Goal: Transaction & Acquisition: Purchase product/service

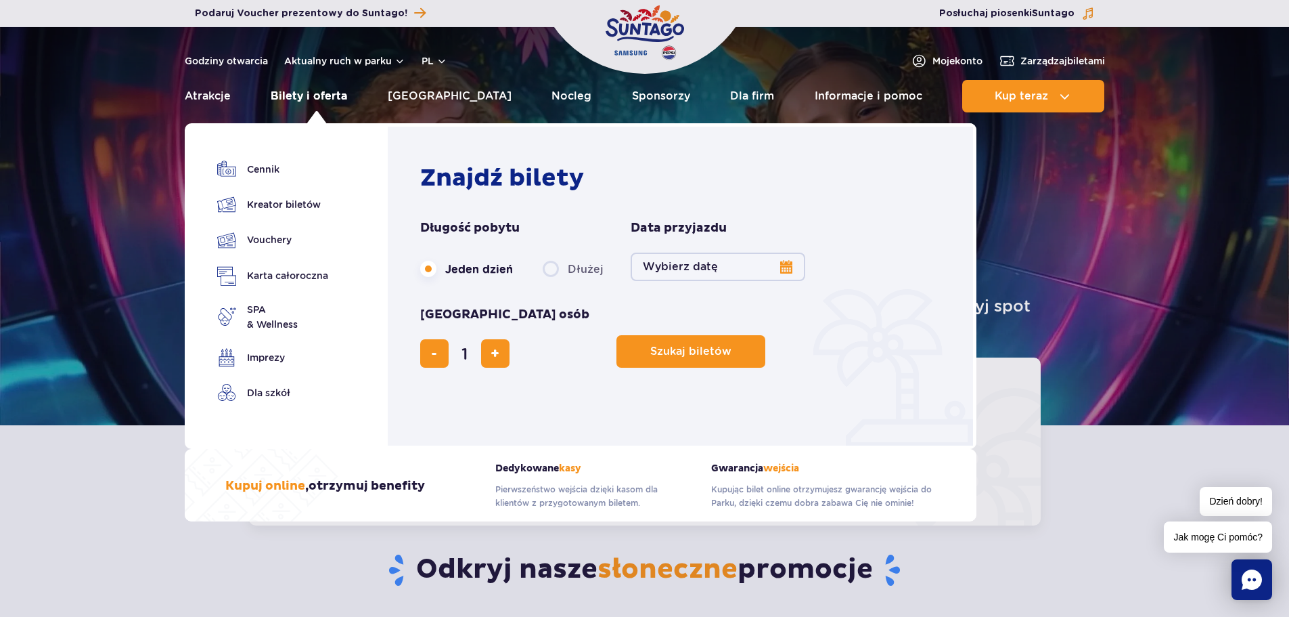
click at [321, 90] on link "Bilety i oferta" at bounding box center [309, 96] width 76 height 32
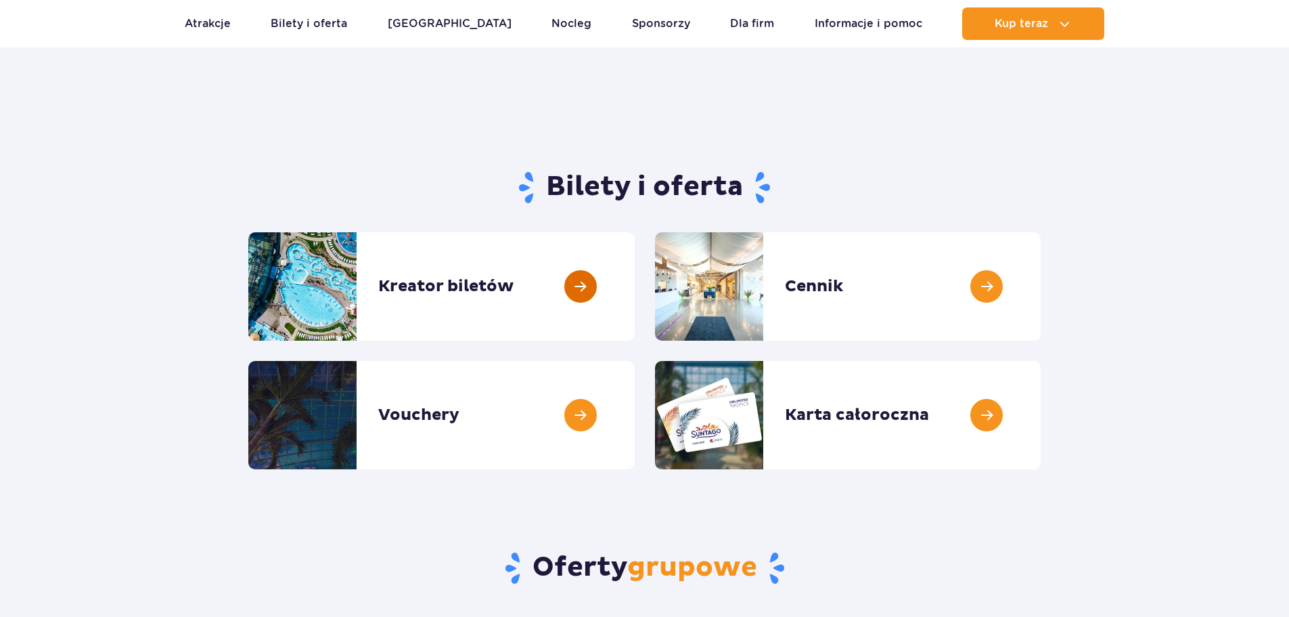
scroll to position [68, 0]
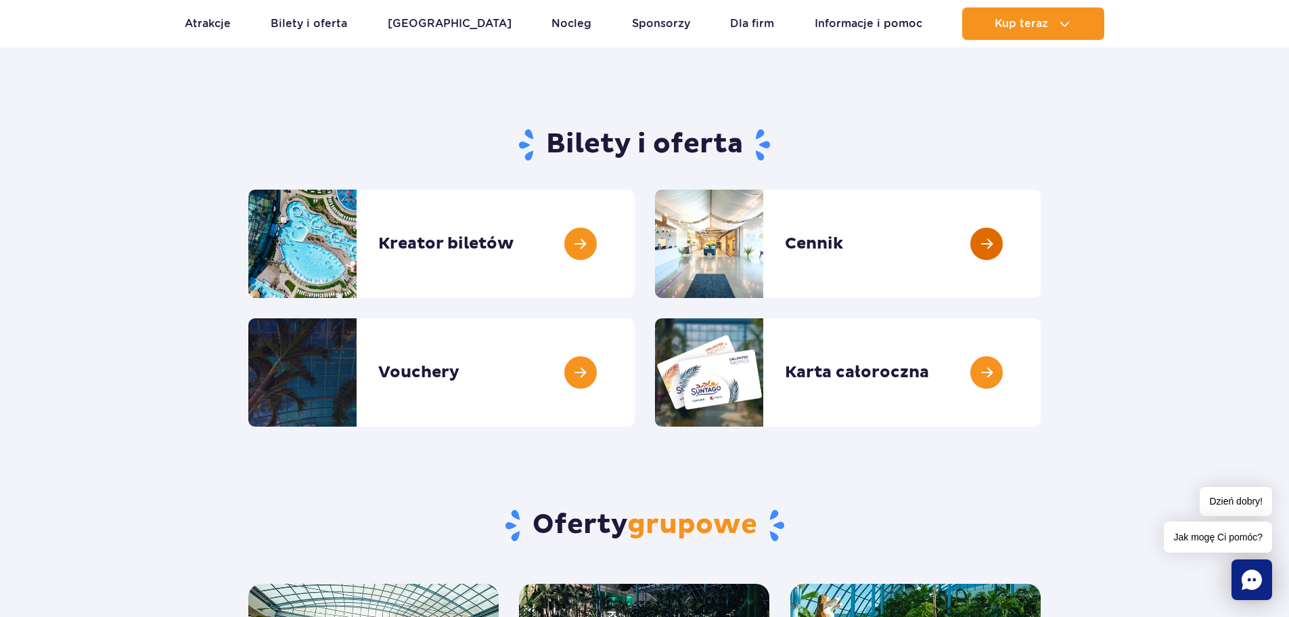
click at [1041, 242] on link at bounding box center [1041, 244] width 0 height 108
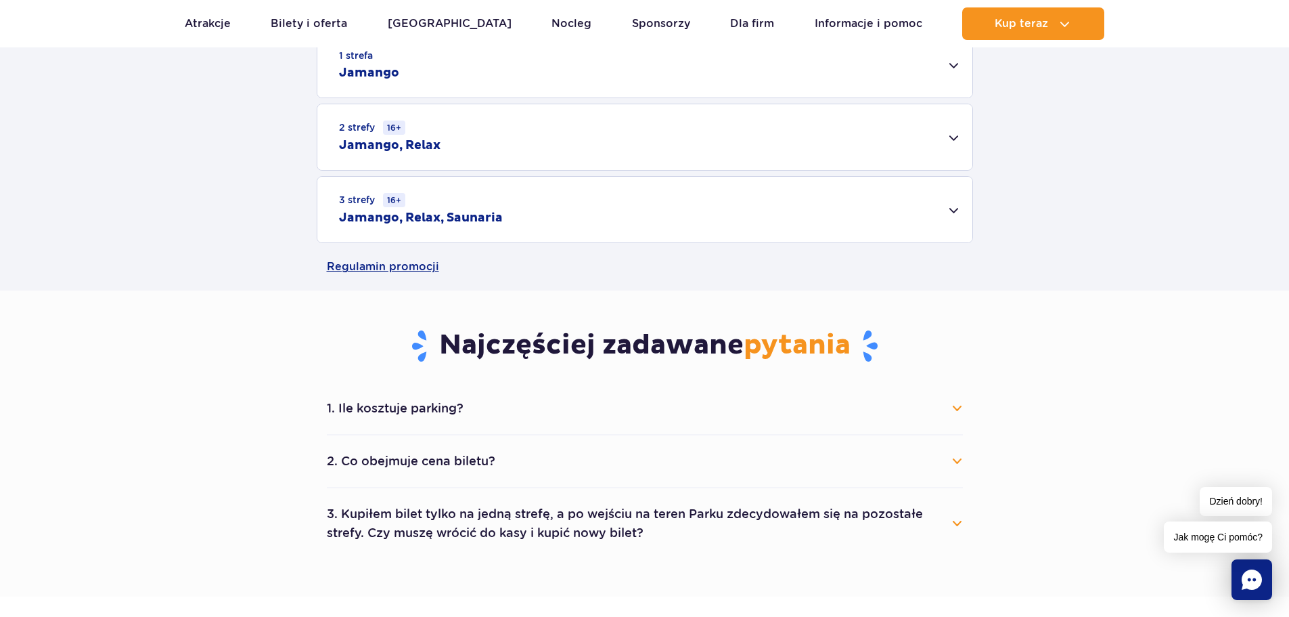
scroll to position [474, 0]
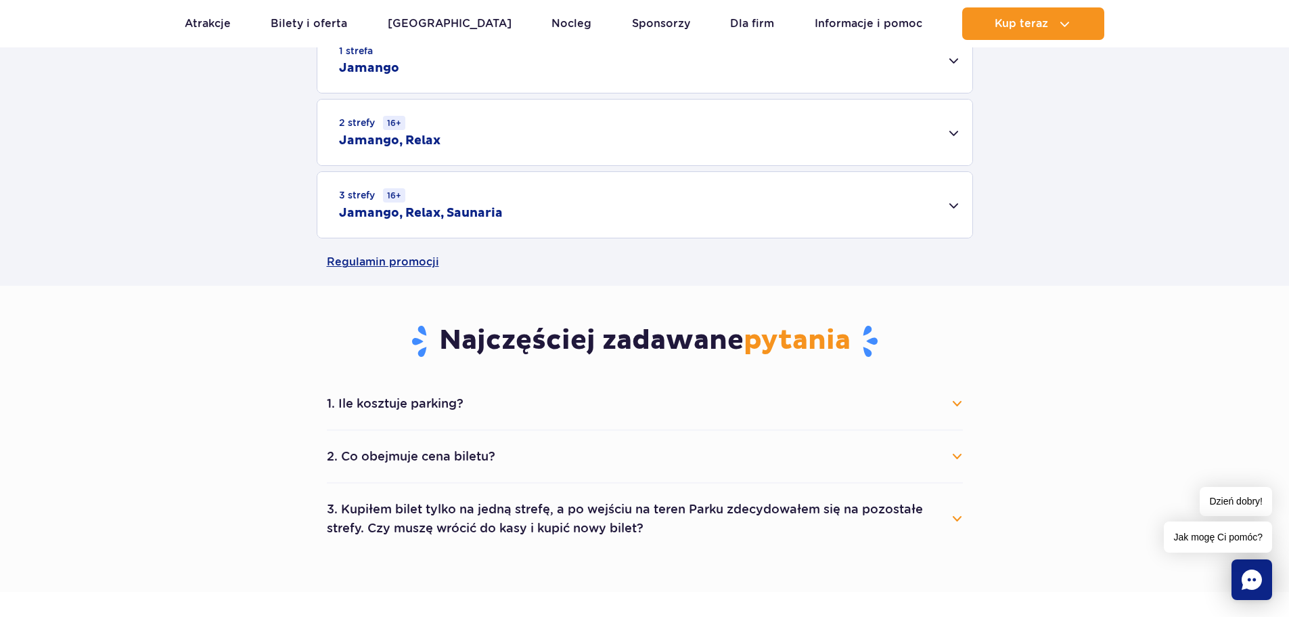
click at [911, 229] on div "3 strefy 16+ Jamango, Relax, Saunaria" at bounding box center [644, 205] width 655 height 66
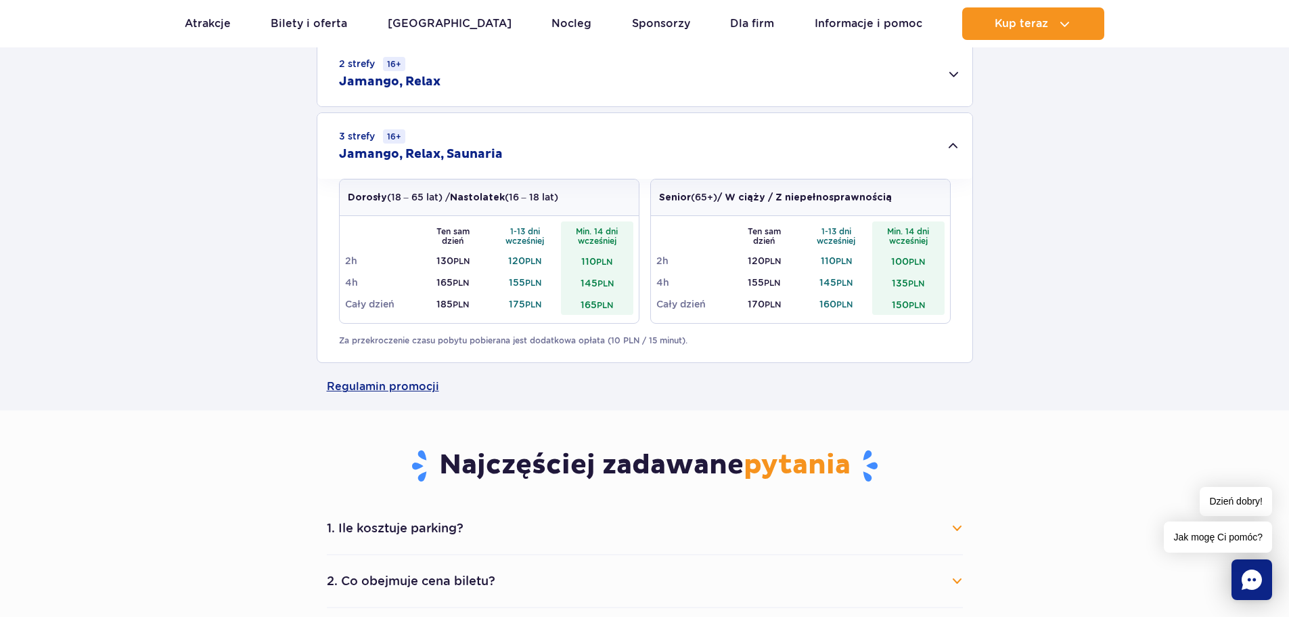
scroll to position [541, 0]
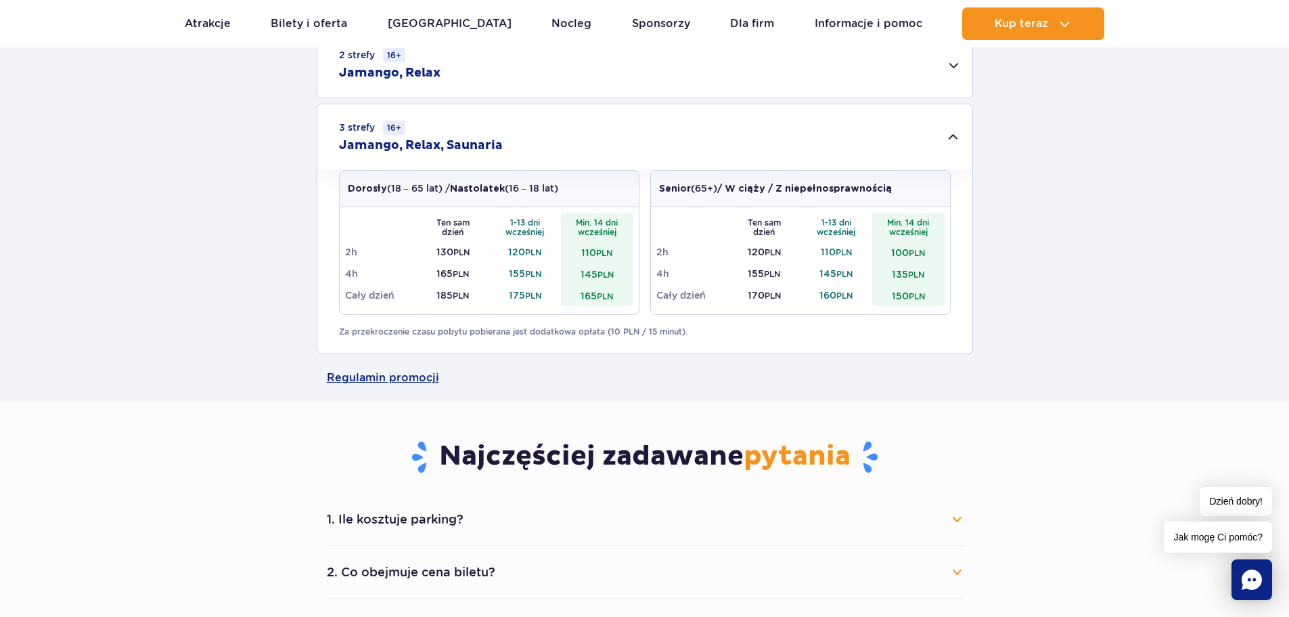
click at [472, 232] on th "Ten sam dzień" at bounding box center [453, 227] width 72 height 28
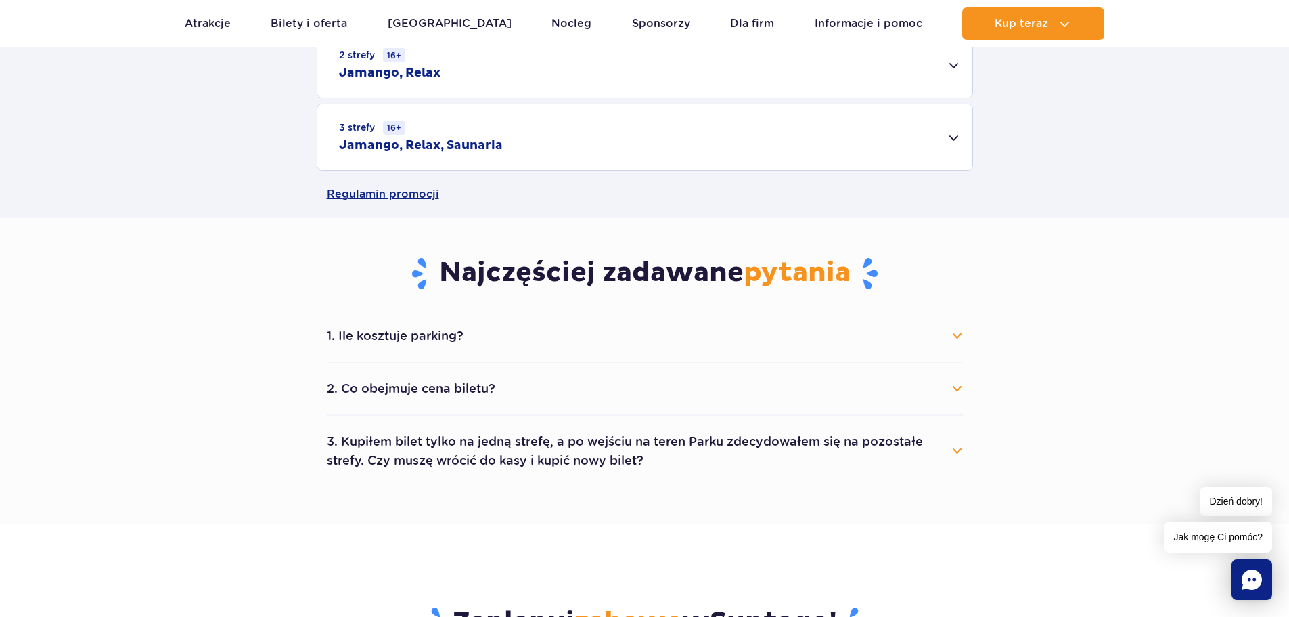
click at [412, 179] on div "Dorosły (18 – 65 lat) / Nastolatek (16 – 18 lat)" at bounding box center [489, 189] width 299 height 37
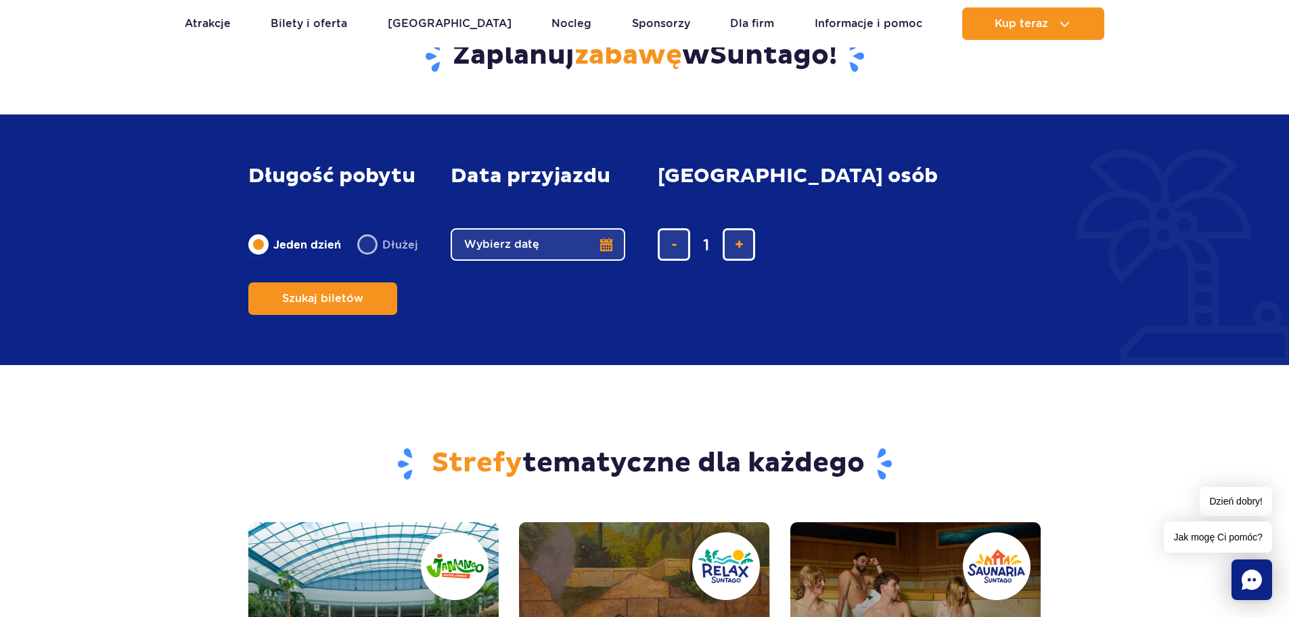
scroll to position [1286, 0]
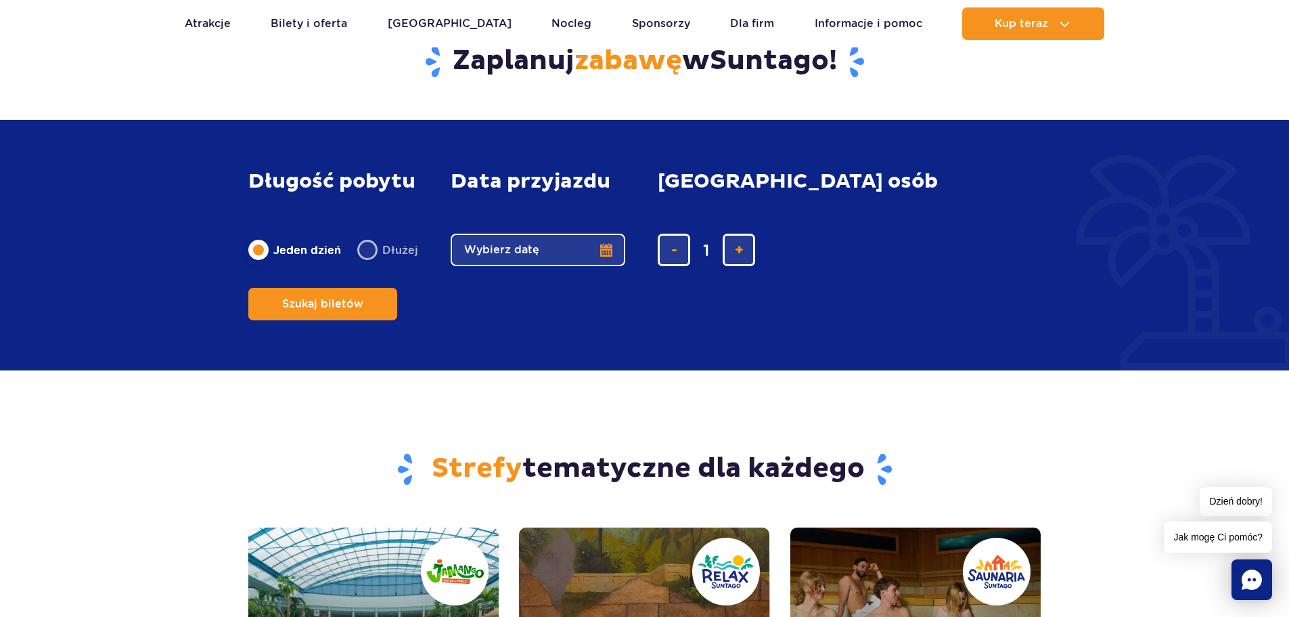
click at [560, 266] on button "Wybierz datę" at bounding box center [538, 250] width 175 height 32
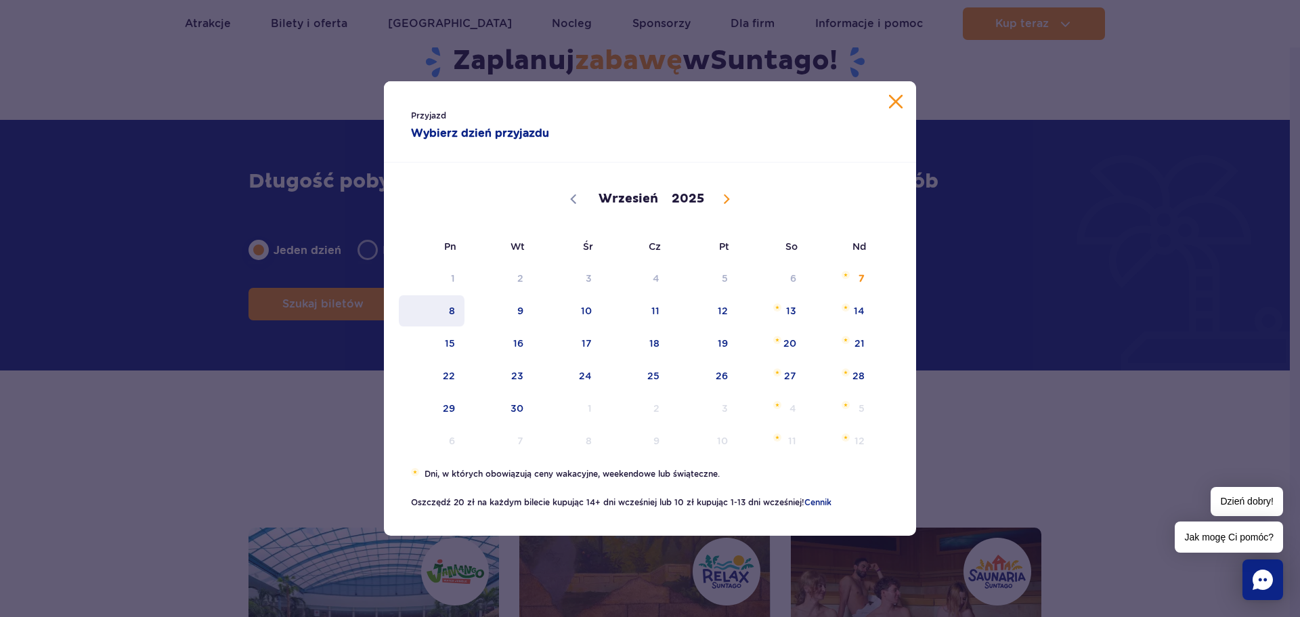
click at [453, 311] on span "8" at bounding box center [431, 310] width 68 height 31
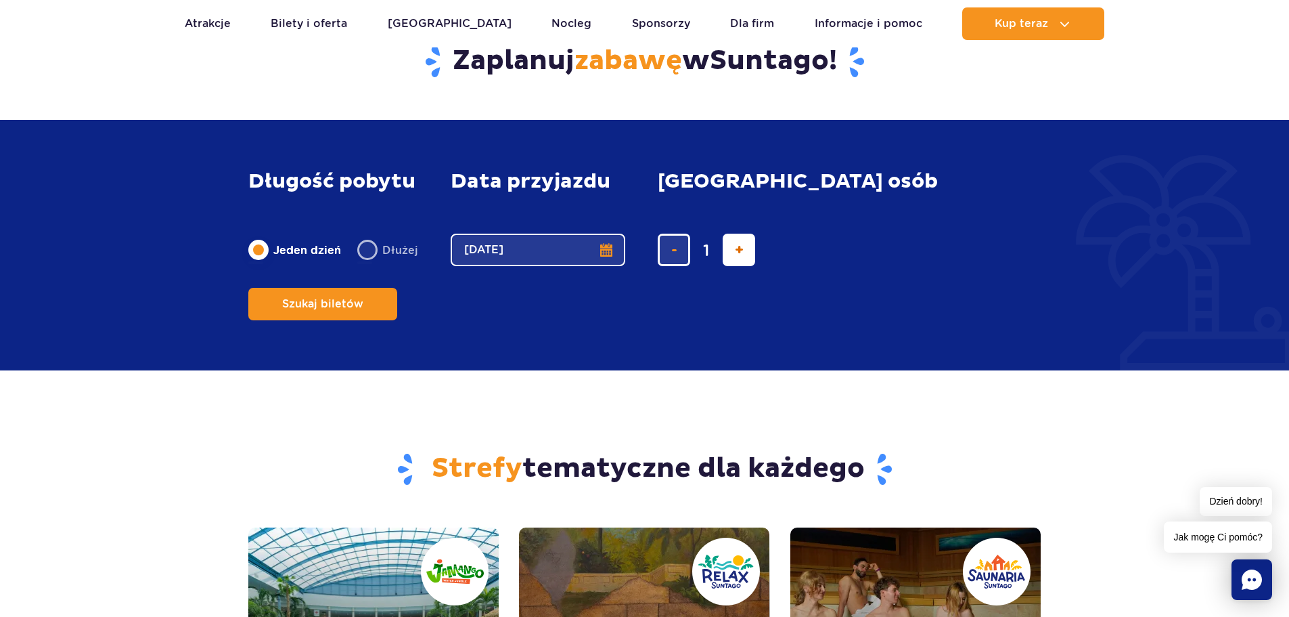
click at [747, 266] on button "dodaj bilet" at bounding box center [739, 250] width 32 height 32
type input "2"
click at [397, 288] on button "Szukaj biletów" at bounding box center [322, 304] width 149 height 32
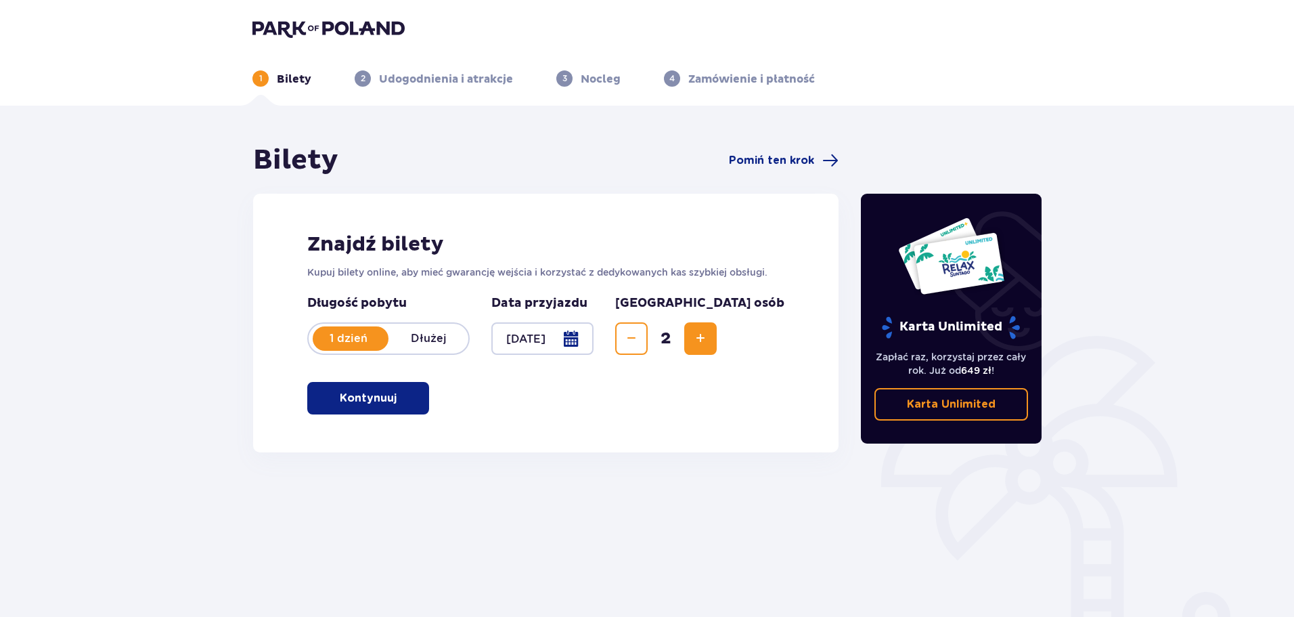
click at [407, 415] on div "Znajdź bilety Kupuj bilety online, aby mieć gwarancję wejścia i korzystać z ded…" at bounding box center [545, 323] width 585 height 259
click at [407, 407] on button "Kontynuuj" at bounding box center [368, 398] width 122 height 32
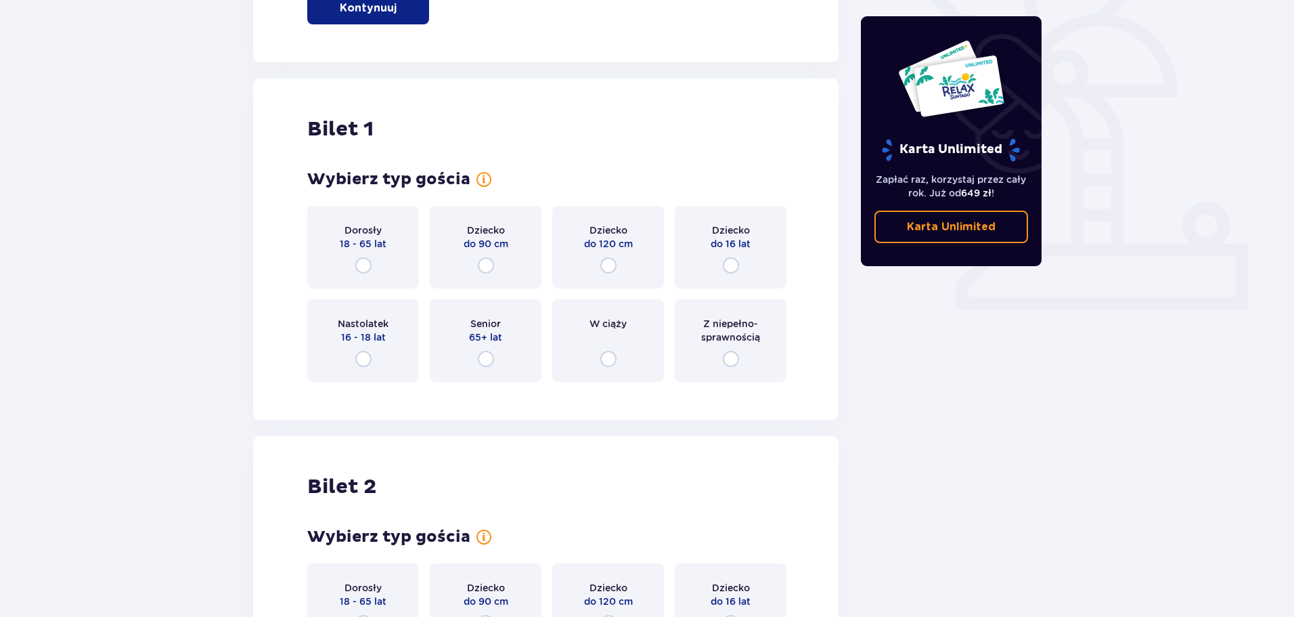
scroll to position [384, 0]
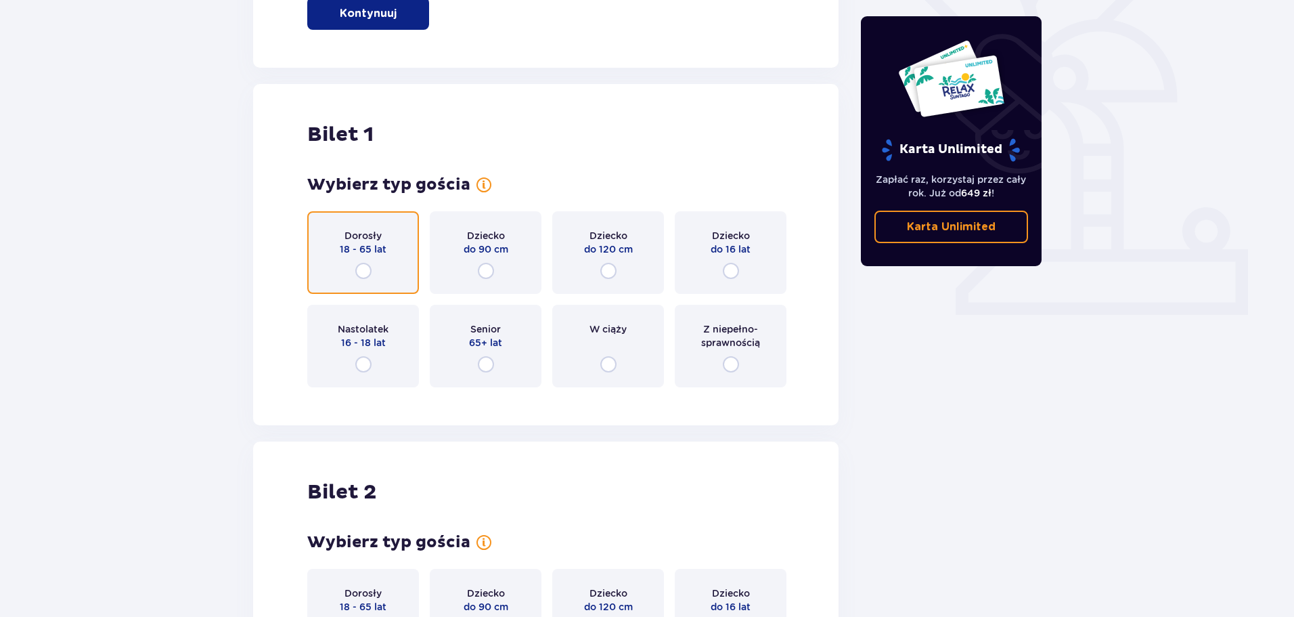
click at [361, 271] on input "radio" at bounding box center [363, 271] width 16 height 16
radio input "true"
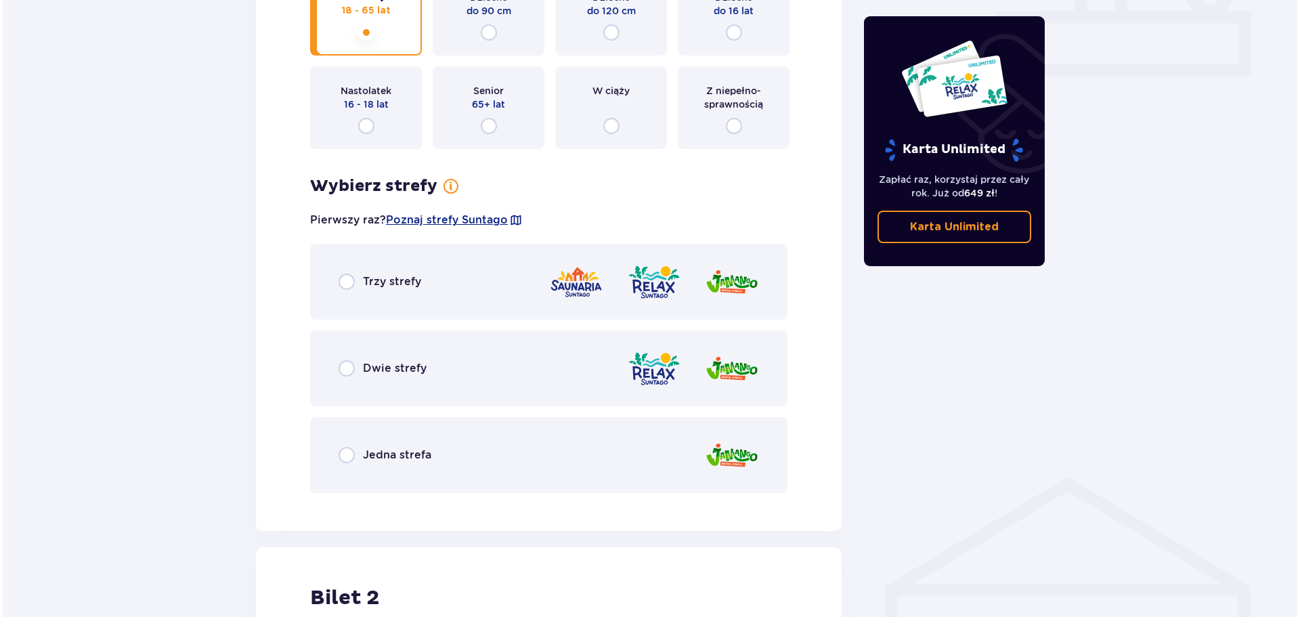
scroll to position [579, 0]
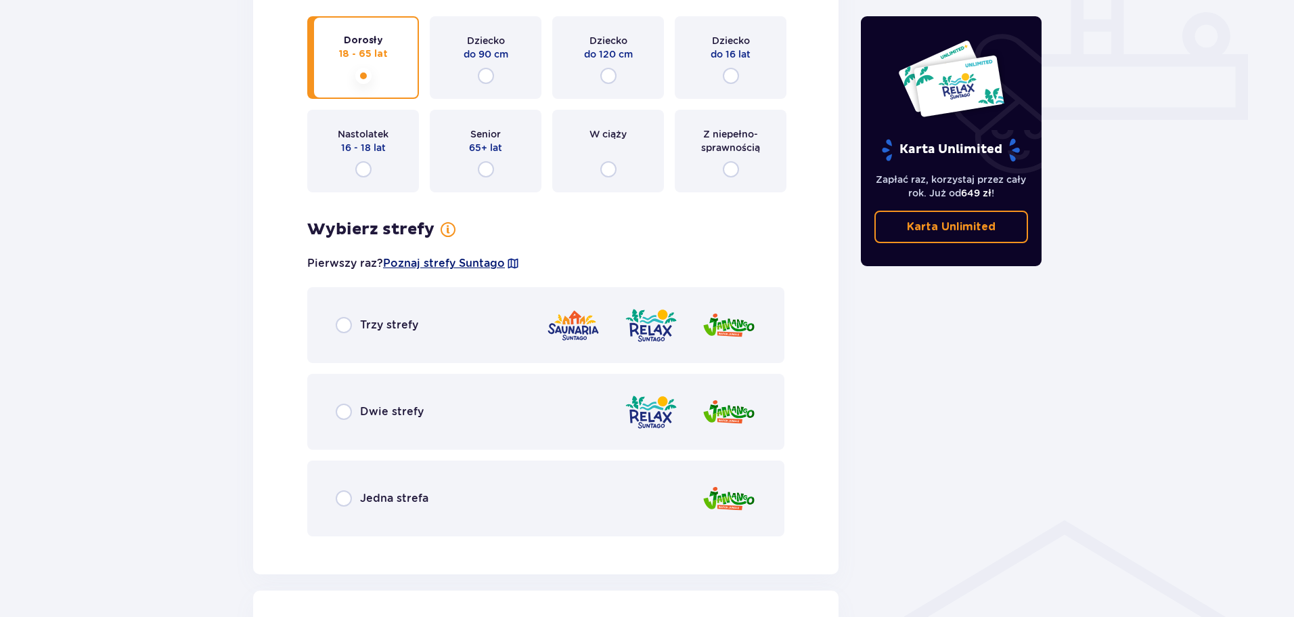
click at [474, 264] on span "Poznaj strefy Suntago" at bounding box center [444, 263] width 122 height 15
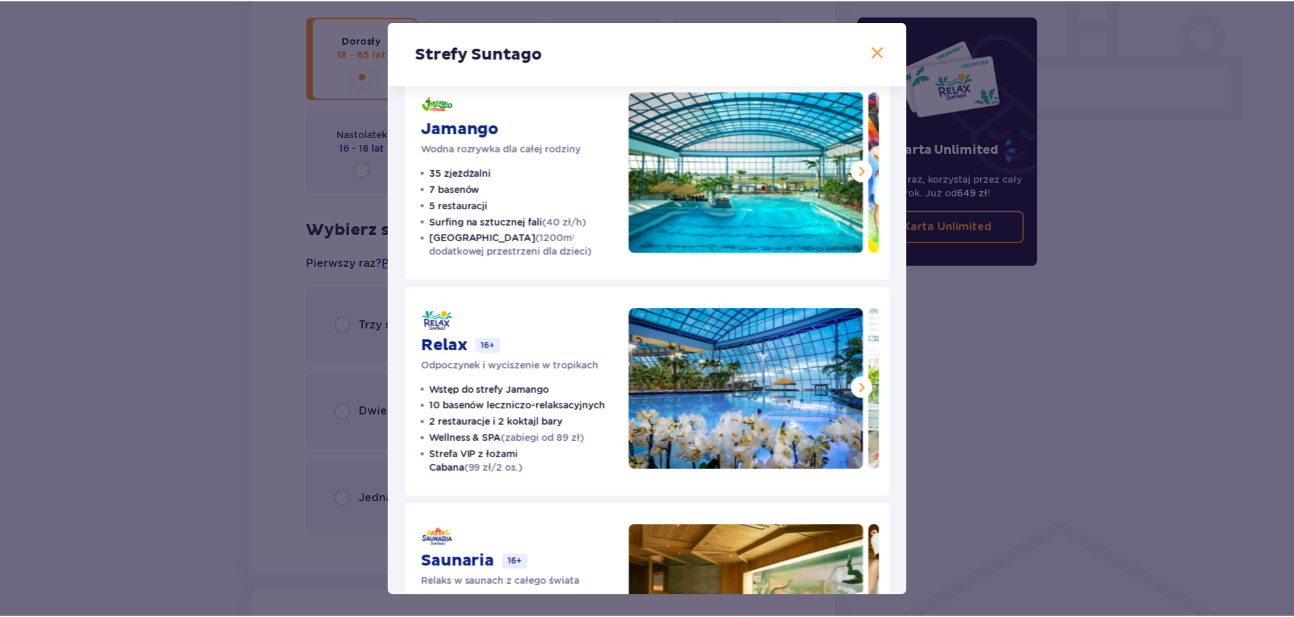
scroll to position [26, 0]
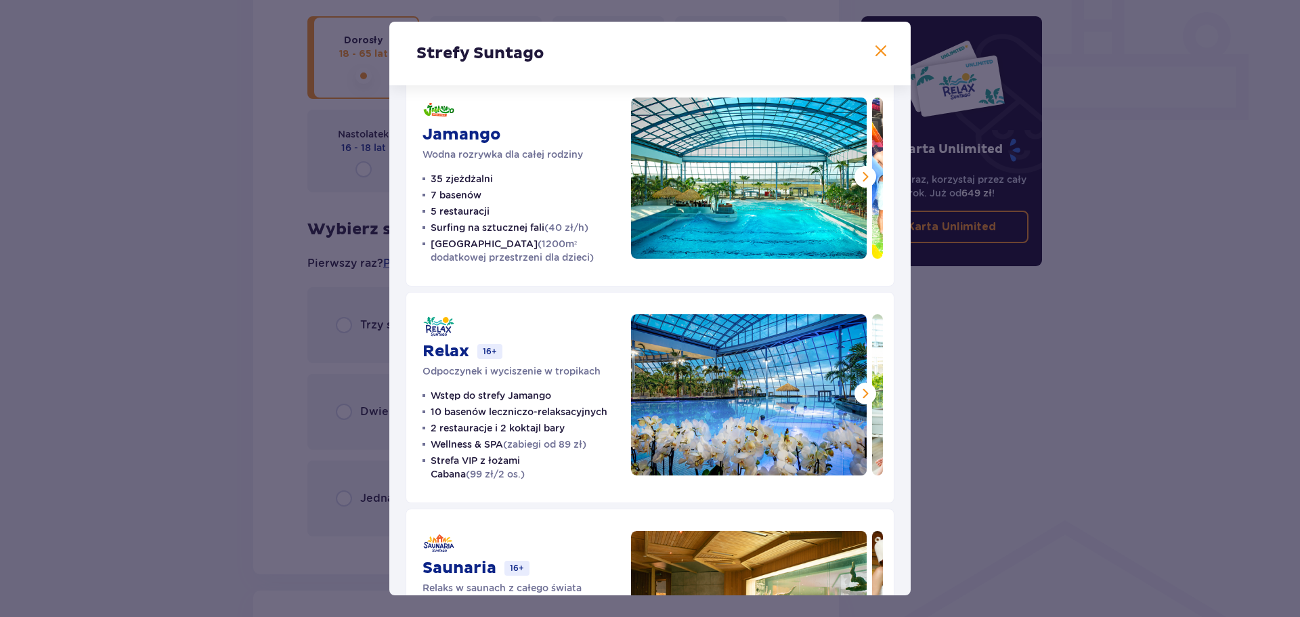
click at [219, 303] on div "Strefy Suntago Jamango Wodna rozrywka dla całej rodziny 35 zjeżdżalni 7 basenów…" at bounding box center [650, 308] width 1300 height 617
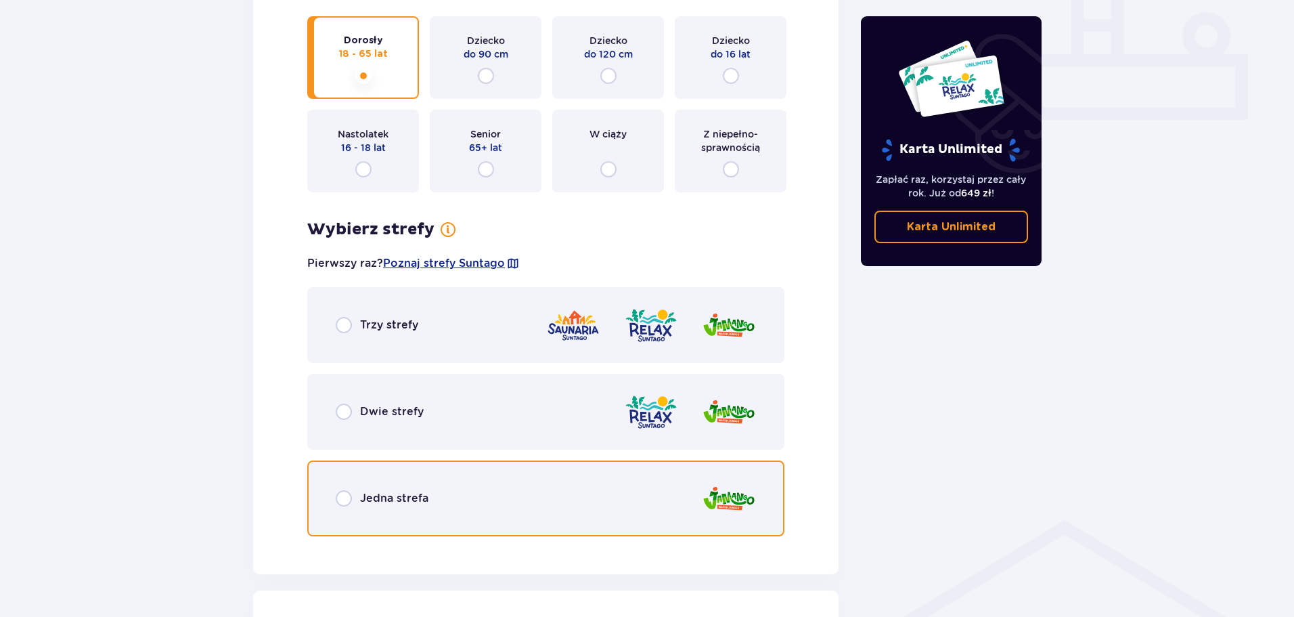
click at [341, 504] on input "radio" at bounding box center [344, 498] width 16 height 16
radio input "true"
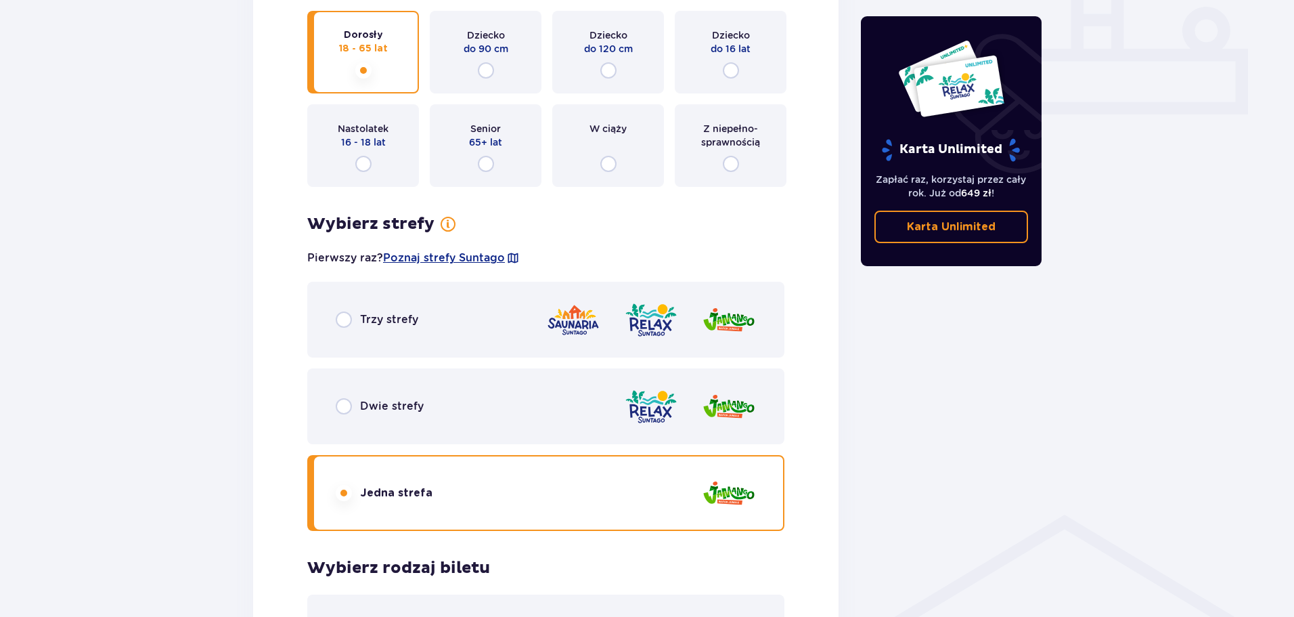
click at [349, 309] on div "Trzy strefy" at bounding box center [545, 320] width 477 height 76
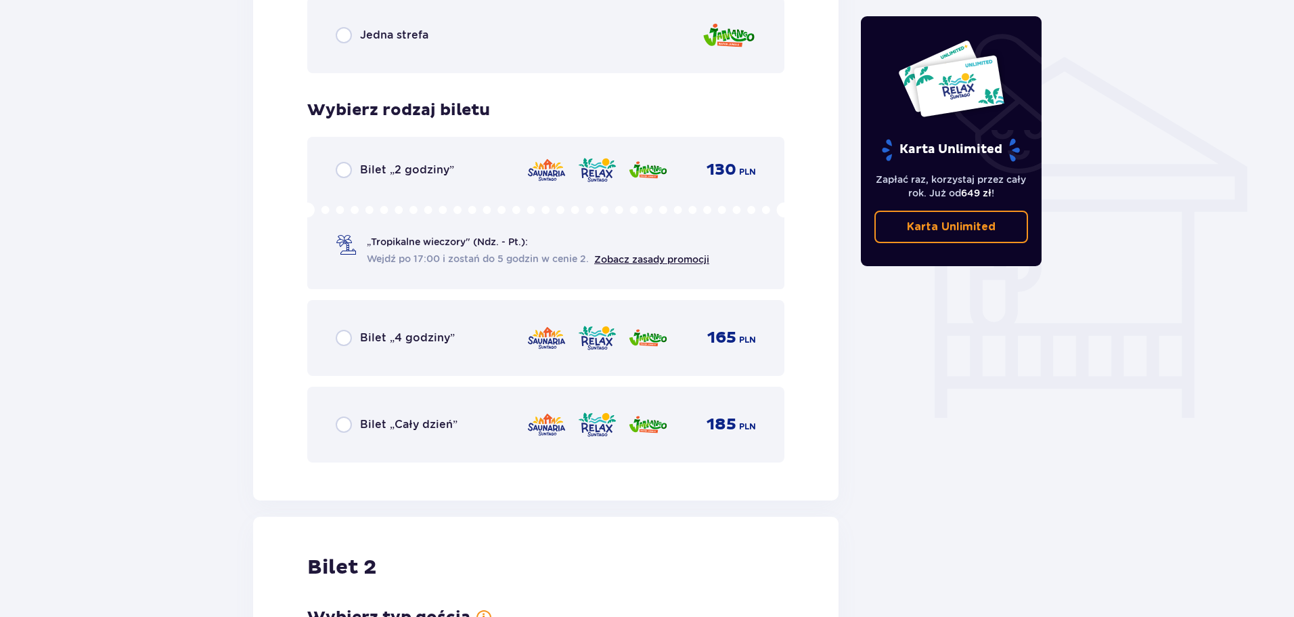
scroll to position [1059, 0]
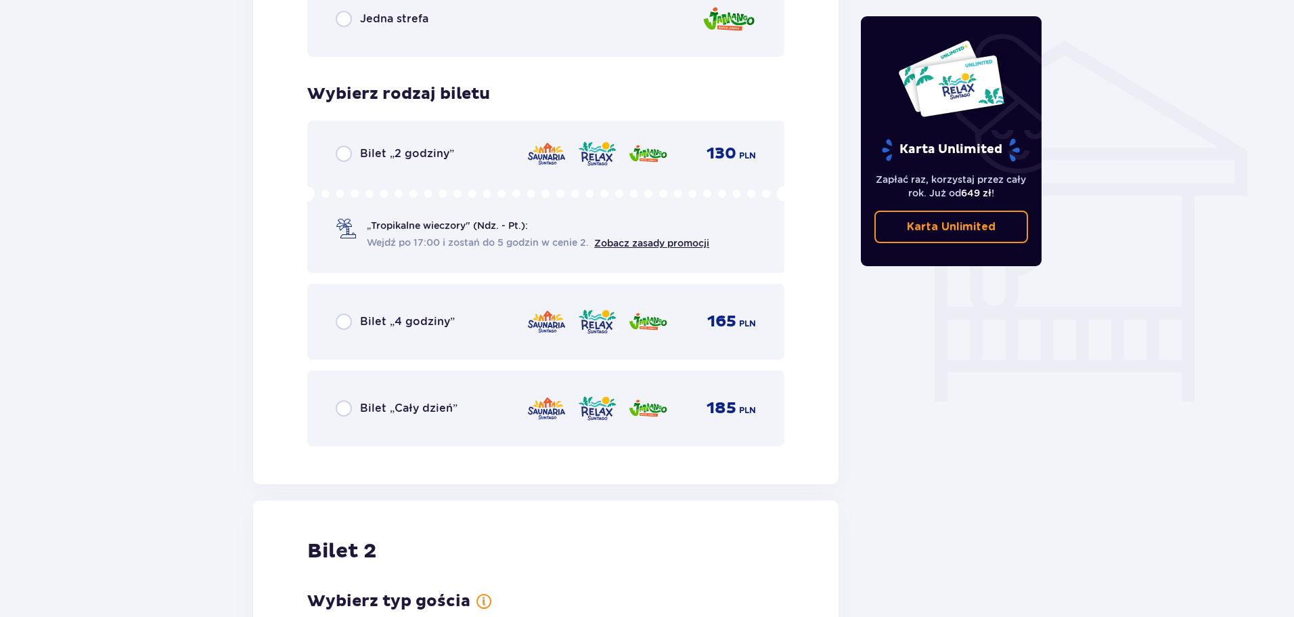
click at [380, 408] on p "Bilet „Cały dzień”" at bounding box center [408, 408] width 97 height 15
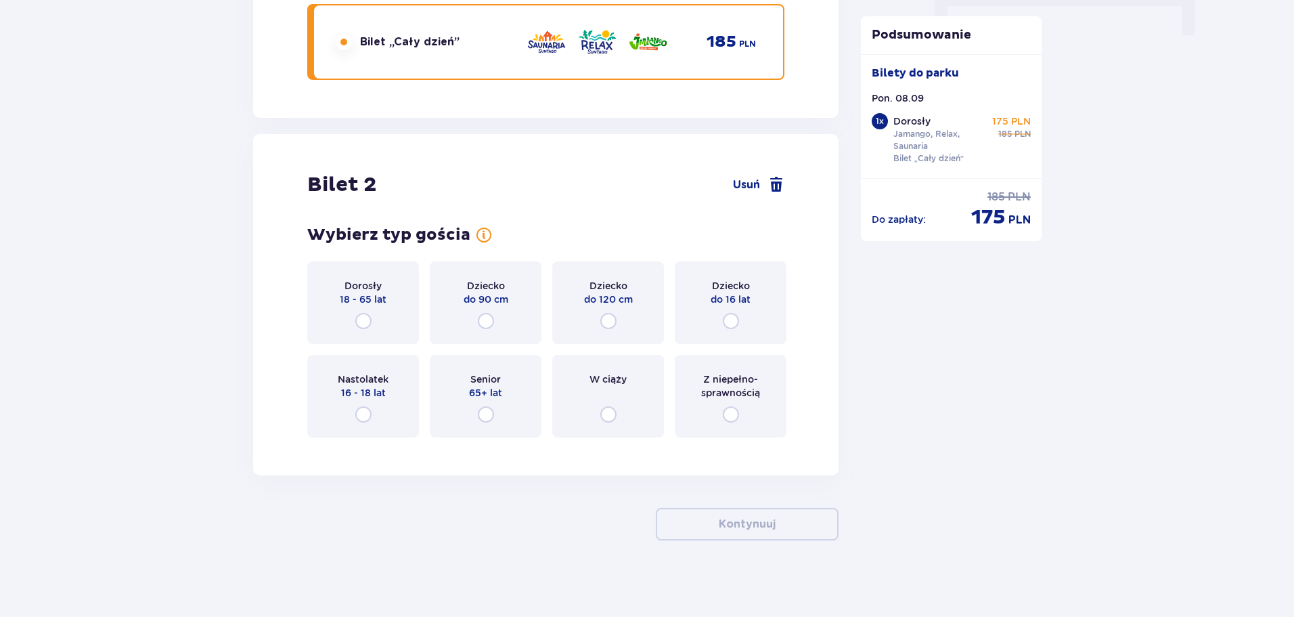
scroll to position [1430, 0]
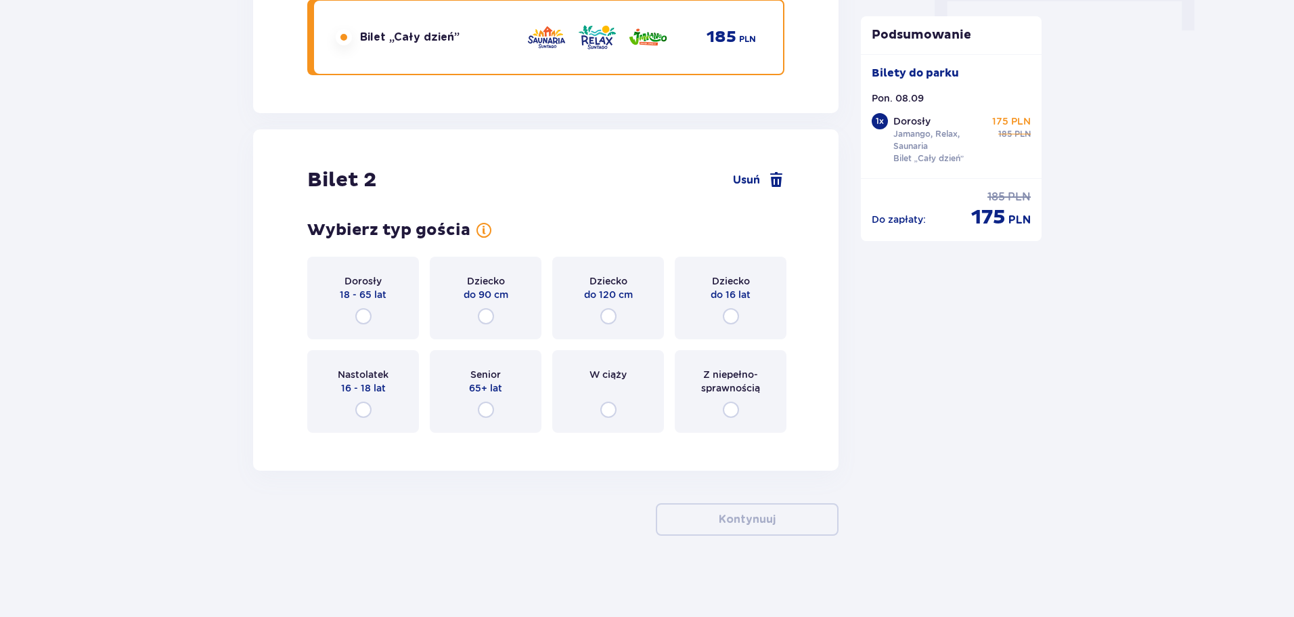
click at [372, 311] on div "Dorosły 18 - 65 lat" at bounding box center [363, 298] width 112 height 83
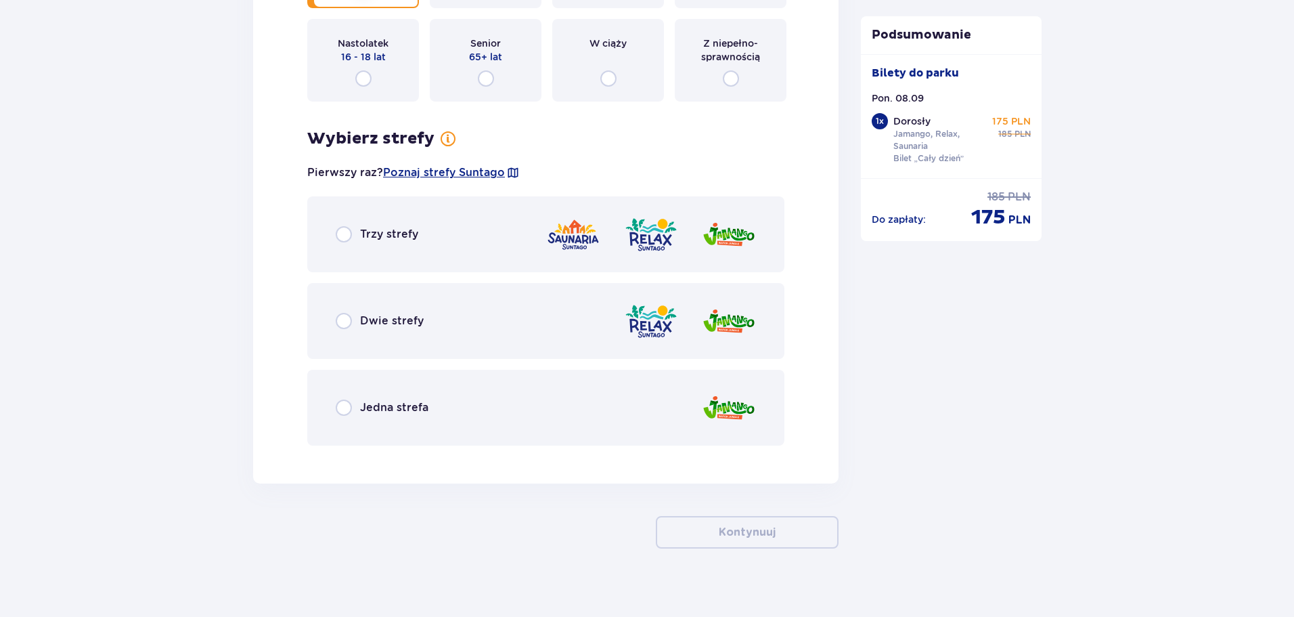
scroll to position [1773, 0]
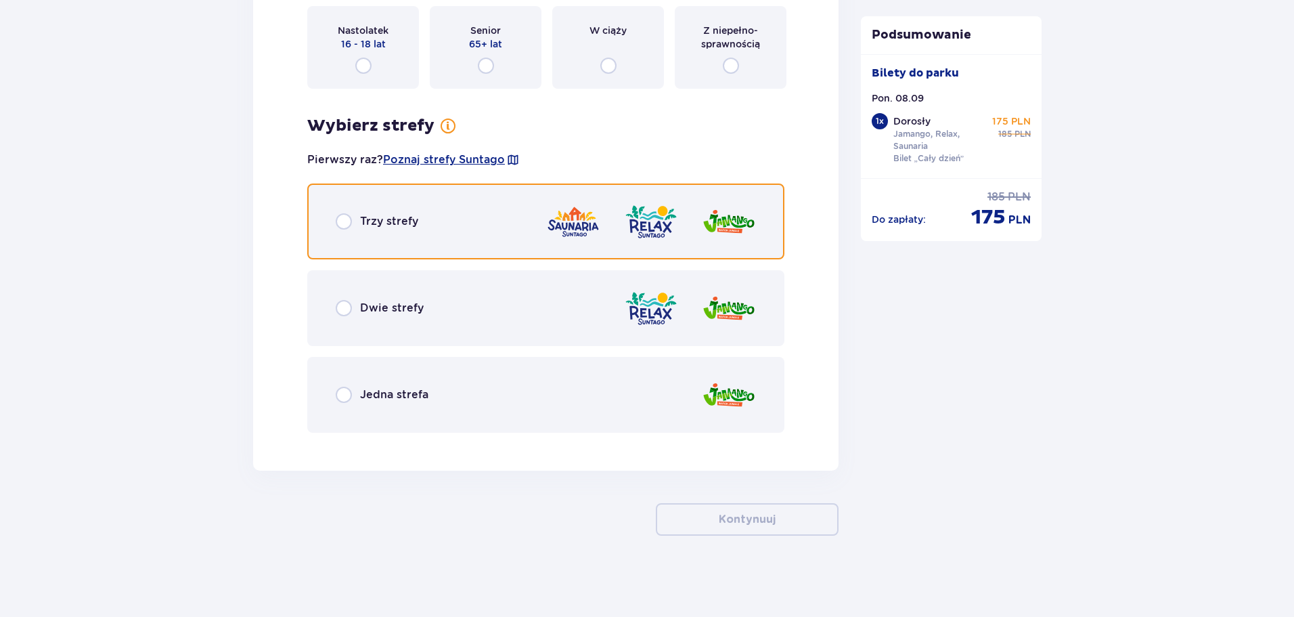
click at [351, 221] on input "radio" at bounding box center [344, 221] width 16 height 16
radio input "true"
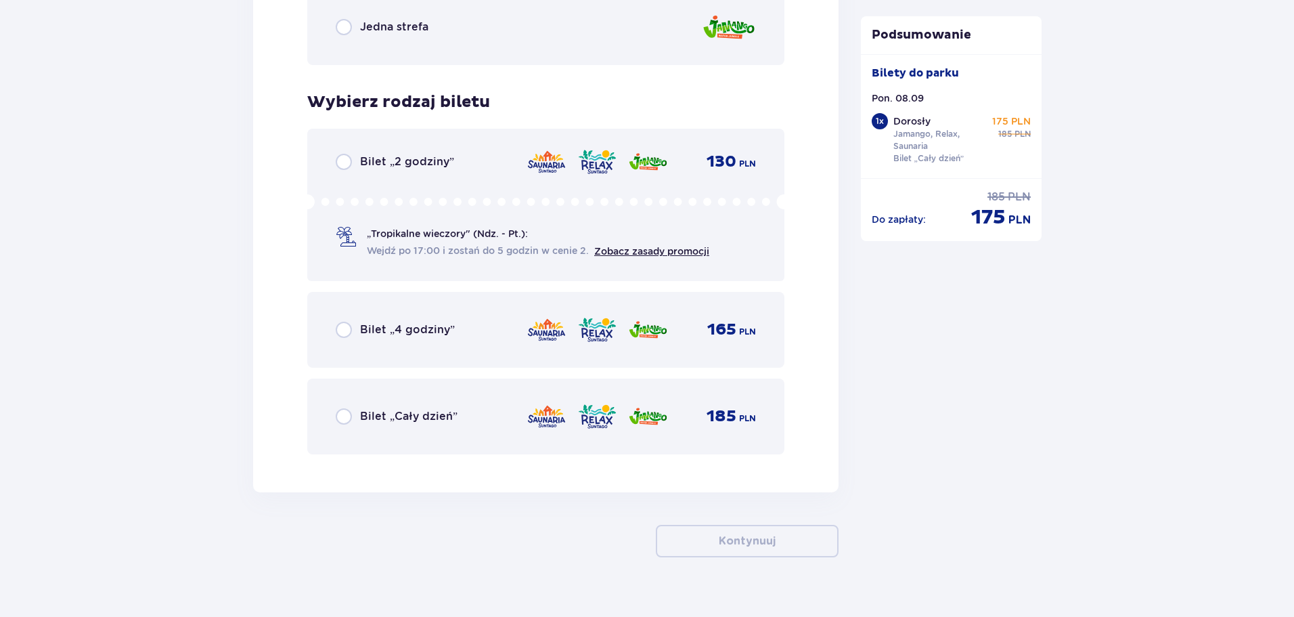
scroll to position [2163, 0]
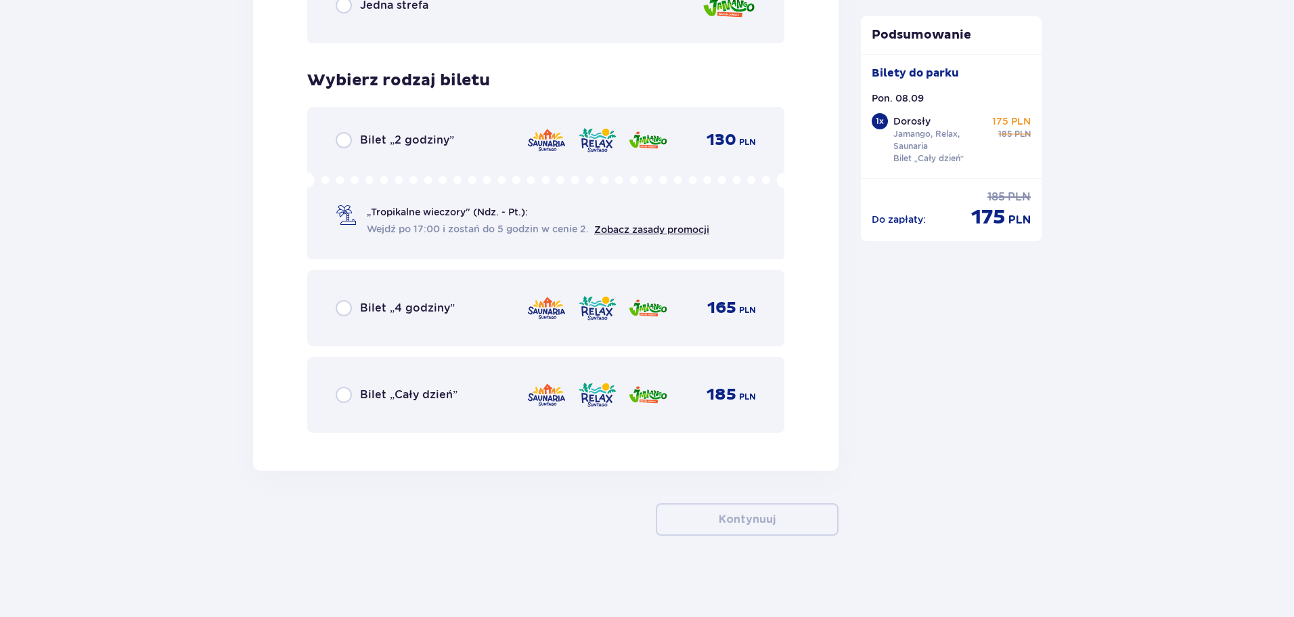
click at [404, 385] on div "Bilet „Cały dzień” 185 PLN" at bounding box center [546, 394] width 420 height 28
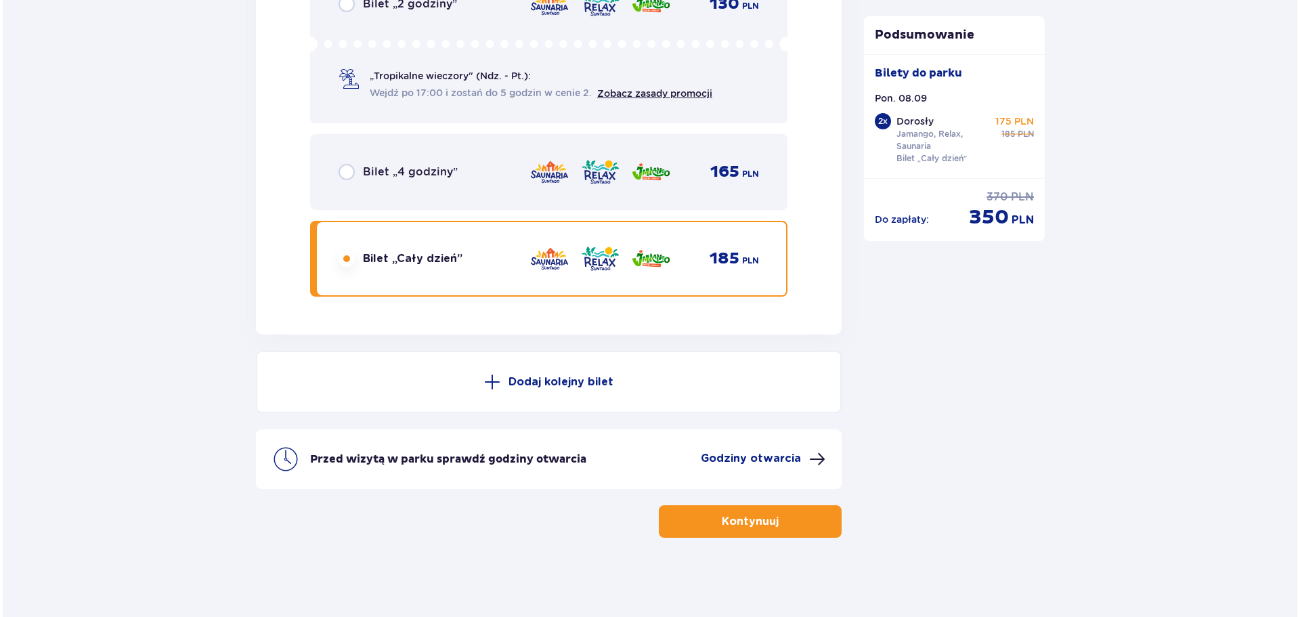
scroll to position [2301, 0]
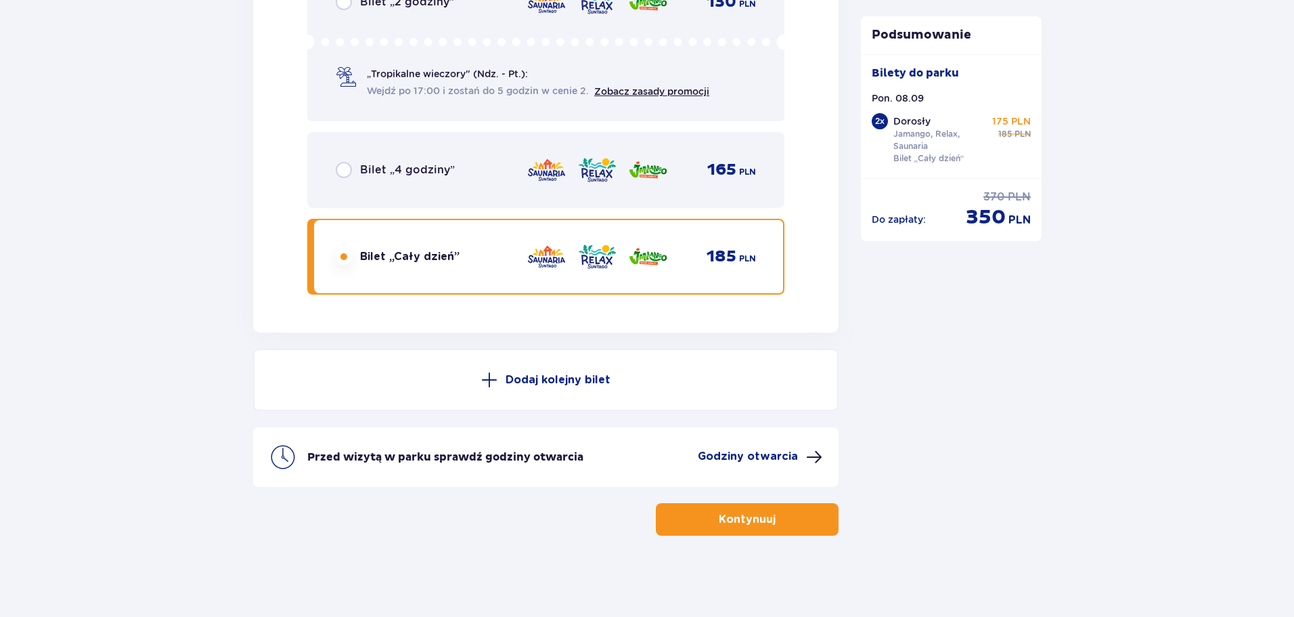
click at [770, 456] on p "Godziny otwarcia" at bounding box center [748, 456] width 100 height 15
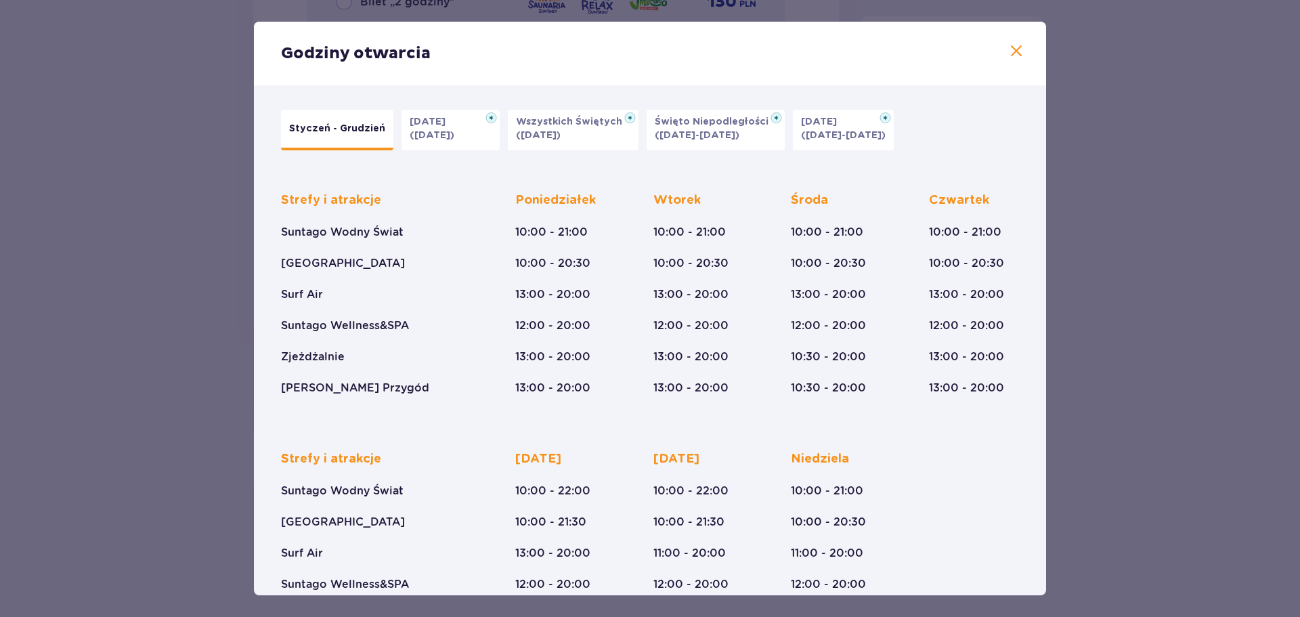
click at [453, 128] on p "Halloween" at bounding box center [431, 122] width 44 height 14
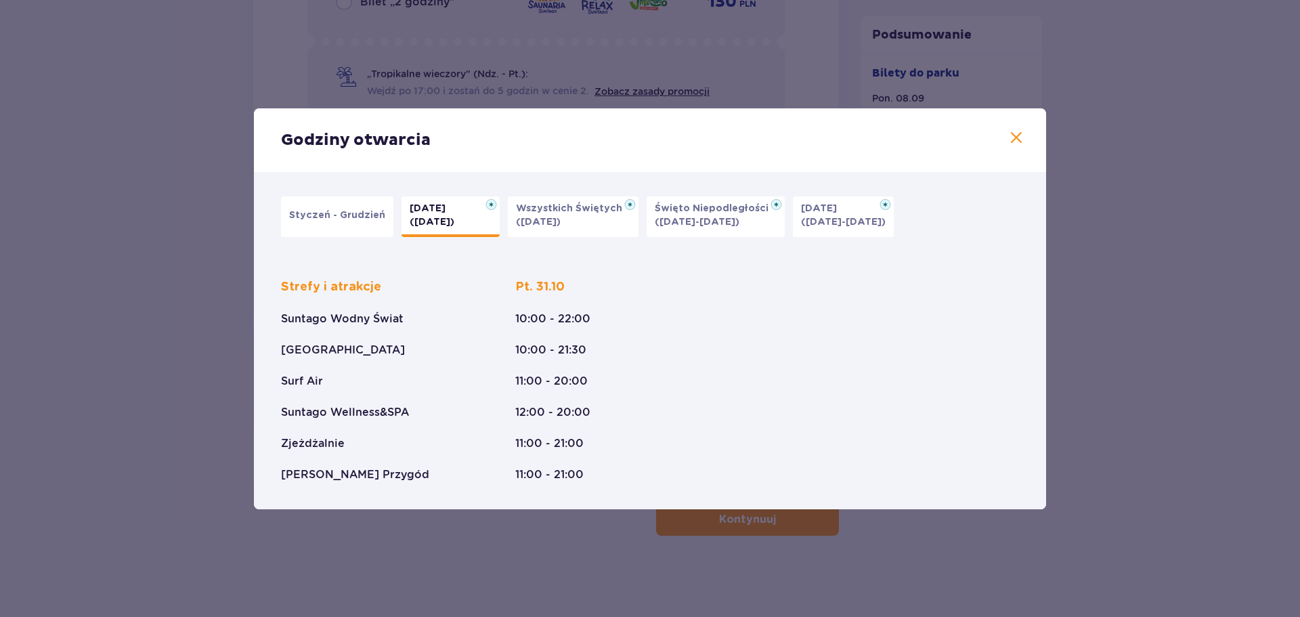
click at [324, 214] on p "Styczeń - Grudzień" at bounding box center [337, 215] width 96 height 14
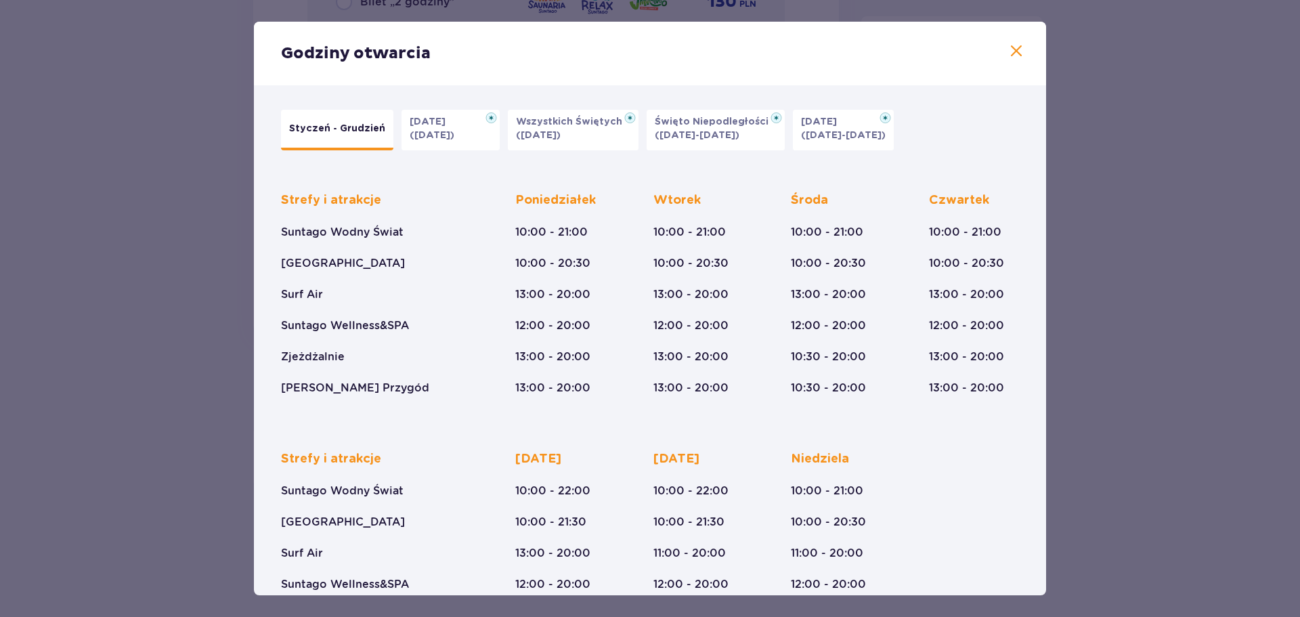
click at [1013, 58] on span at bounding box center [1016, 51] width 16 height 16
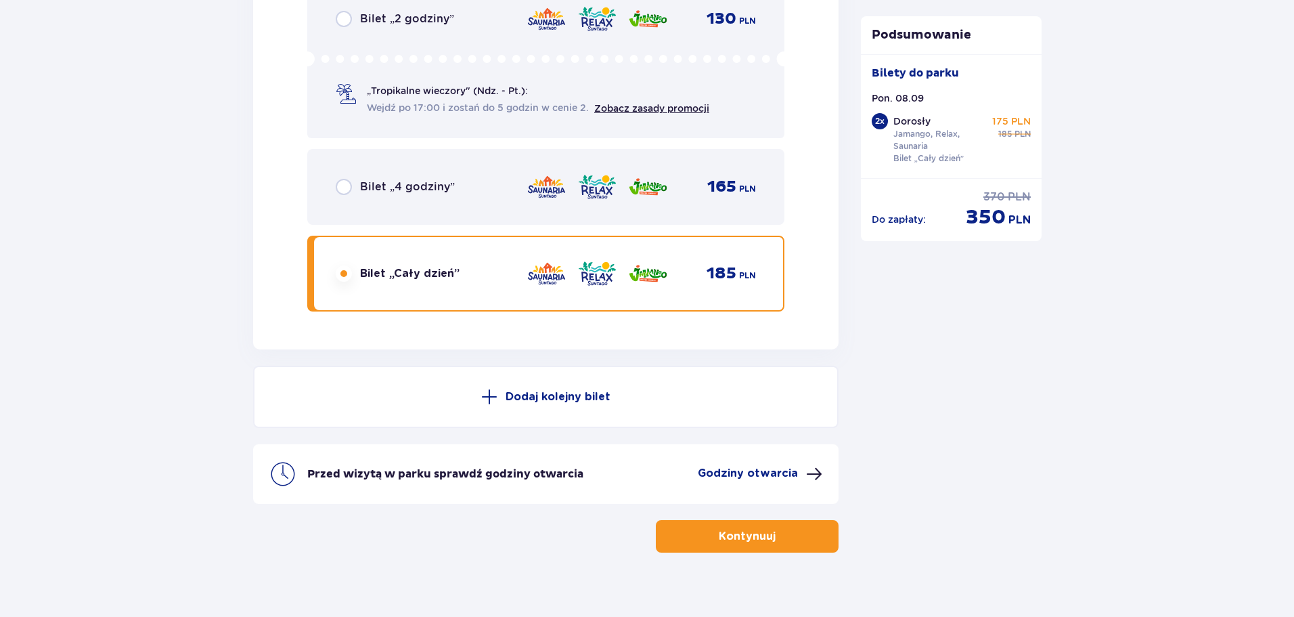
scroll to position [2301, 0]
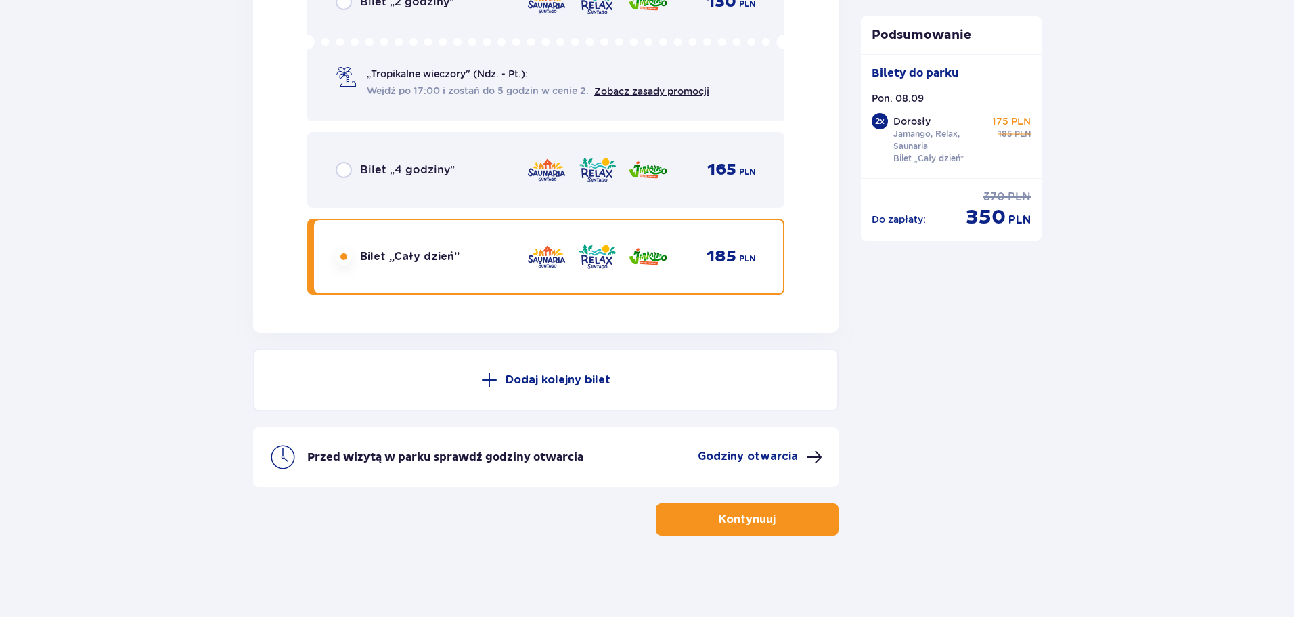
click at [745, 529] on button "Kontynuuj" at bounding box center [747, 519] width 183 height 32
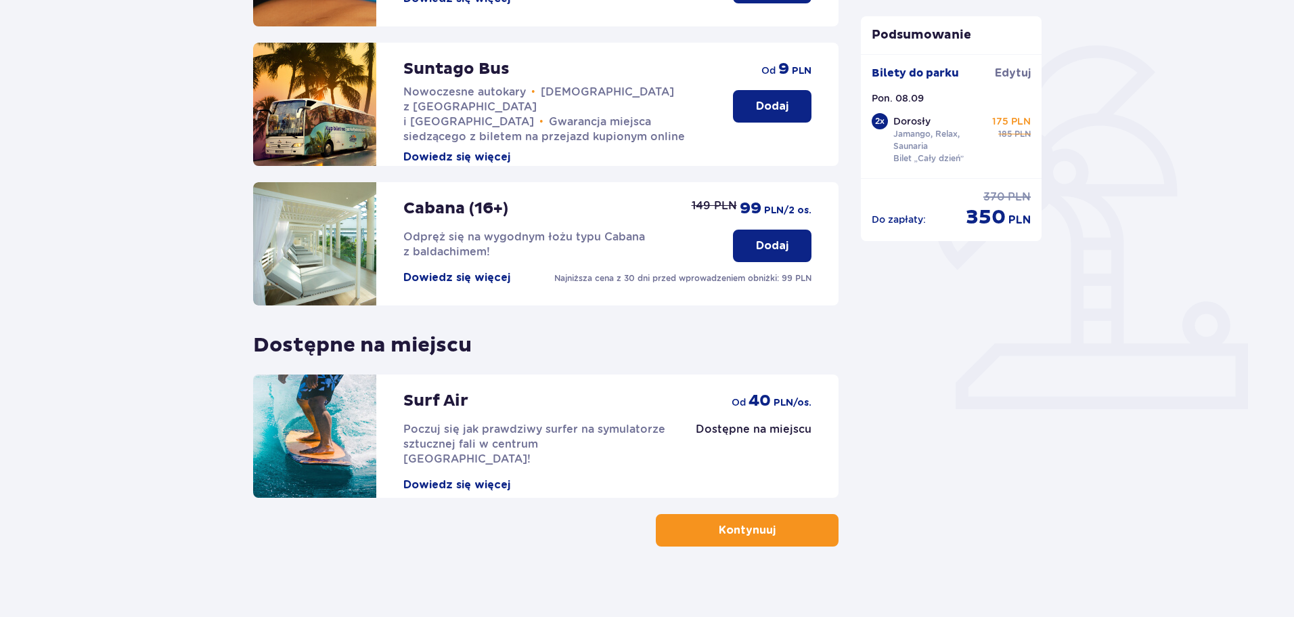
scroll to position [301, 0]
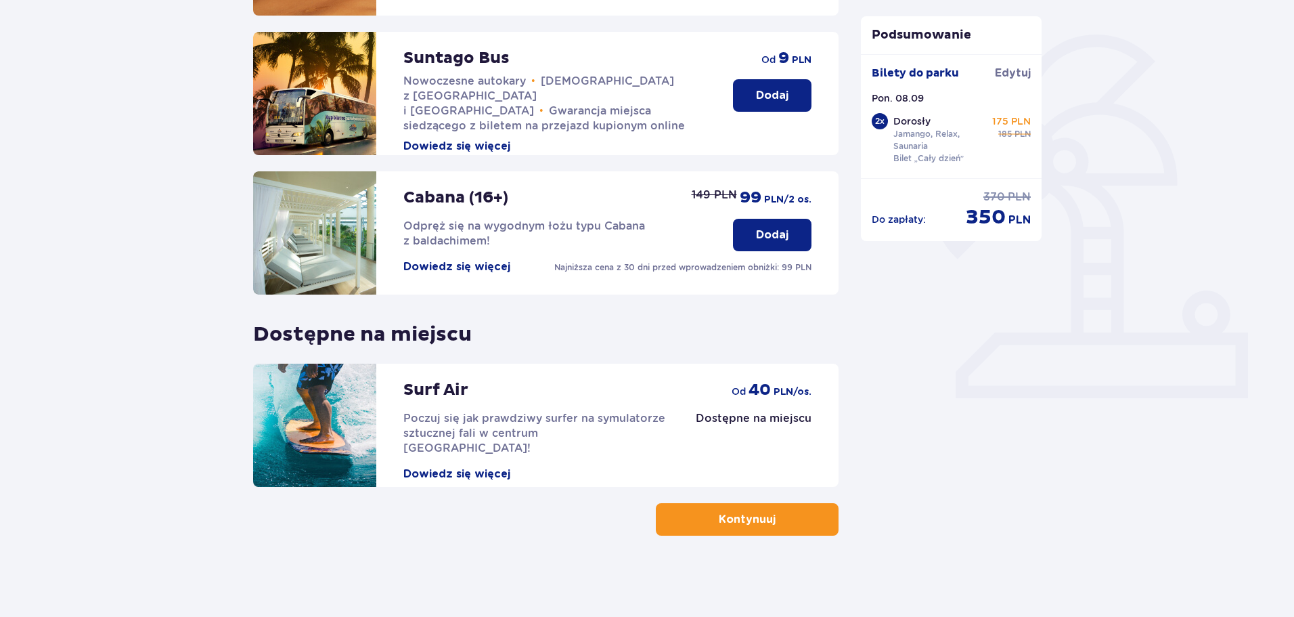
click at [735, 520] on p "Kontynuuj" at bounding box center [747, 519] width 57 height 15
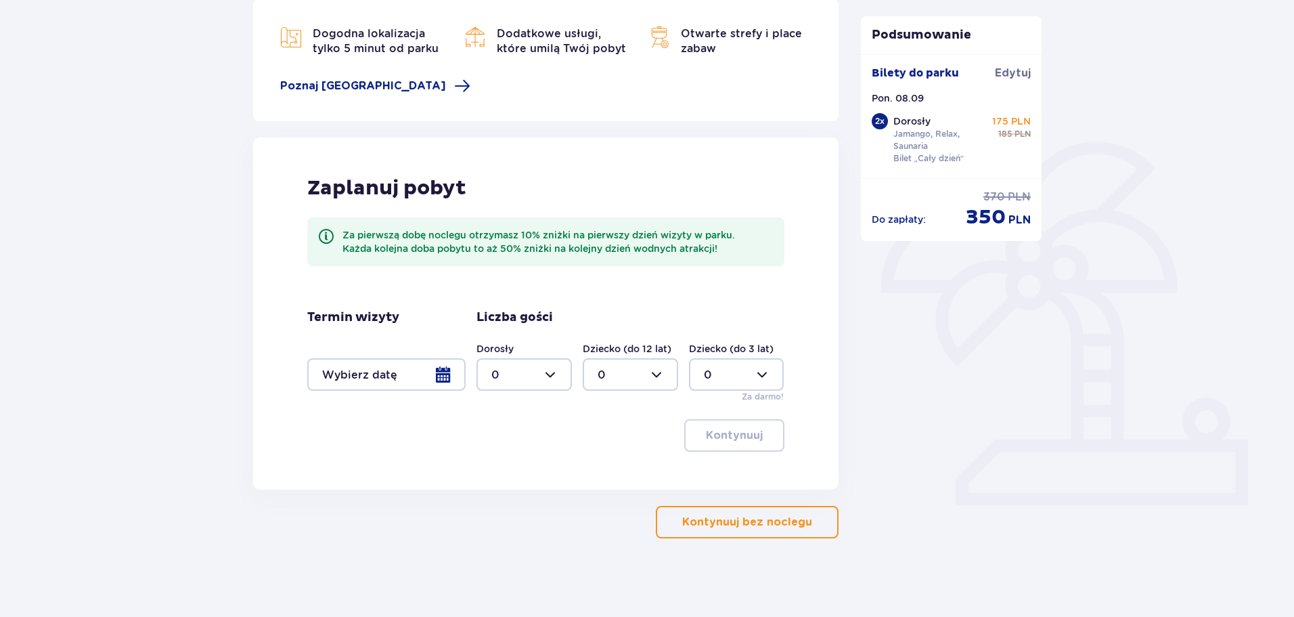
scroll to position [197, 0]
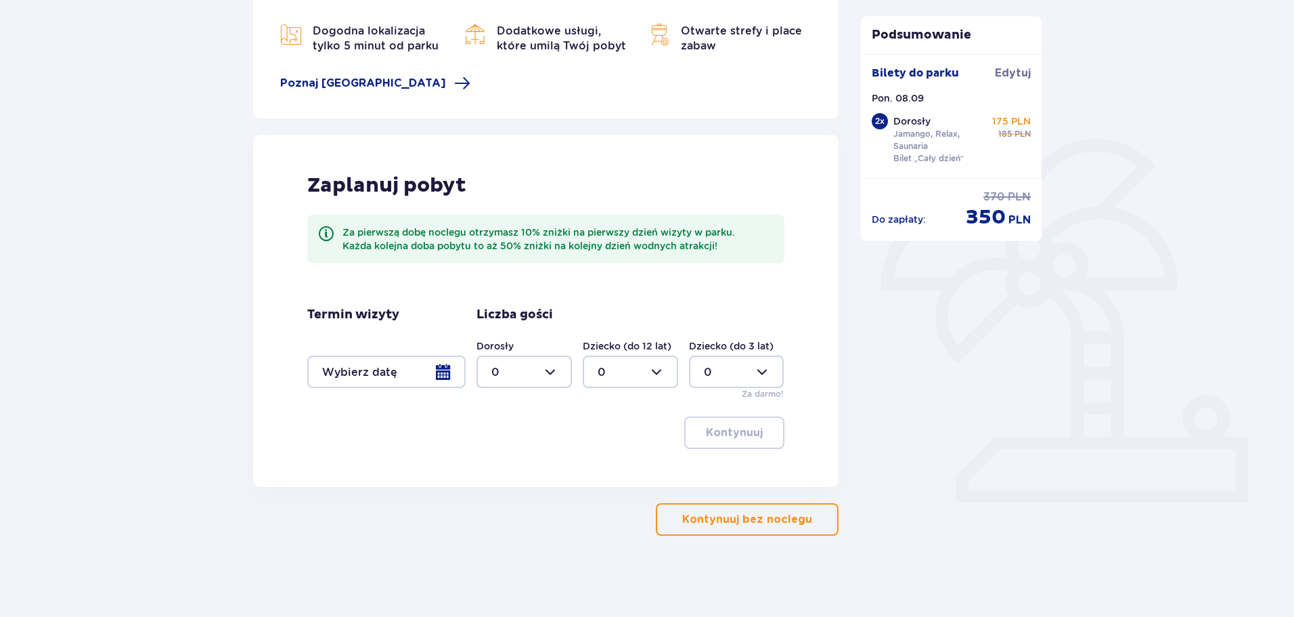
drag, startPoint x: 727, startPoint y: 502, endPoint x: 730, endPoint y: 517, distance: 15.3
click at [729, 513] on div "Nocleg Pomiń ten krok Dogodna lokalizacja tylko 5 minut od parku Dodatkowe usłu…" at bounding box center [545, 241] width 585 height 589
click at [730, 517] on p "Kontynuuj bez noclegu" at bounding box center [747, 519] width 130 height 15
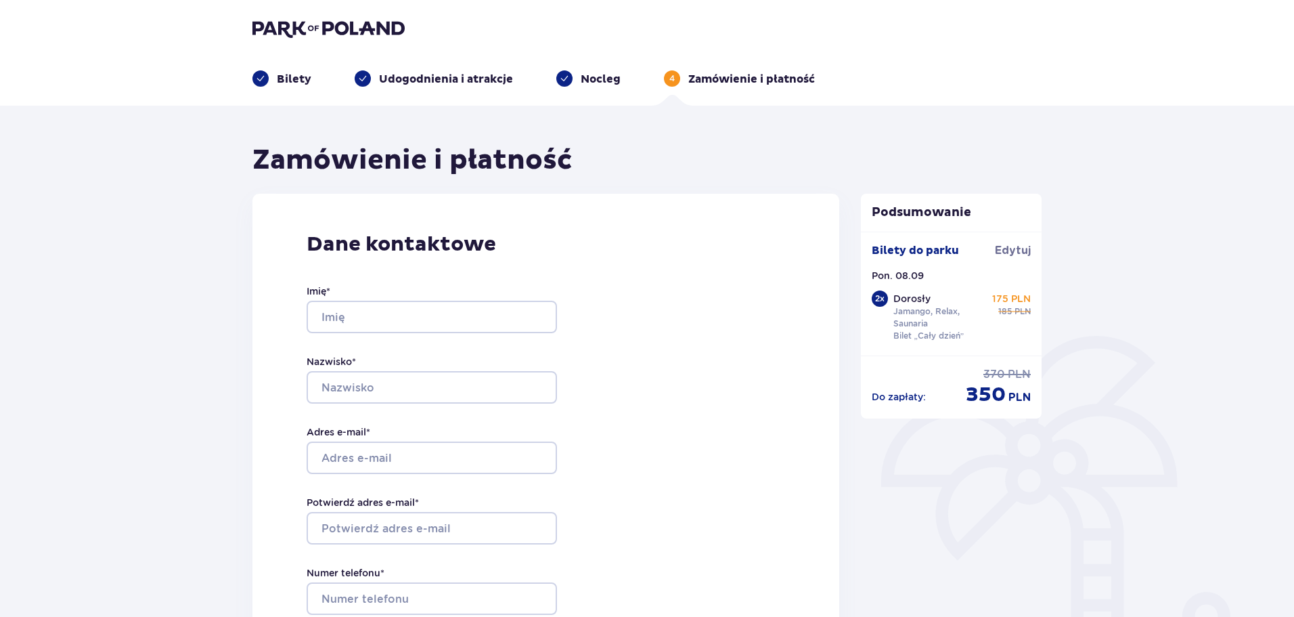
click at [592, 82] on p "Nocleg" at bounding box center [601, 79] width 40 height 15
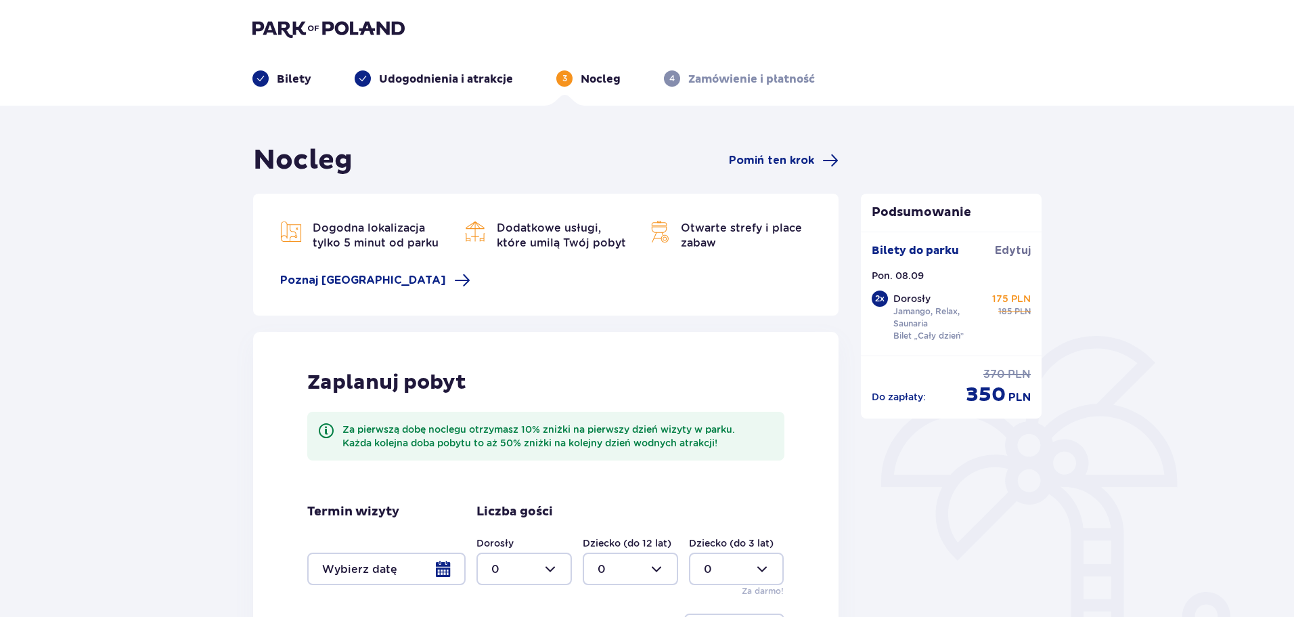
click at [425, 82] on p "Udogodnienia i atrakcje" at bounding box center [446, 79] width 134 height 15
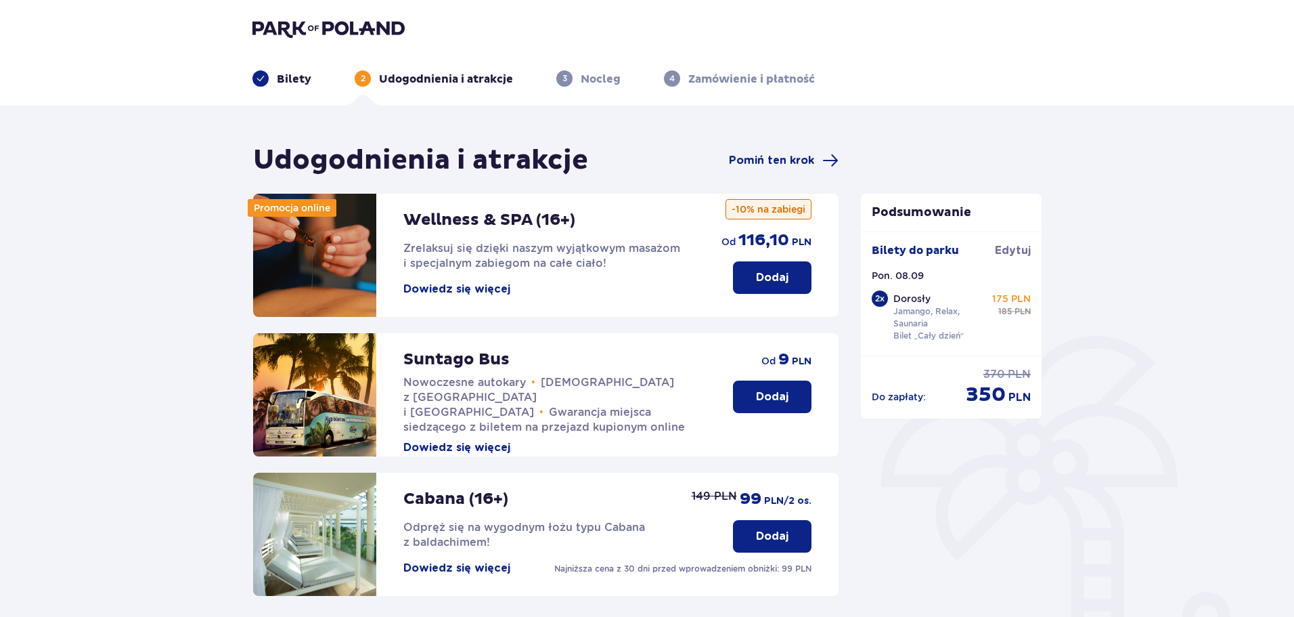
click at [288, 83] on p "Bilety" at bounding box center [294, 79] width 35 height 15
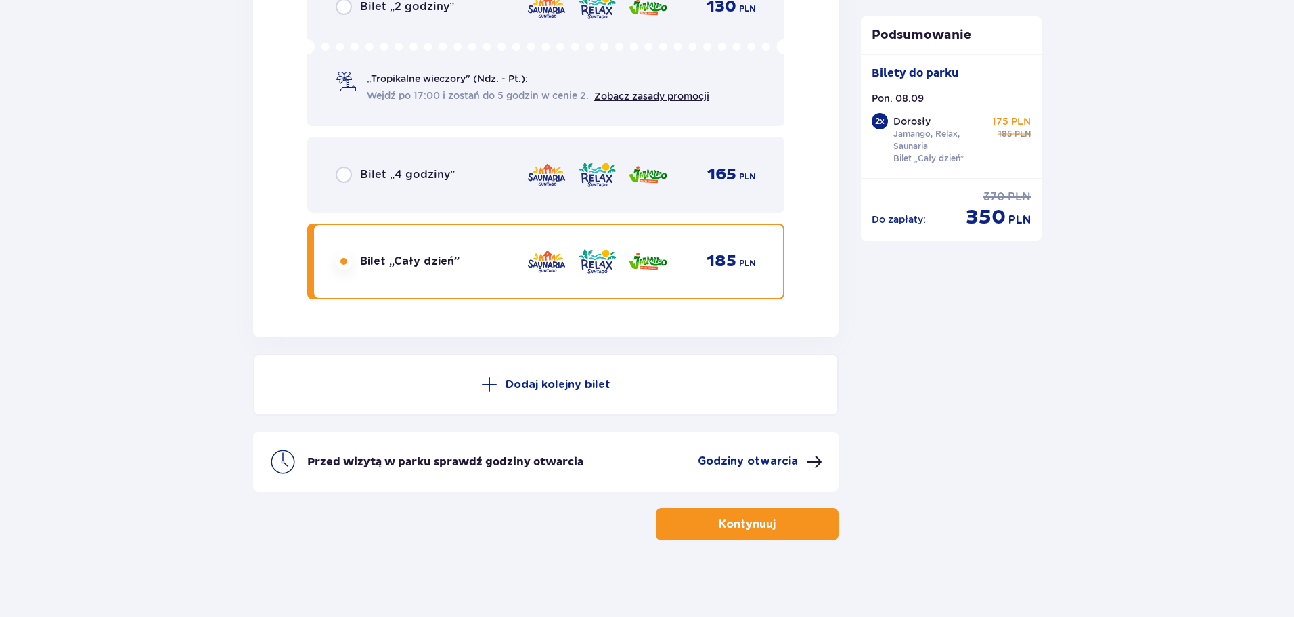
scroll to position [2301, 0]
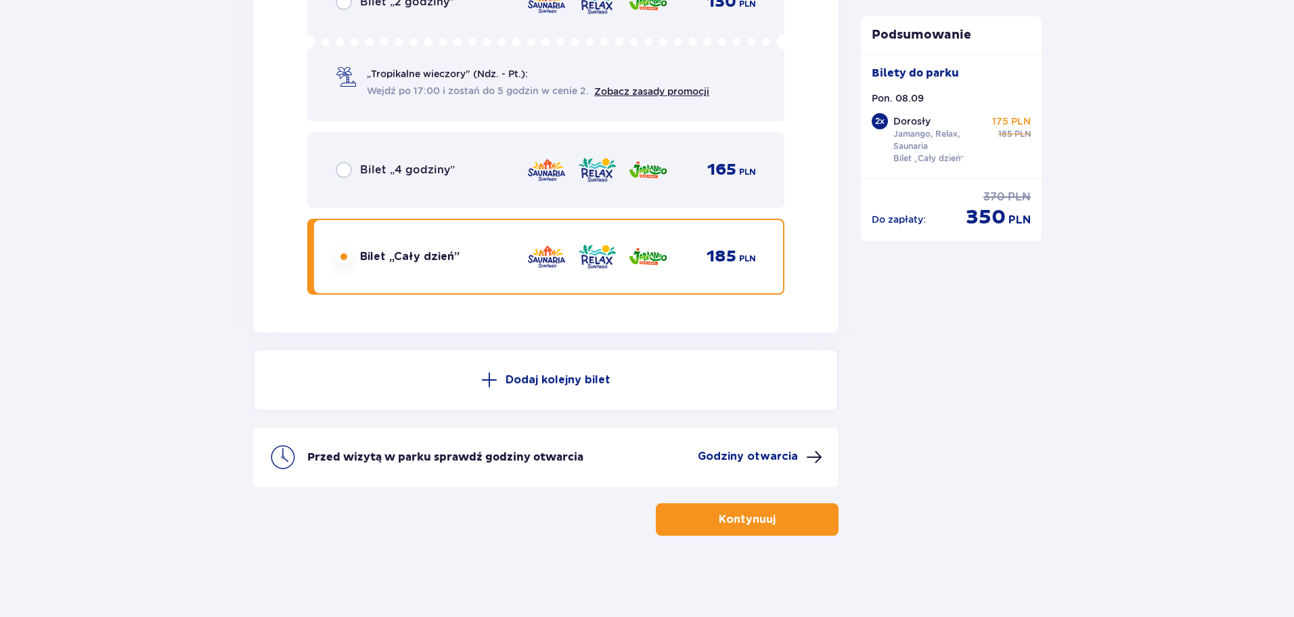
click at [730, 518] on p "Kontynuuj" at bounding box center [747, 519] width 57 height 15
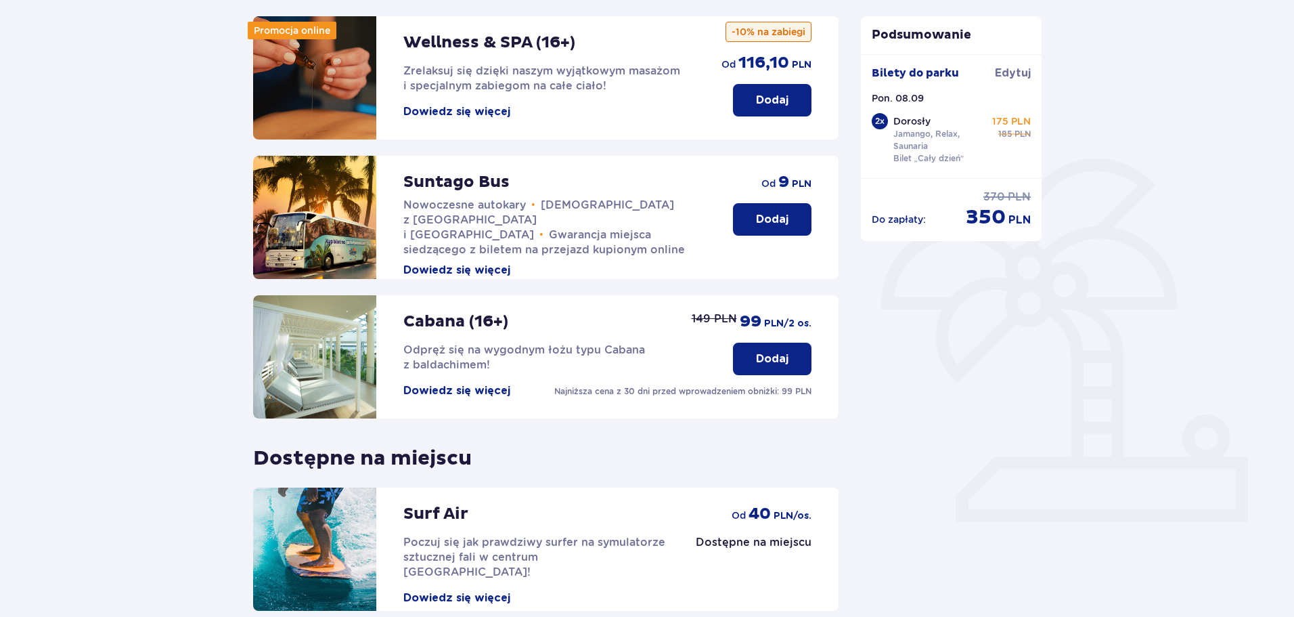
scroll to position [301, 0]
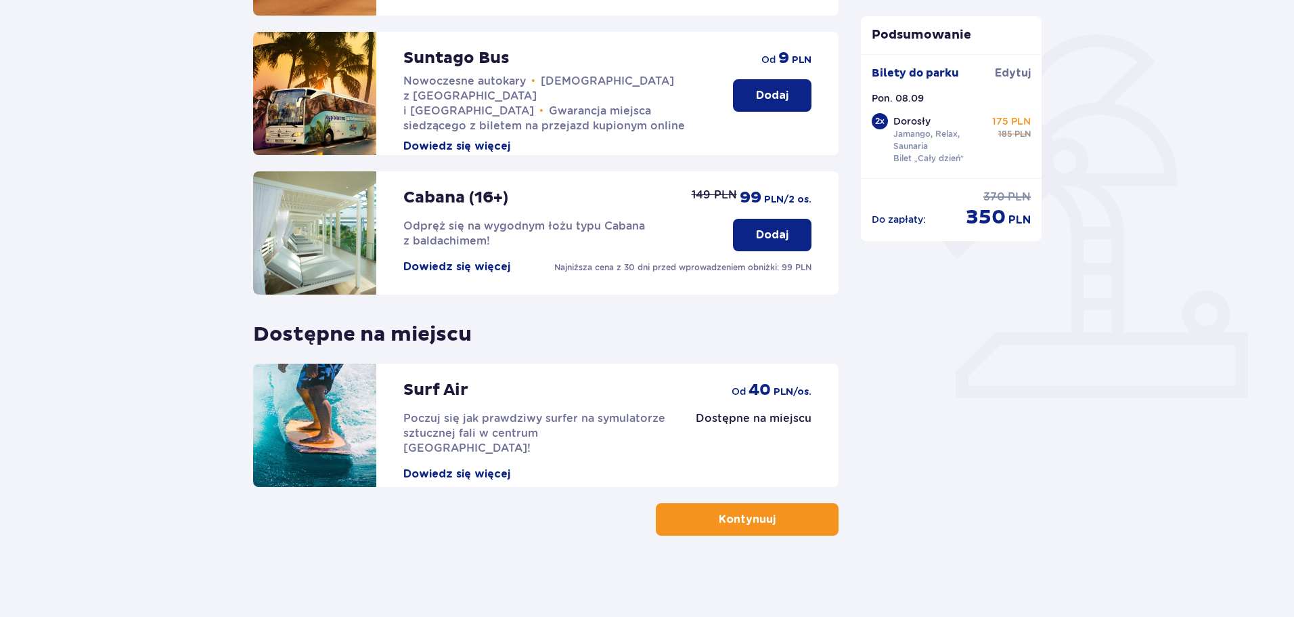
click at [696, 503] on button "Kontynuuj" at bounding box center [747, 519] width 183 height 32
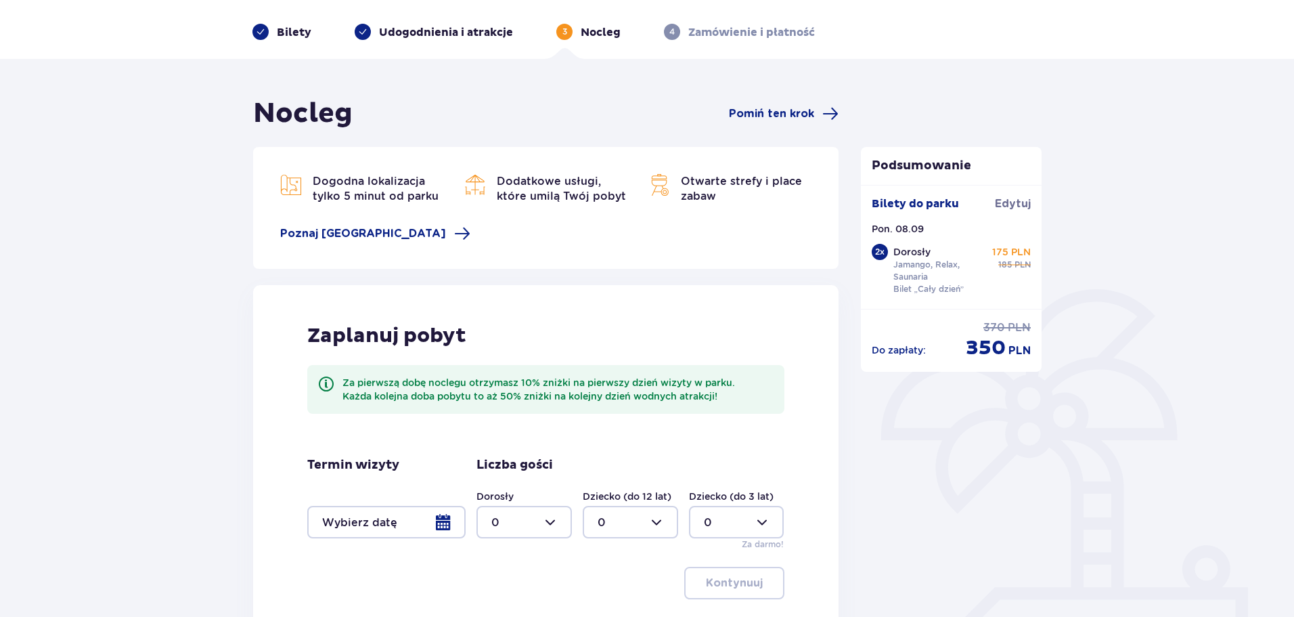
scroll to position [197, 0]
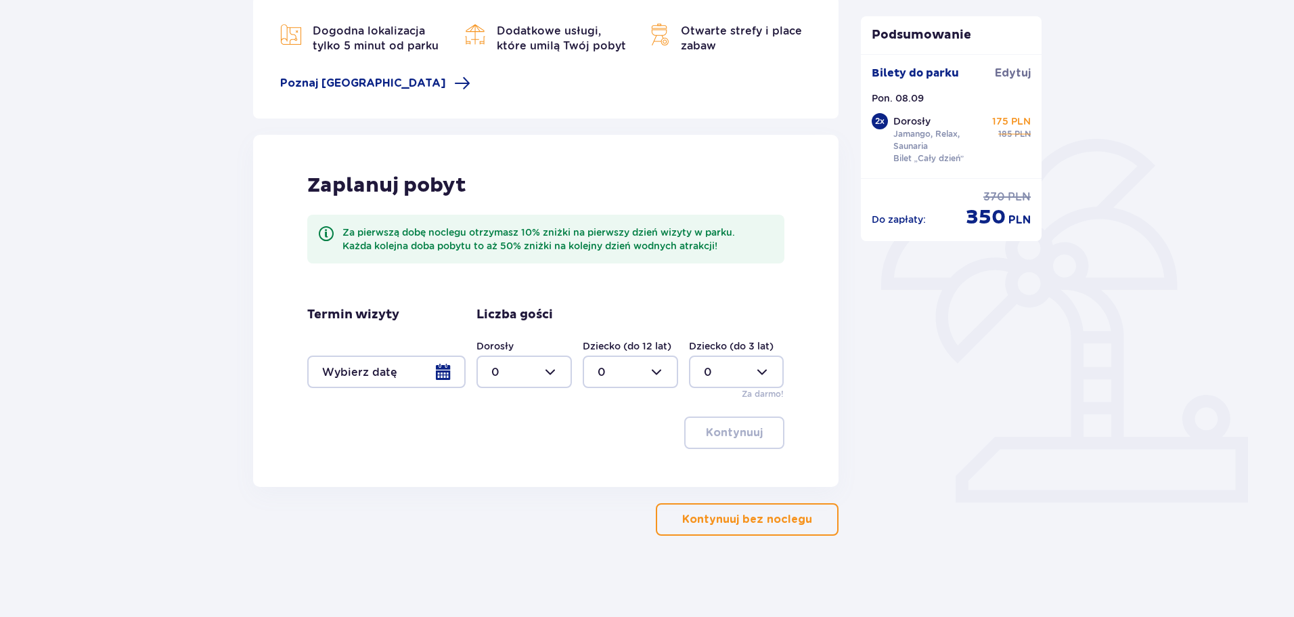
click at [767, 520] on p "Kontynuuj bez noclegu" at bounding box center [747, 519] width 130 height 15
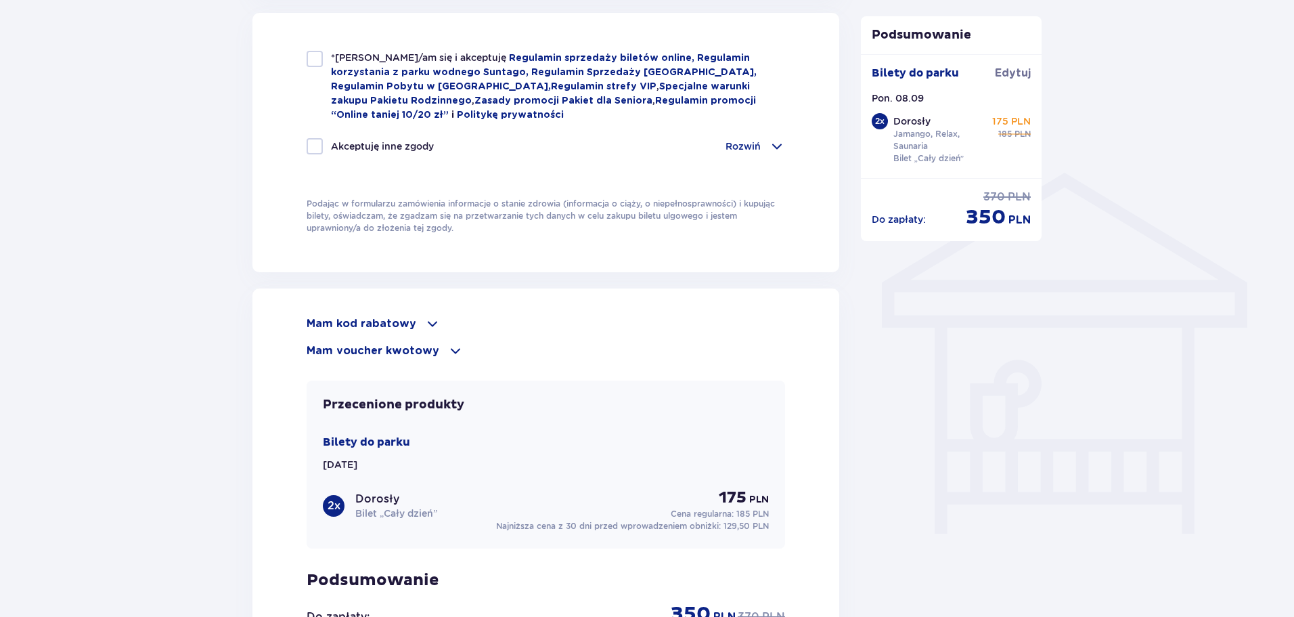
scroll to position [946, 0]
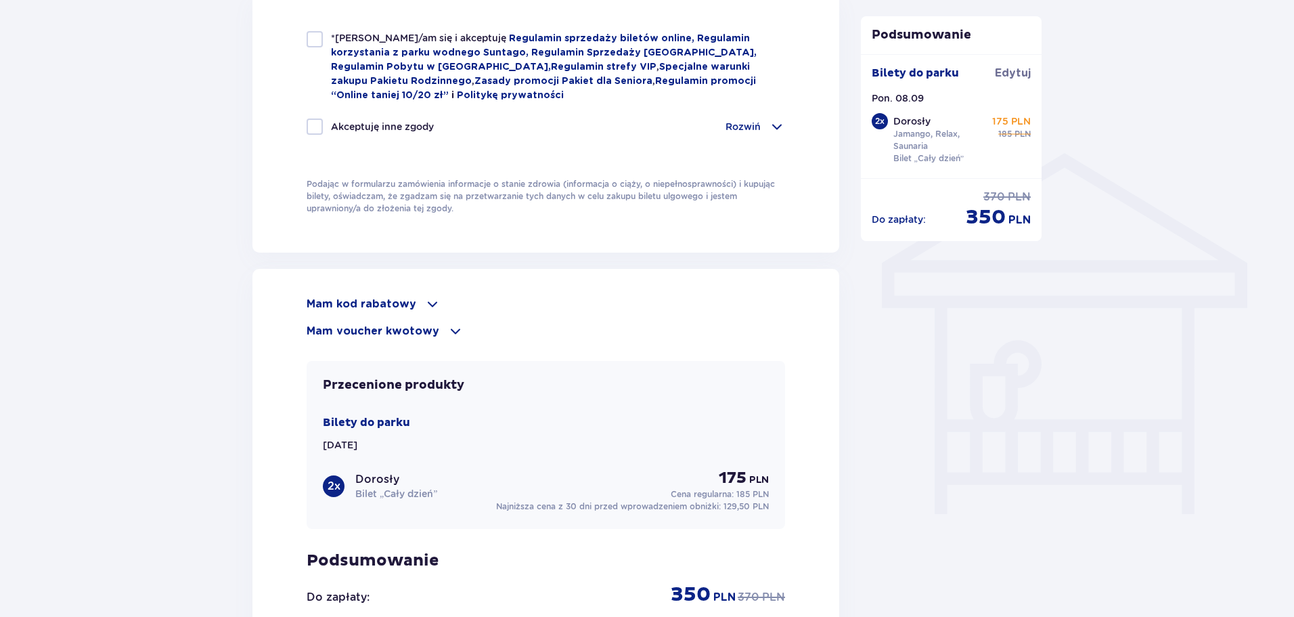
click at [433, 298] on span at bounding box center [432, 304] width 16 height 16
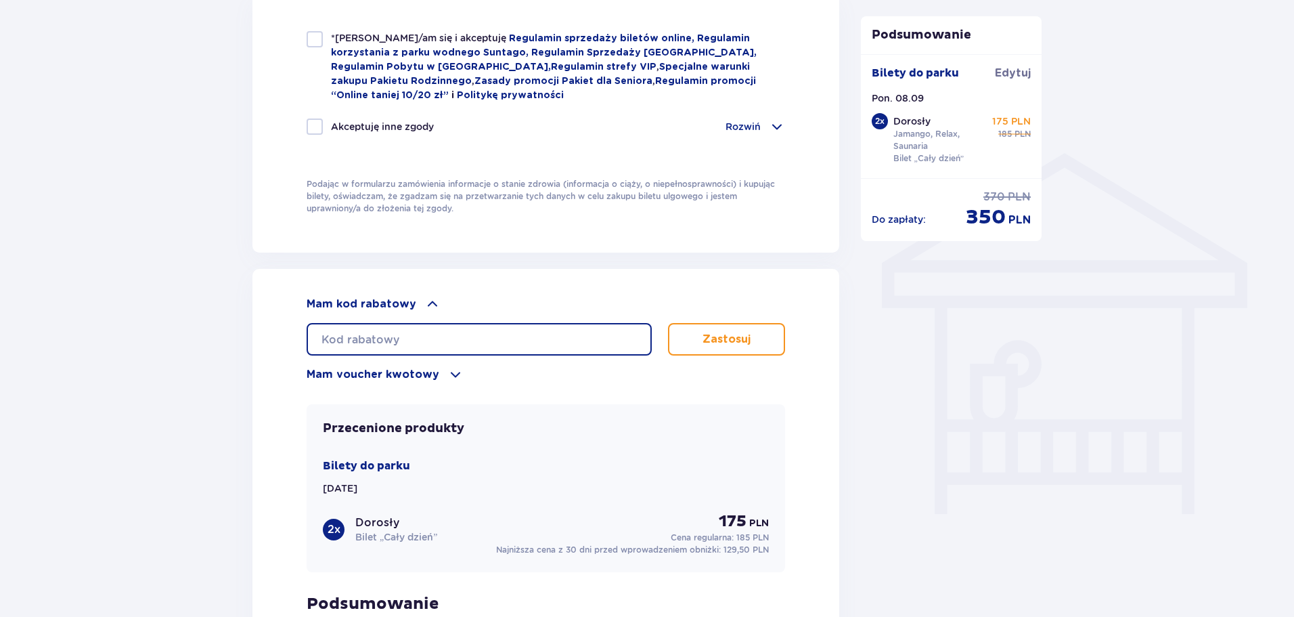
click at [400, 340] on input "text" at bounding box center [479, 339] width 345 height 32
paste input "student30"
type input "student30"
click at [704, 333] on p "Zastosuj" at bounding box center [727, 339] width 48 height 15
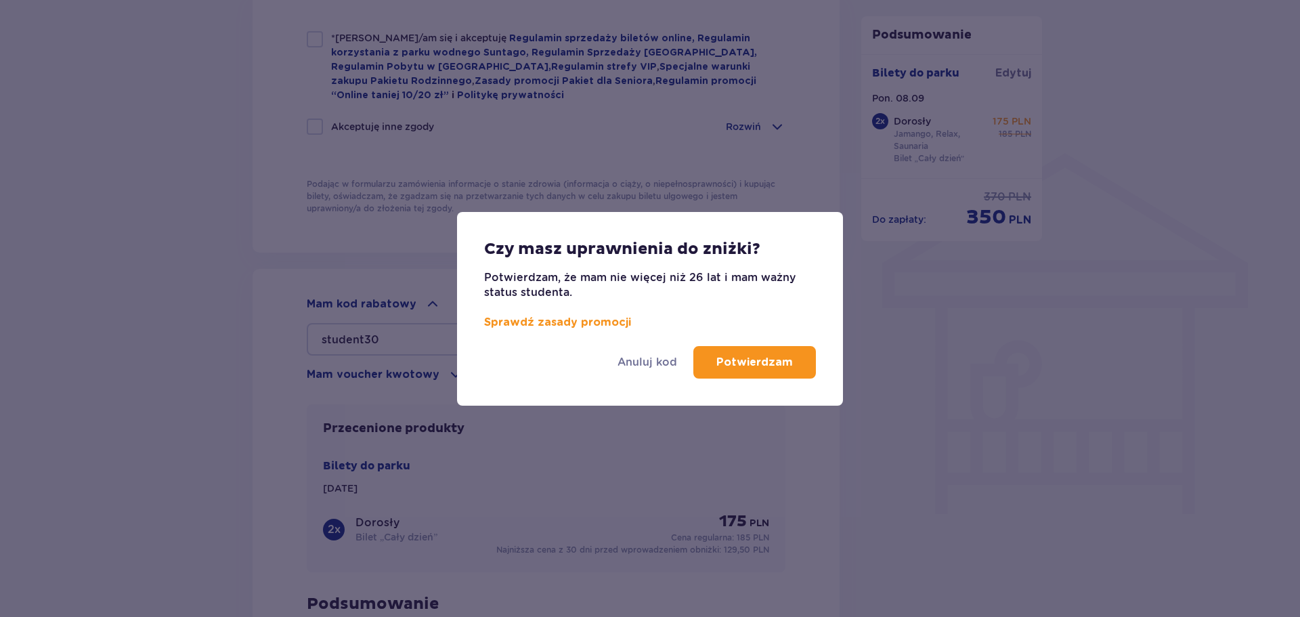
click at [770, 367] on p "Potwierdzam" at bounding box center [754, 362] width 76 height 15
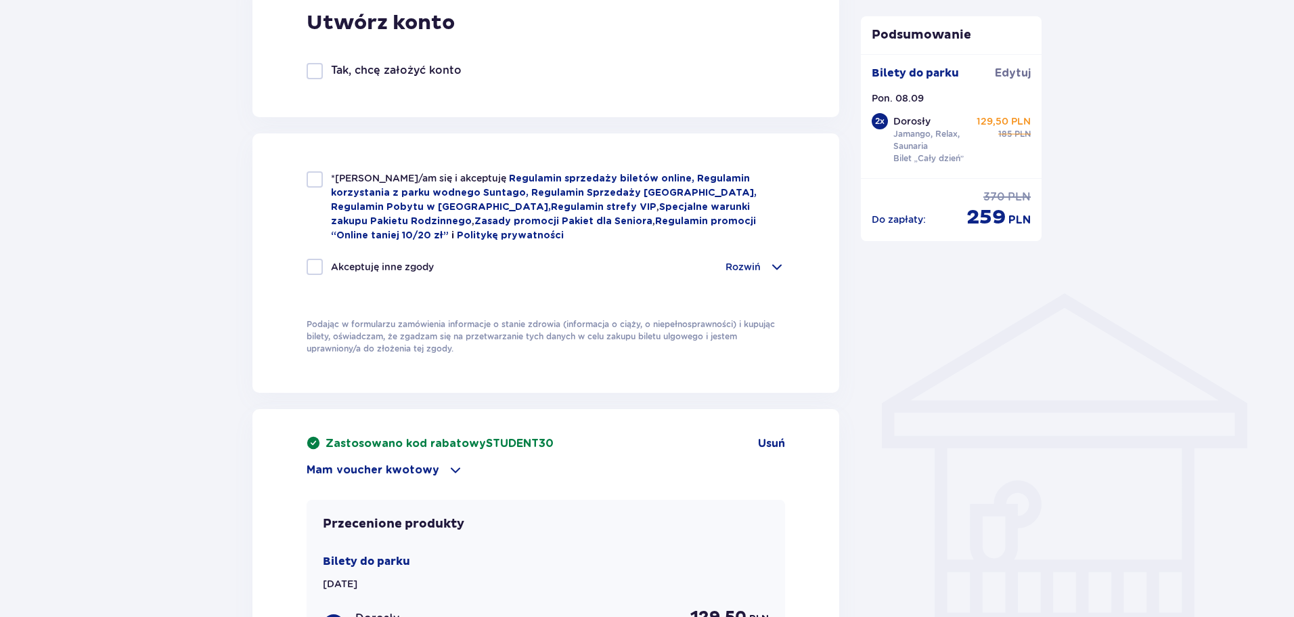
scroll to position [811, 0]
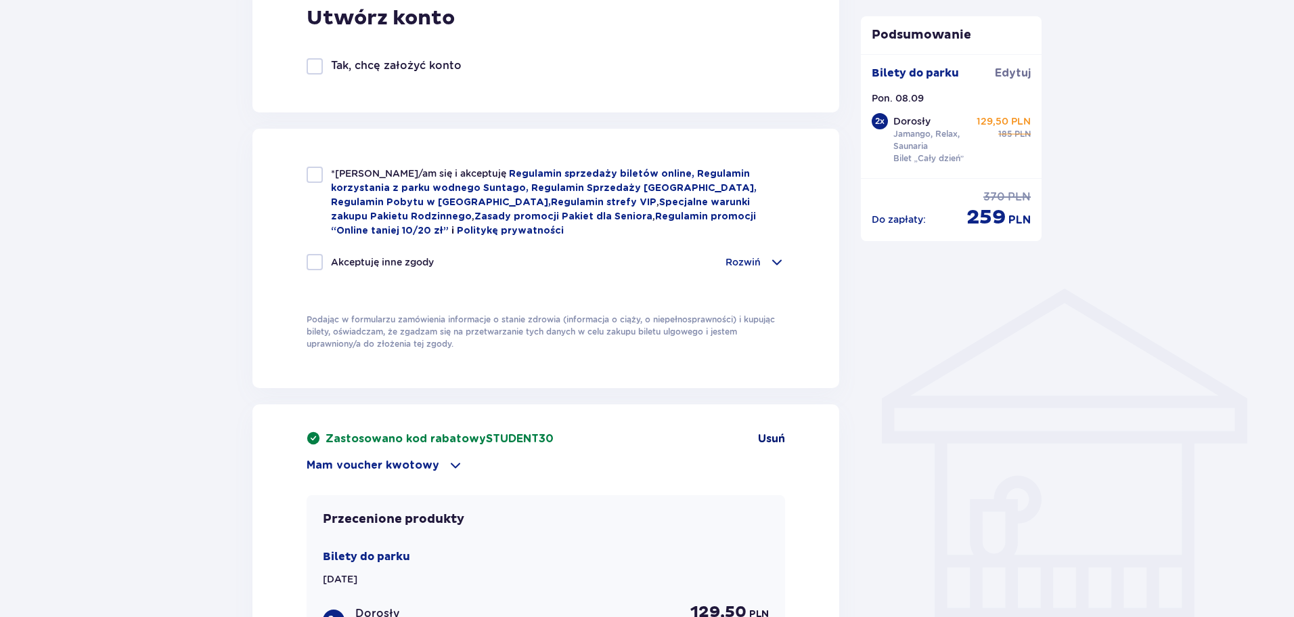
click at [768, 432] on span "Usuń" at bounding box center [771, 438] width 27 height 15
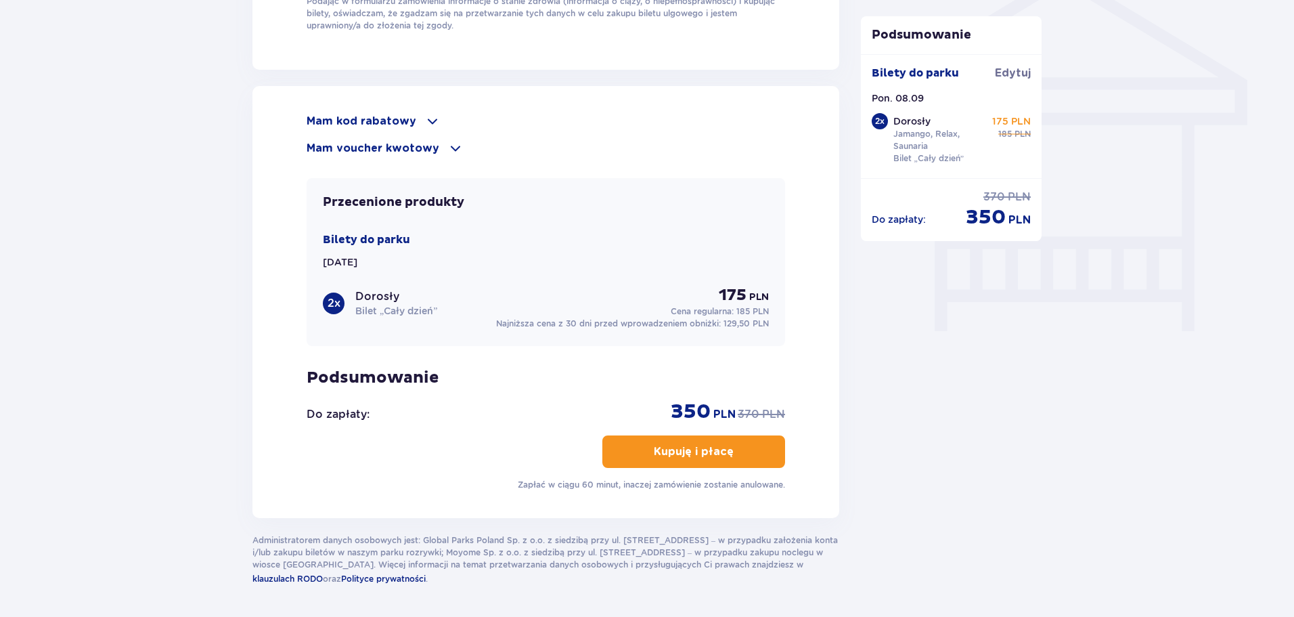
scroll to position [1149, 0]
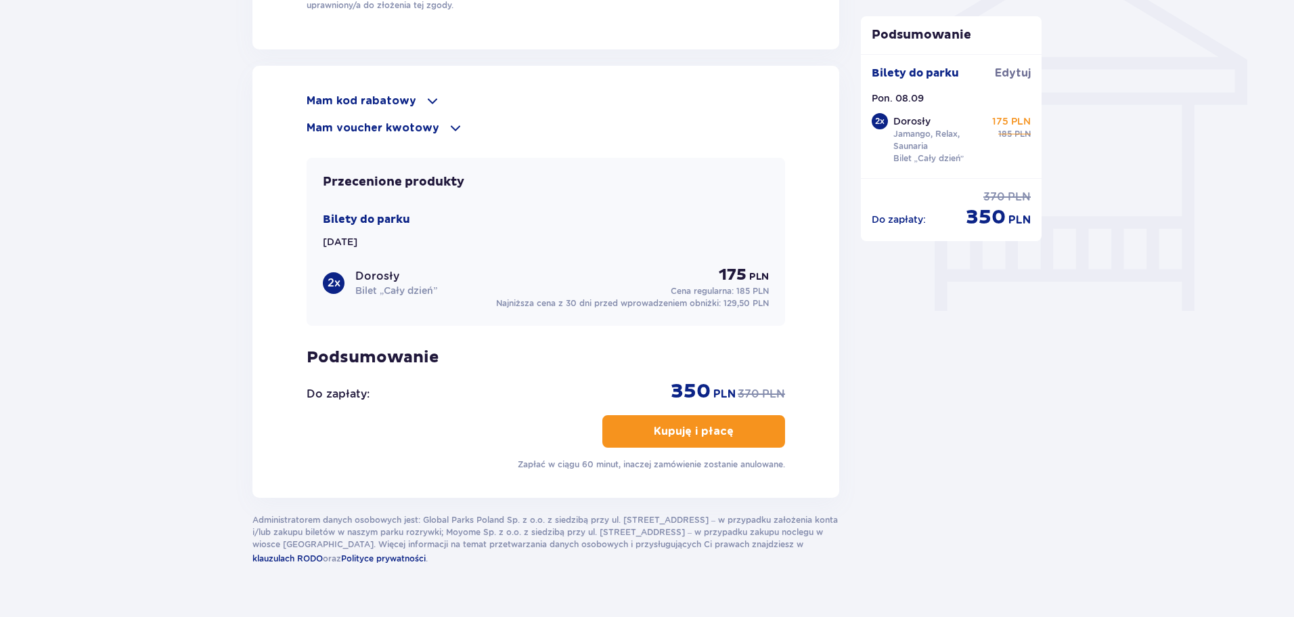
click at [424, 101] on span at bounding box center [432, 101] width 16 height 16
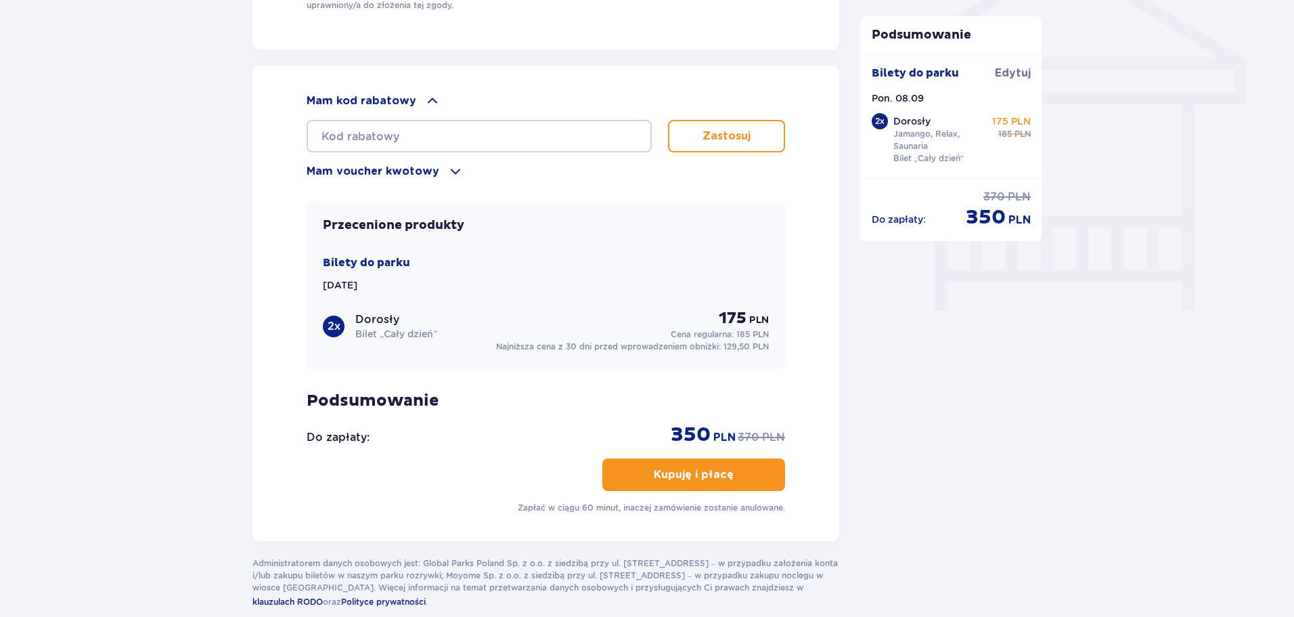
click at [426, 99] on span at bounding box center [432, 101] width 16 height 16
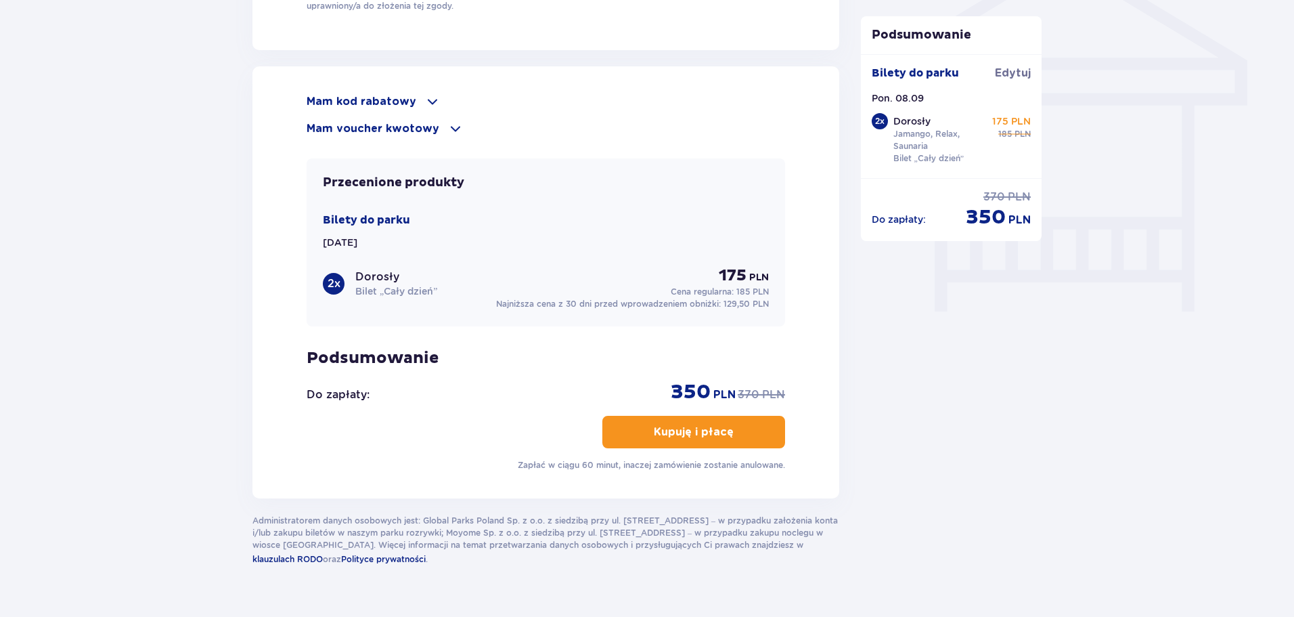
scroll to position [1176, 0]
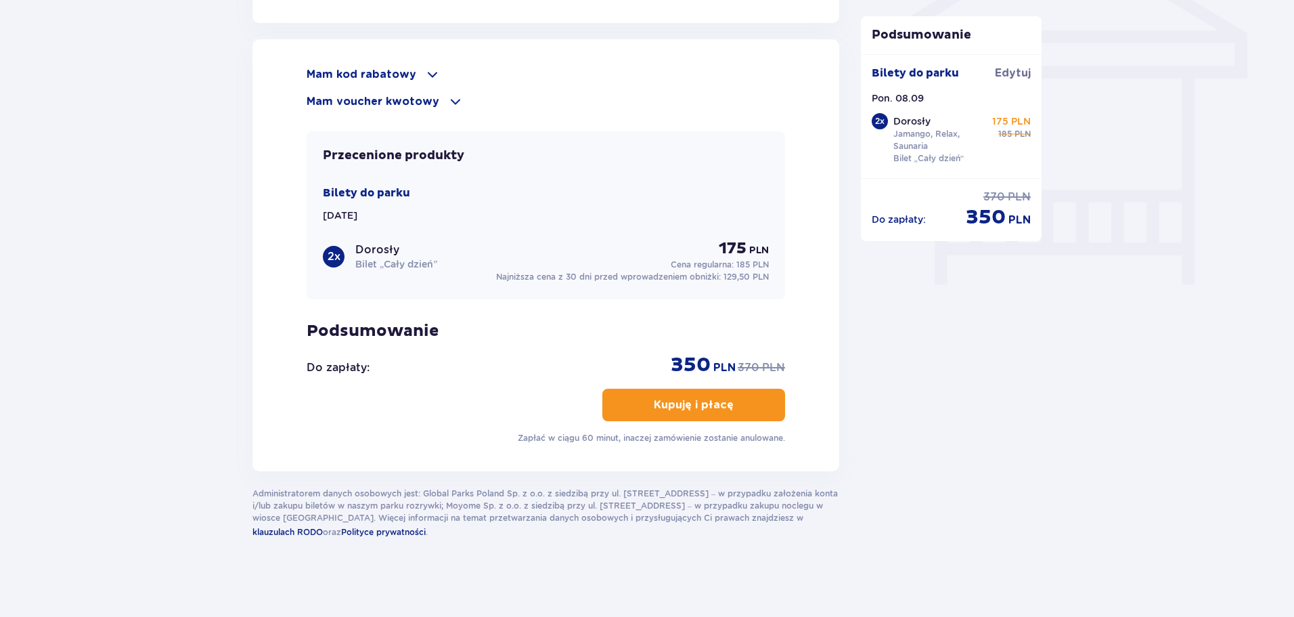
click at [994, 76] on div "Bilety do parku Edytuj" at bounding box center [952, 79] width 160 height 26
click at [1011, 74] on span "Edytuj" at bounding box center [1013, 73] width 36 height 15
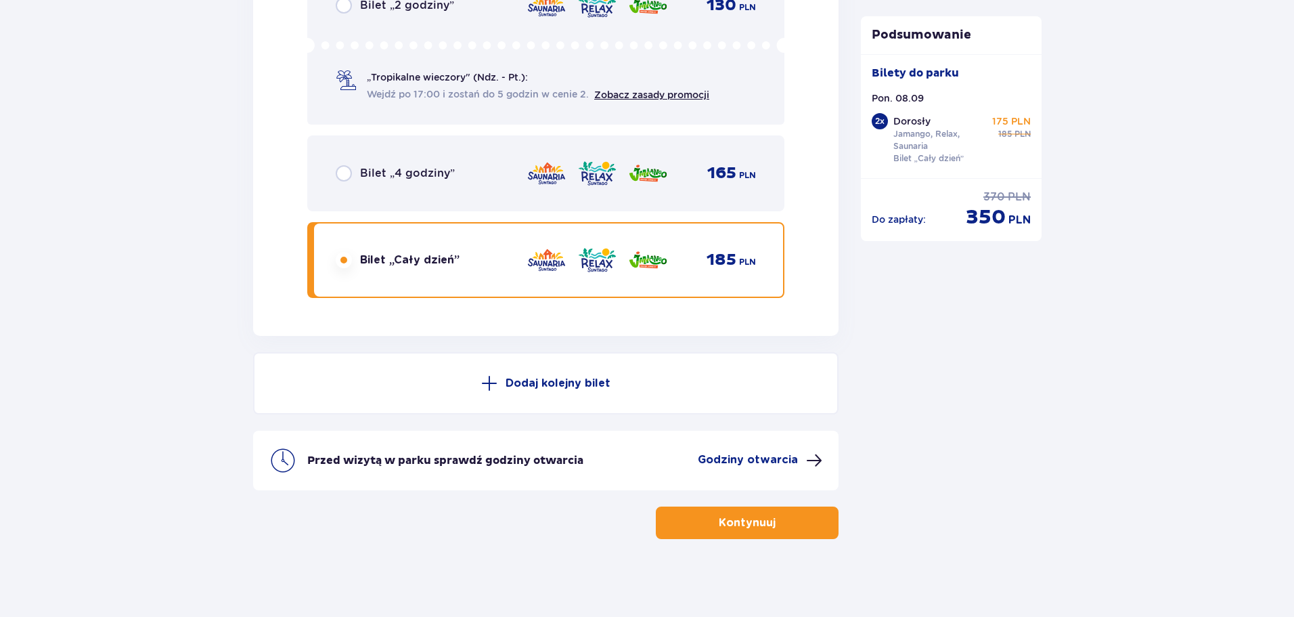
scroll to position [2301, 0]
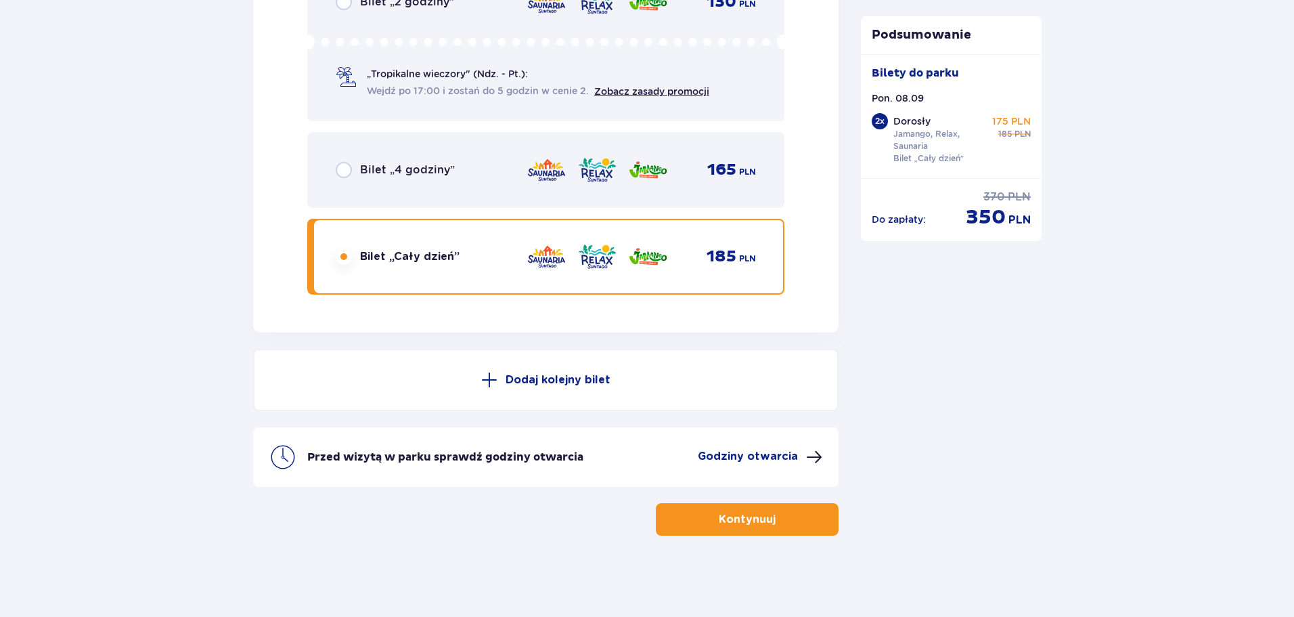
click at [749, 525] on p "Kontynuuj" at bounding box center [747, 519] width 57 height 15
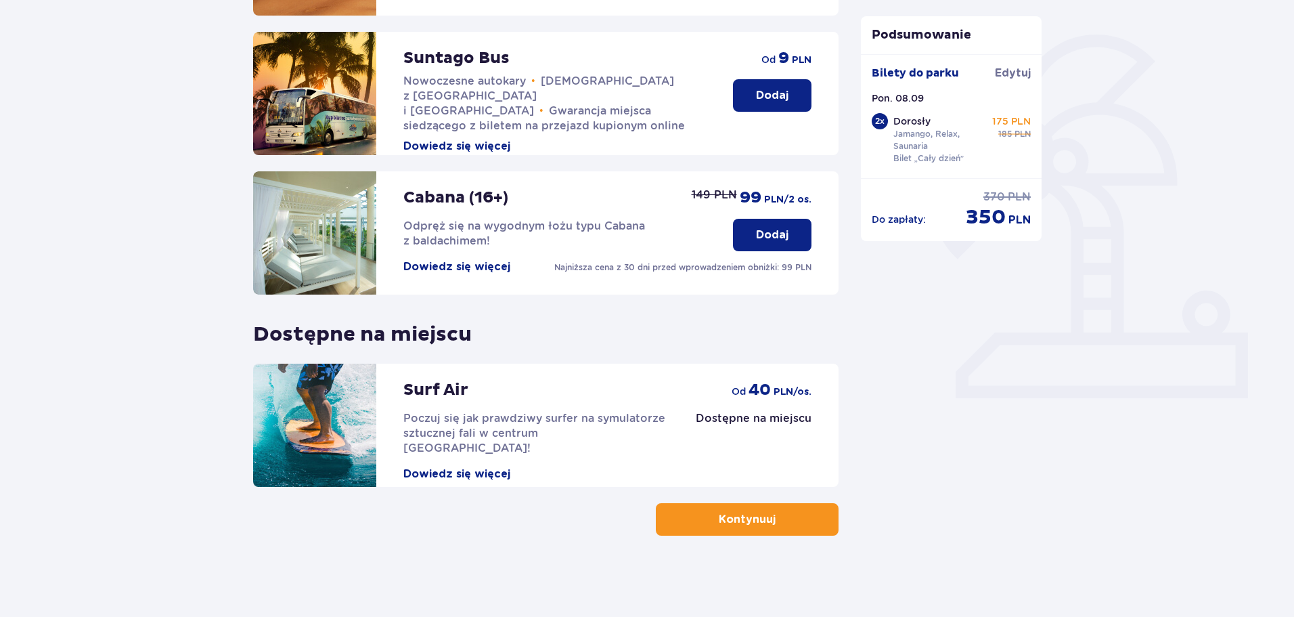
click at [748, 529] on button "Kontynuuj" at bounding box center [747, 519] width 183 height 32
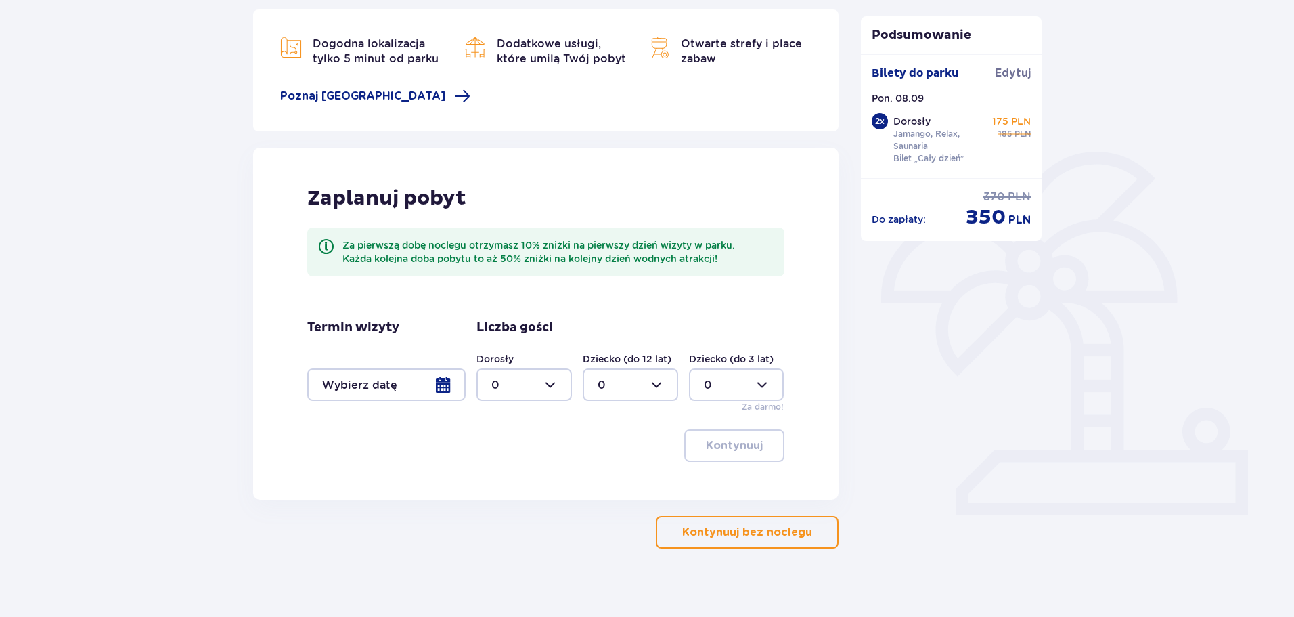
click at [740, 541] on button "Kontynuuj bez noclegu" at bounding box center [747, 532] width 183 height 32
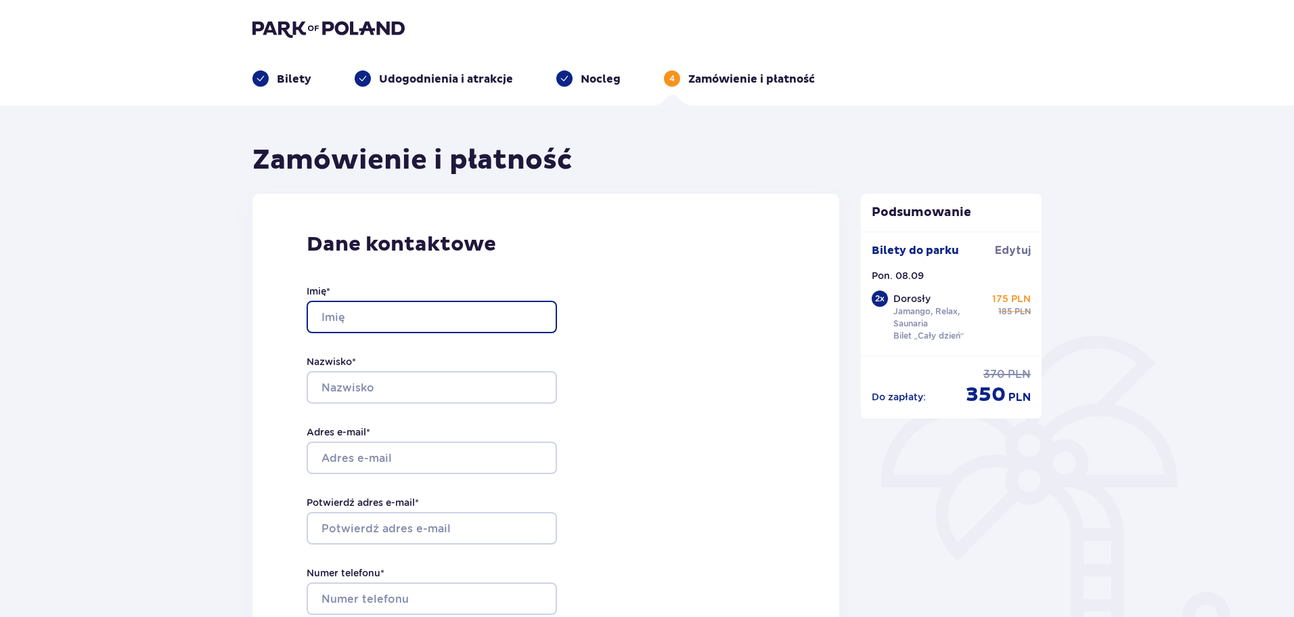
click at [370, 310] on input "Imię *" at bounding box center [432, 317] width 250 height 32
type input "Krzysztof"
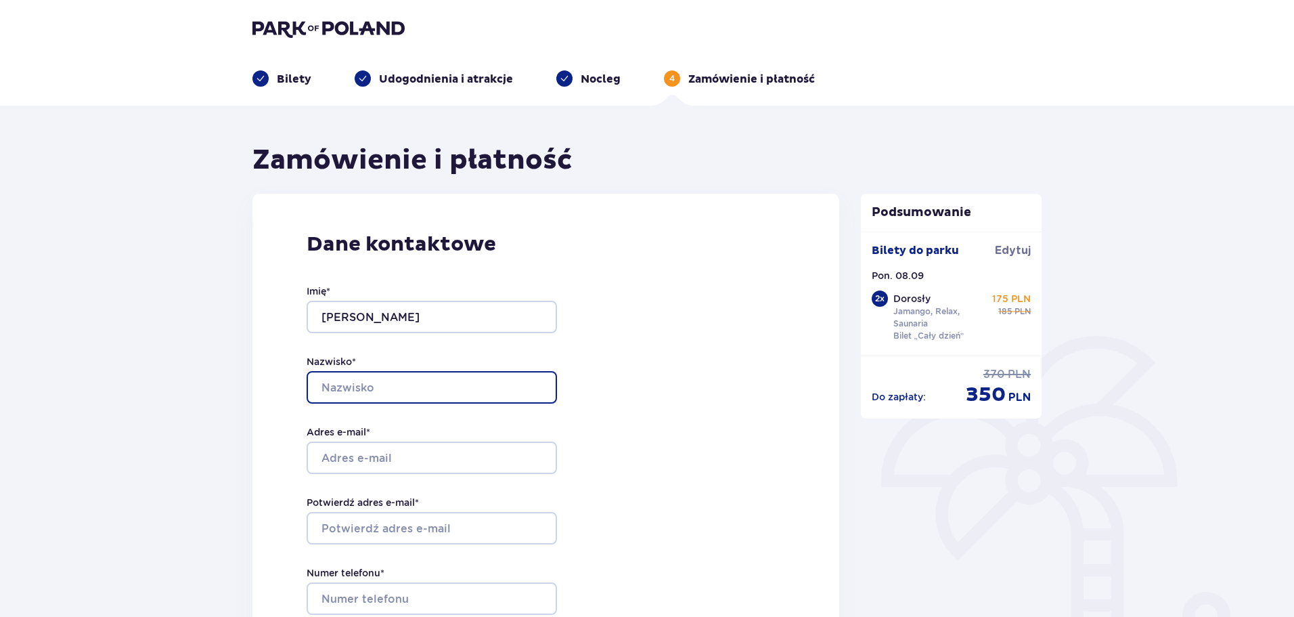
type input "Korba"
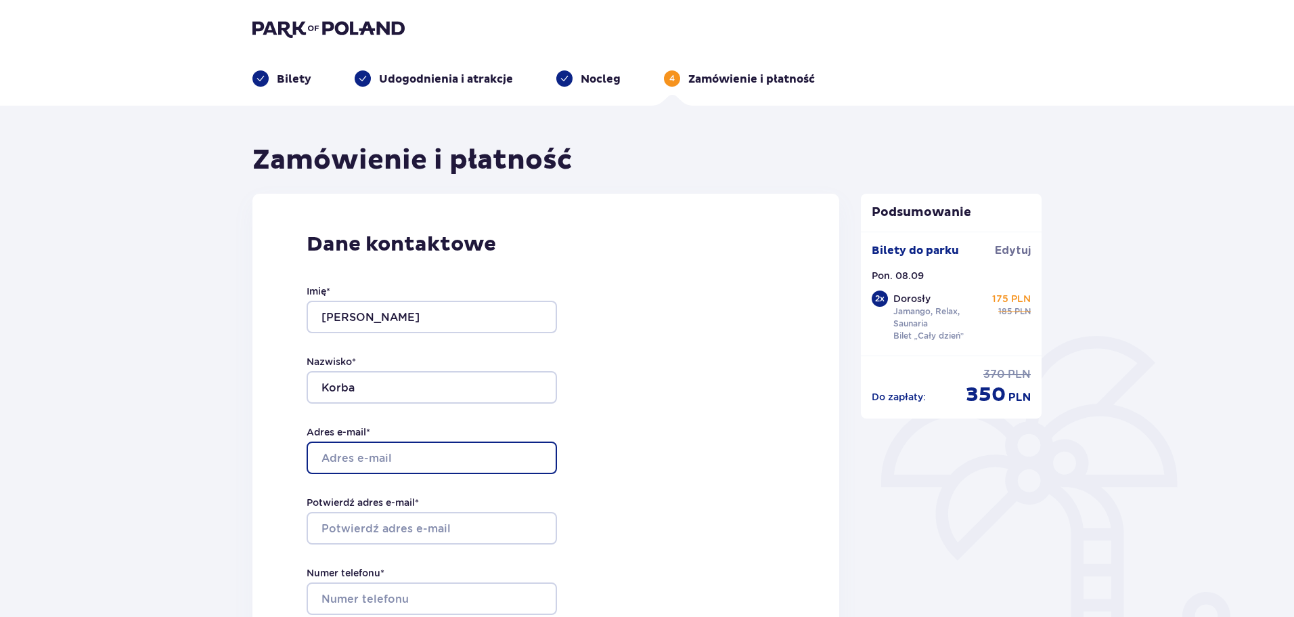
type input "[EMAIL_ADDRESS][DOMAIN_NAME]"
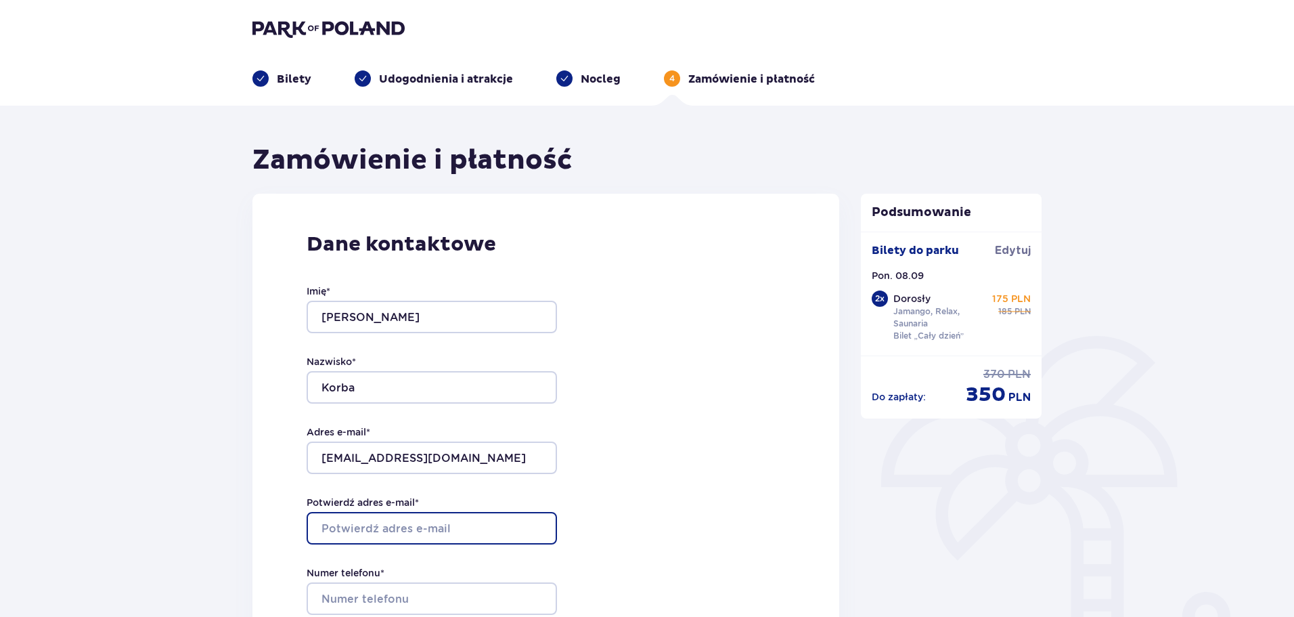
type input "[EMAIL_ADDRESS][DOMAIN_NAME]"
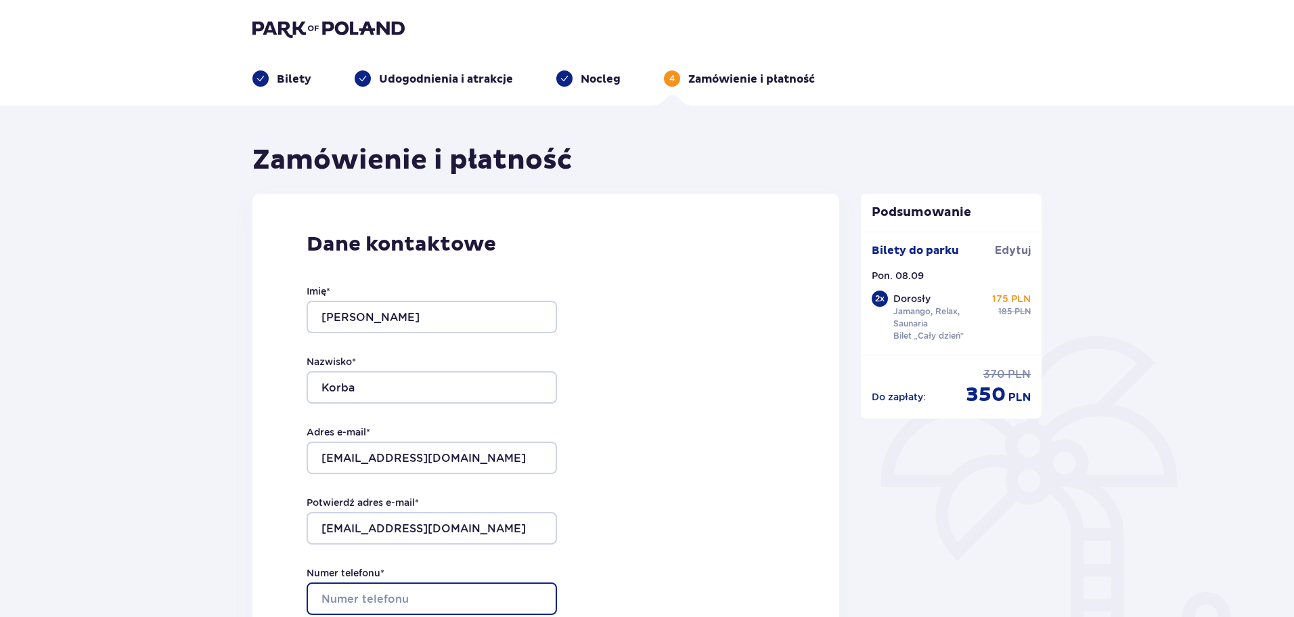
type input "503858345"
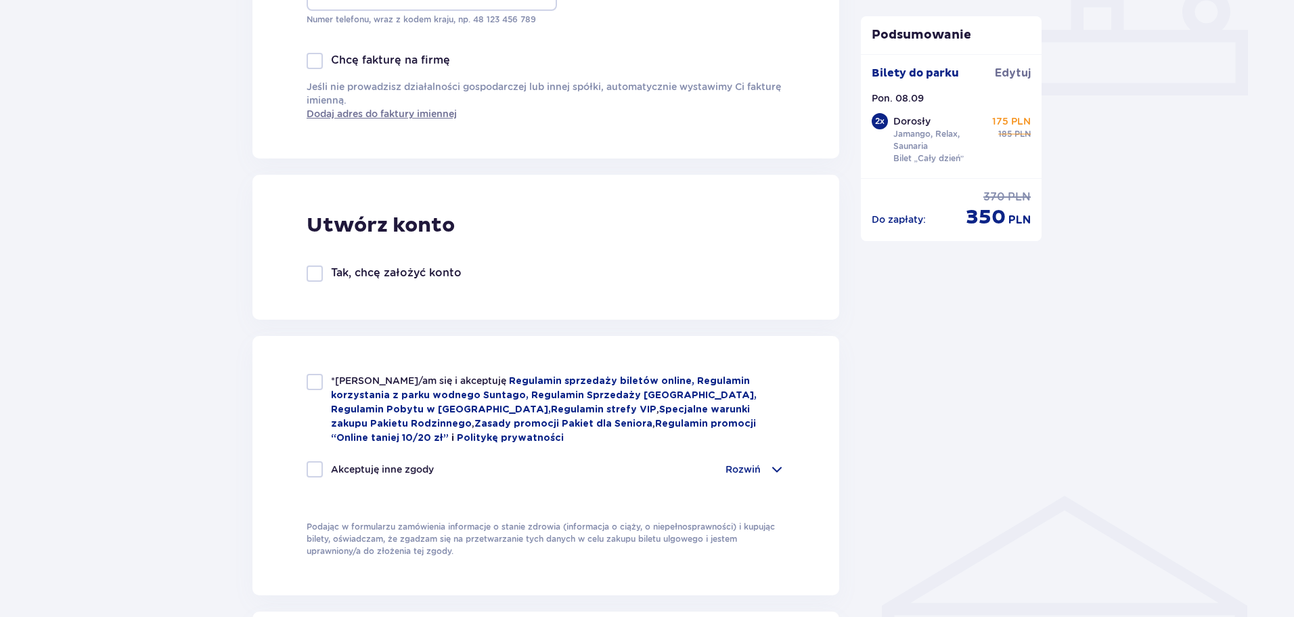
scroll to position [677, 0]
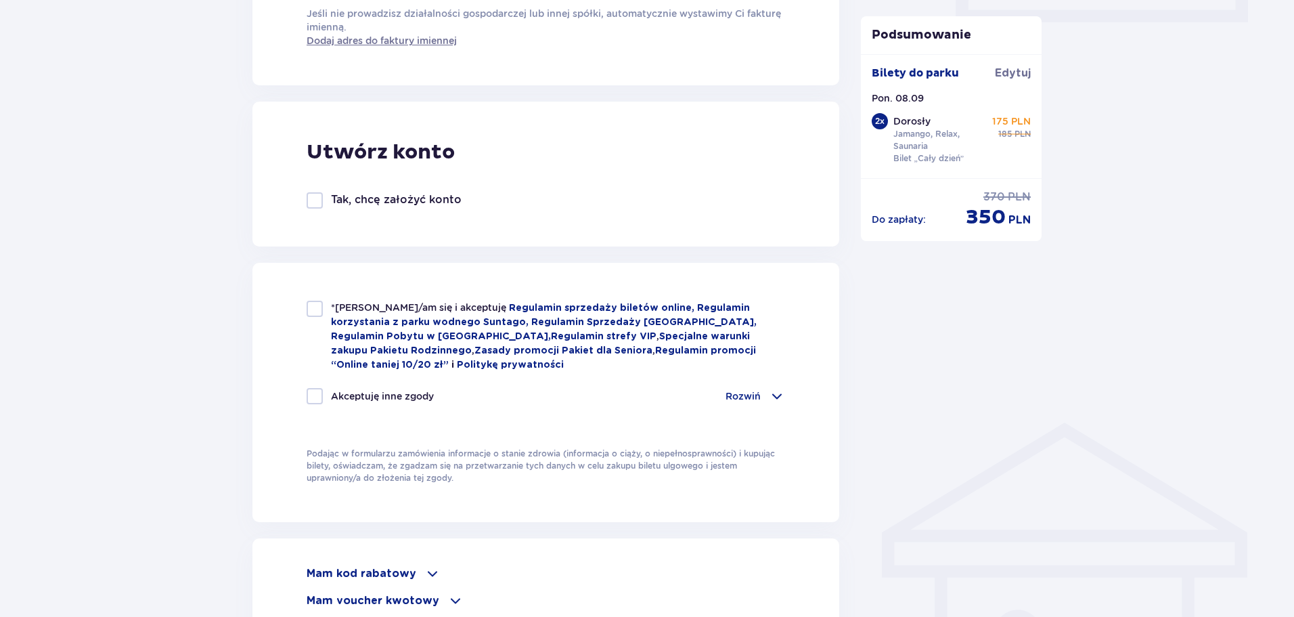
drag, startPoint x: 313, startPoint y: 308, endPoint x: 351, endPoint y: 328, distance: 43.0
click at [313, 308] on div at bounding box center [315, 309] width 16 height 16
checkbox input "true"
click at [734, 390] on p "Rozwiń" at bounding box center [743, 396] width 35 height 14
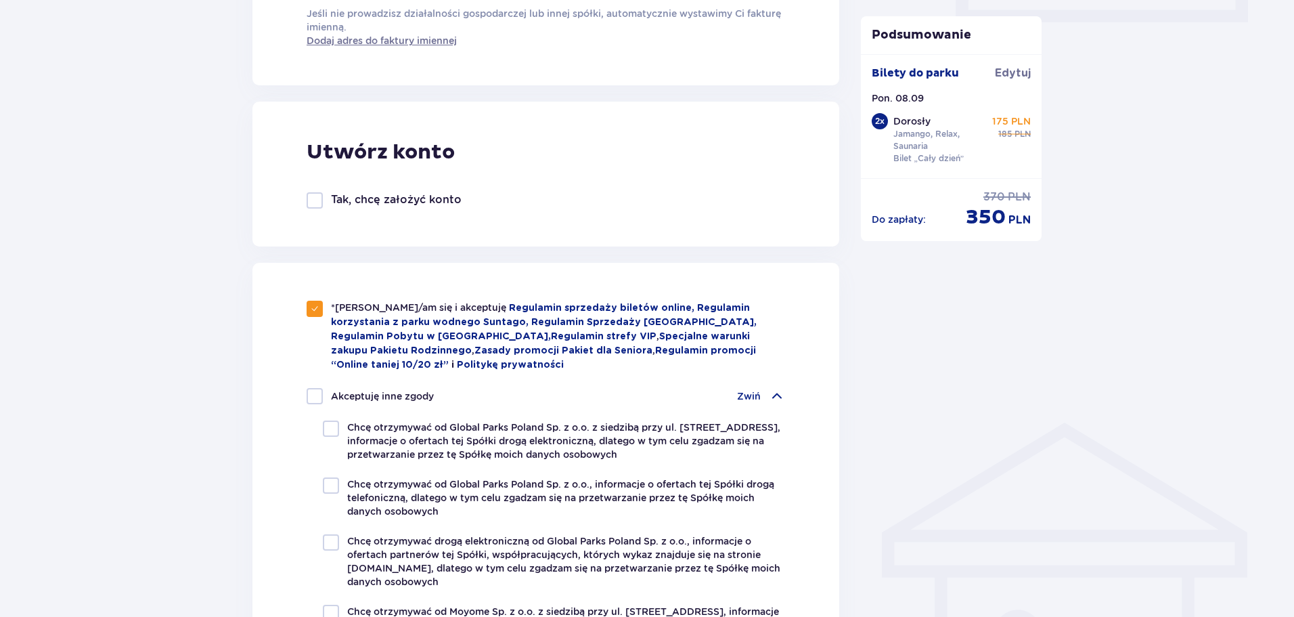
click at [754, 393] on p "Zwiń" at bounding box center [749, 396] width 24 height 14
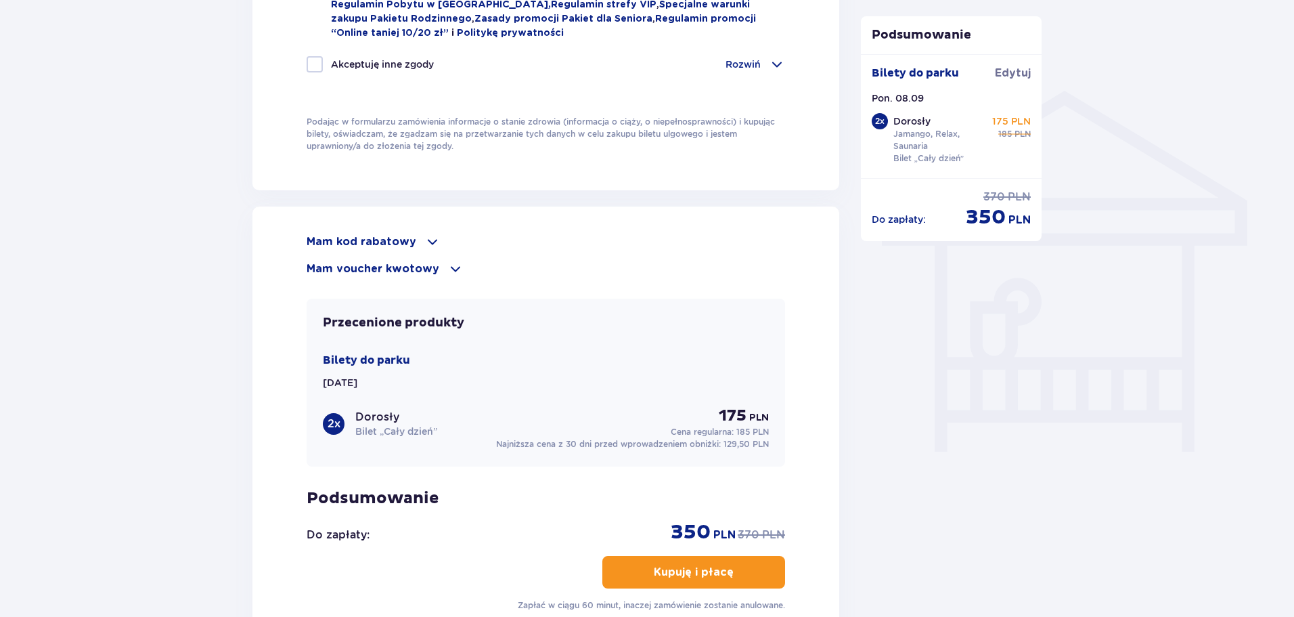
scroll to position [1015, 0]
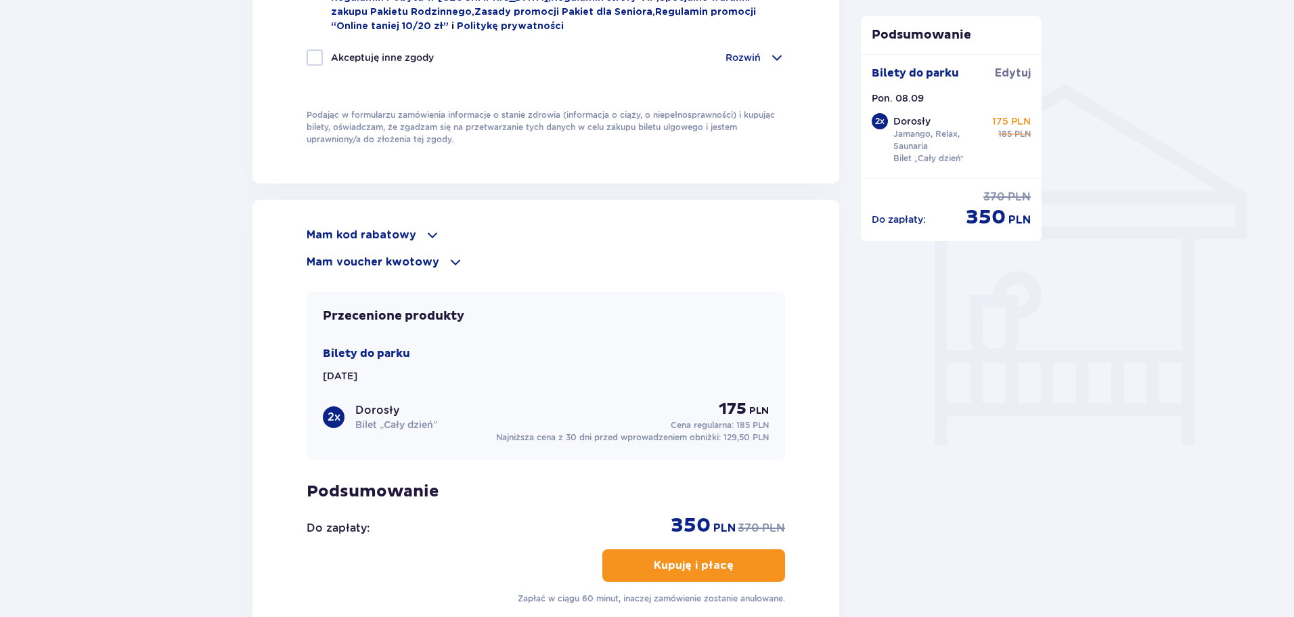
click at [327, 418] on div "2 x" at bounding box center [334, 417] width 22 height 22
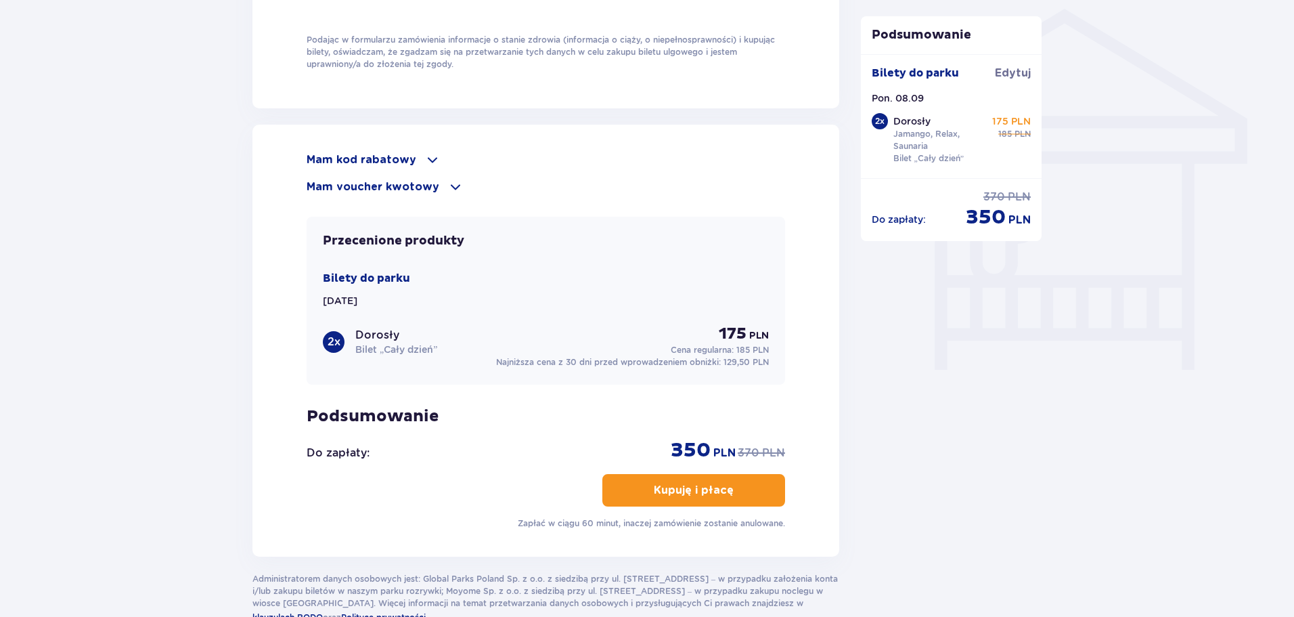
scroll to position [1151, 0]
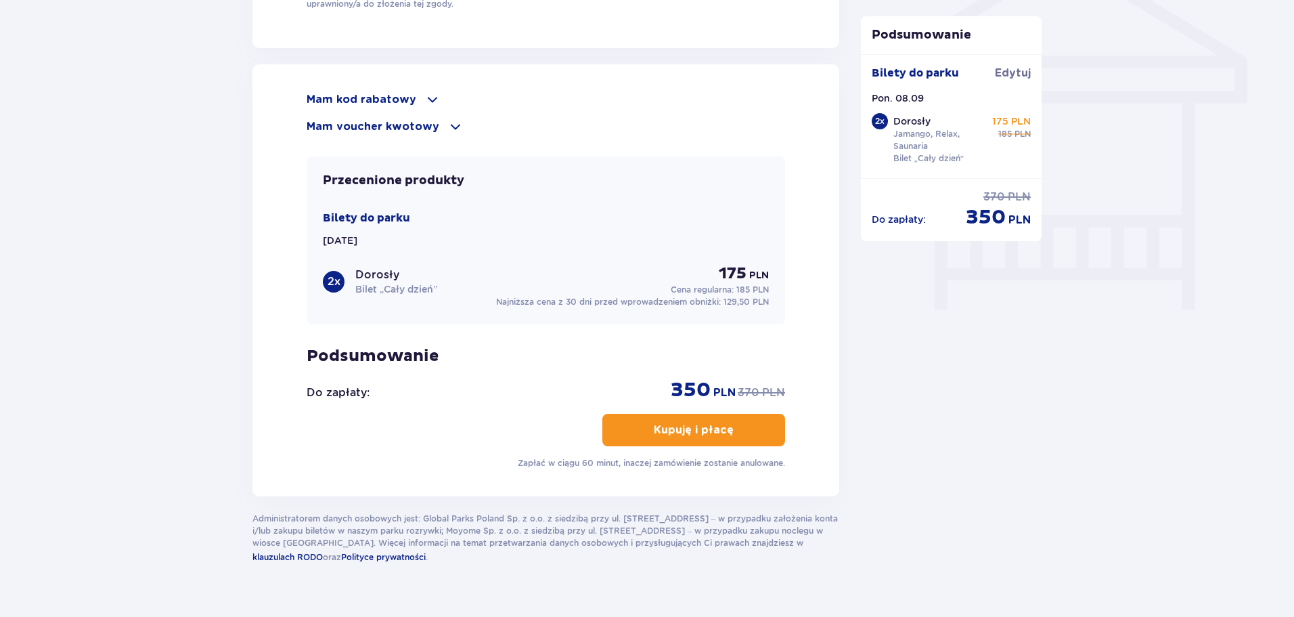
click at [384, 77] on div "Mam kod rabatowy Zastosuj Mam voucher kwotowy Zastosuj Przecenione produkty Bil…" at bounding box center [545, 280] width 587 height 432
click at [359, 108] on div "Mam kod rabatowy Zastosuj Mam voucher kwotowy Zastosuj" at bounding box center [546, 112] width 479 height 43
click at [361, 95] on p "Mam kod rabatowy" at bounding box center [362, 99] width 110 height 15
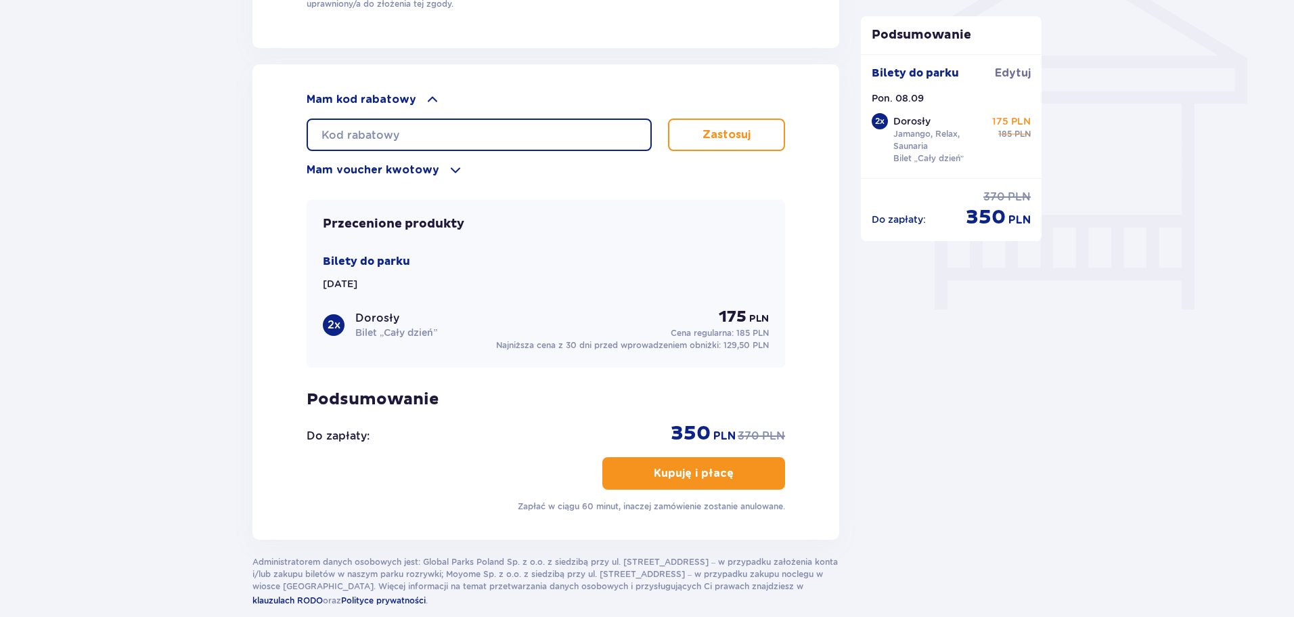
click at [501, 129] on input "text" at bounding box center [479, 134] width 345 height 32
paste input "student30"
type input "student30"
click at [761, 138] on button "Zastosuj" at bounding box center [726, 134] width 117 height 32
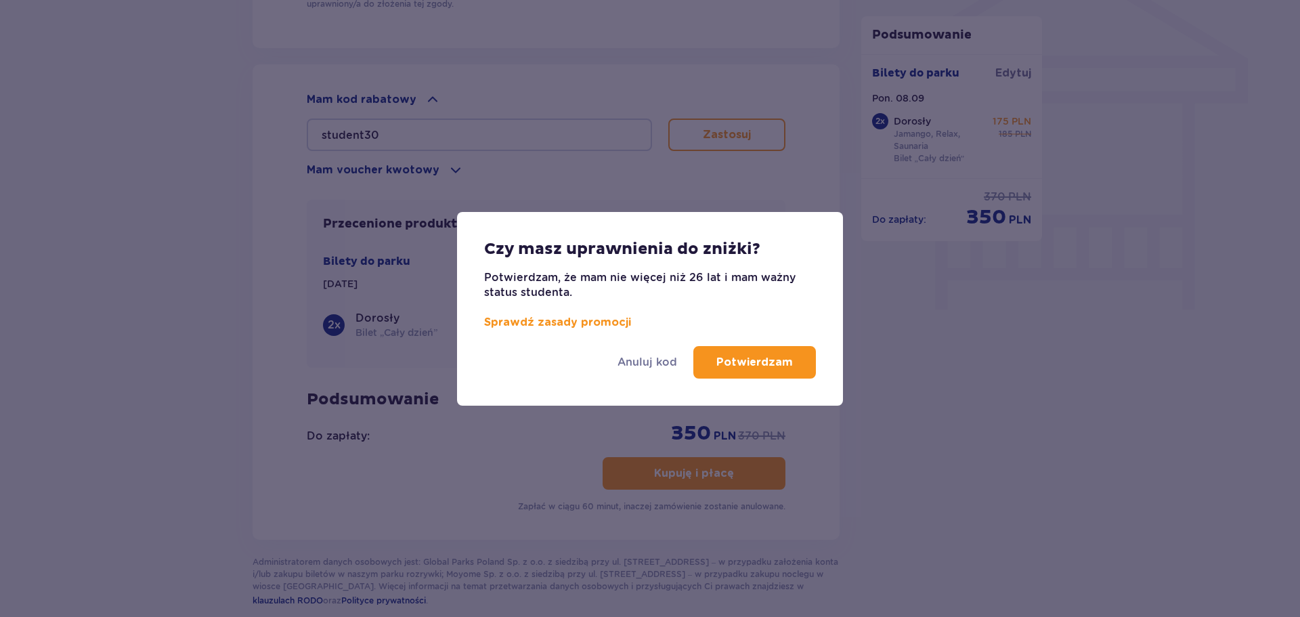
drag, startPoint x: 743, startPoint y: 367, endPoint x: 795, endPoint y: 391, distance: 56.9
click at [743, 367] on p "Potwierdzam" at bounding box center [754, 362] width 76 height 15
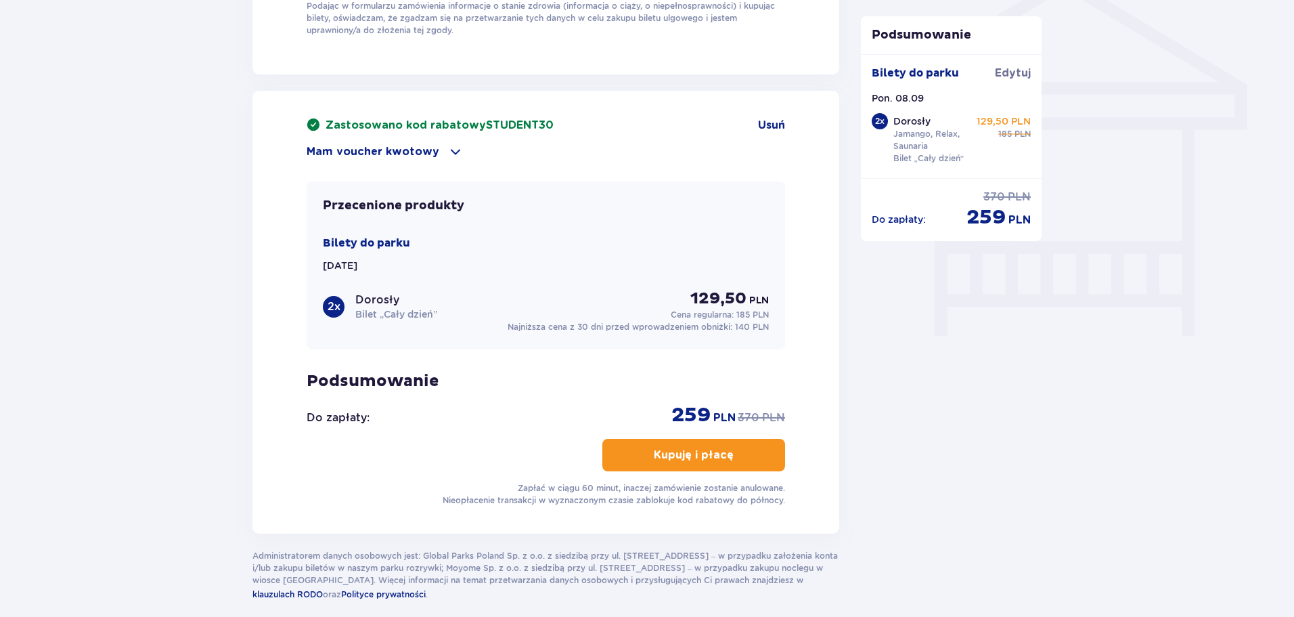
scroll to position [1119, 0]
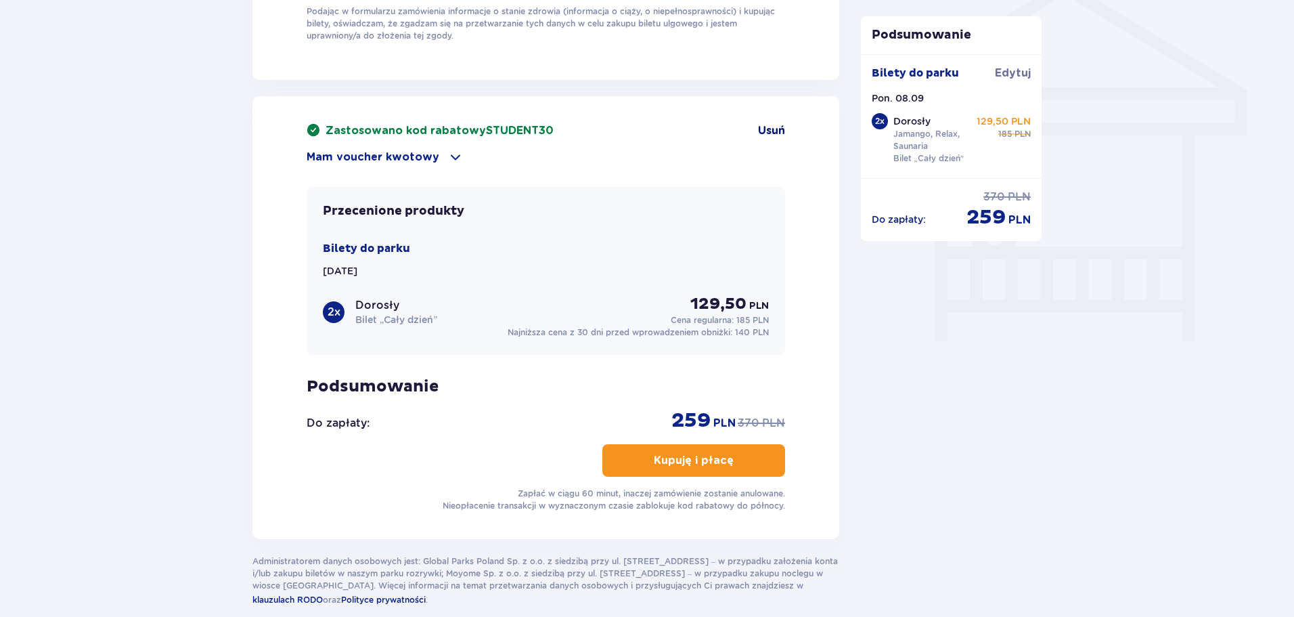
click at [781, 125] on span "Usuń" at bounding box center [771, 130] width 27 height 15
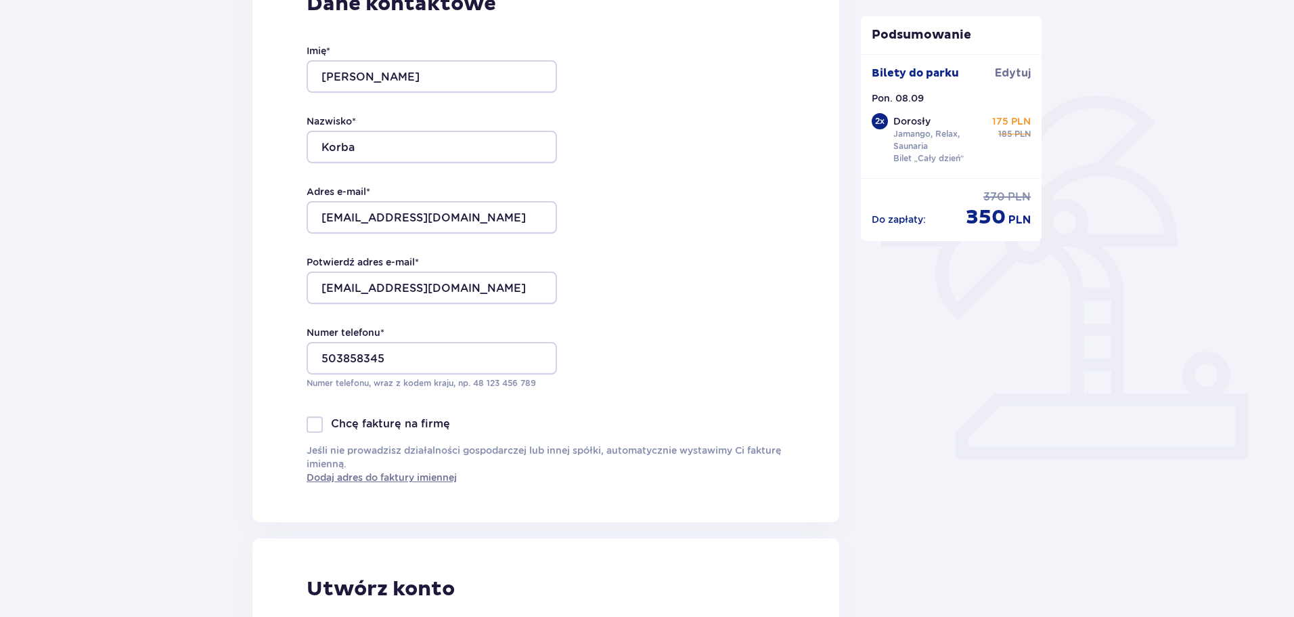
scroll to position [0, 0]
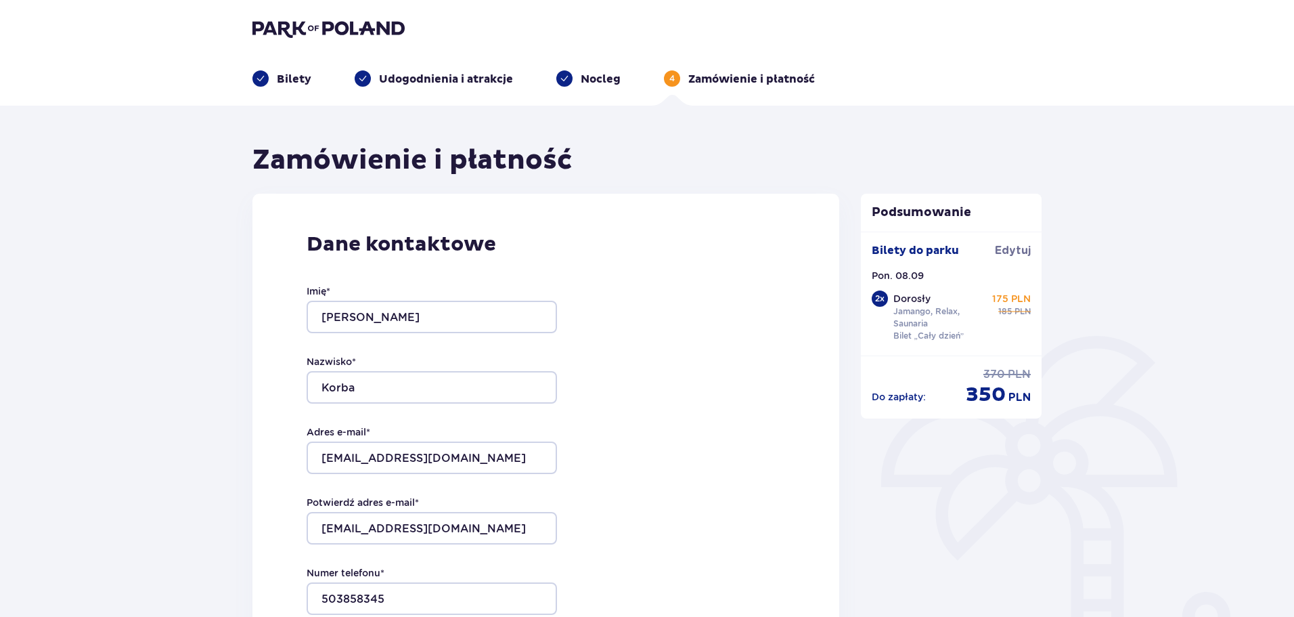
click at [311, 72] on ul "Bilety Udogodnienia i atrakcje Nocleg 4 Zamówienie i płatność" at bounding box center [646, 78] width 789 height 16
click at [307, 74] on p "Bilety" at bounding box center [294, 79] width 35 height 15
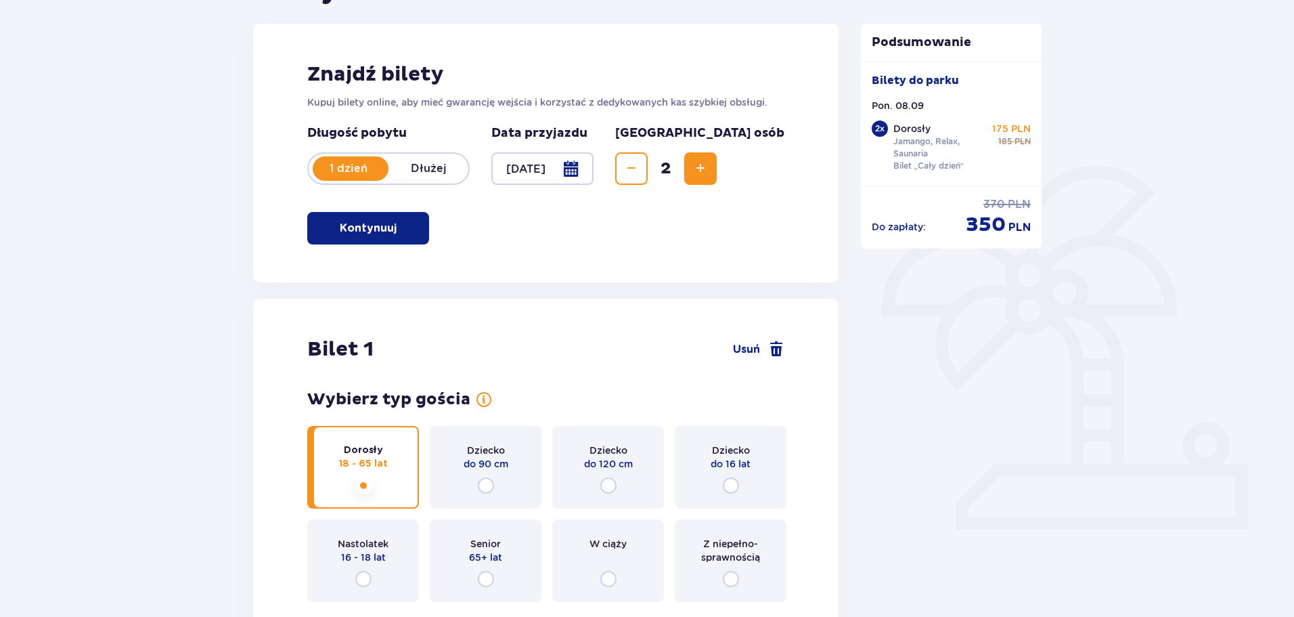
scroll to position [203, 0]
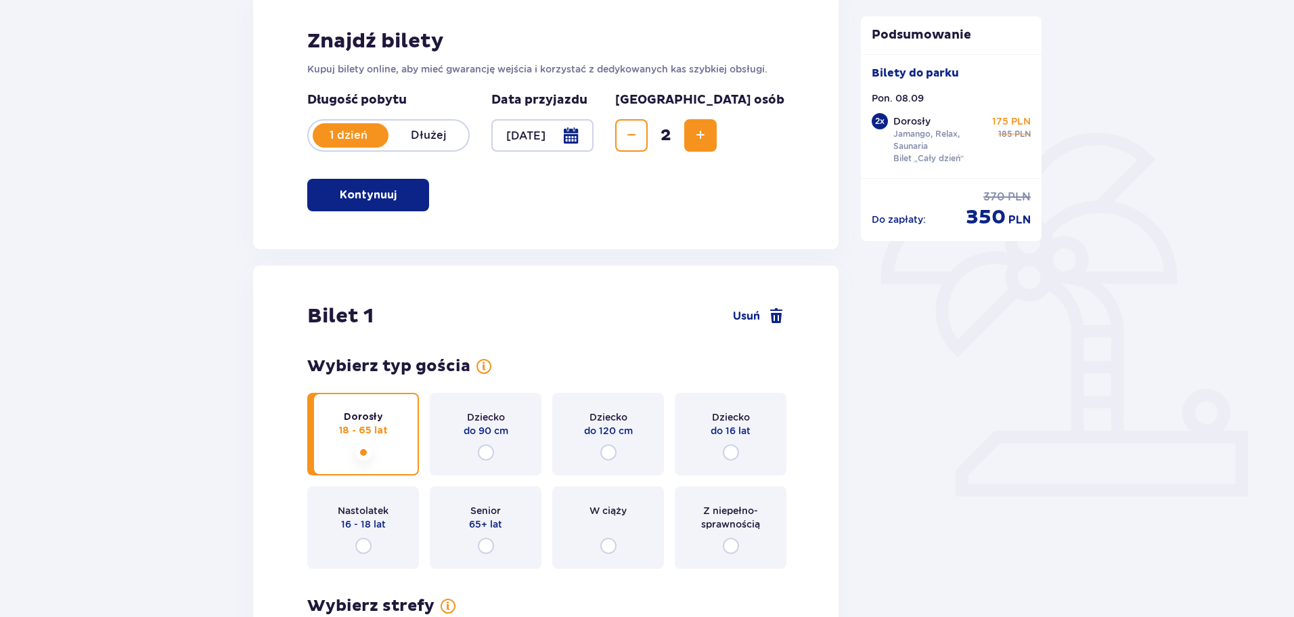
click at [648, 136] on button "Decrease" at bounding box center [631, 135] width 32 height 32
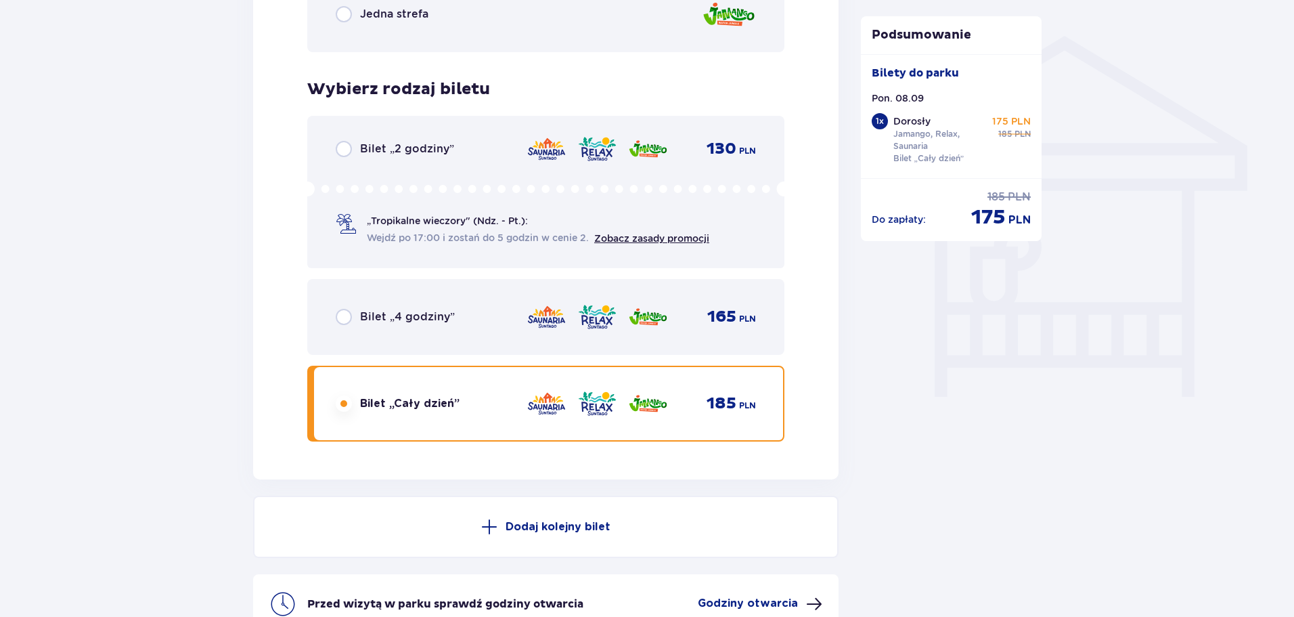
scroll to position [1210, 0]
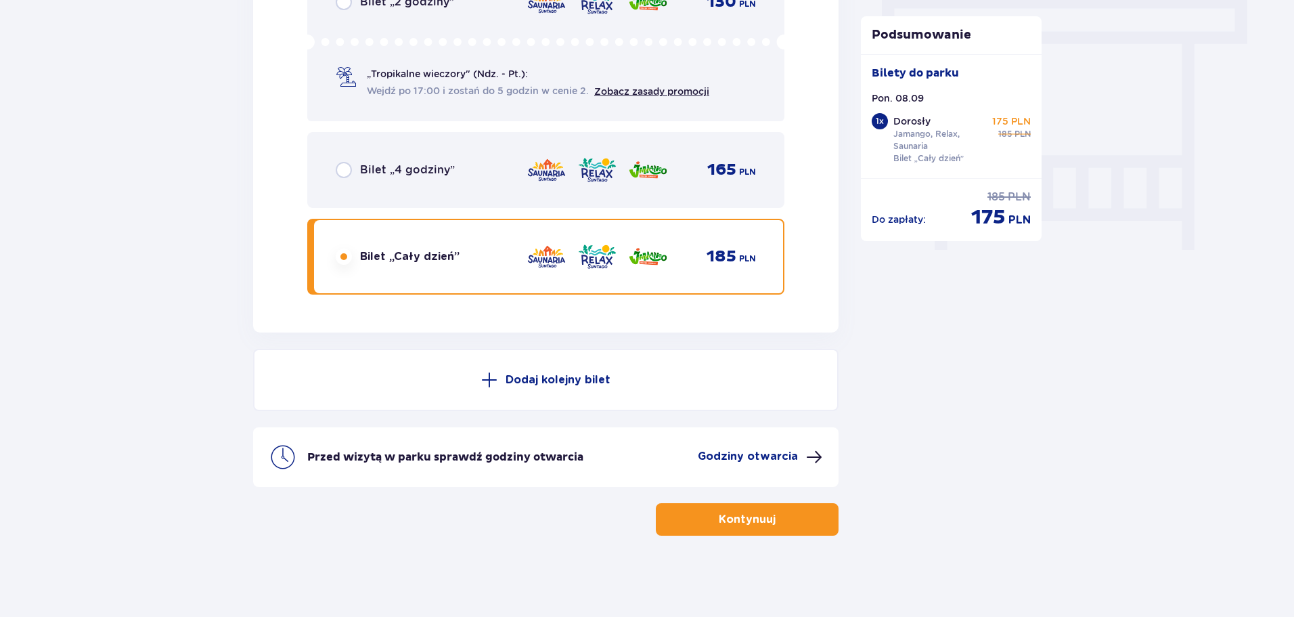
click at [742, 524] on p "Kontynuuj" at bounding box center [747, 519] width 57 height 15
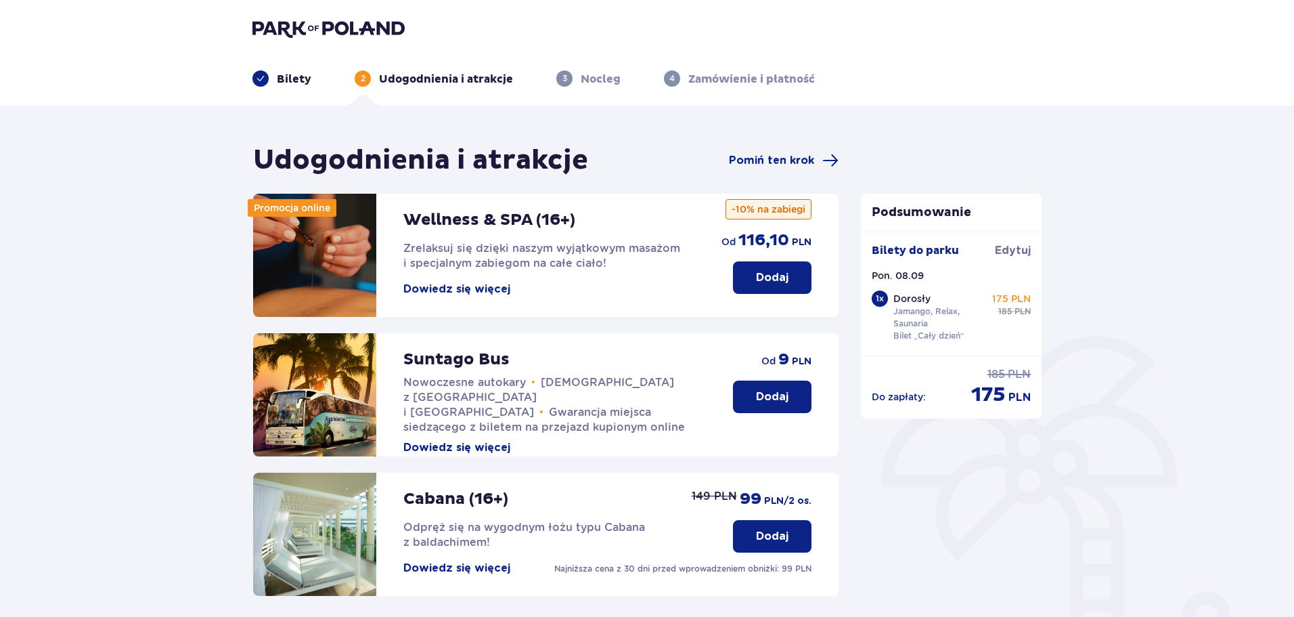
click at [490, 294] on button "Dowiedz się więcej" at bounding box center [456, 289] width 107 height 15
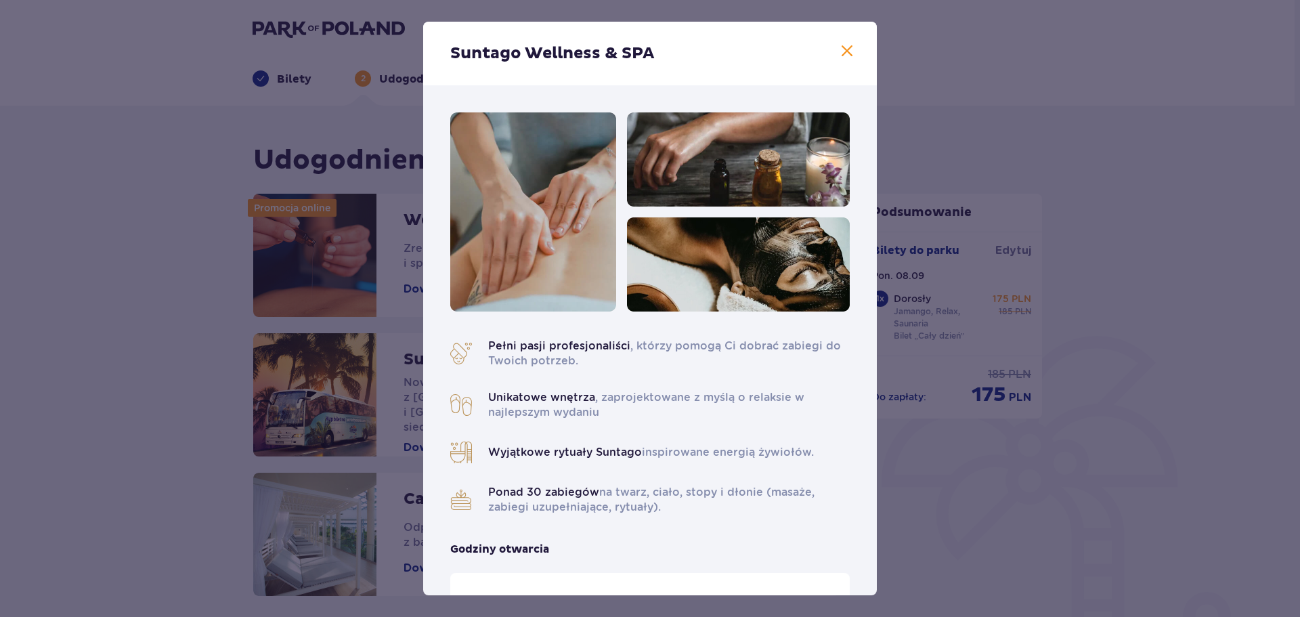
click at [962, 512] on div "Suntago Wellness & SPA Pełni pasji profesjonaliści , którzy pomogą Ci dobrać za…" at bounding box center [650, 308] width 1300 height 617
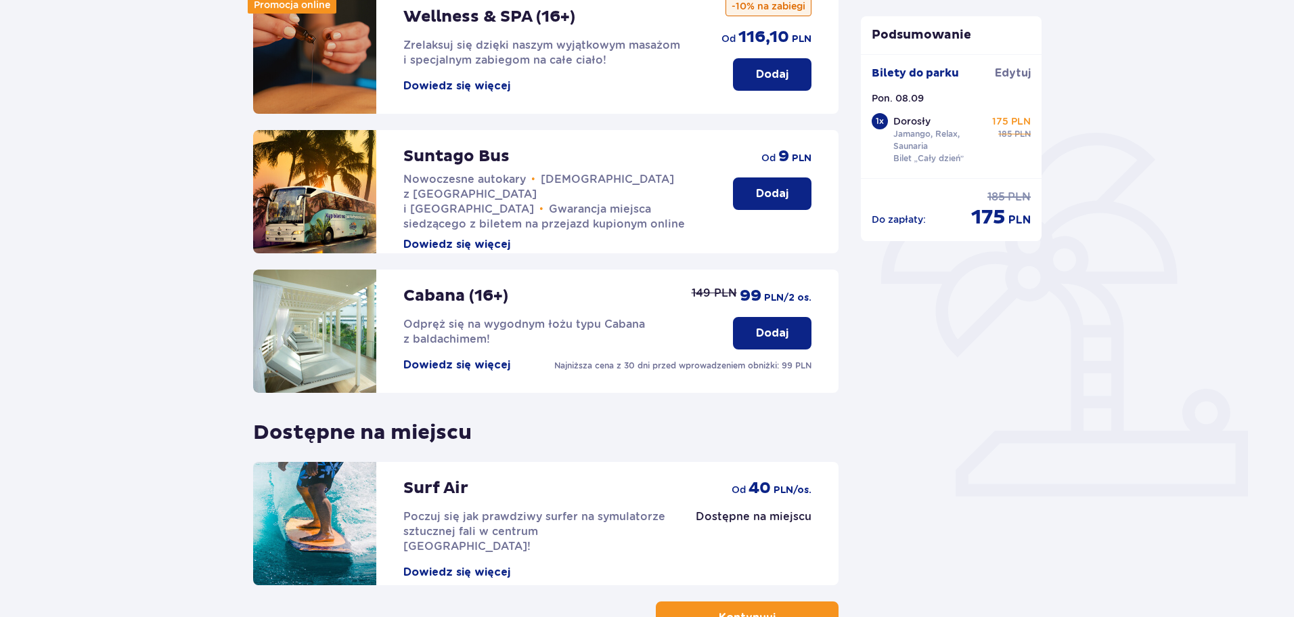
scroll to position [234, 0]
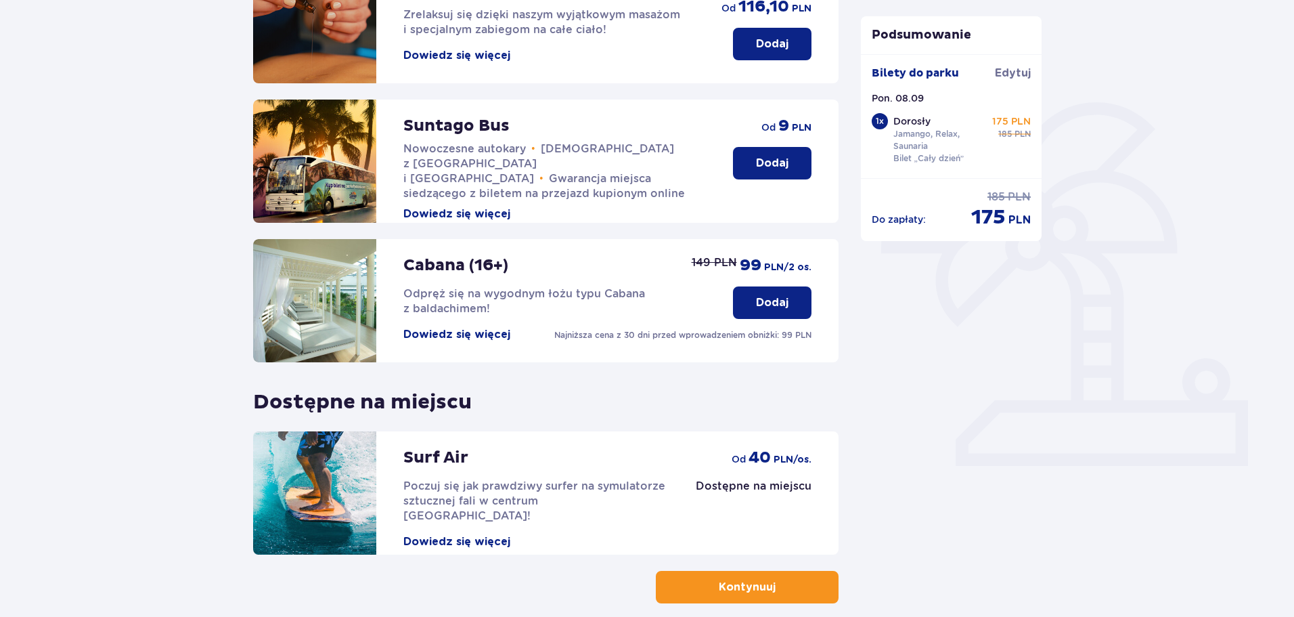
click at [485, 338] on button "Dowiedz się więcej" at bounding box center [456, 334] width 107 height 15
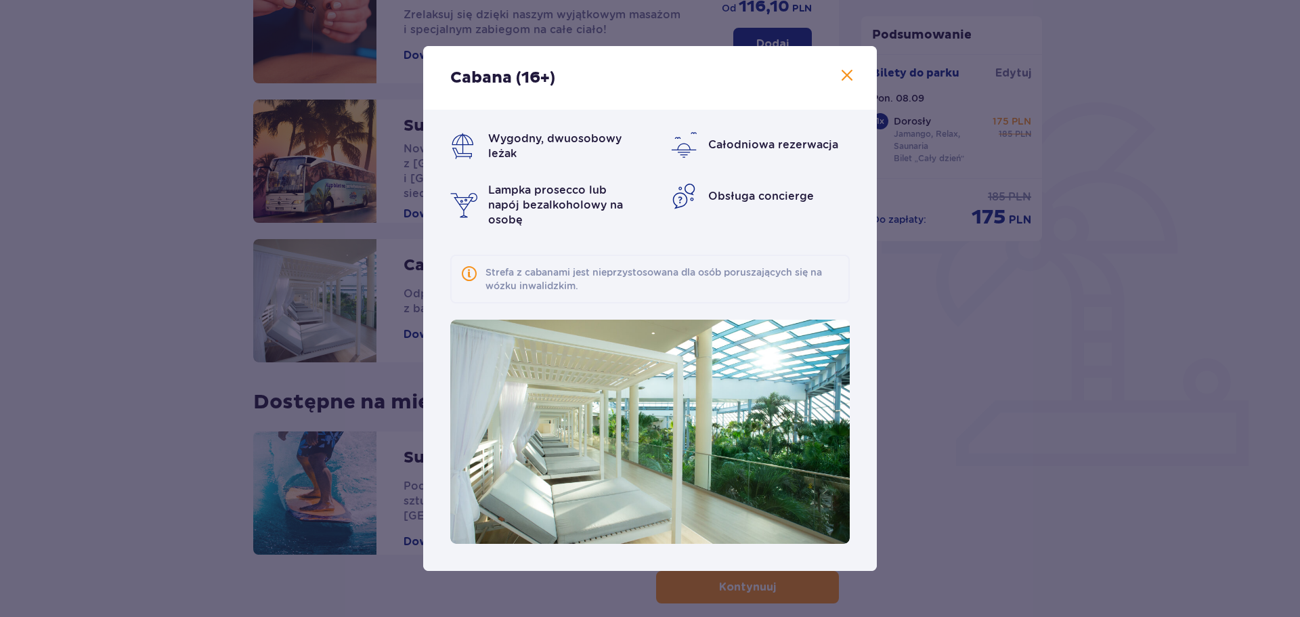
click at [839, 71] on span at bounding box center [847, 76] width 16 height 16
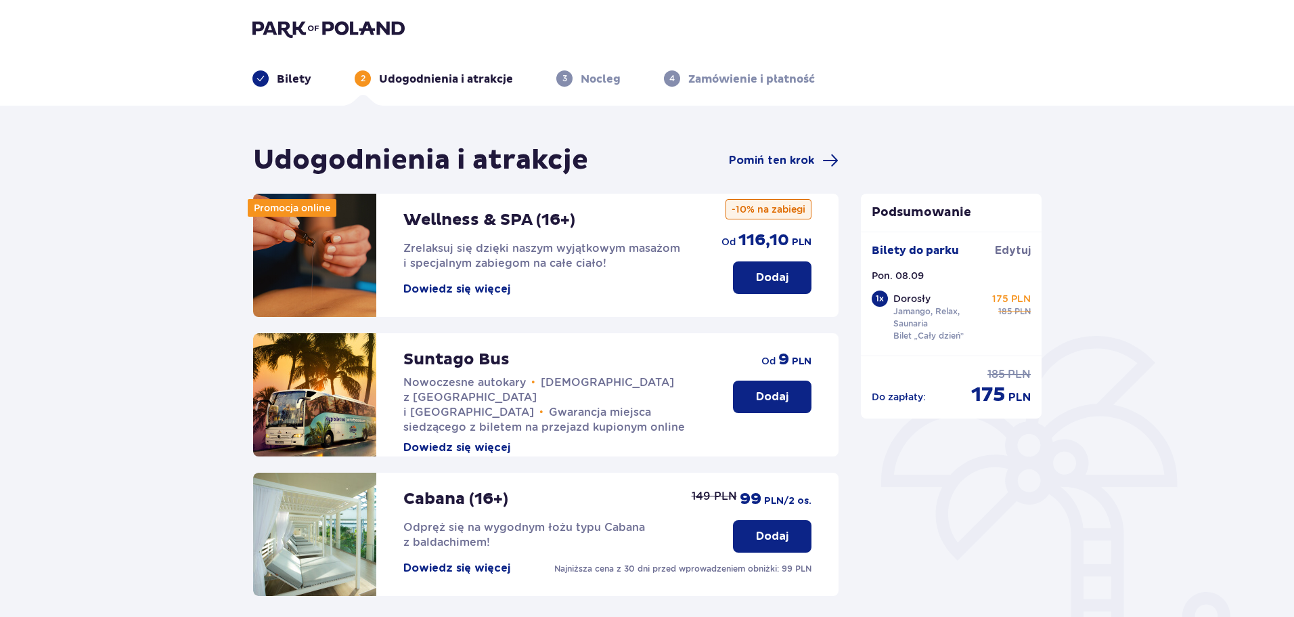
click at [494, 290] on button "Dowiedz się więcej" at bounding box center [456, 289] width 107 height 15
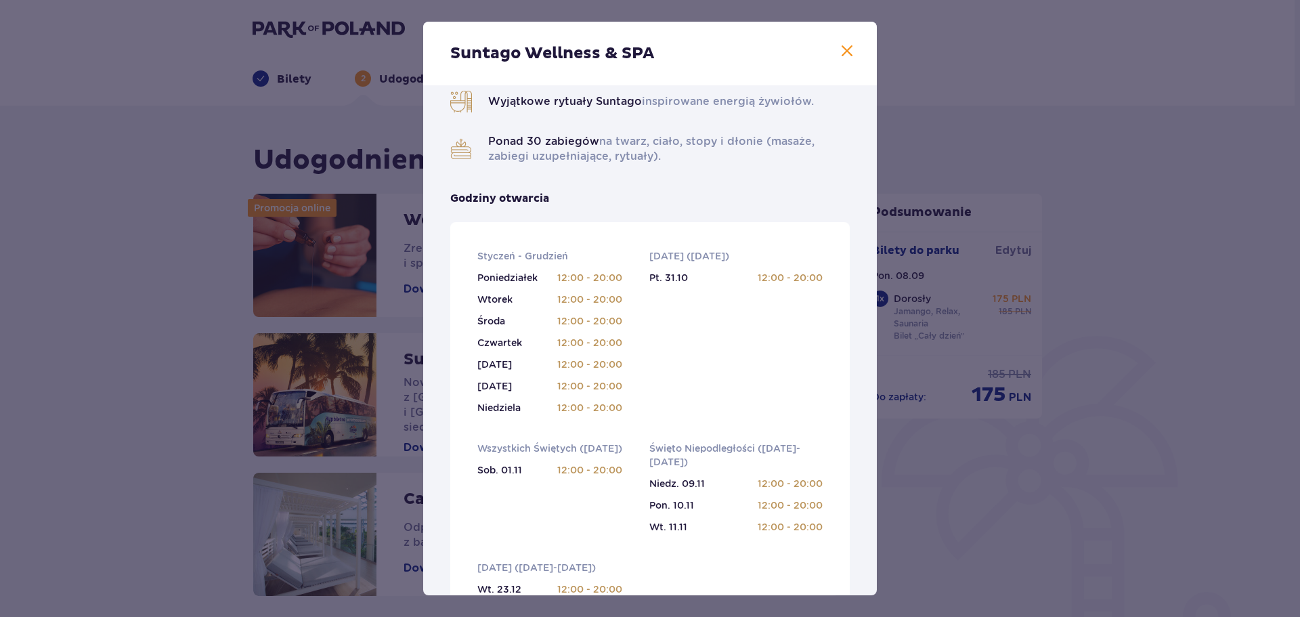
scroll to position [305, 0]
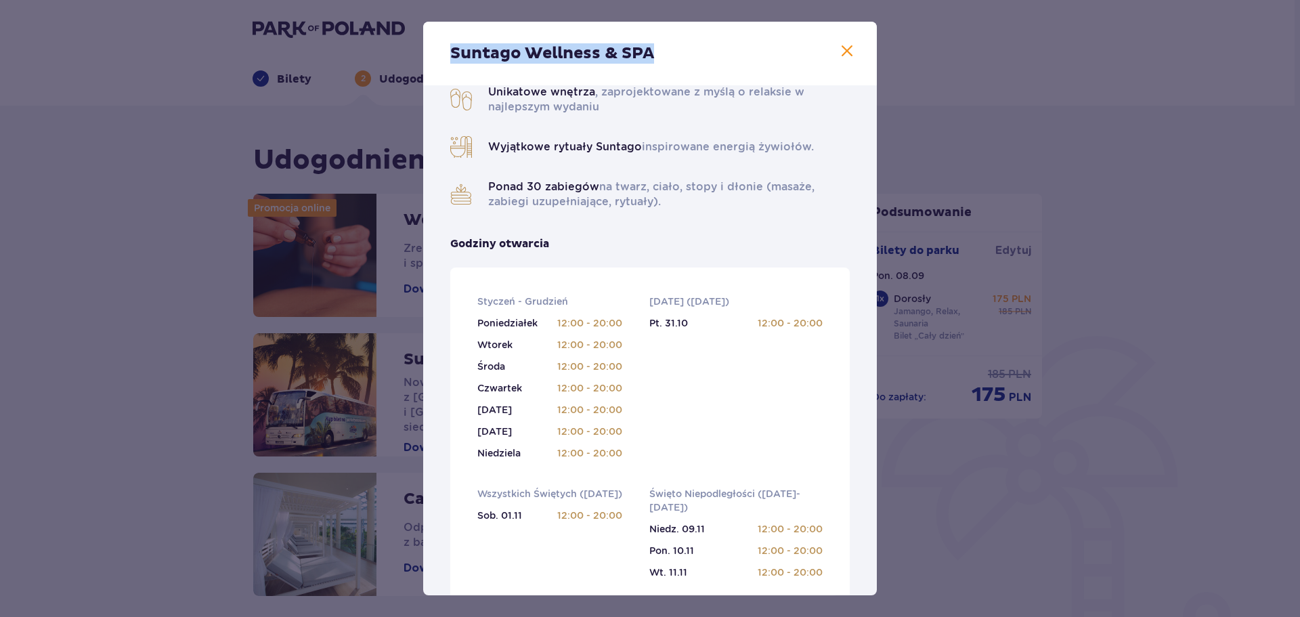
drag, startPoint x: 634, startPoint y: 60, endPoint x: 443, endPoint y: 53, distance: 191.7
click at [443, 53] on div "Suntago Wellness & SPA" at bounding box center [649, 54] width 453 height 64
copy p "Suntago Wellness & SPA"
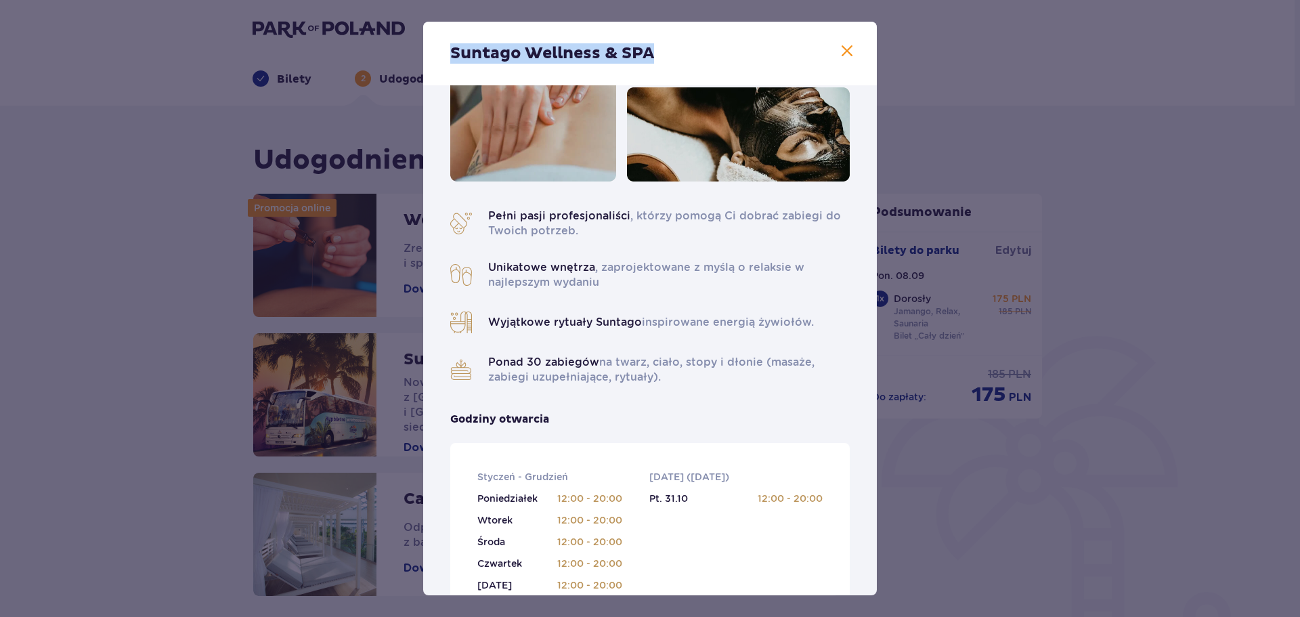
scroll to position [68, 0]
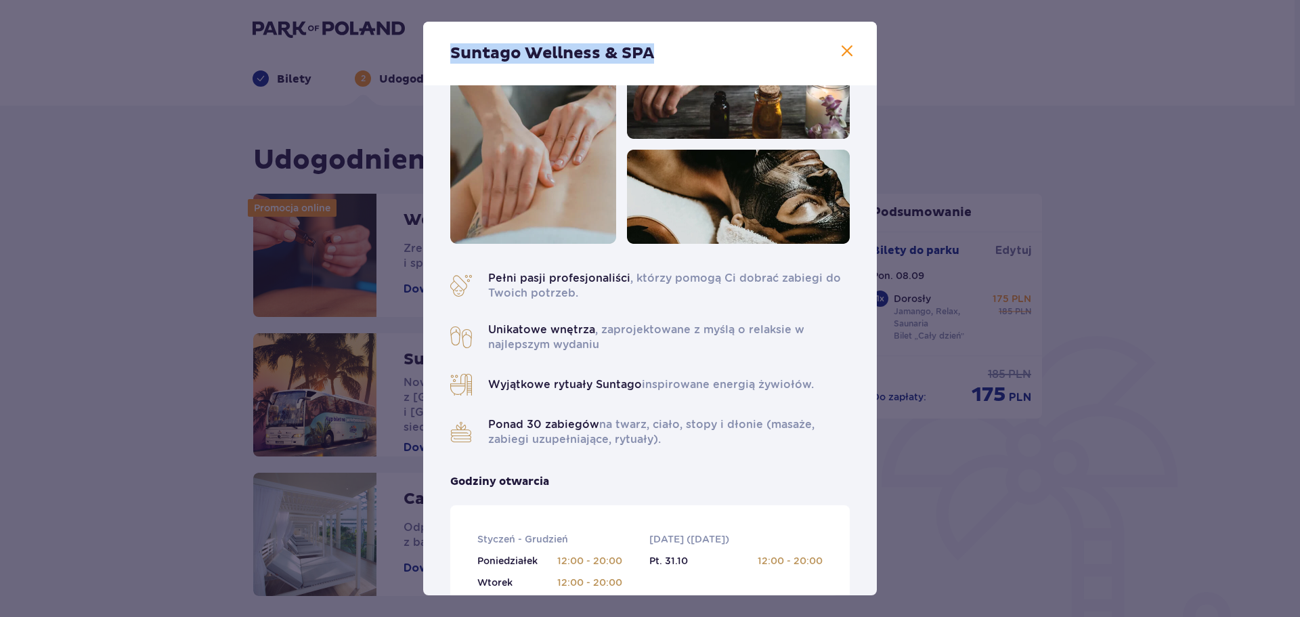
click at [843, 62] on div "Suntago Wellness & SPA" at bounding box center [649, 54] width 453 height 64
click at [844, 53] on span at bounding box center [847, 51] width 16 height 16
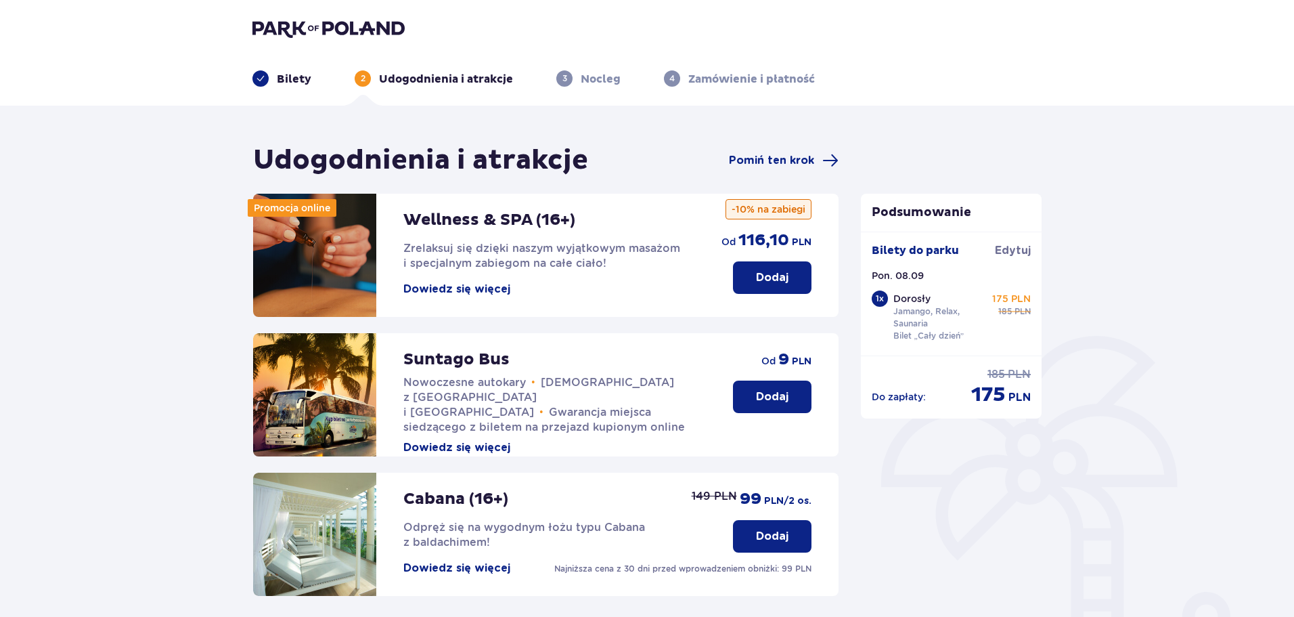
click at [485, 287] on button "Dowiedz się więcej" at bounding box center [456, 289] width 107 height 15
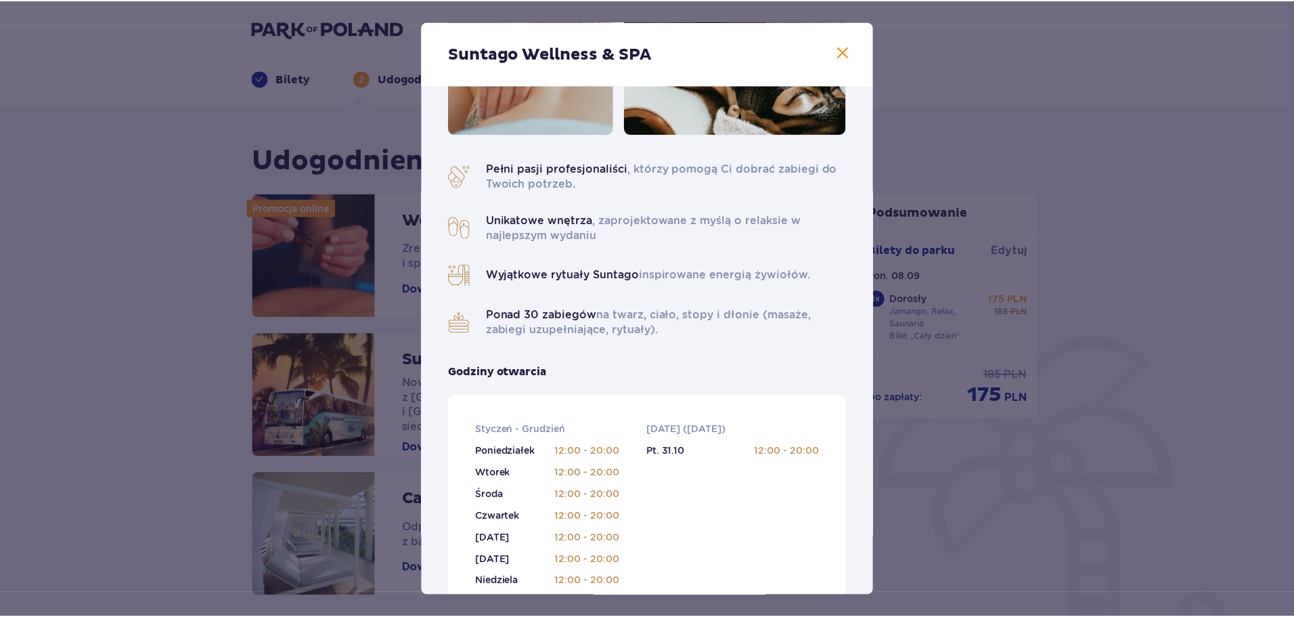
scroll to position [135, 0]
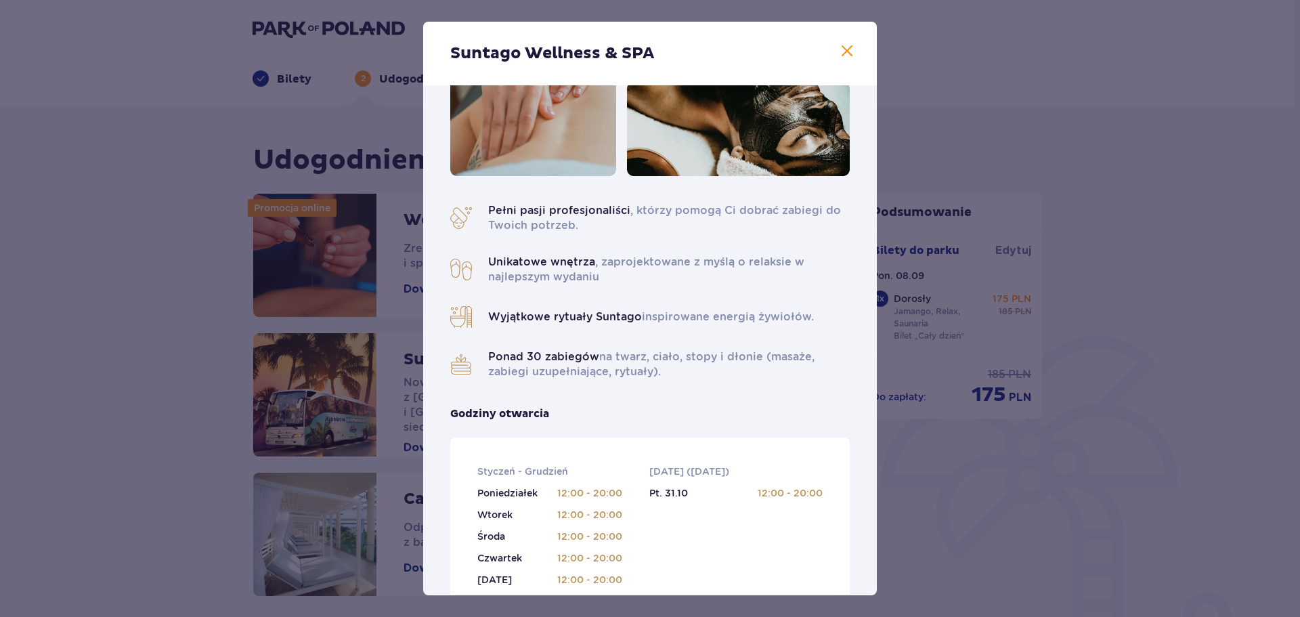
click at [844, 47] on span at bounding box center [847, 51] width 16 height 16
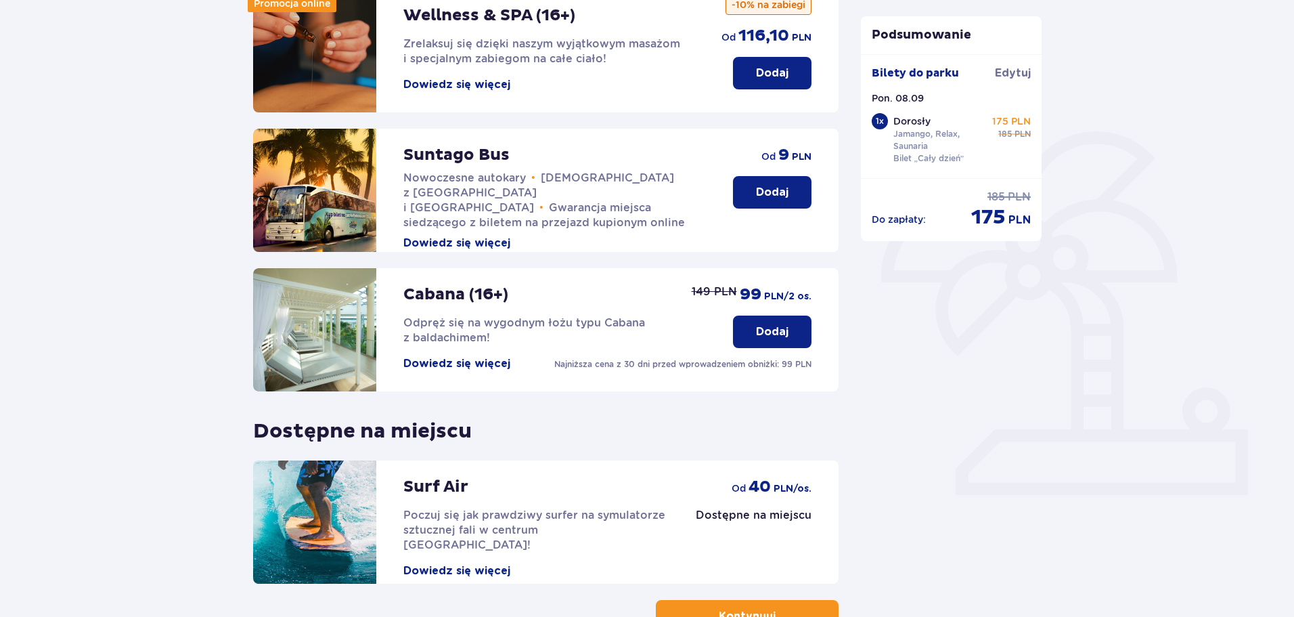
scroll to position [234, 0]
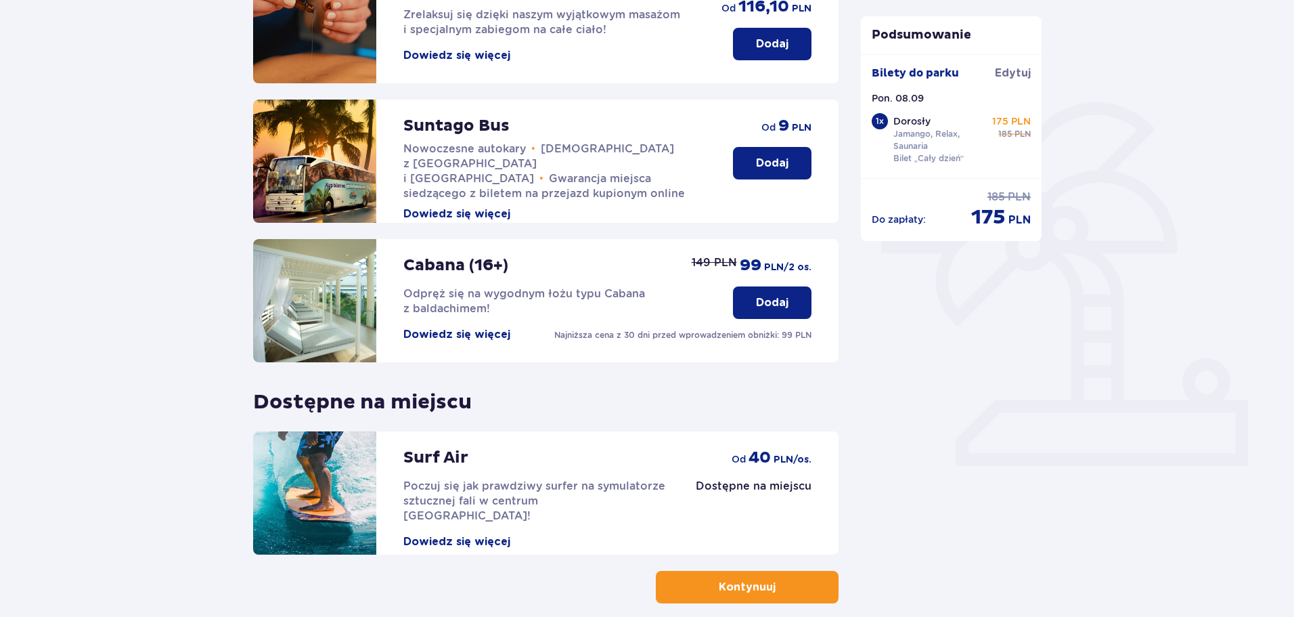
click at [466, 330] on button "Dowiedz się więcej" at bounding box center [456, 334] width 107 height 15
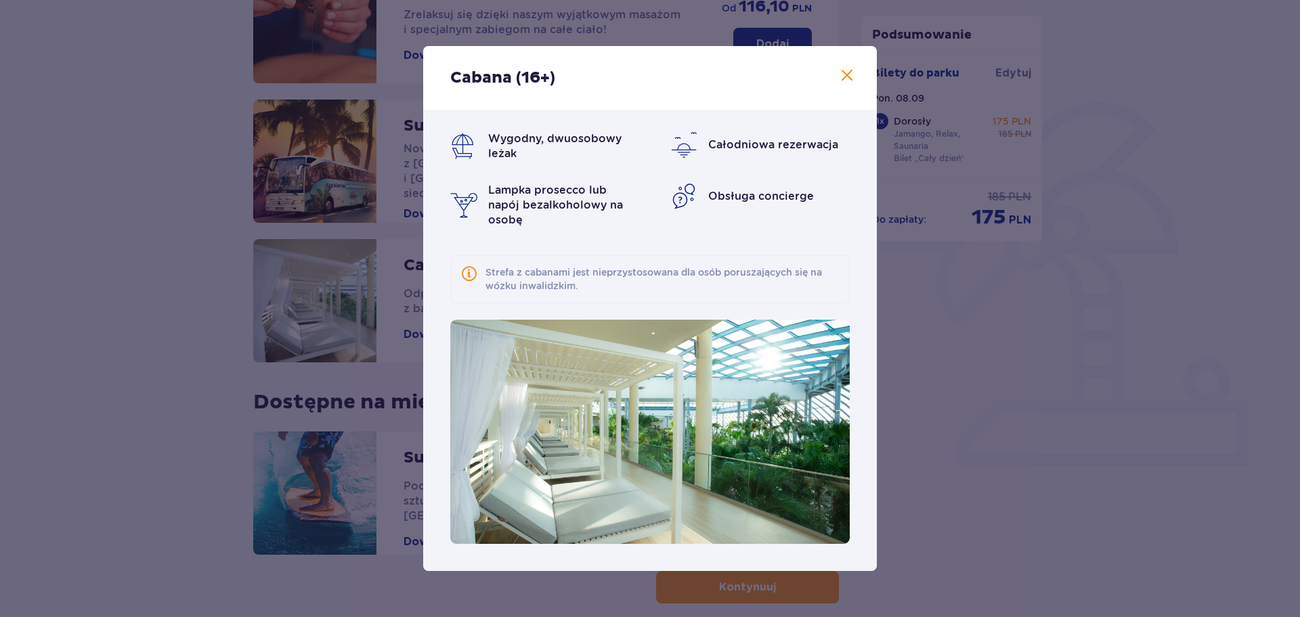
click at [850, 77] on span at bounding box center [847, 76] width 16 height 16
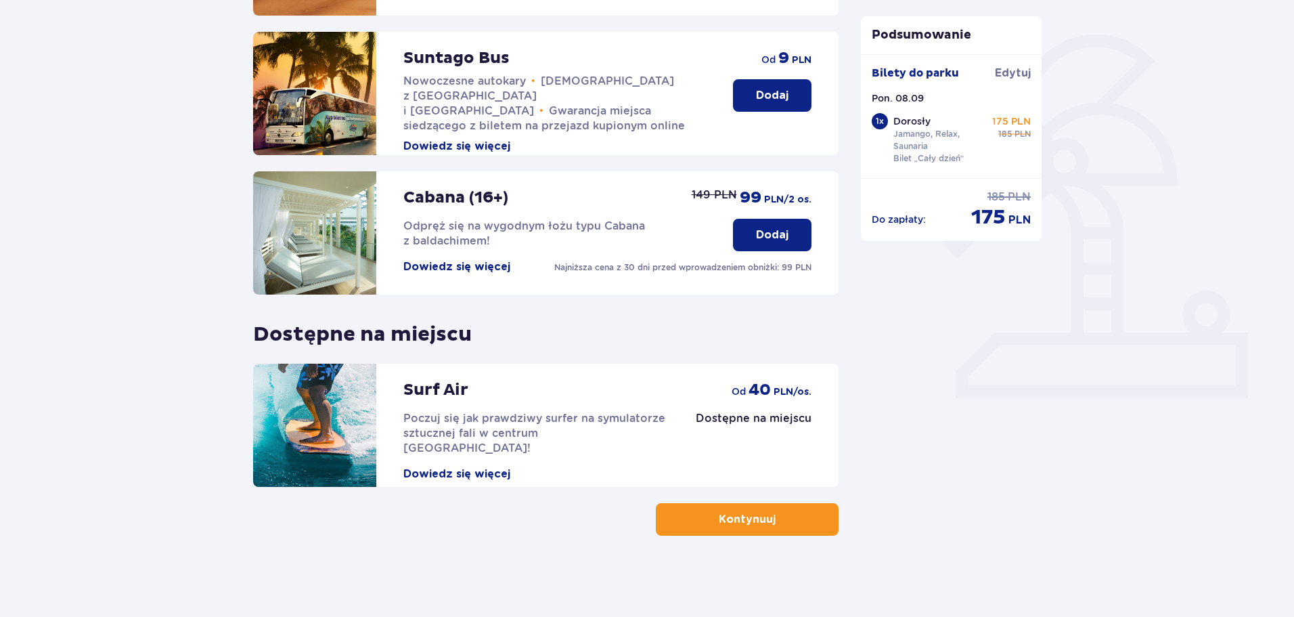
click at [775, 527] on span "button" at bounding box center [778, 519] width 16 height 16
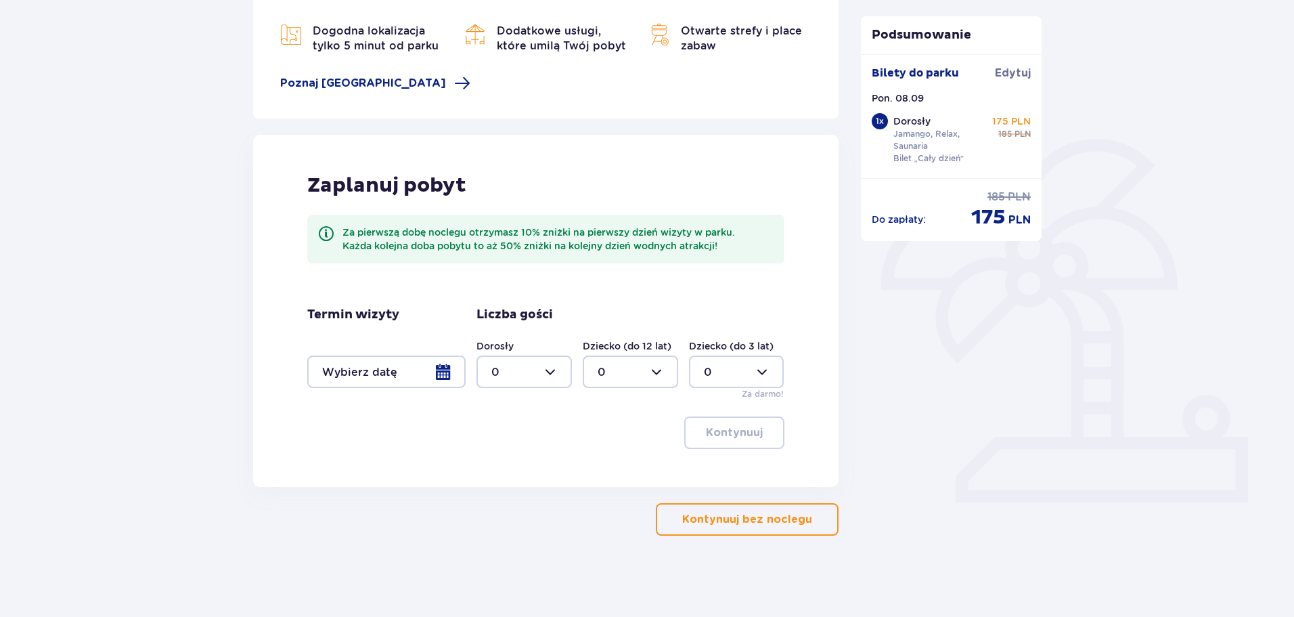
click at [727, 513] on p "Kontynuuj bez noclegu" at bounding box center [747, 519] width 130 height 15
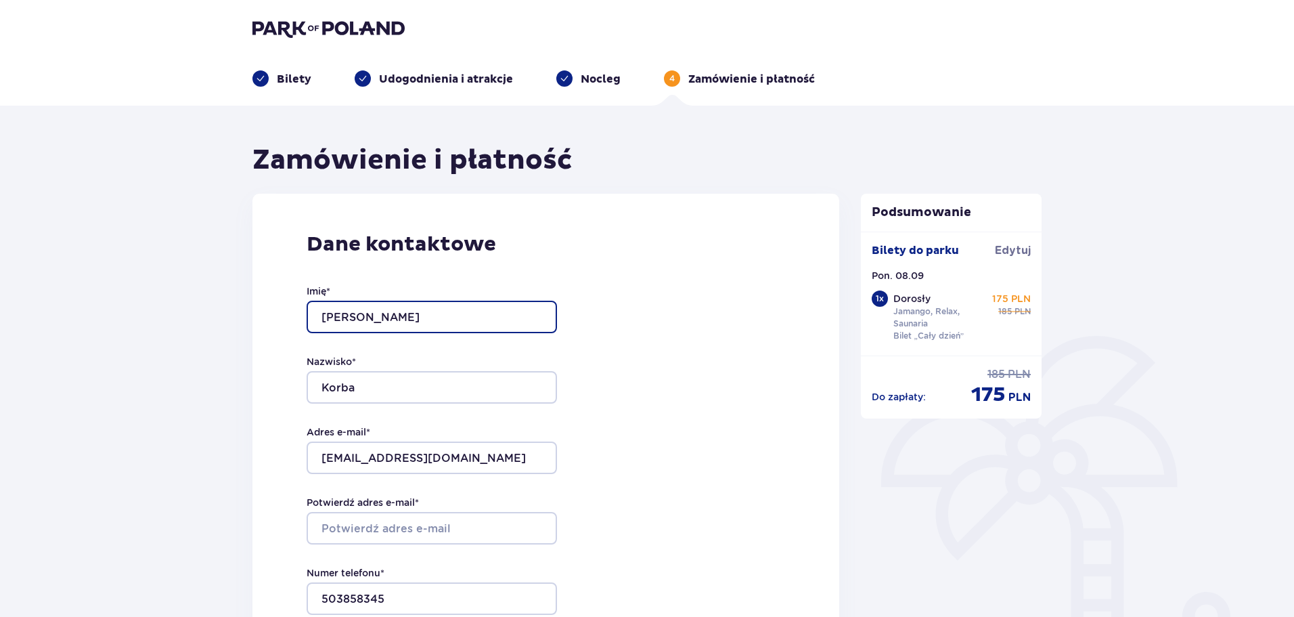
click at [412, 317] on input "Krzysztof" at bounding box center [432, 317] width 250 height 32
click at [694, 441] on div "Dane kontaktowe Imię * Krzysztof Nazwisko * Korba Adres e-mail * ozzykindman@gm…" at bounding box center [545, 478] width 587 height 569
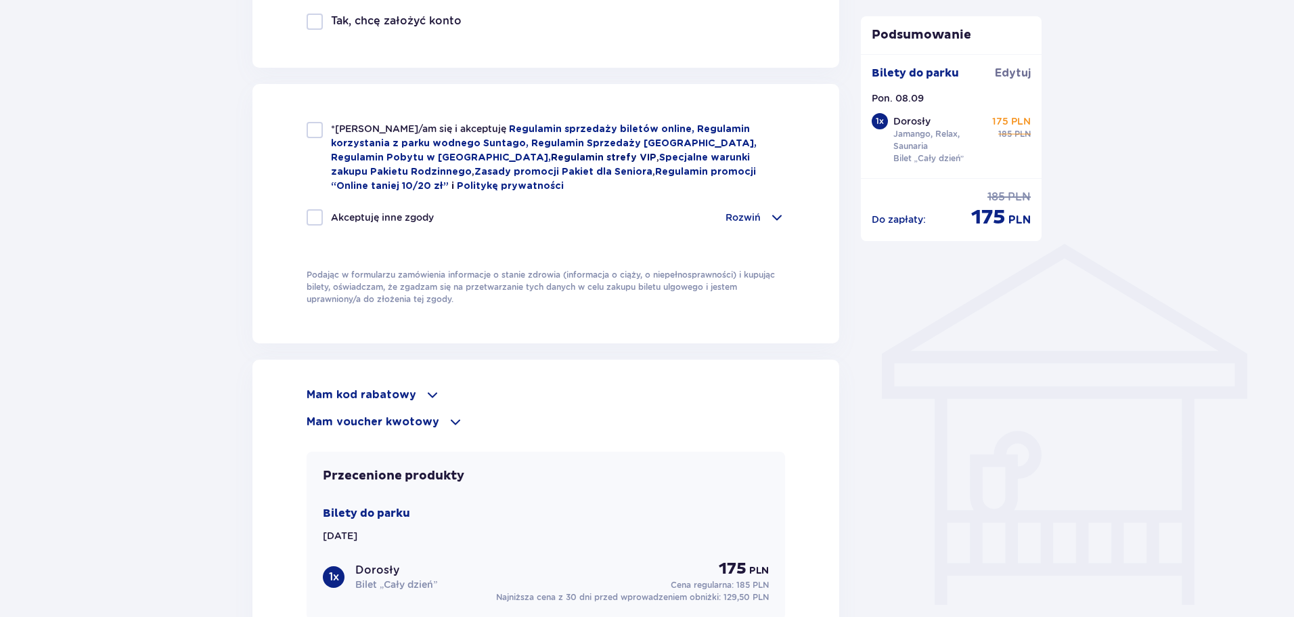
scroll to position [880, 0]
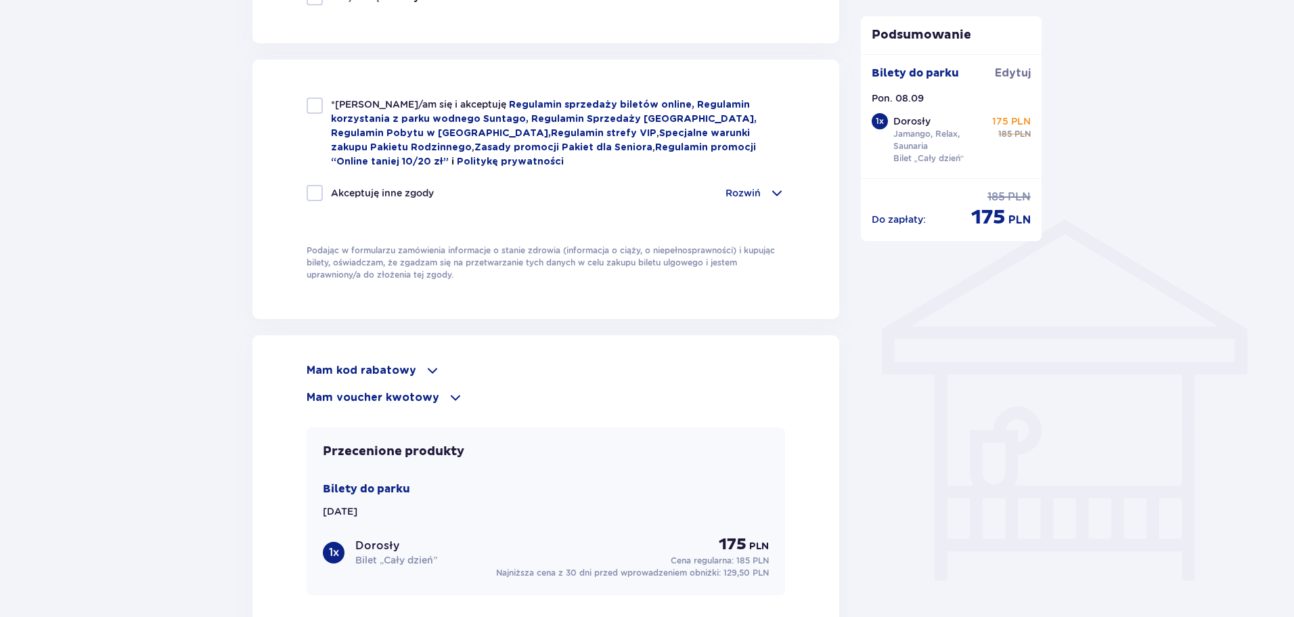
click at [387, 363] on p "Mam kod rabatowy" at bounding box center [362, 370] width 110 height 15
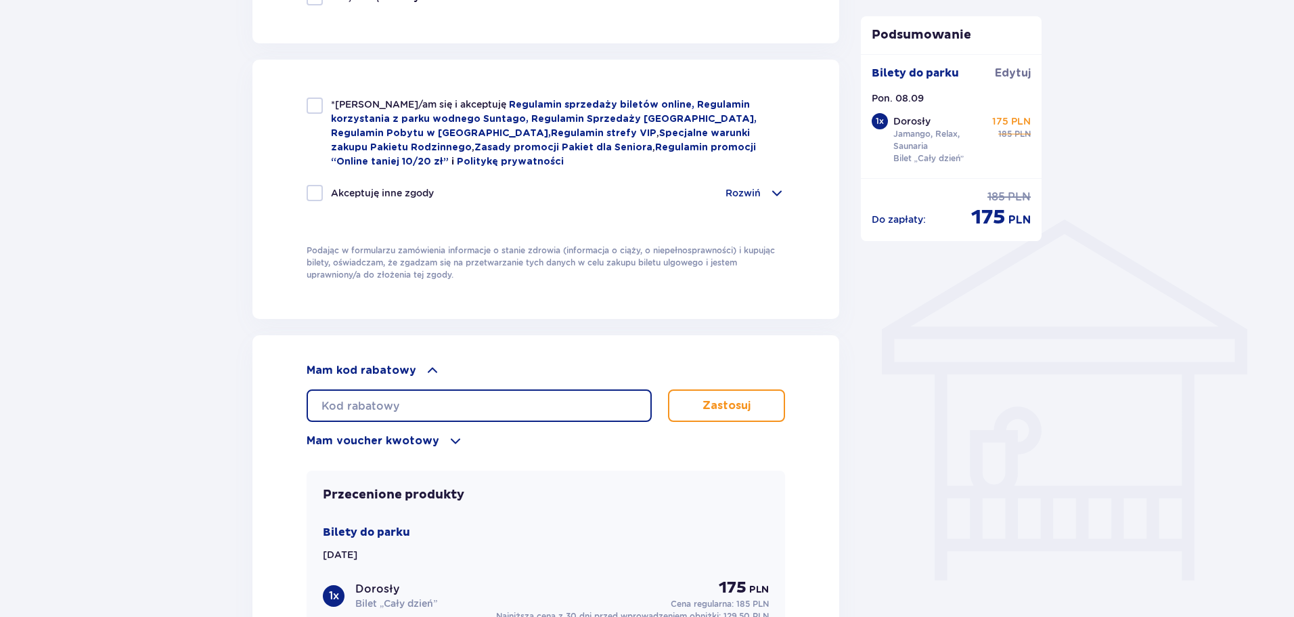
click at [473, 409] on input "text" at bounding box center [479, 405] width 345 height 32
paste input "Suntago Wellness & SPA"
drag, startPoint x: 483, startPoint y: 403, endPoint x: 162, endPoint y: 422, distance: 322.1
click at [202, 412] on div "Zamówienie i płatność Dane kontaktowe Imię * Krzysztof Nazwisko * Korba Adres e…" at bounding box center [647, 92] width 1294 height 1733
type input "student30"
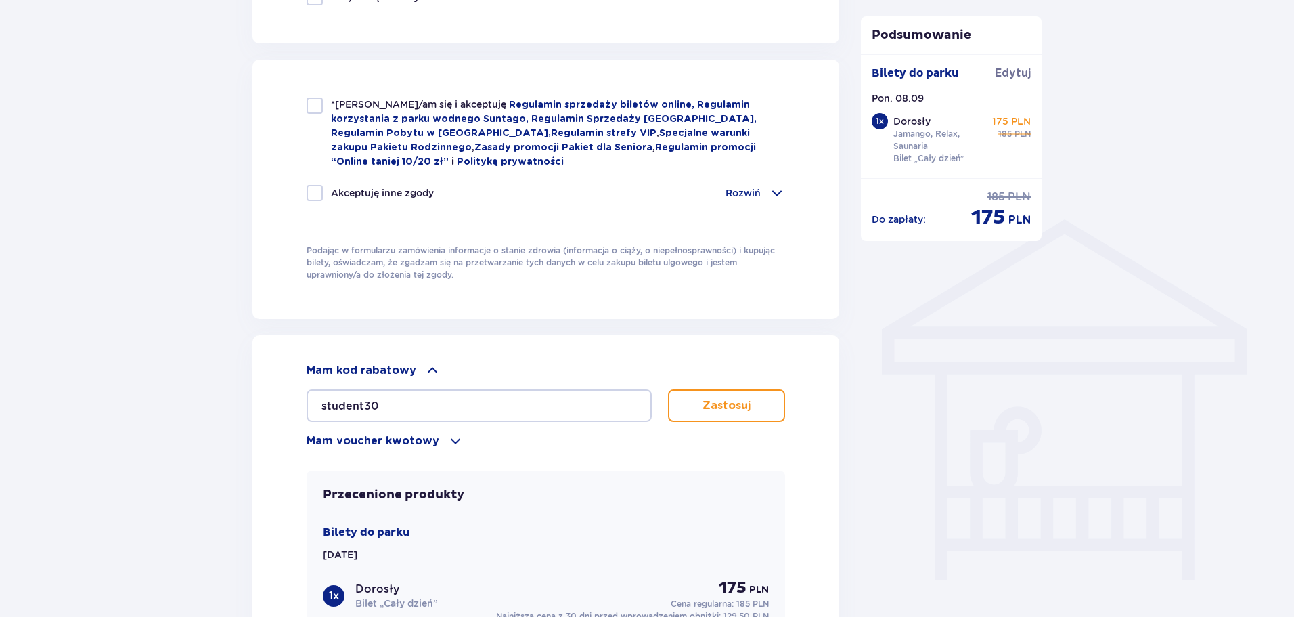
click at [734, 384] on div "student30 Zastosuj" at bounding box center [546, 399] width 479 height 43
click at [736, 389] on button "Zastosuj" at bounding box center [726, 405] width 117 height 32
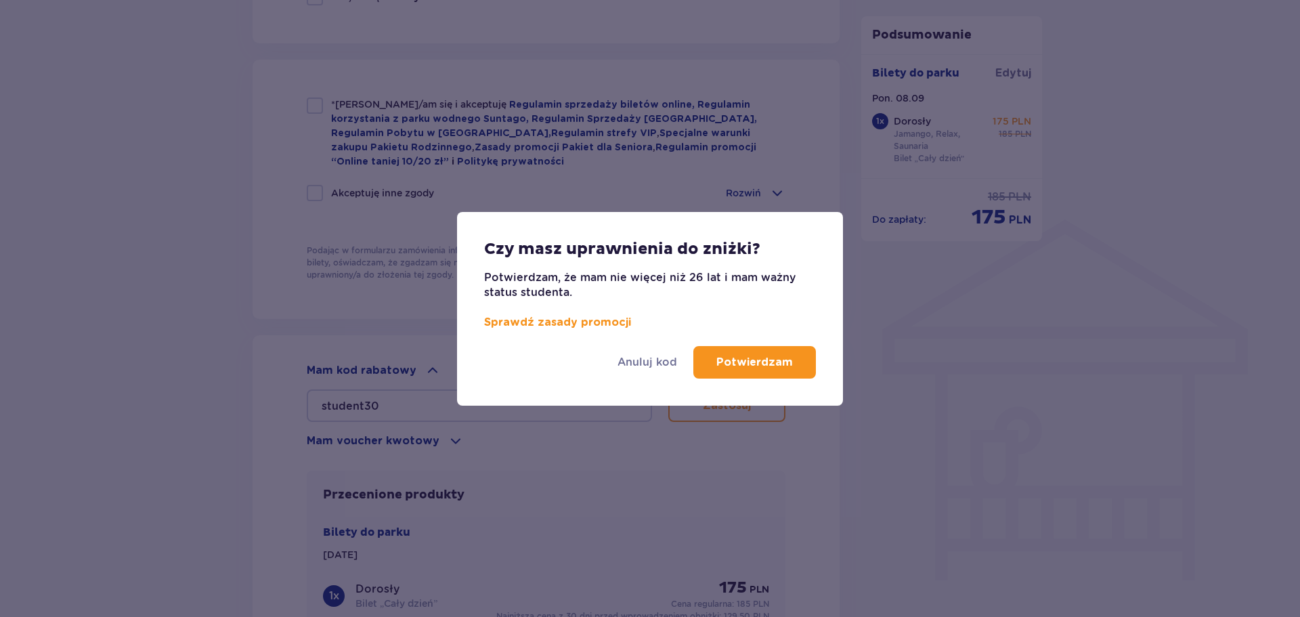
click at [757, 371] on button "Potwierdzam" at bounding box center [754, 362] width 123 height 32
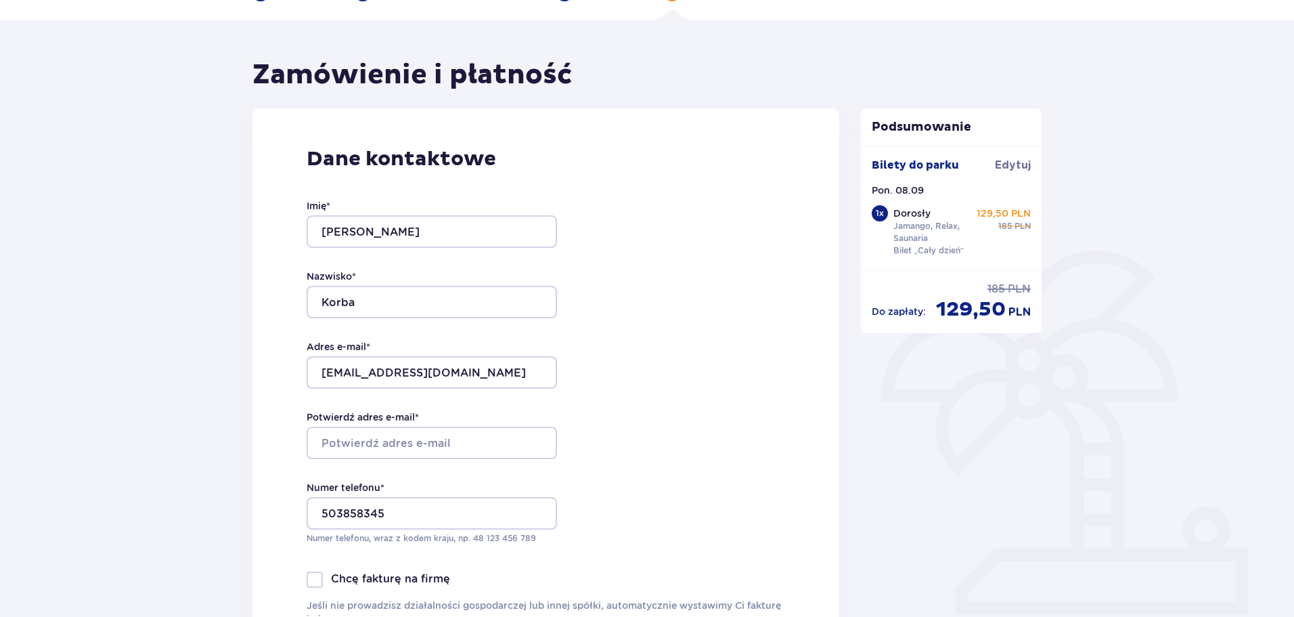
scroll to position [135, 0]
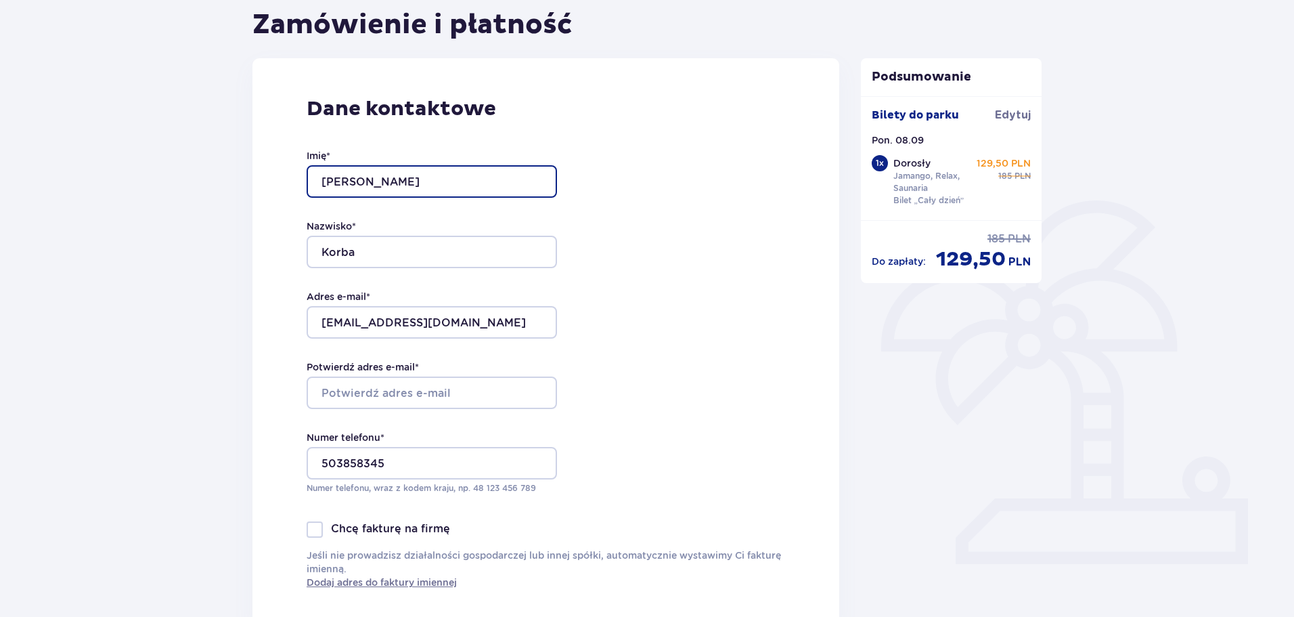
drag, startPoint x: 454, startPoint y: 170, endPoint x: 0, endPoint y: 208, distance: 455.8
type input "Weronika"
drag, startPoint x: 445, startPoint y: 230, endPoint x: 376, endPoint y: 224, distance: 69.3
click at [376, 224] on div "Nazwisko * Korba" at bounding box center [432, 243] width 250 height 49
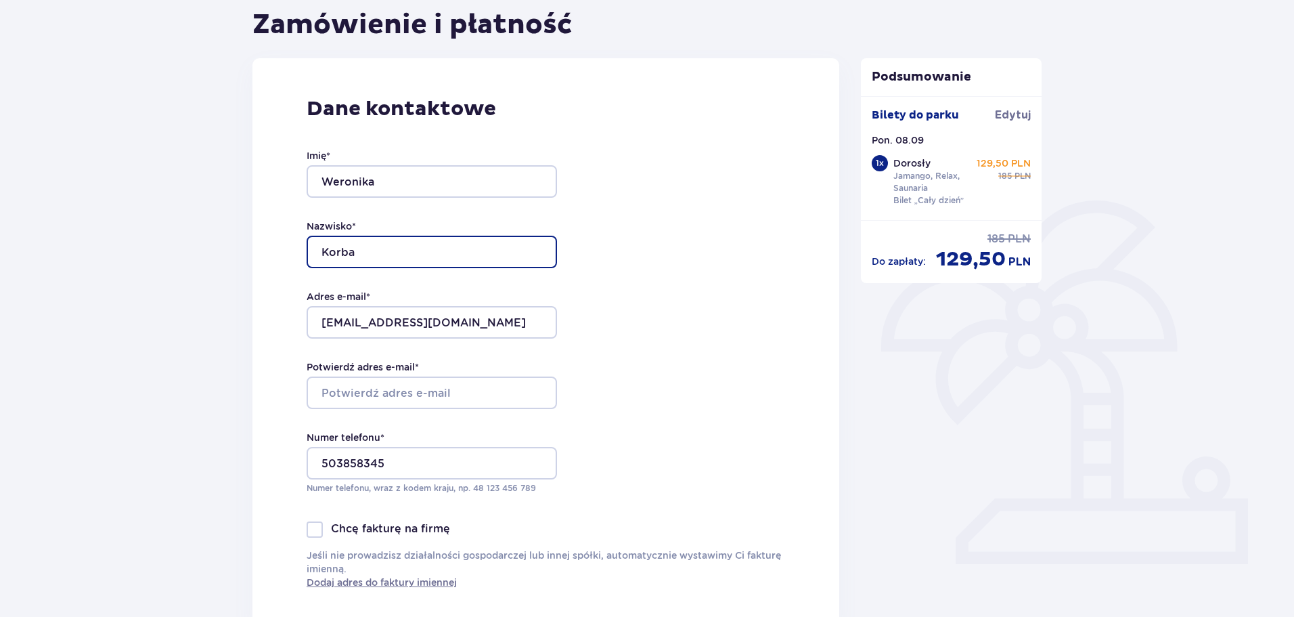
drag, startPoint x: 373, startPoint y: 257, endPoint x: 205, endPoint y: 265, distance: 168.1
type input "Pronobis"
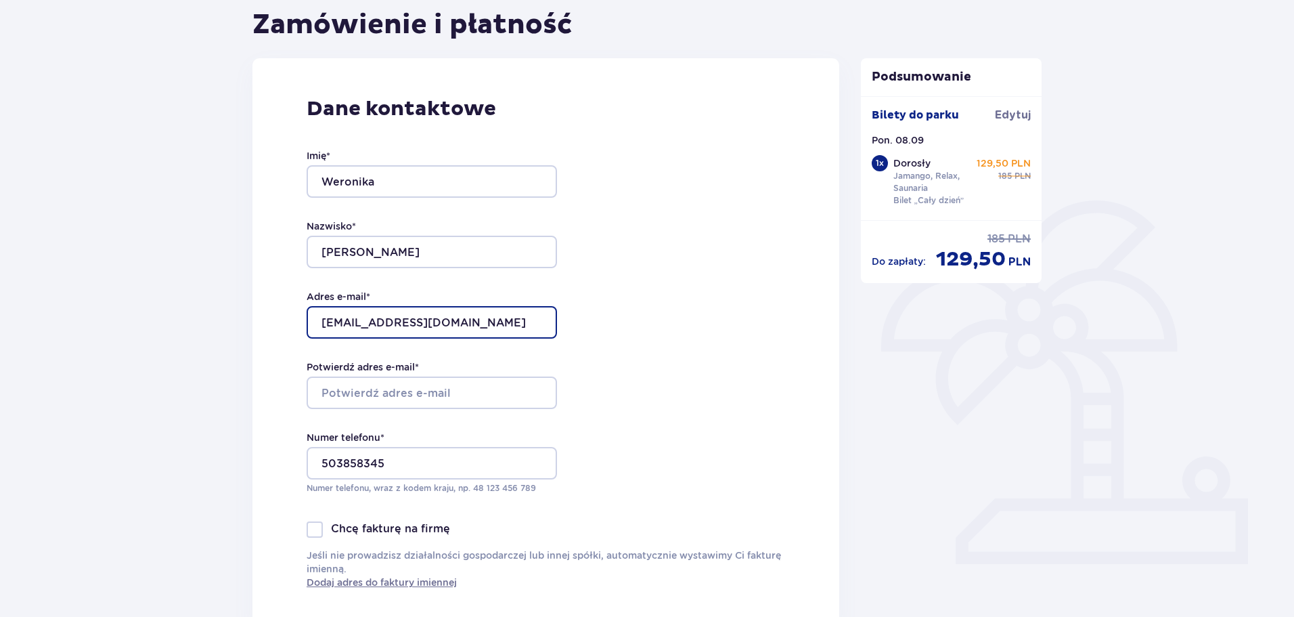
drag, startPoint x: 500, startPoint y: 317, endPoint x: 79, endPoint y: 374, distance: 425.4
type input "pronobis.weronika@gmail.com"
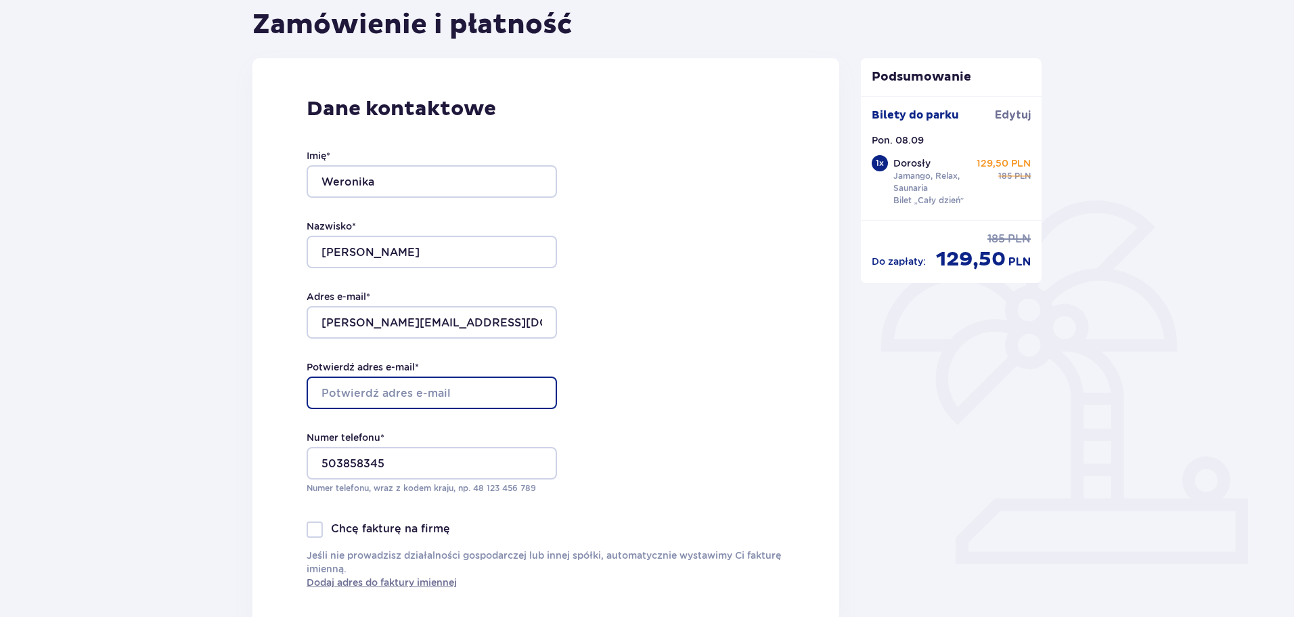
click at [373, 390] on input "Potwierdź adres e-mail *" at bounding box center [432, 392] width 250 height 32
type input "pronobis.weronika@gmail.com"
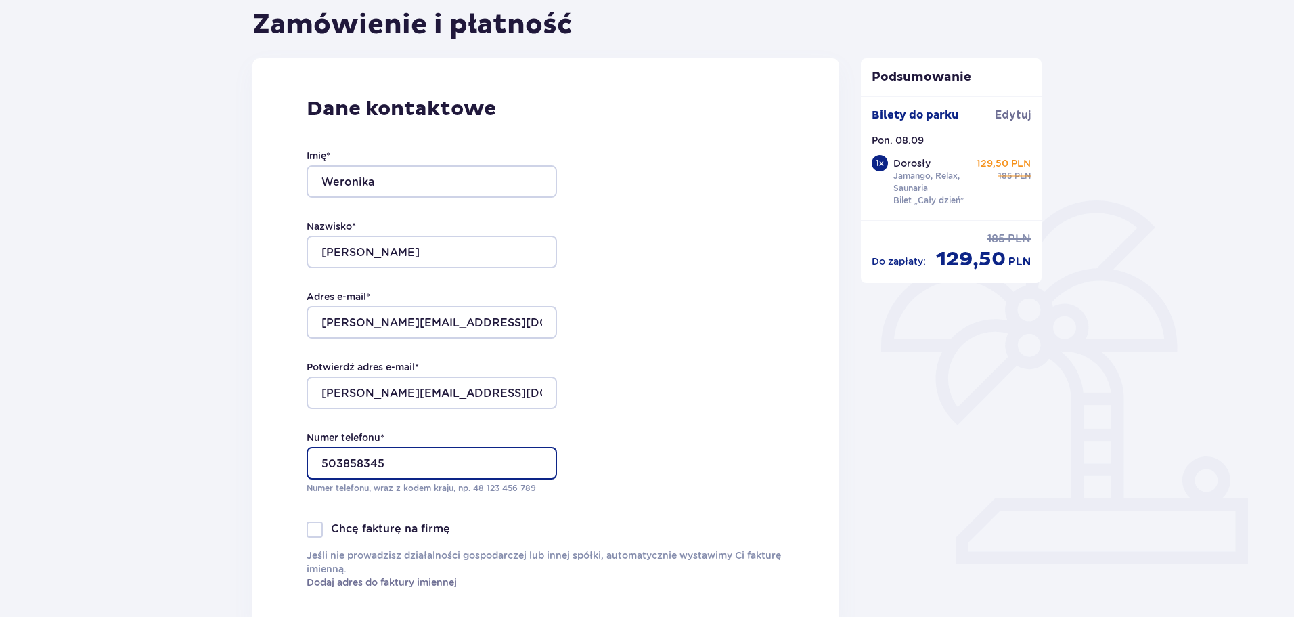
click at [386, 460] on input "503858345" at bounding box center [432, 463] width 250 height 32
drag, startPoint x: 403, startPoint y: 460, endPoint x: 150, endPoint y: 506, distance: 257.8
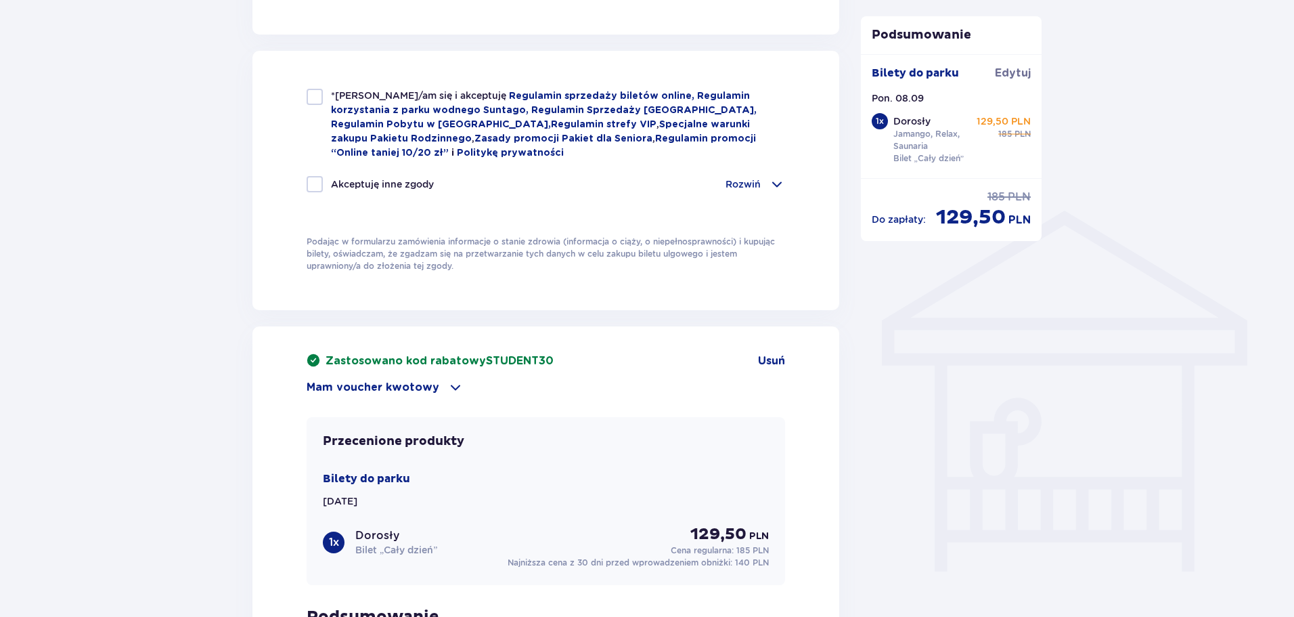
scroll to position [677, 0]
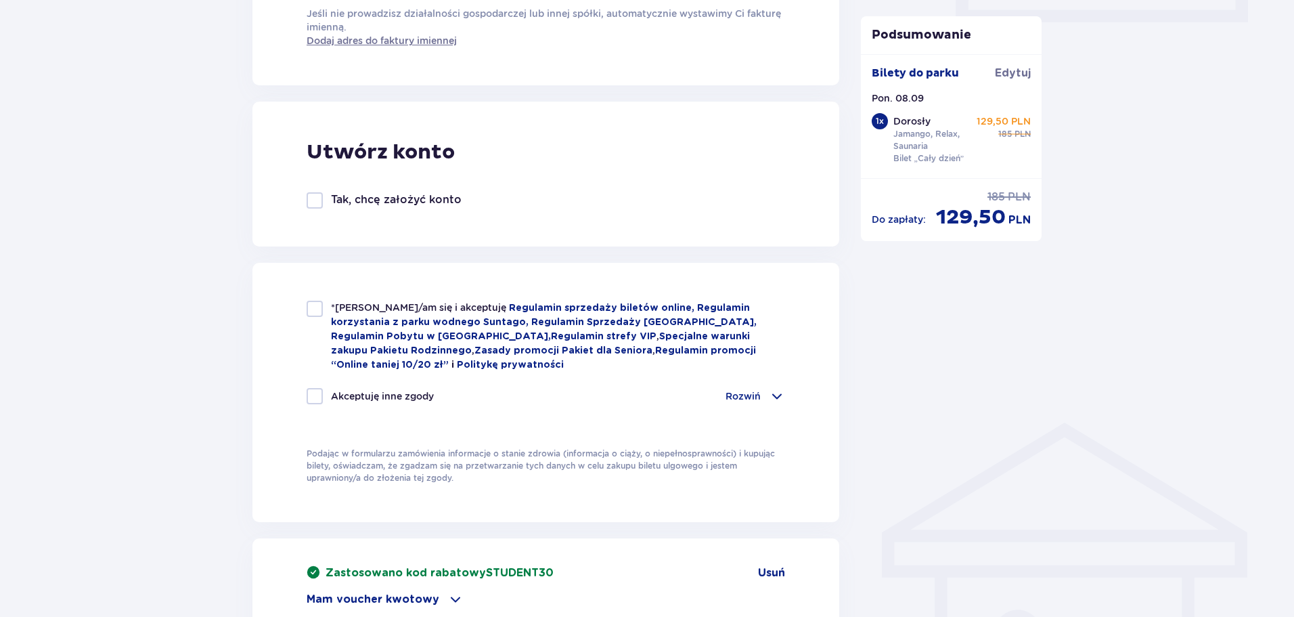
type input "48 502 607 276"
click at [306, 313] on div "*Zapoznałem/am się i akceptuję Regulamin sprzedaży biletów online, Regulamin ko…" at bounding box center [545, 392] width 587 height 259
click at [309, 319] on div "*Zapoznałem/am się i akceptuję Regulamin sprzedaży biletów online, Regulamin ko…" at bounding box center [546, 336] width 479 height 71
checkbox input "true"
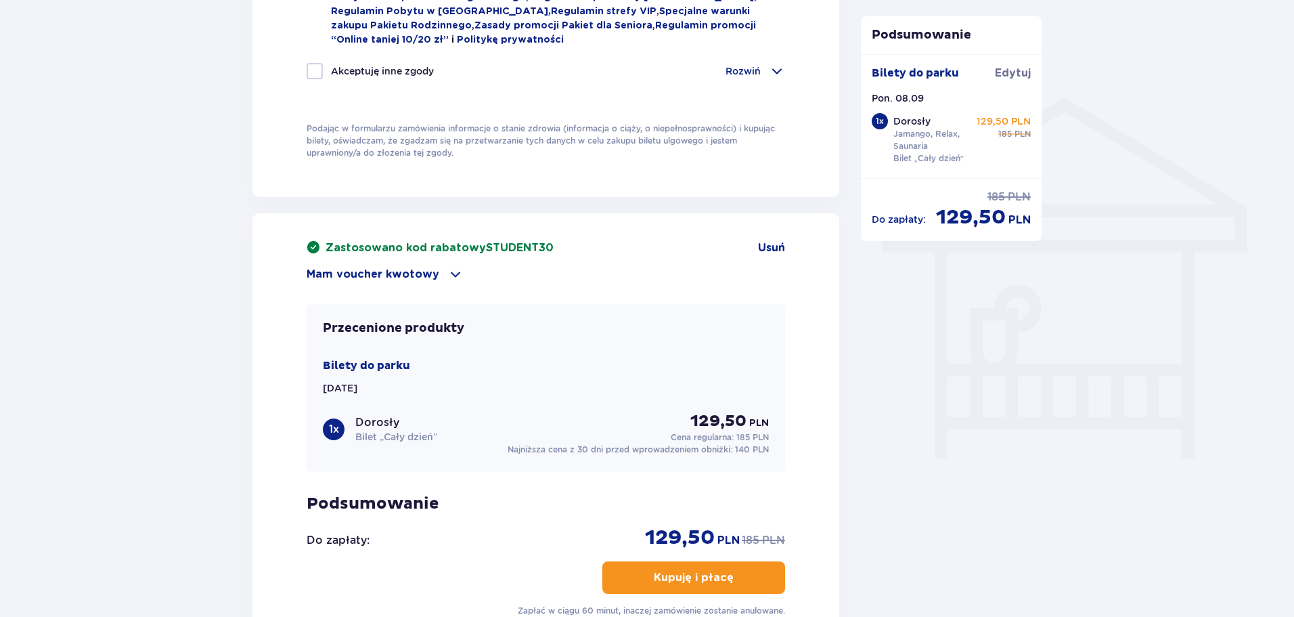
scroll to position [1187, 0]
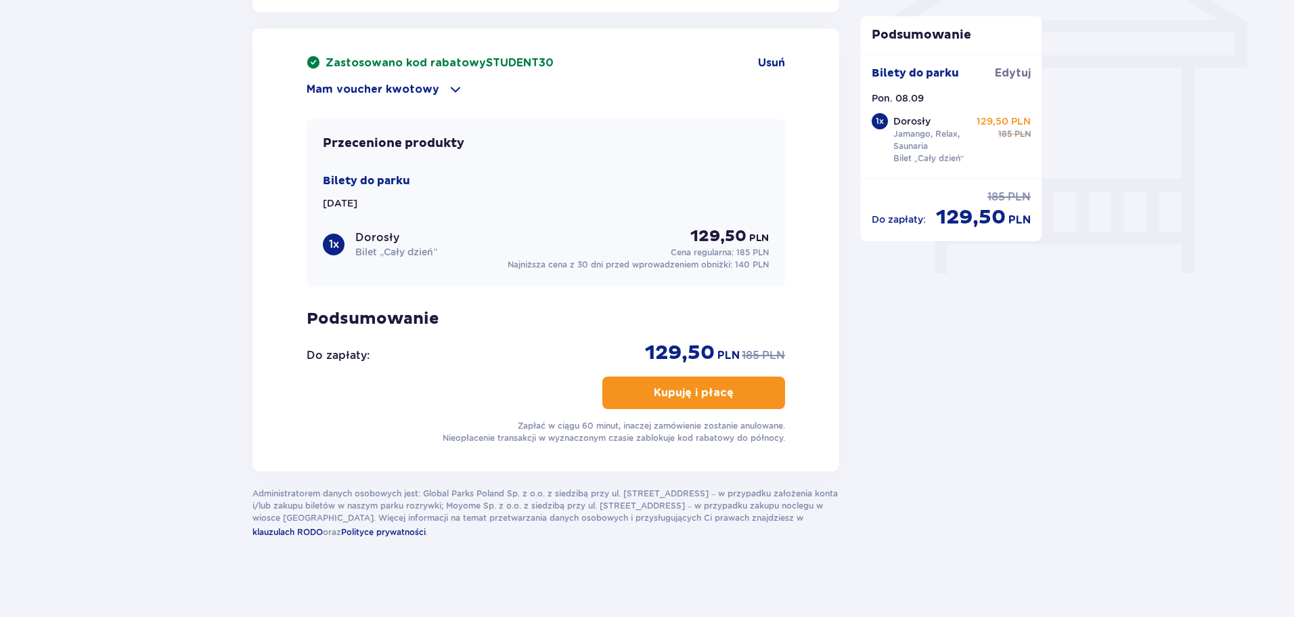
click at [631, 384] on button "Kupuję i płacę" at bounding box center [693, 392] width 183 height 32
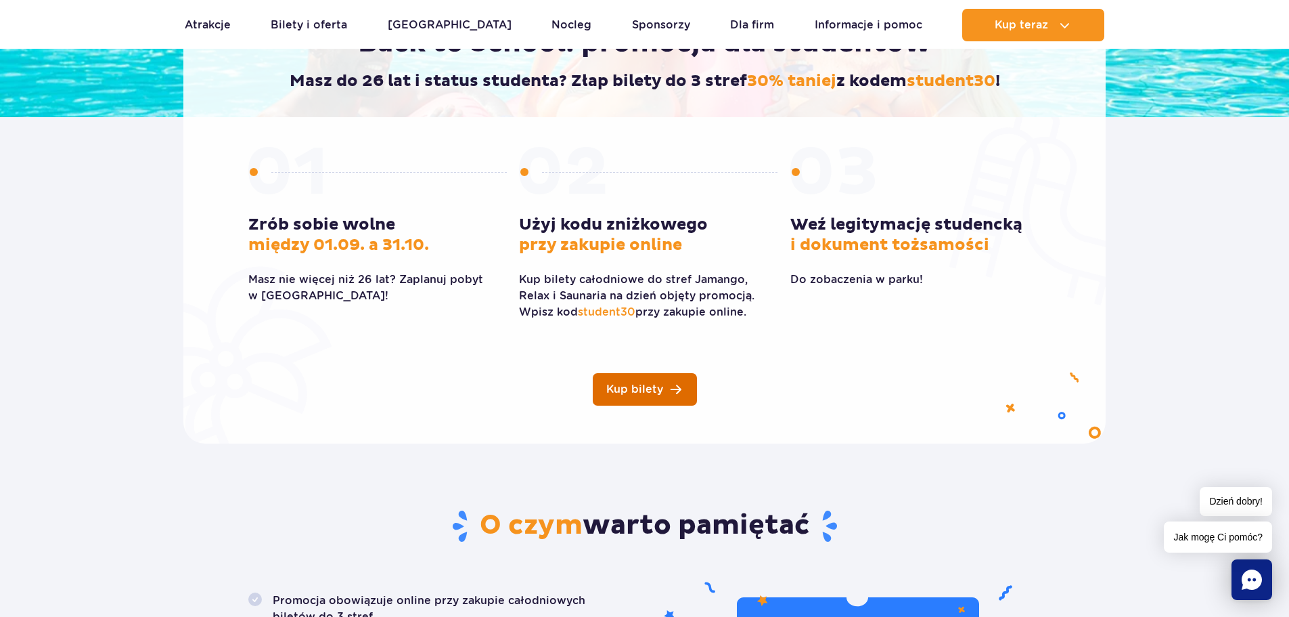
scroll to position [338, 0]
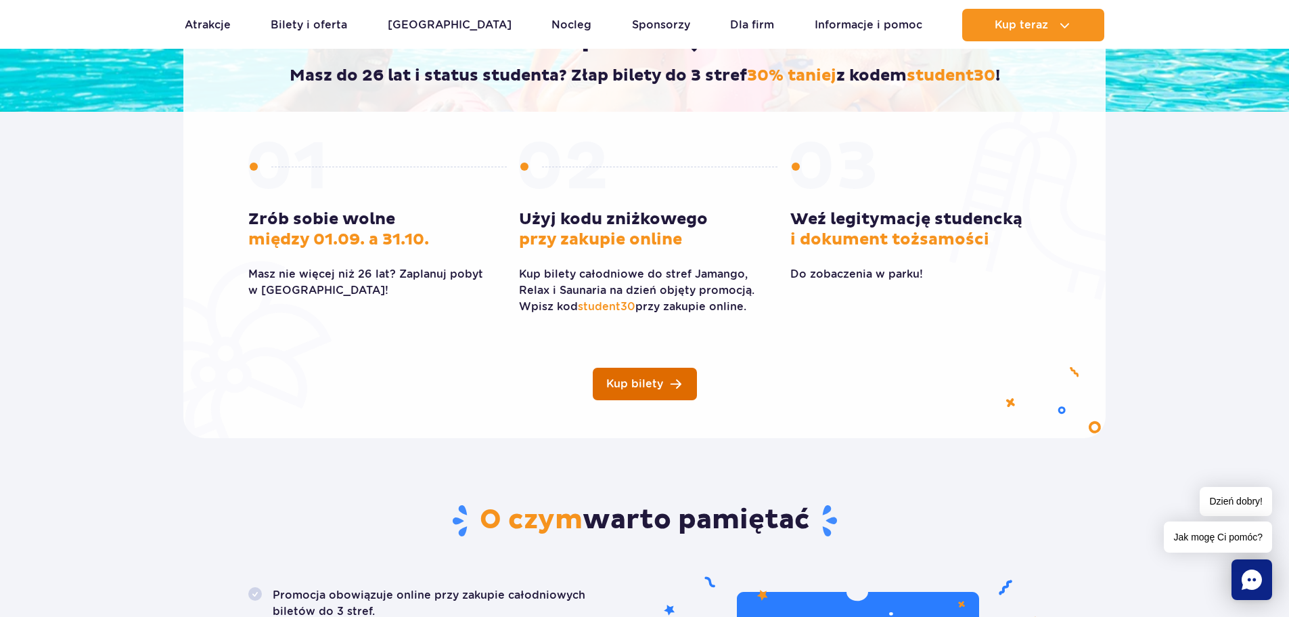
click at [636, 374] on link "Kup bilety" at bounding box center [645, 384] width 104 height 32
click at [623, 311] on span "student30" at bounding box center [607, 306] width 58 height 13
click at [638, 307] on p "Kup bilety całodniowe do stref Jamango, Relax i Saunaria na dzień objęty promoc…" at bounding box center [644, 290] width 250 height 49
drag, startPoint x: 634, startPoint y: 306, endPoint x: 582, endPoint y: 311, distance: 51.7
click at [582, 311] on span "student30" at bounding box center [607, 306] width 58 height 13
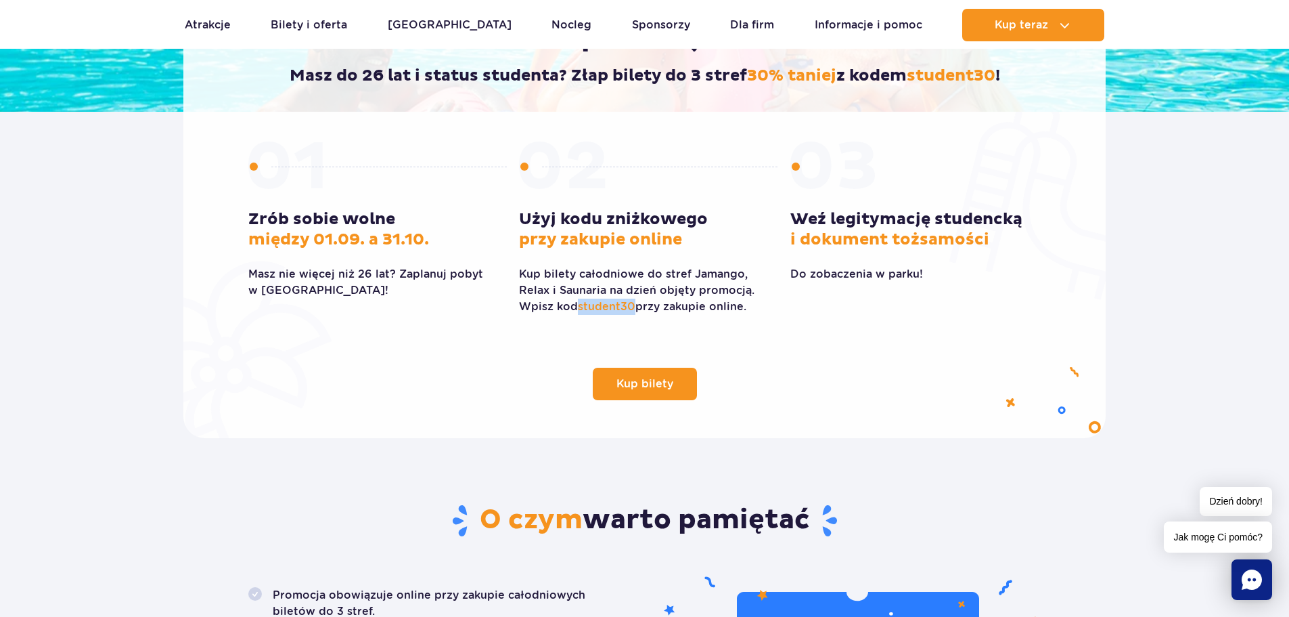
copy span "student30"
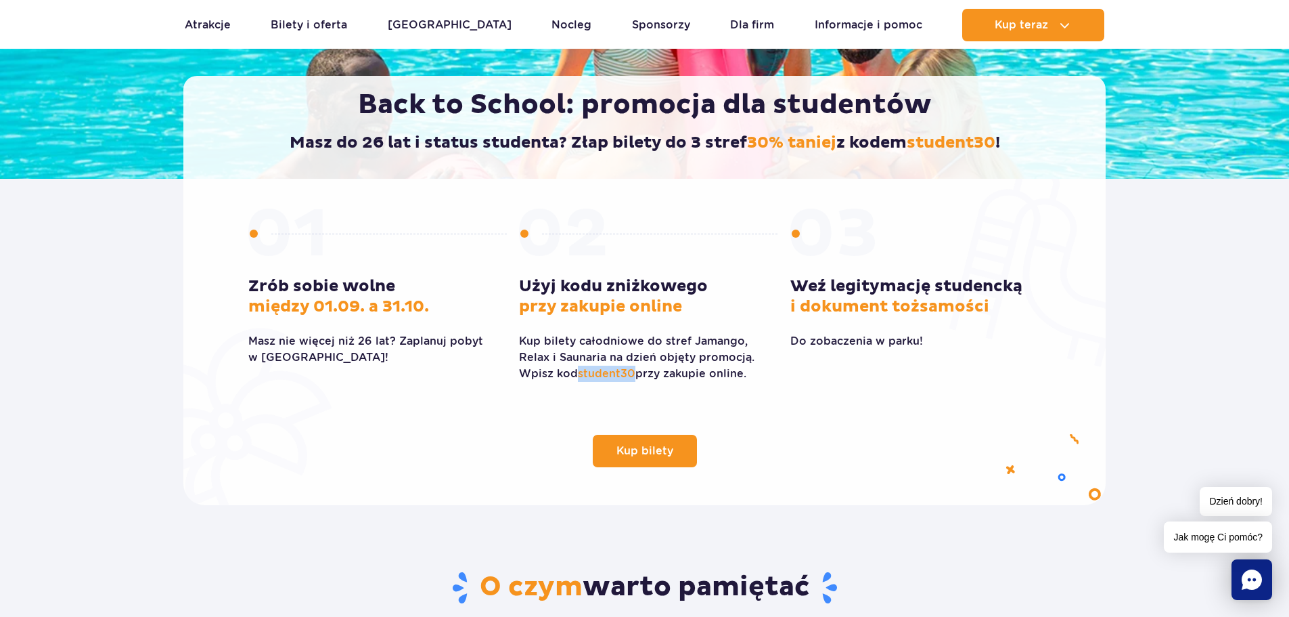
scroll to position [271, 0]
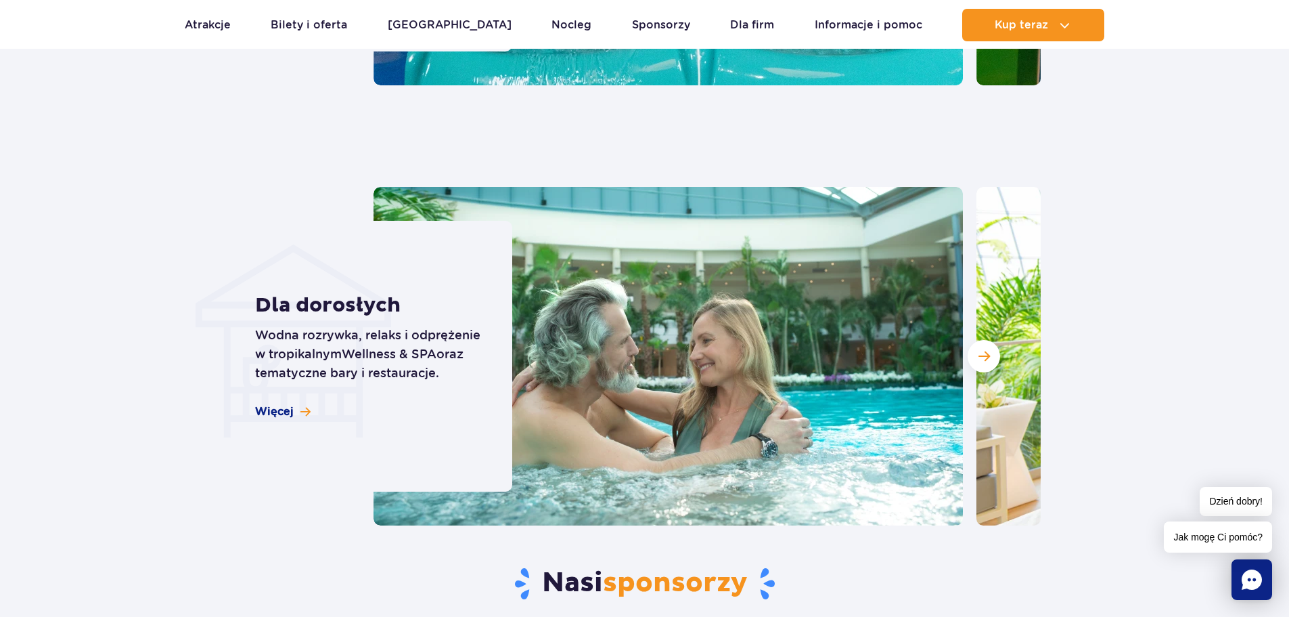
scroll to position [3790, 0]
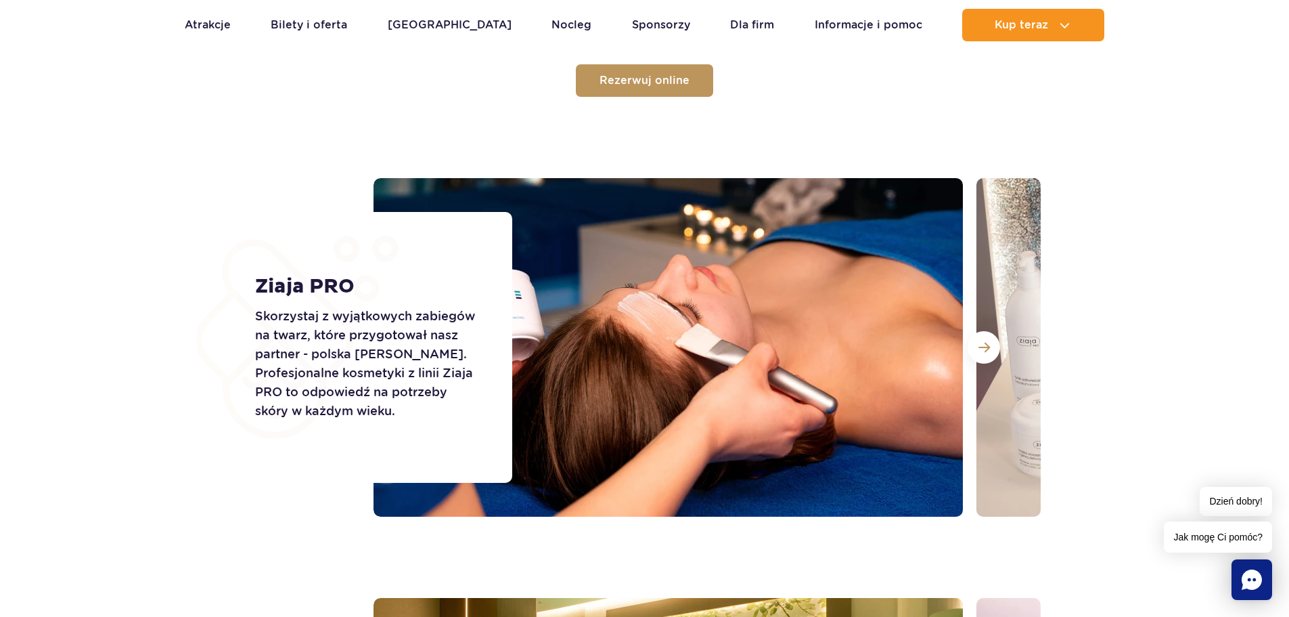
scroll to position [1760, 0]
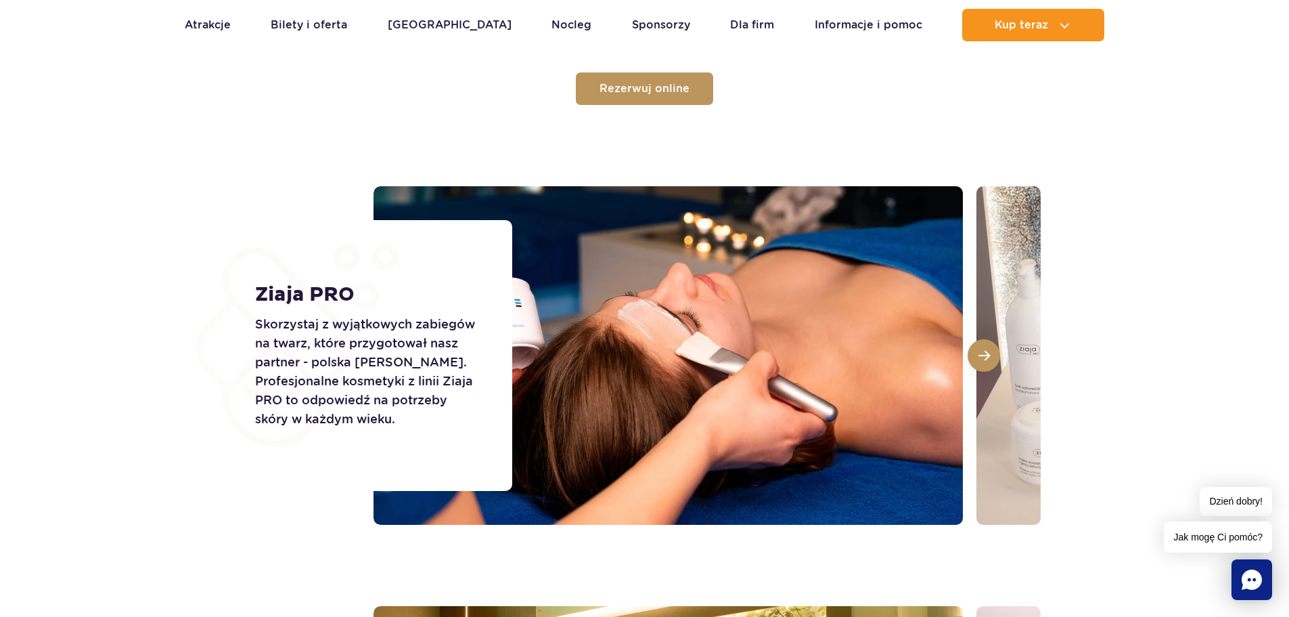
click at [981, 351] on span at bounding box center [985, 355] width 12 height 12
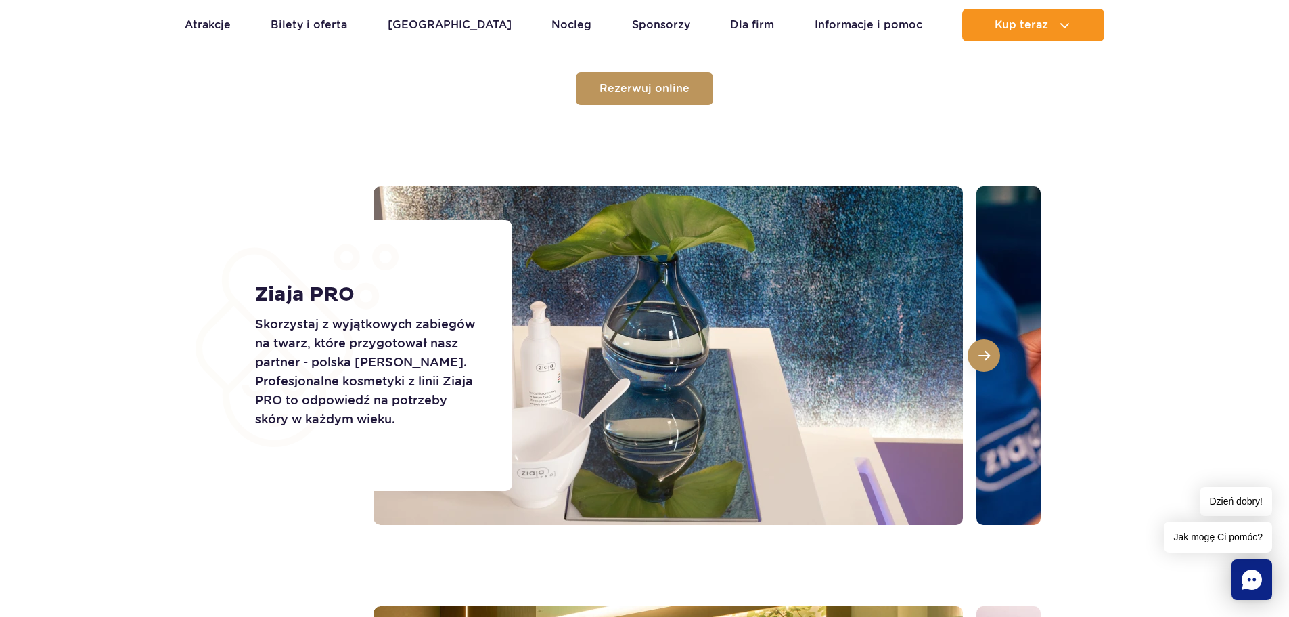
click at [979, 359] on span at bounding box center [985, 355] width 12 height 12
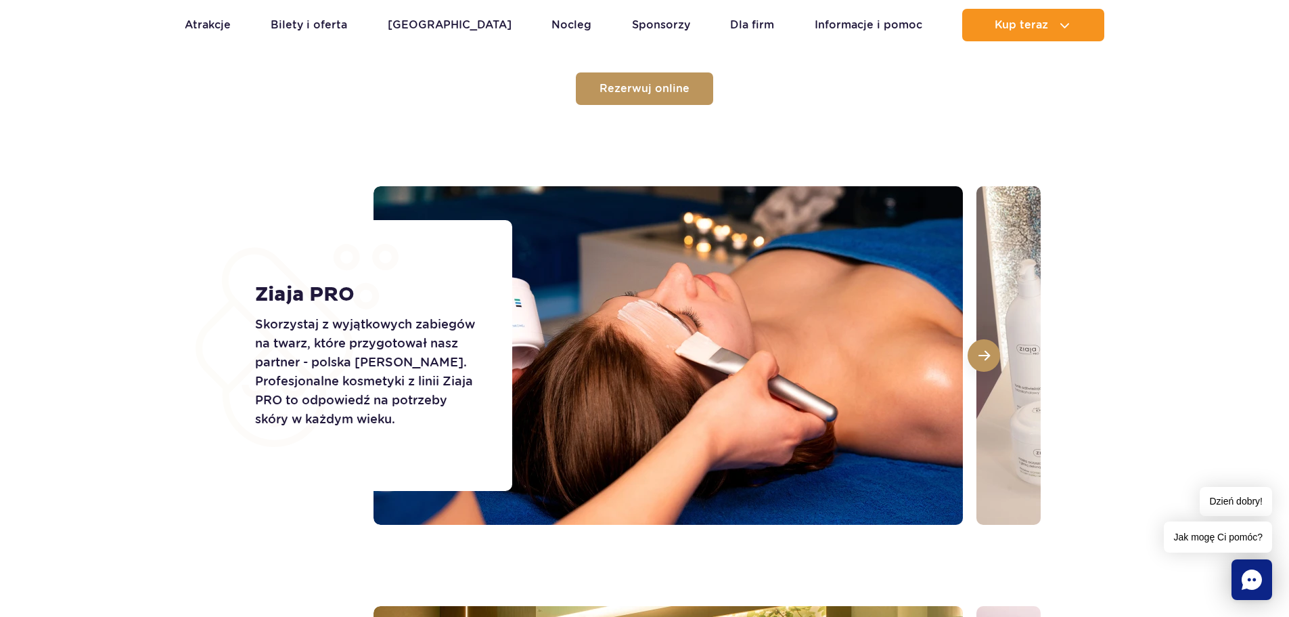
click at [979, 358] on span at bounding box center [985, 355] width 12 height 12
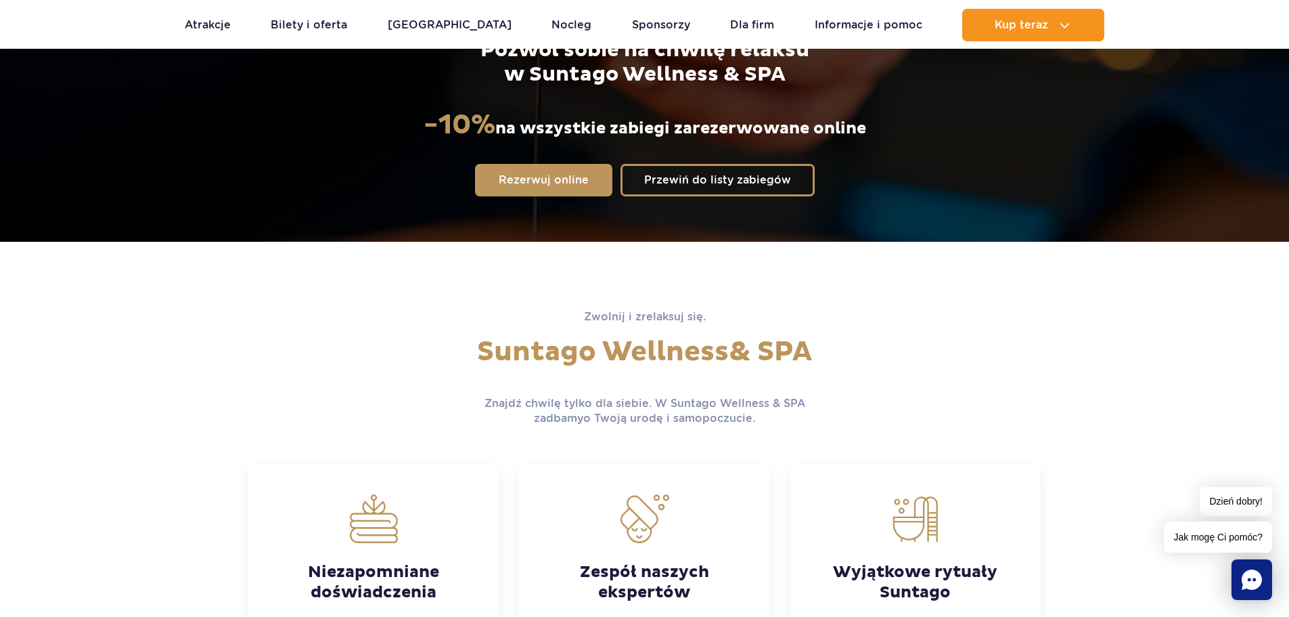
scroll to position [271, 0]
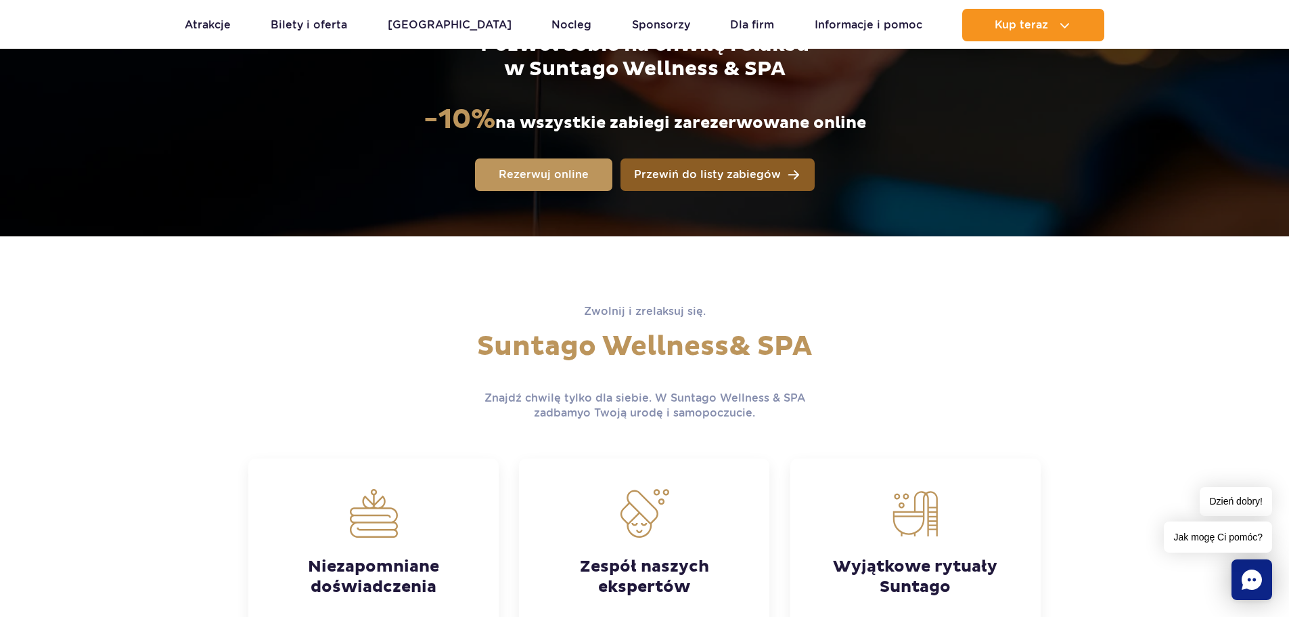
click at [715, 171] on span "Przewiń do listy zabiegów" at bounding box center [707, 174] width 147 height 11
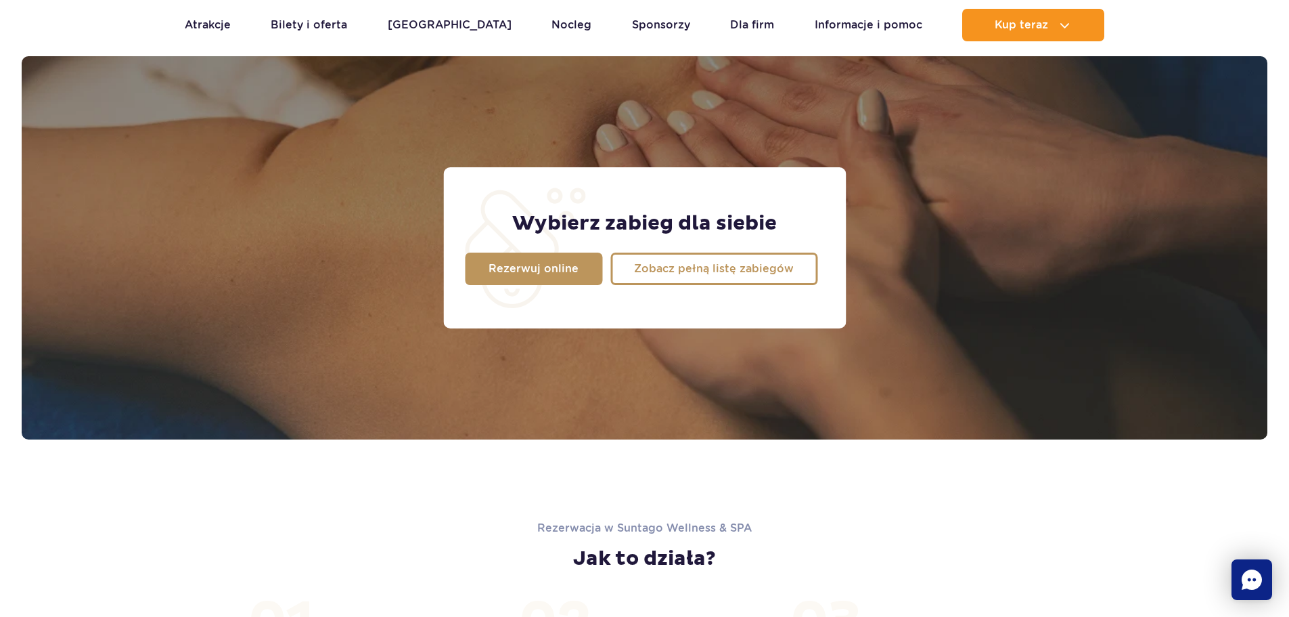
scroll to position [1067, 0]
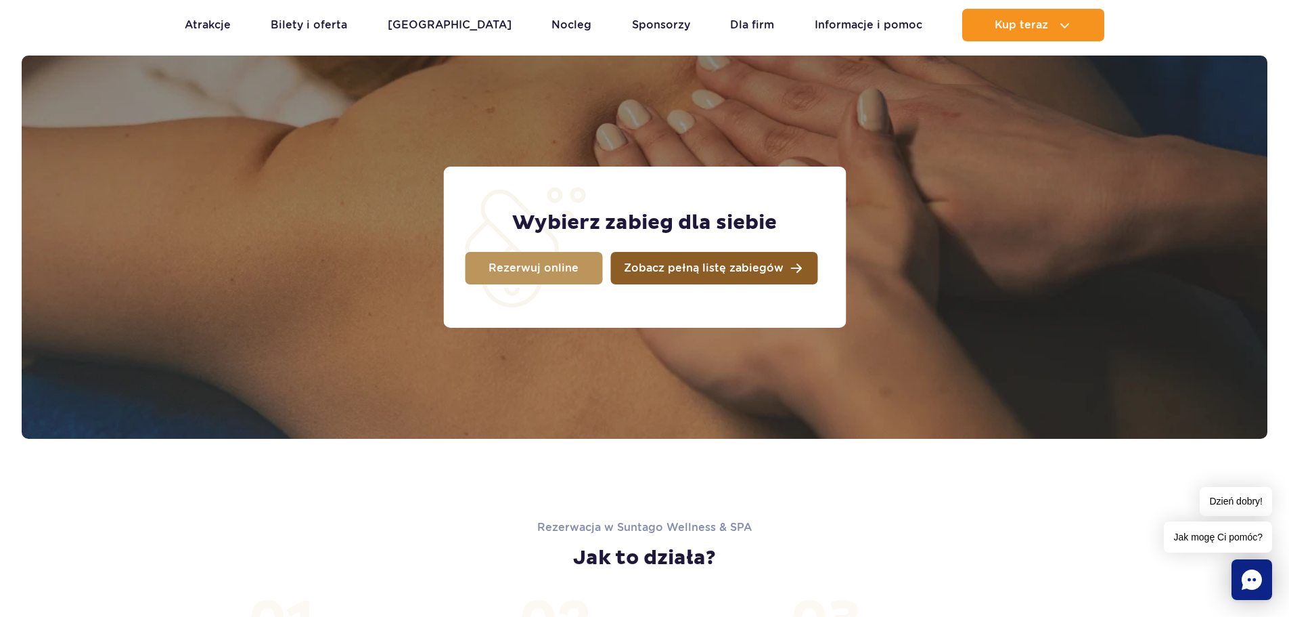
click at [726, 271] on span "Zobacz pełną listę zabiegów" at bounding box center [704, 268] width 160 height 11
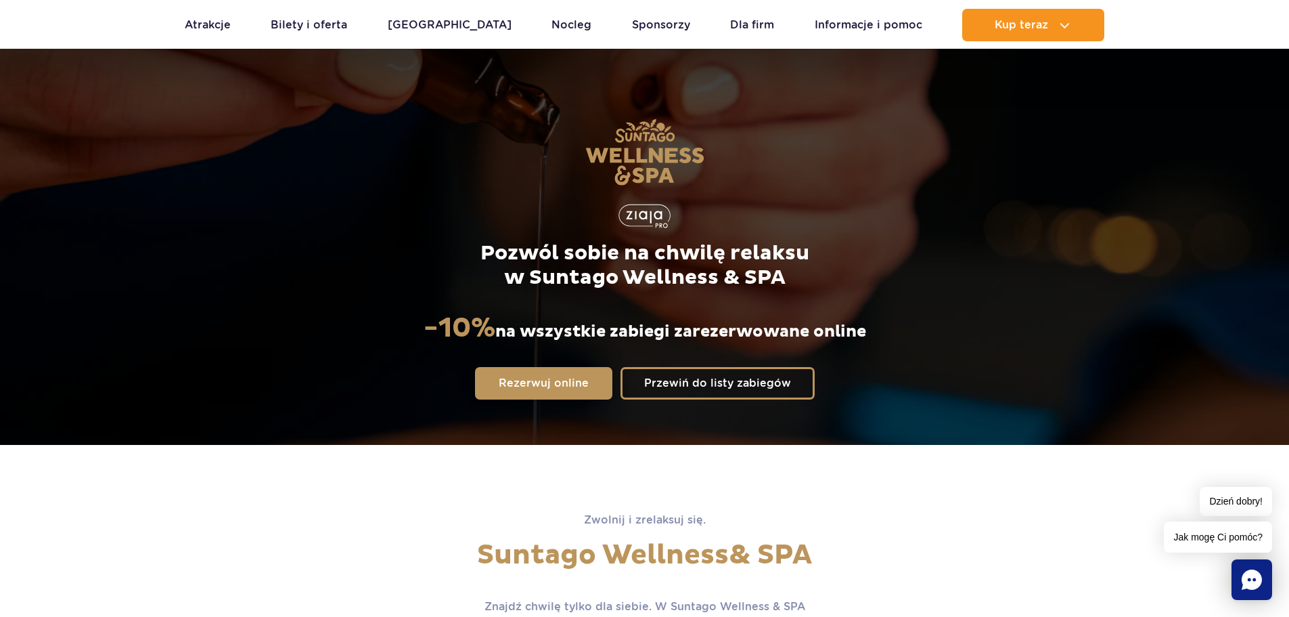
scroll to position [68, 0]
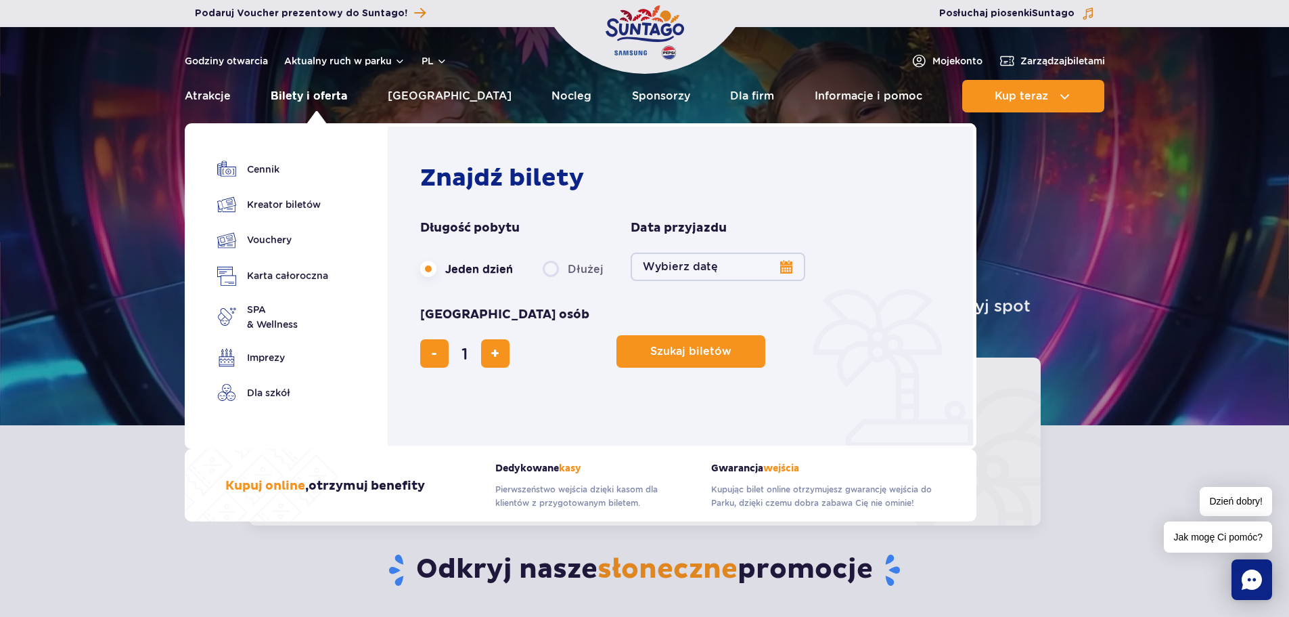
click at [321, 99] on link "Bilety i oferta" at bounding box center [309, 96] width 76 height 32
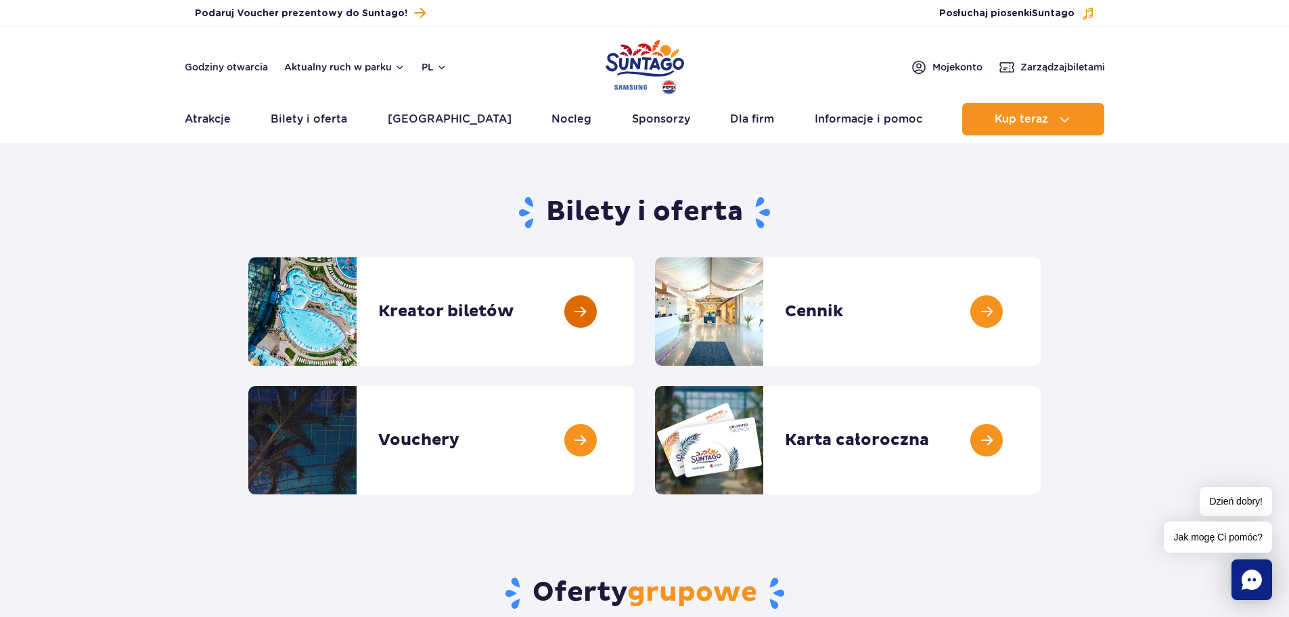
click at [635, 314] on link at bounding box center [635, 311] width 0 height 108
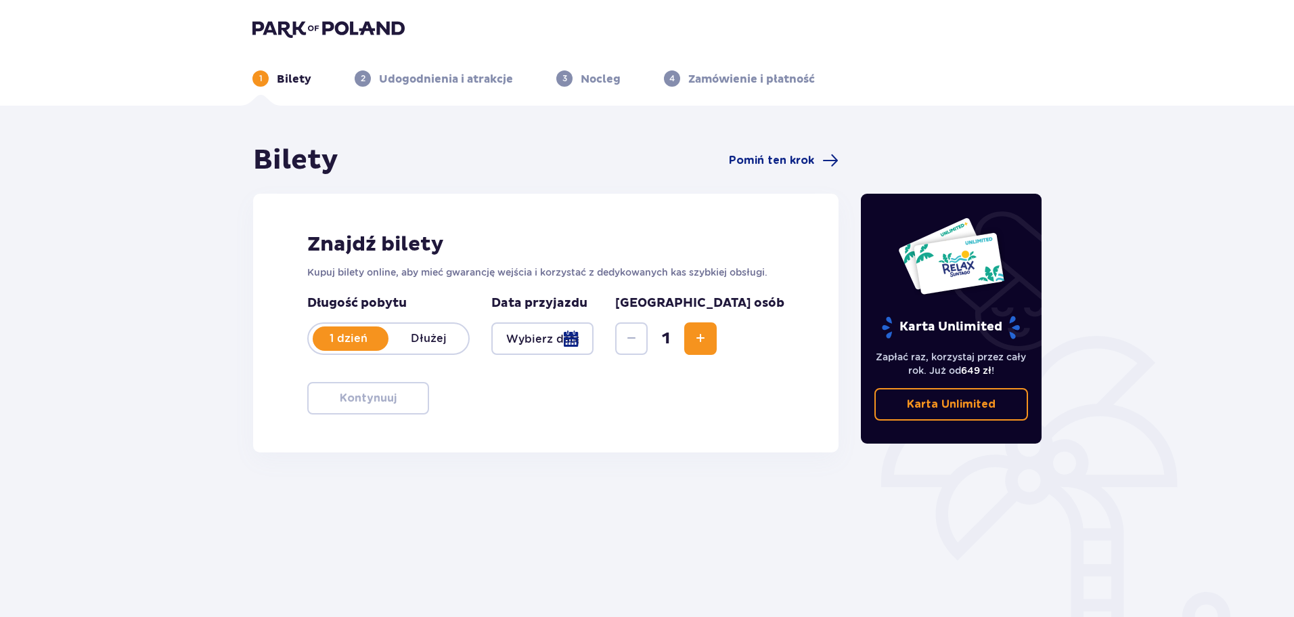
click at [571, 343] on div at bounding box center [542, 338] width 102 height 32
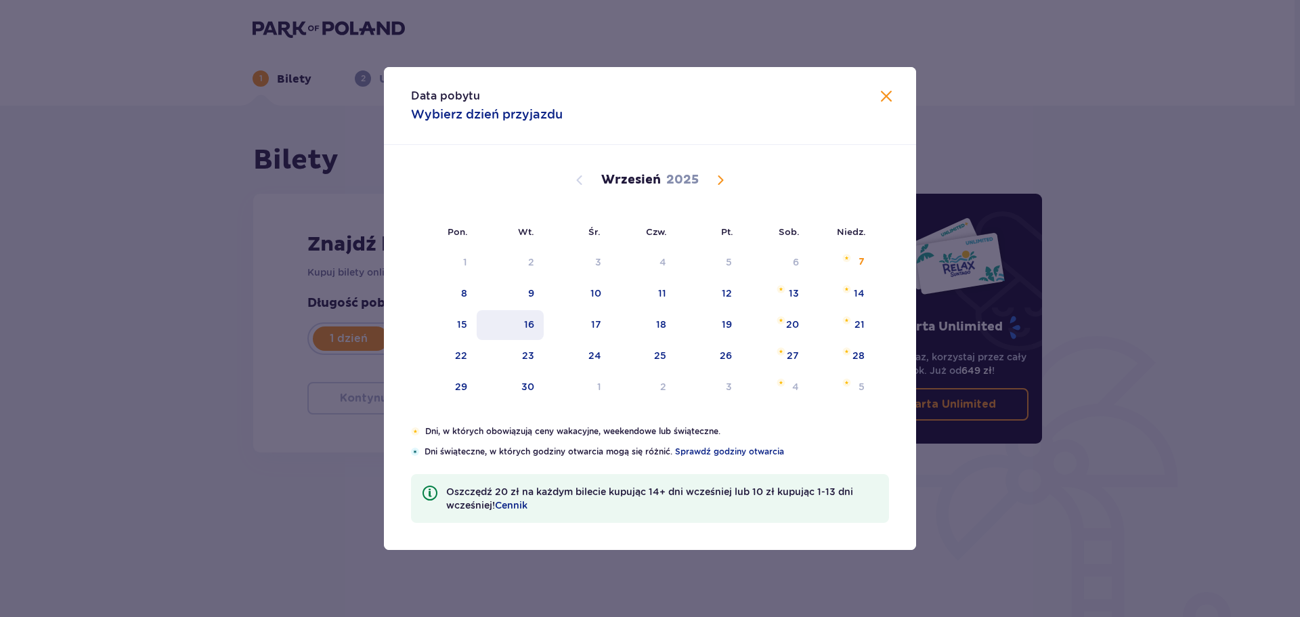
click at [468, 294] on div "8" at bounding box center [444, 294] width 66 height 30
type input "08.09.25"
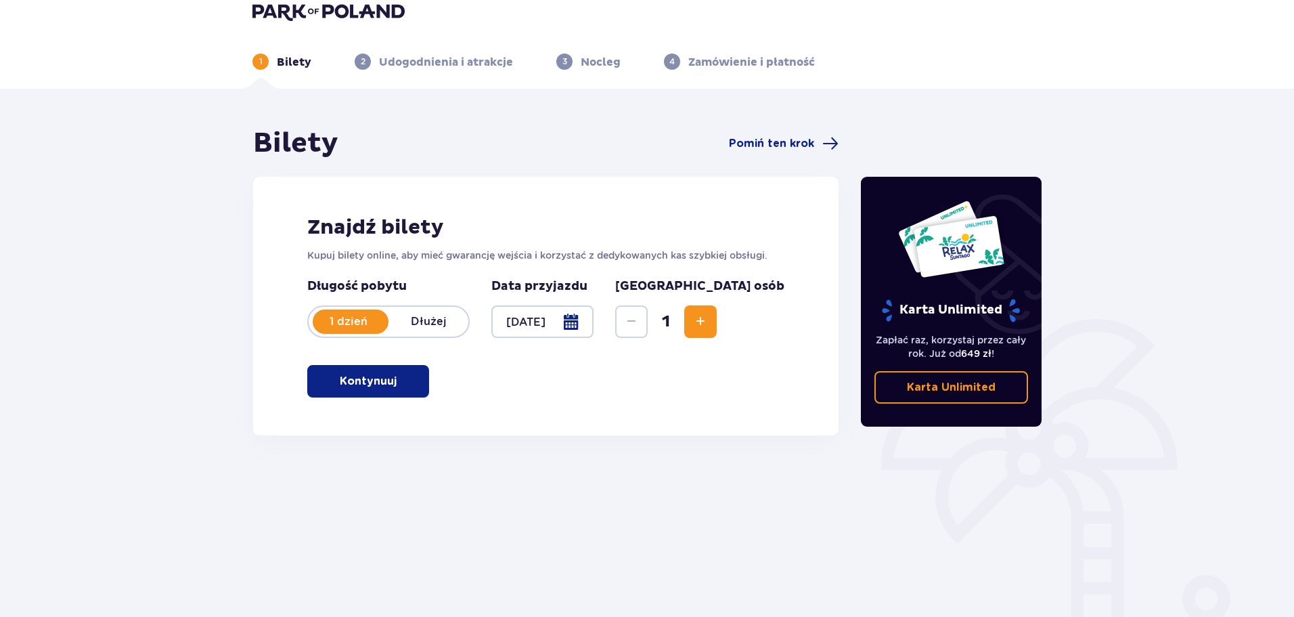
scroll to position [73, 0]
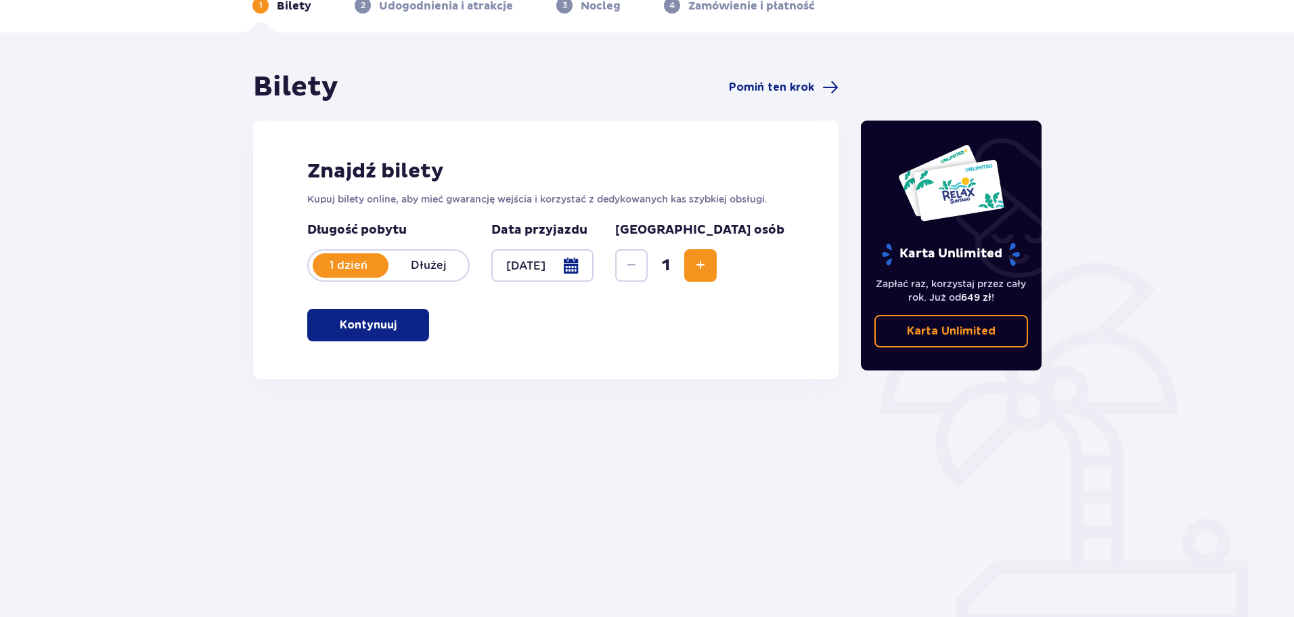
click at [405, 322] on span "button" at bounding box center [399, 325] width 16 height 16
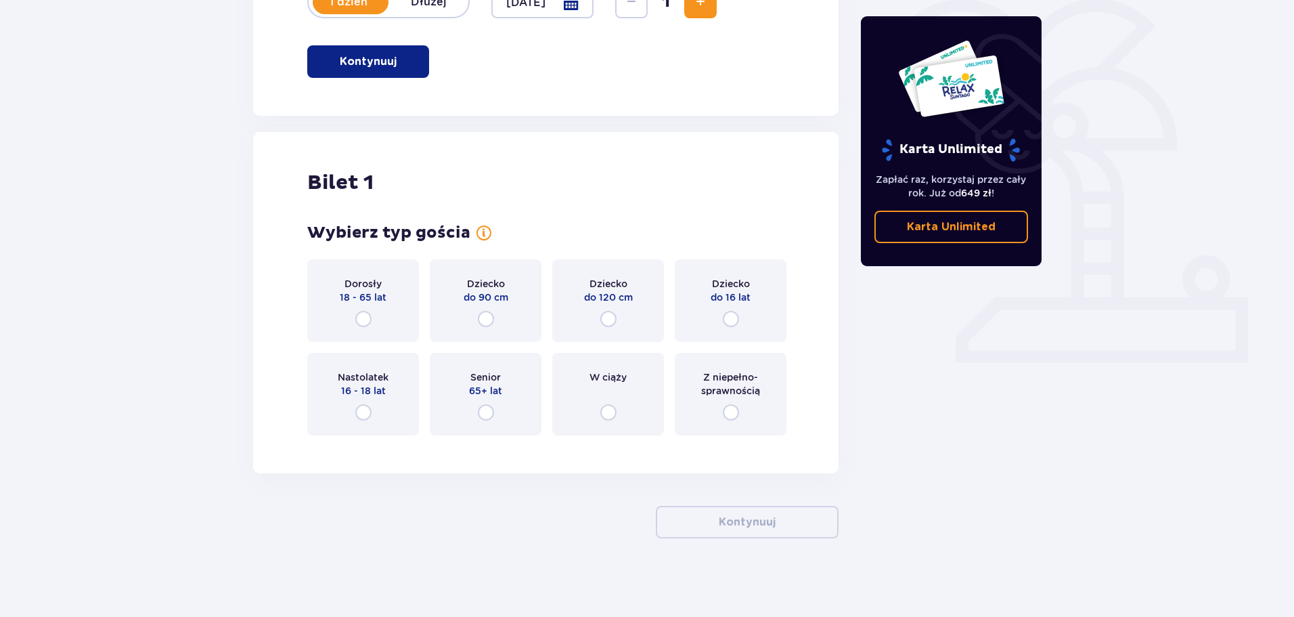
scroll to position [339, 0]
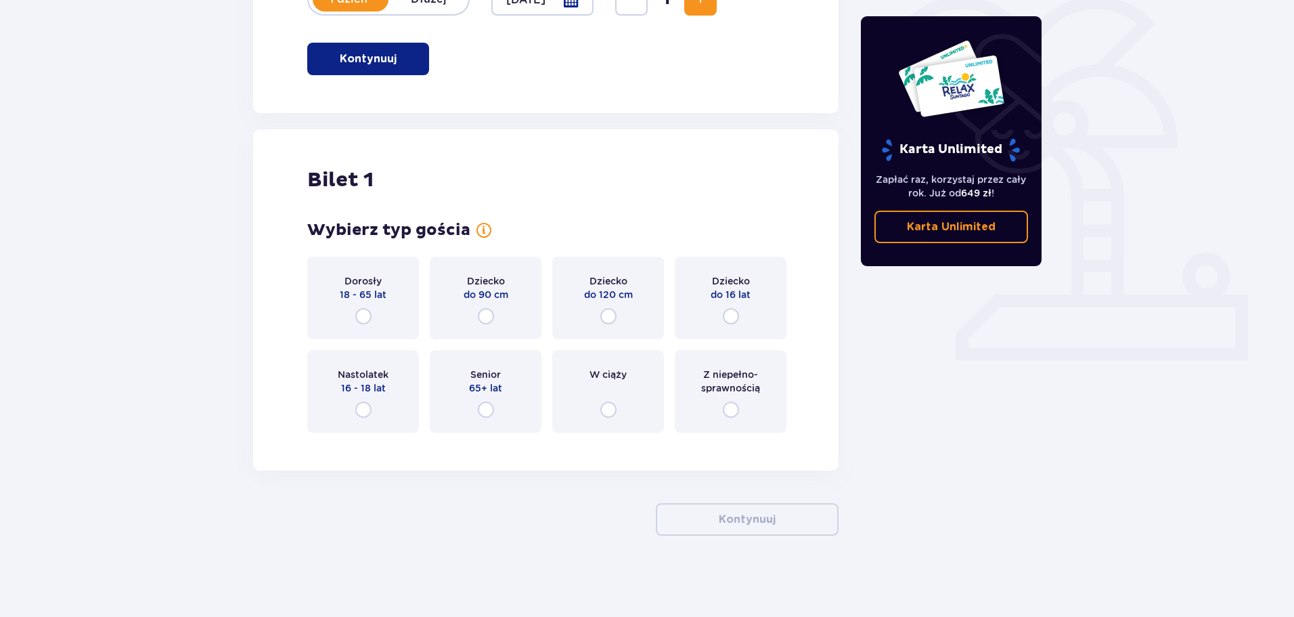
click at [367, 307] on div "Dorosły 18 - 65 lat" at bounding box center [363, 298] width 112 height 83
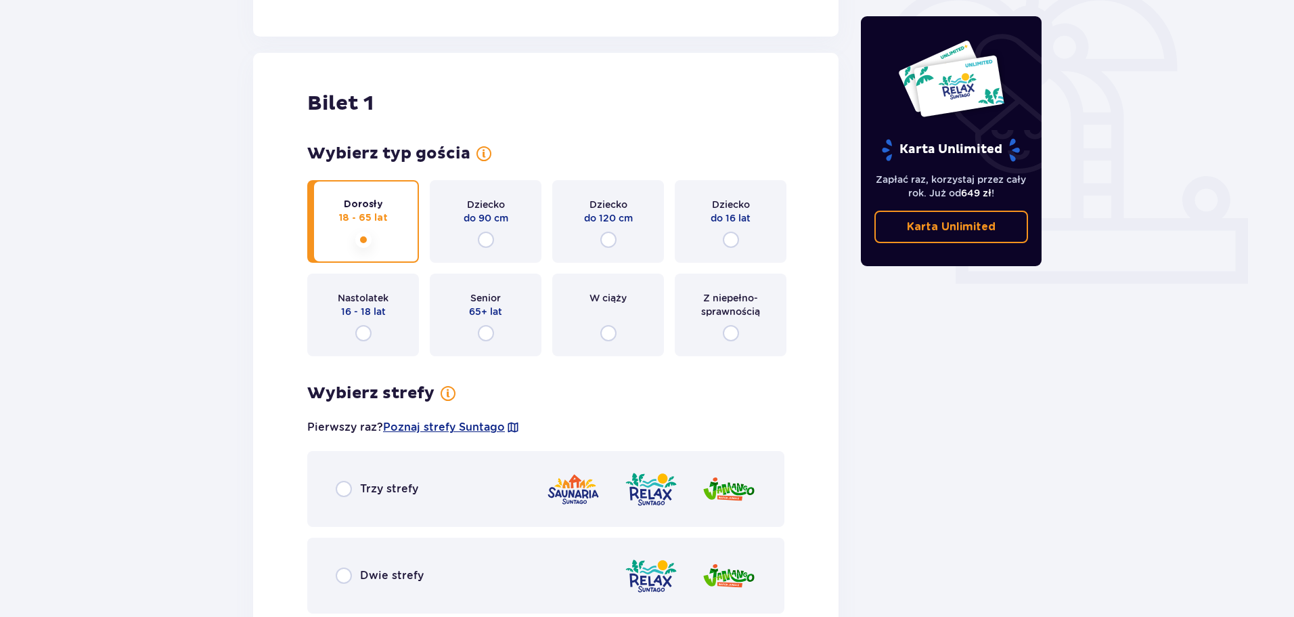
scroll to position [345, 0]
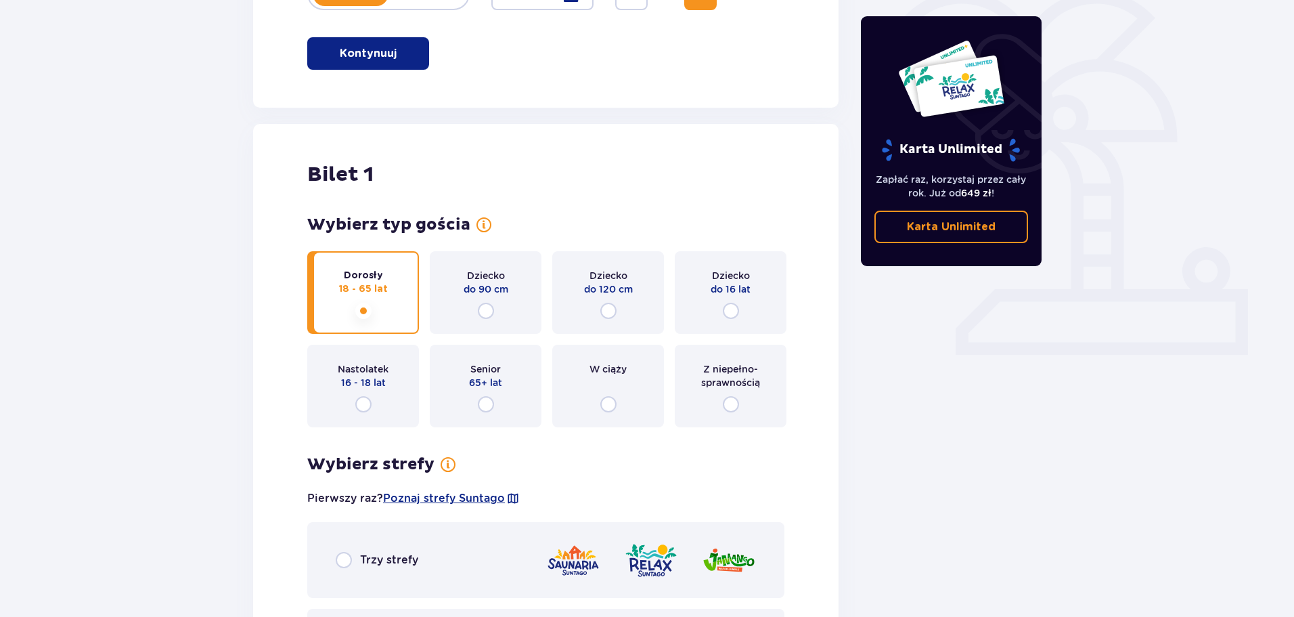
click at [376, 379] on p "16 - 18 lat" at bounding box center [363, 383] width 45 height 14
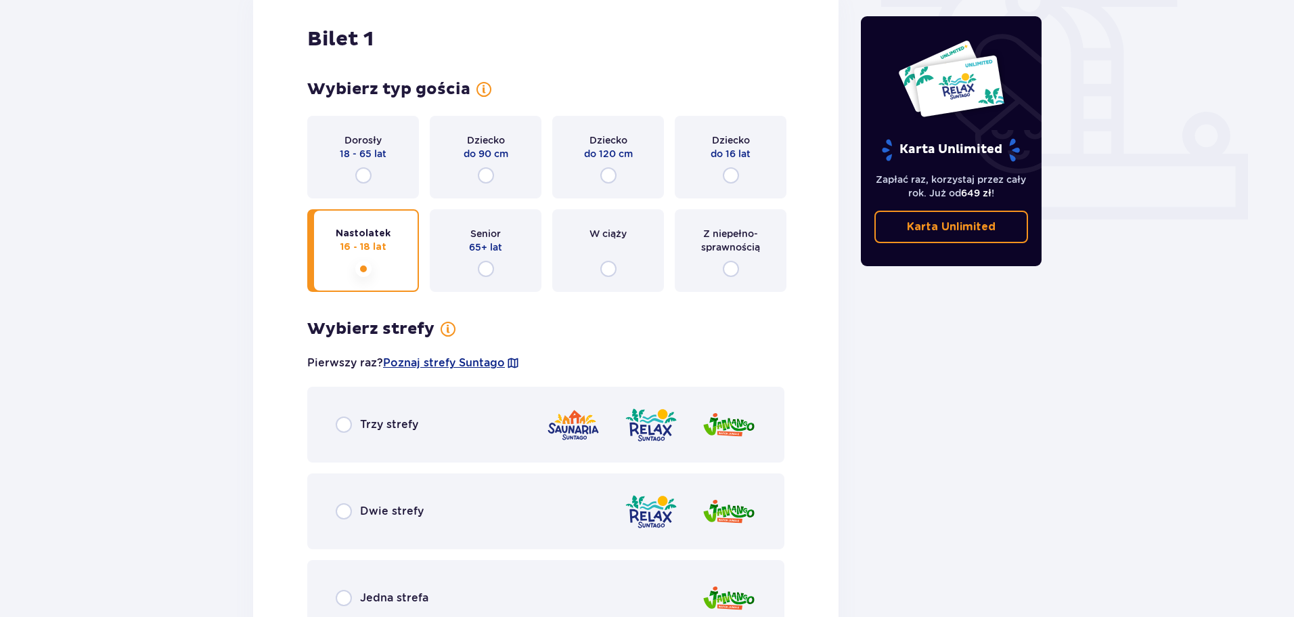
click at [365, 165] on div "Dorosły 18 - 65 lat" at bounding box center [363, 157] width 112 height 83
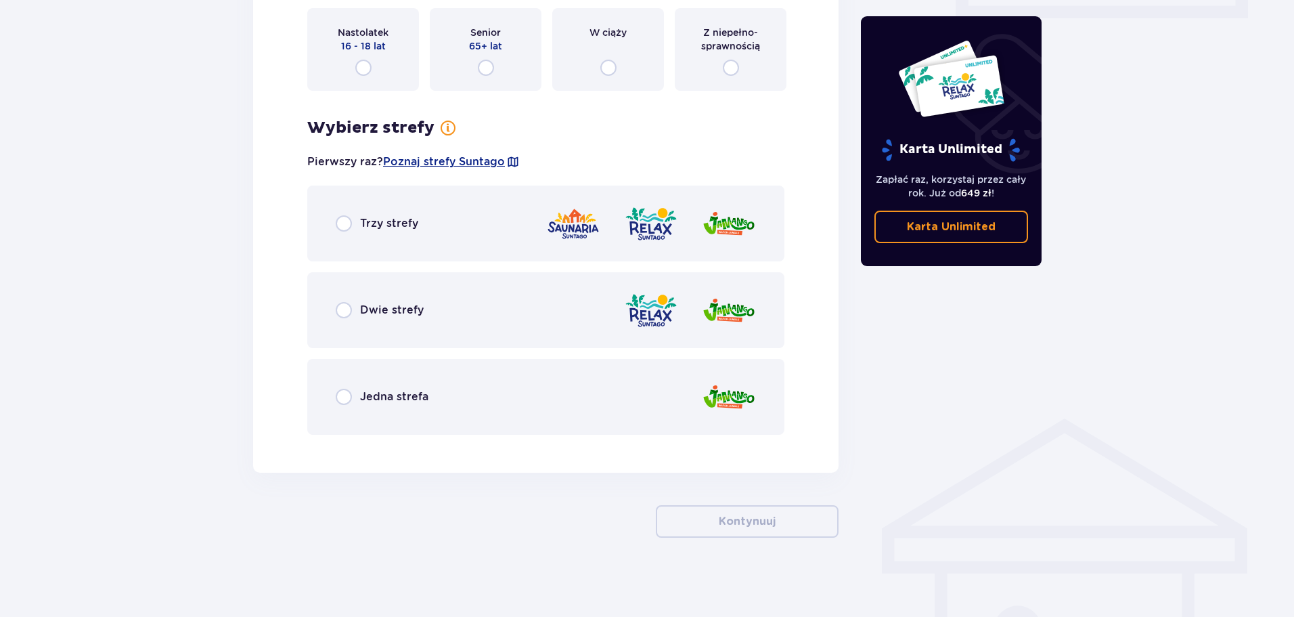
scroll to position [683, 0]
click at [371, 220] on p "Trzy strefy" at bounding box center [389, 221] width 58 height 15
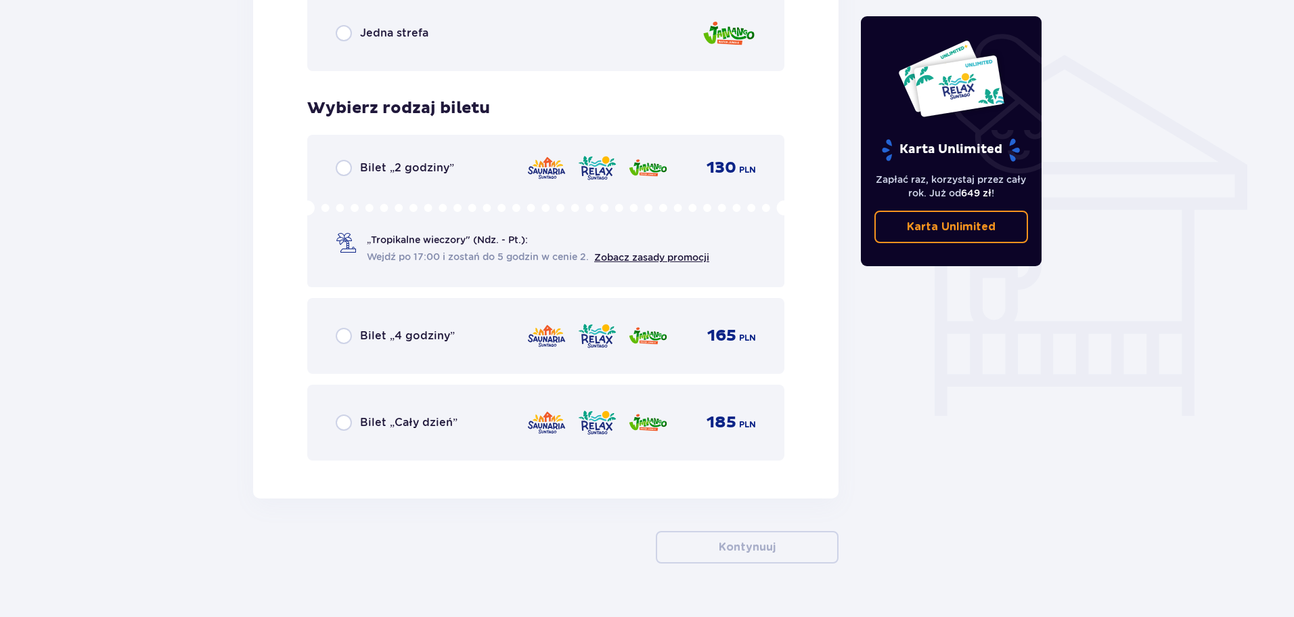
scroll to position [1072, 0]
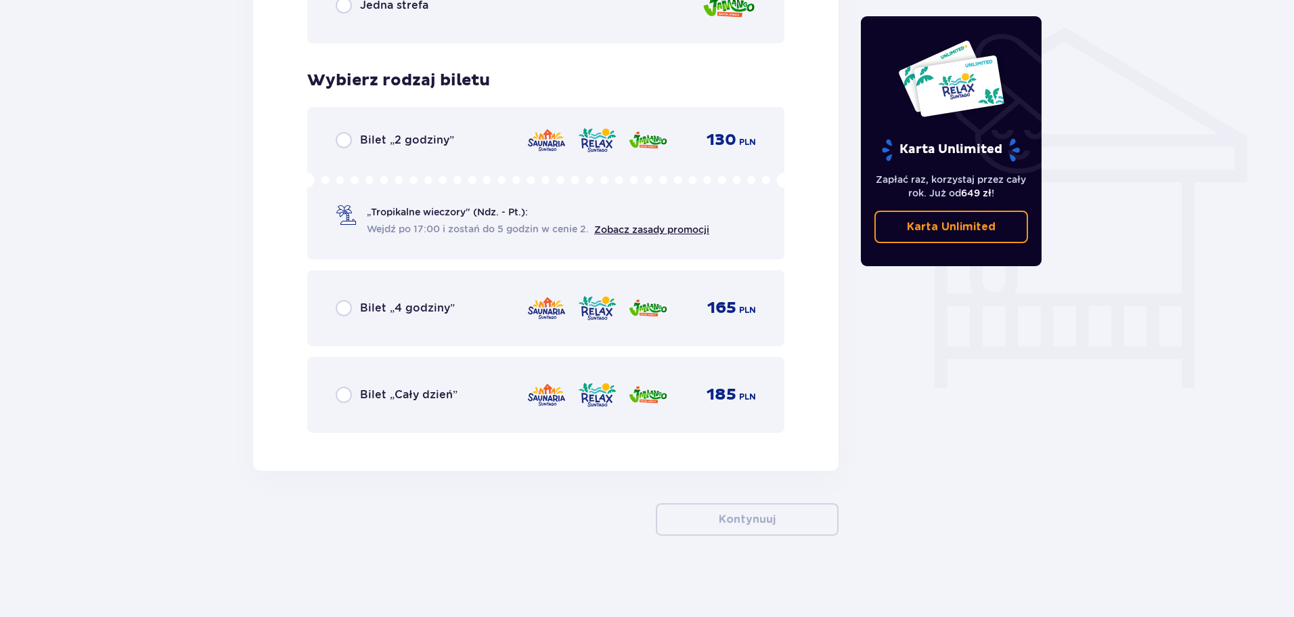
click at [362, 393] on p "Bilet „Cały dzień”" at bounding box center [408, 394] width 97 height 15
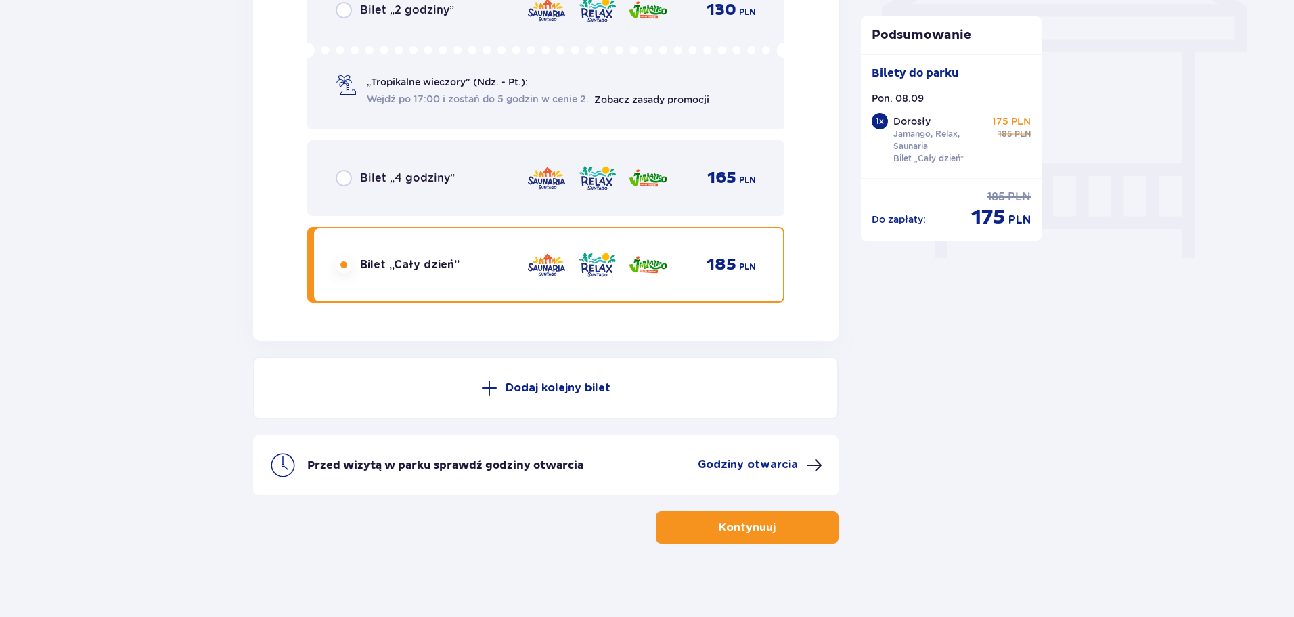
scroll to position [1210, 0]
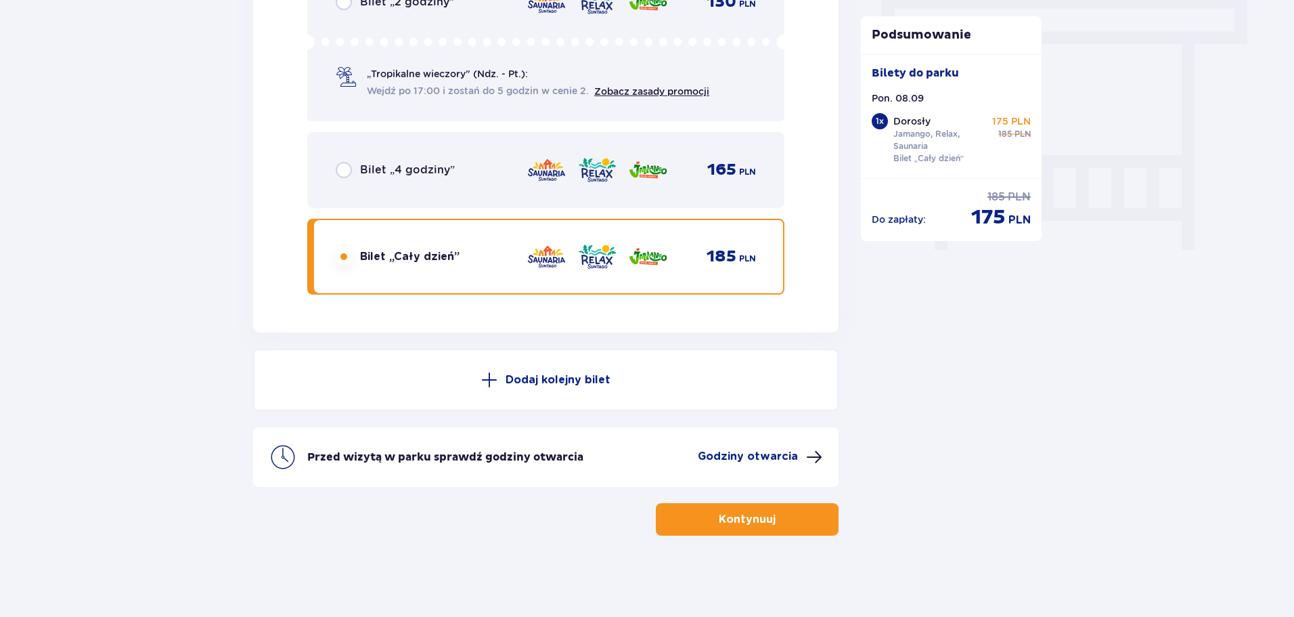
click at [801, 523] on button "Kontynuuj" at bounding box center [747, 519] width 183 height 32
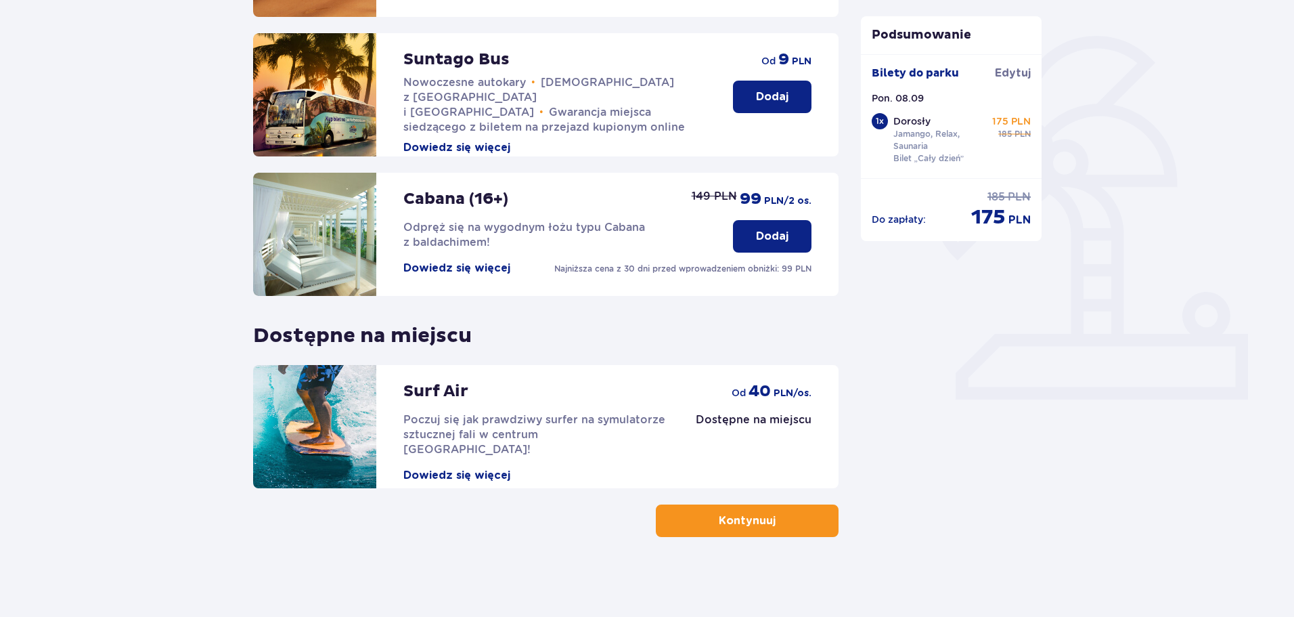
scroll to position [301, 0]
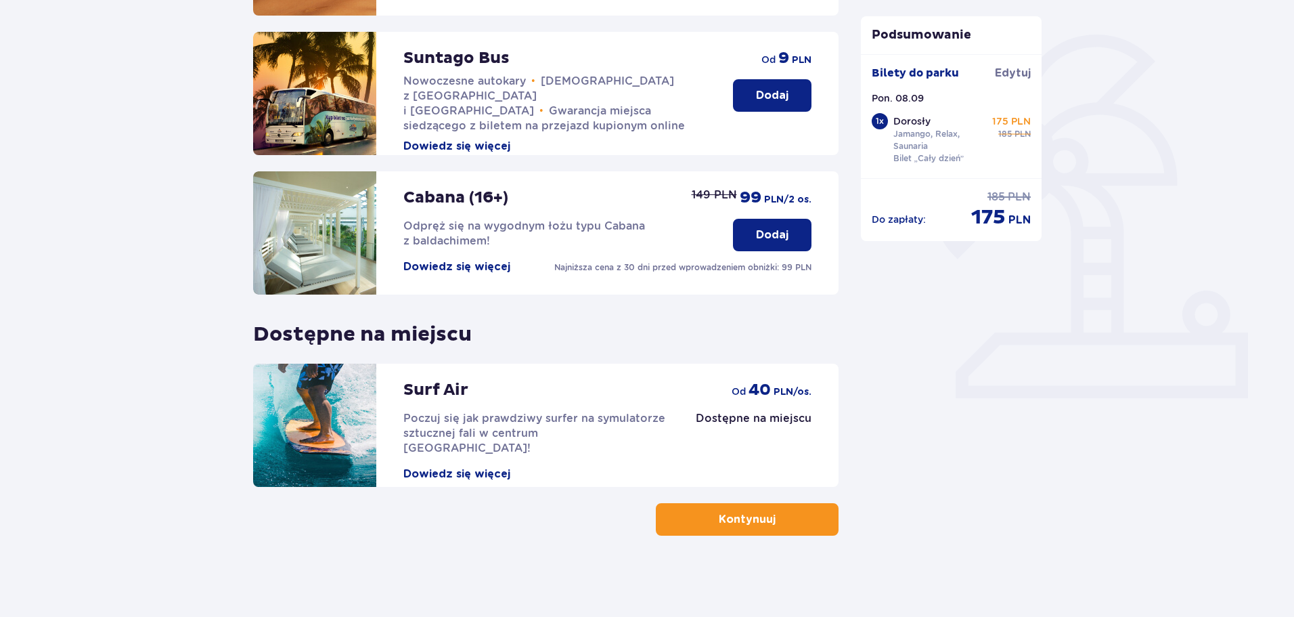
click at [734, 520] on p "Kontynuuj" at bounding box center [747, 519] width 57 height 15
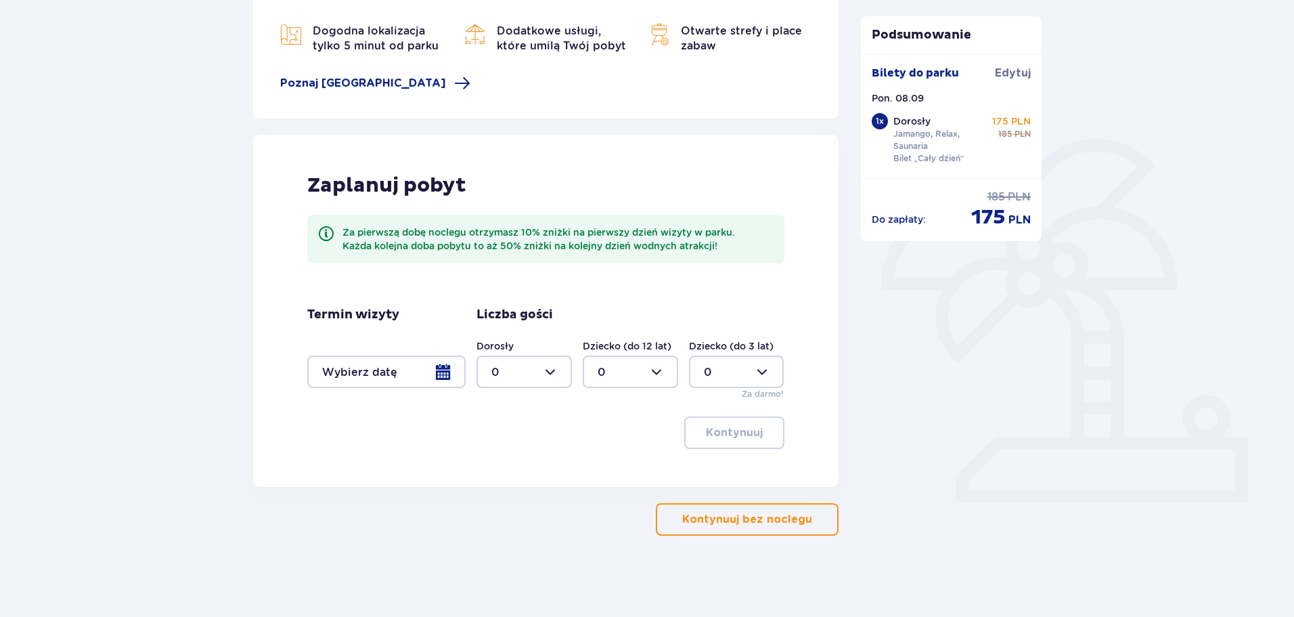
click at [761, 522] on p "Kontynuuj bez noclegu" at bounding box center [747, 519] width 130 height 15
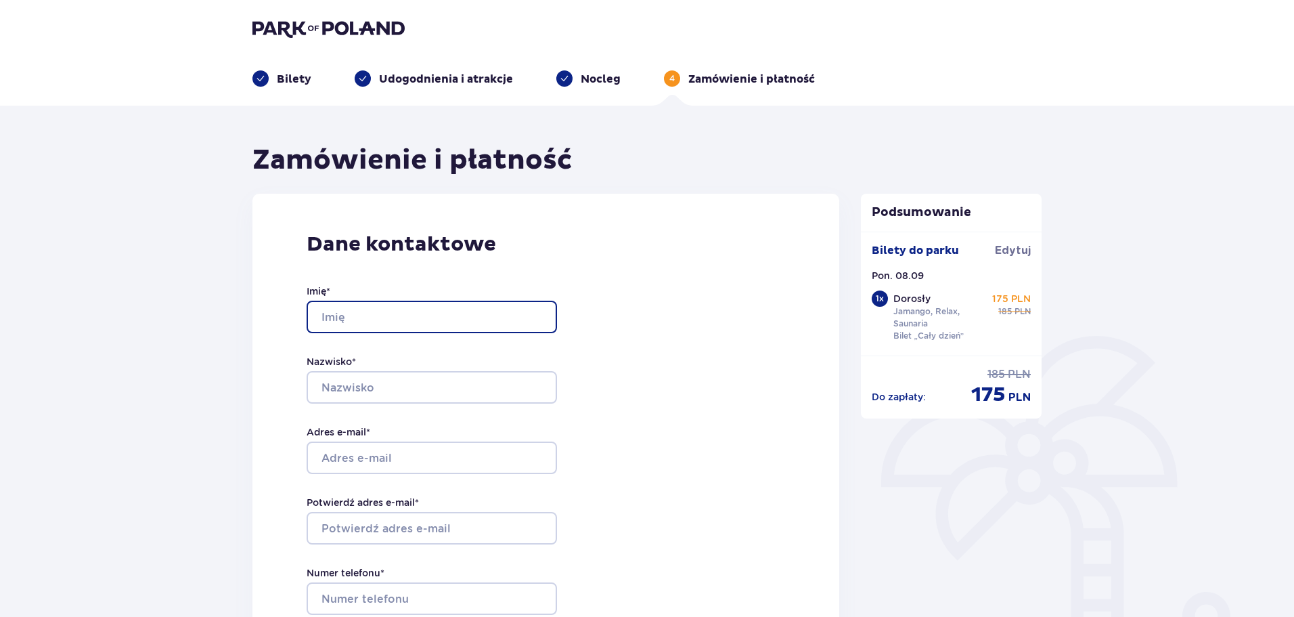
click at [435, 332] on input "Imię *" at bounding box center [432, 317] width 250 height 32
type input "Krzysztof"
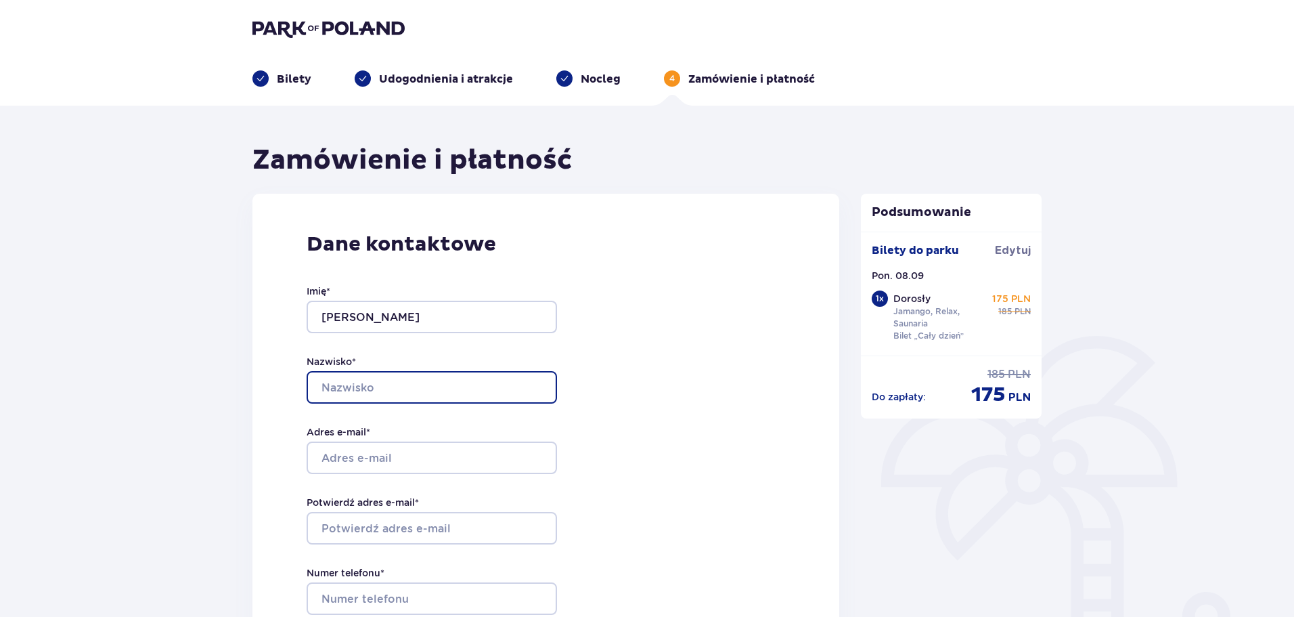
type input "Korba"
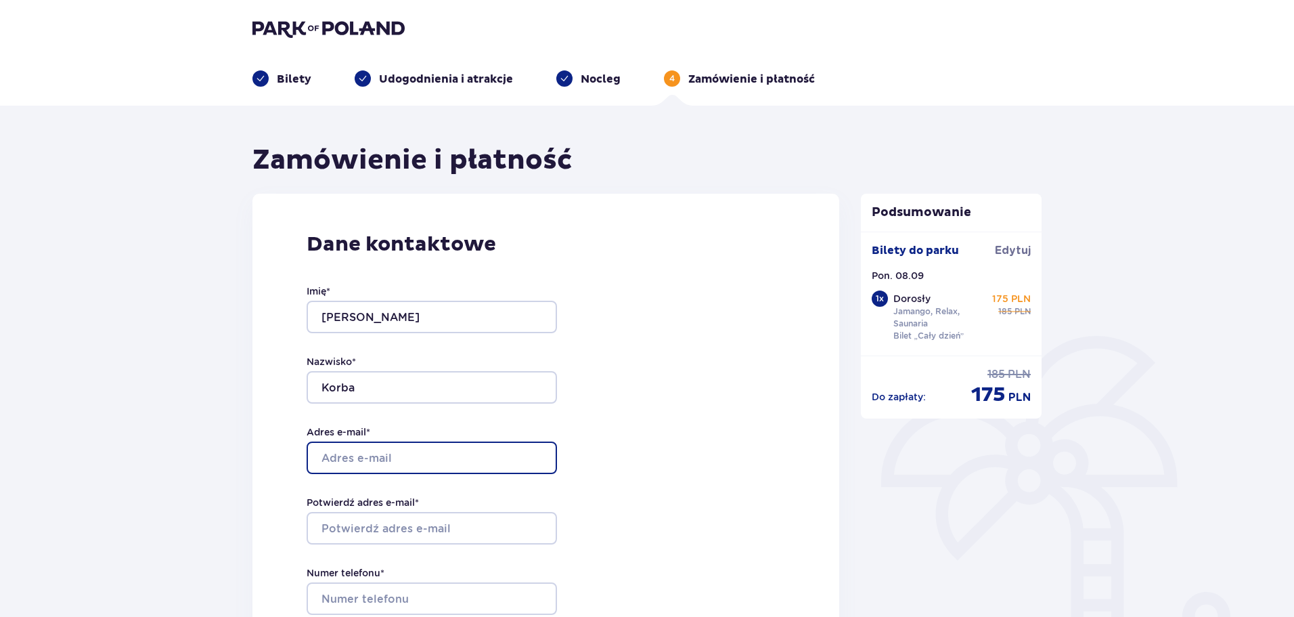
type input "[EMAIL_ADDRESS][DOMAIN_NAME]"
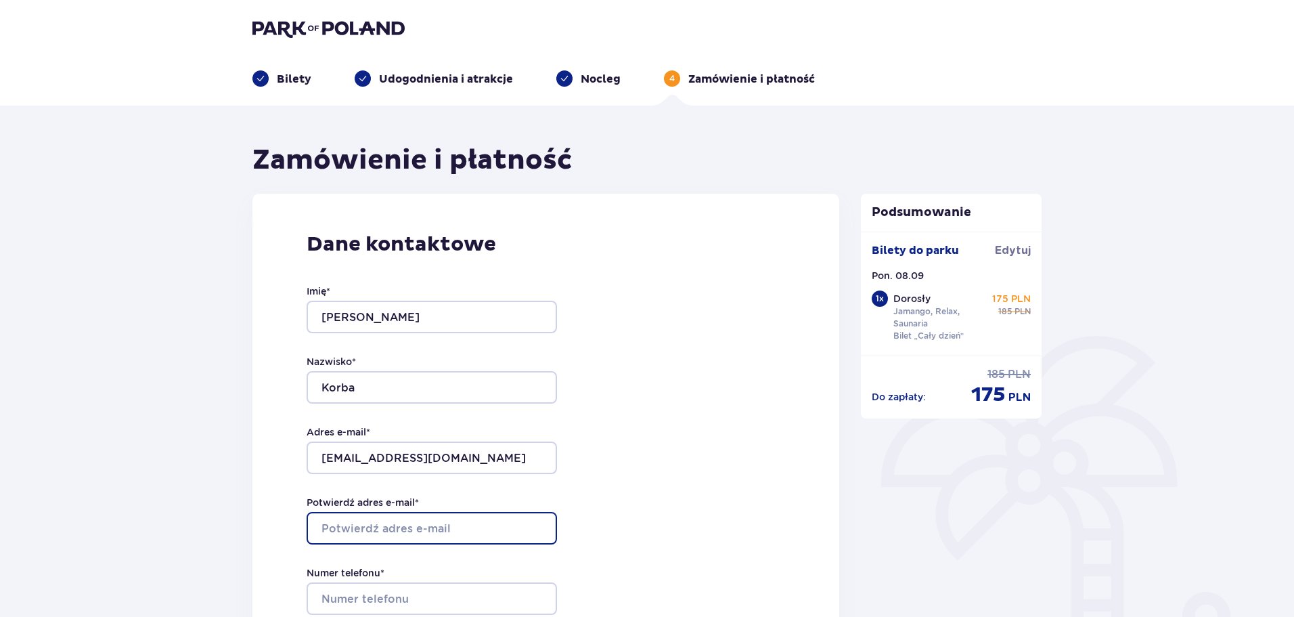
type input "[EMAIL_ADDRESS][DOMAIN_NAME]"
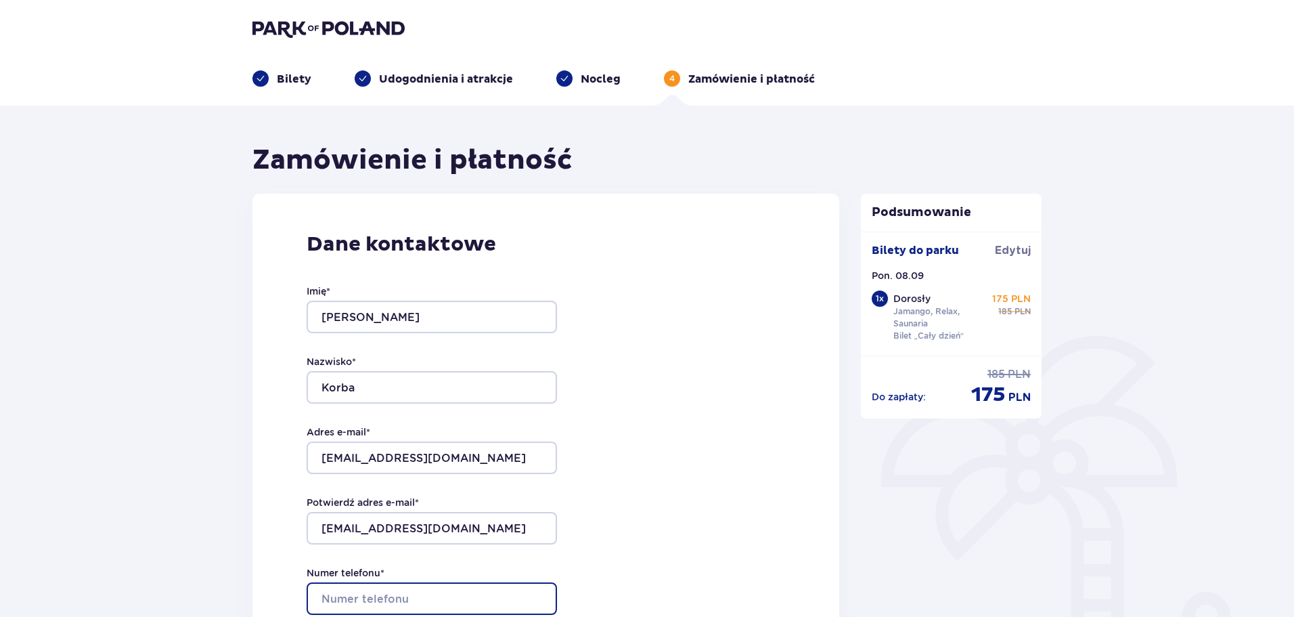
type input "503858345"
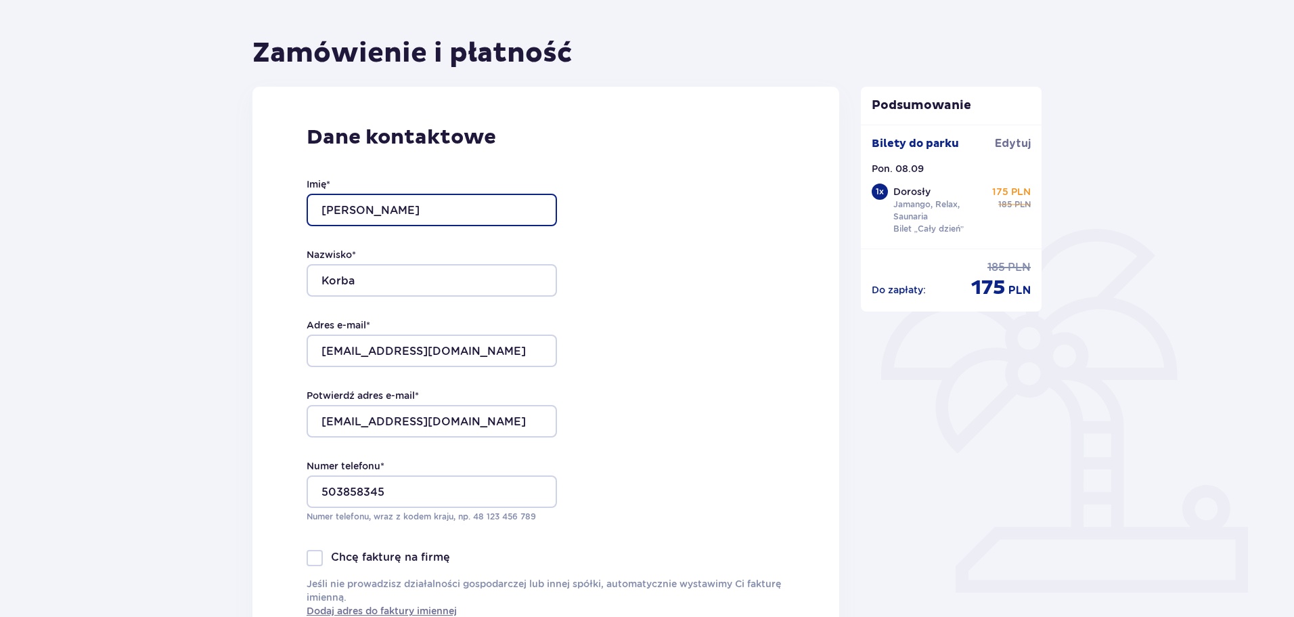
scroll to position [271, 0]
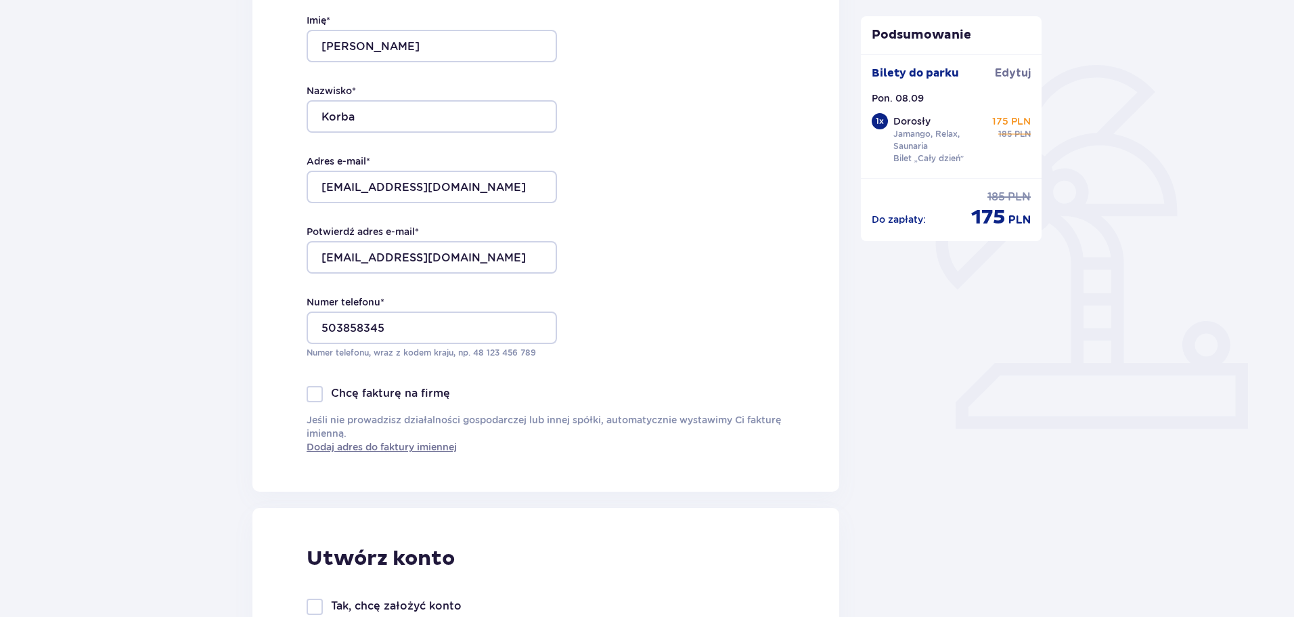
click at [722, 355] on div "Dane kontaktowe Imię * Krzysztof Nazwisko * Korba Adres e-mail * ozzykindman@gm…" at bounding box center [545, 207] width 587 height 569
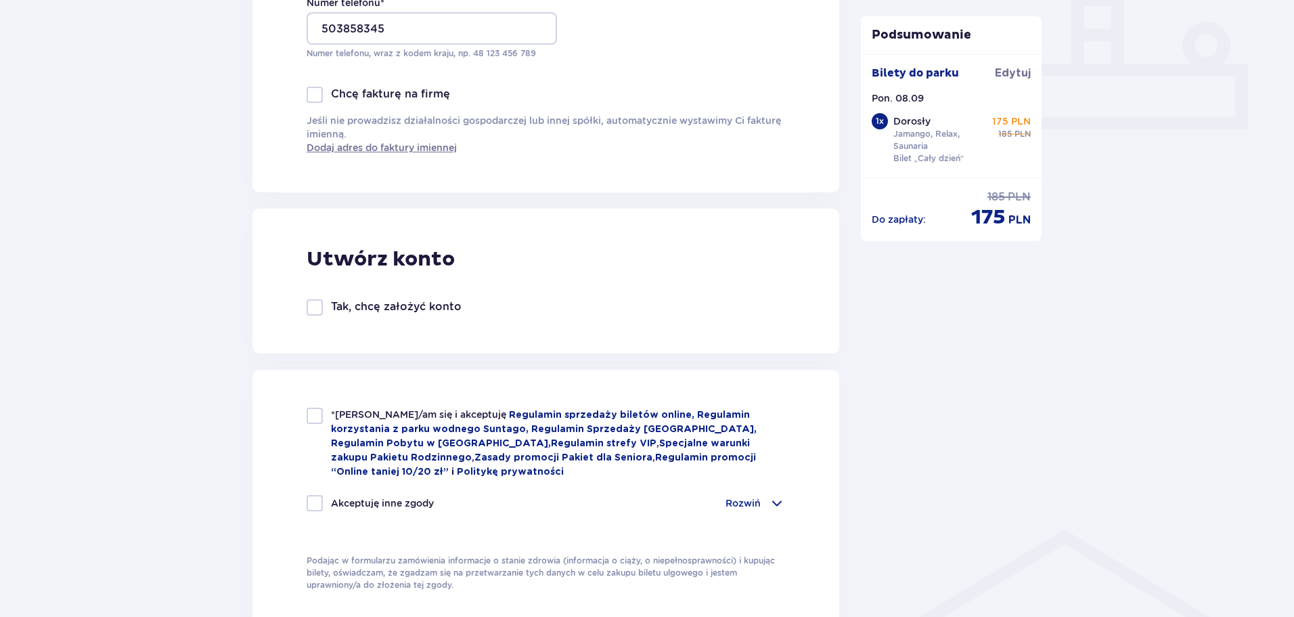
scroll to position [609, 0]
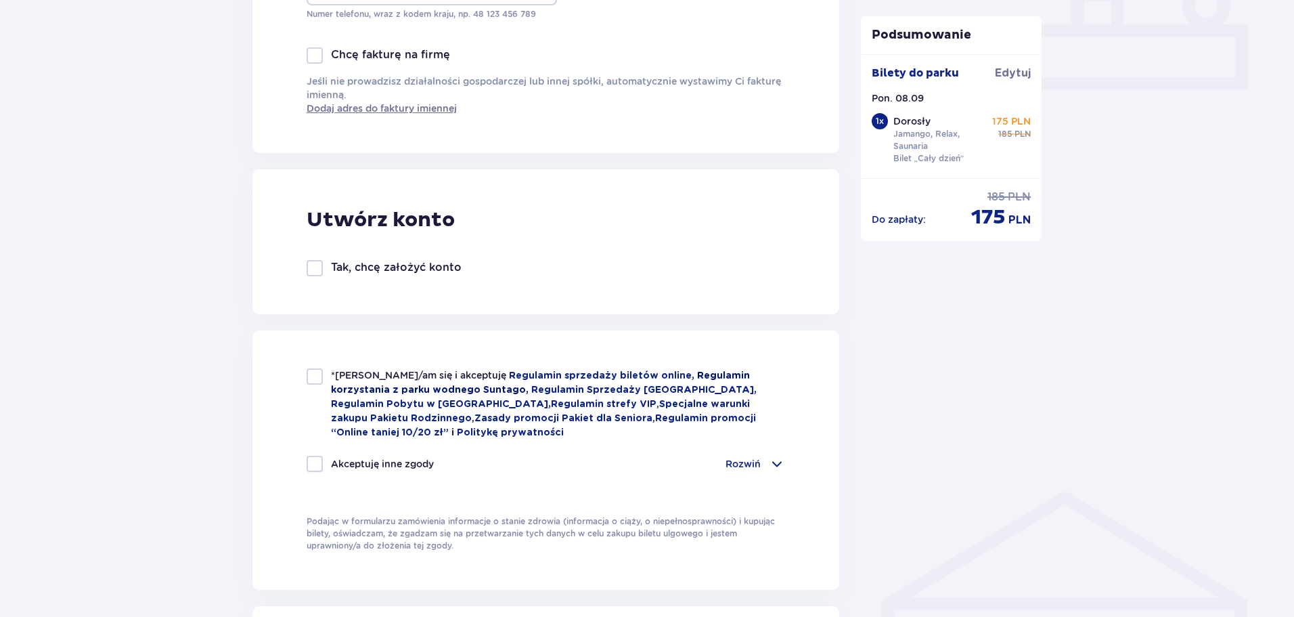
click at [367, 388] on link "Regulamin korzystania z parku wodnego Suntago," at bounding box center [540, 383] width 419 height 24
click at [313, 377] on div at bounding box center [315, 376] width 16 height 16
checkbox input "true"
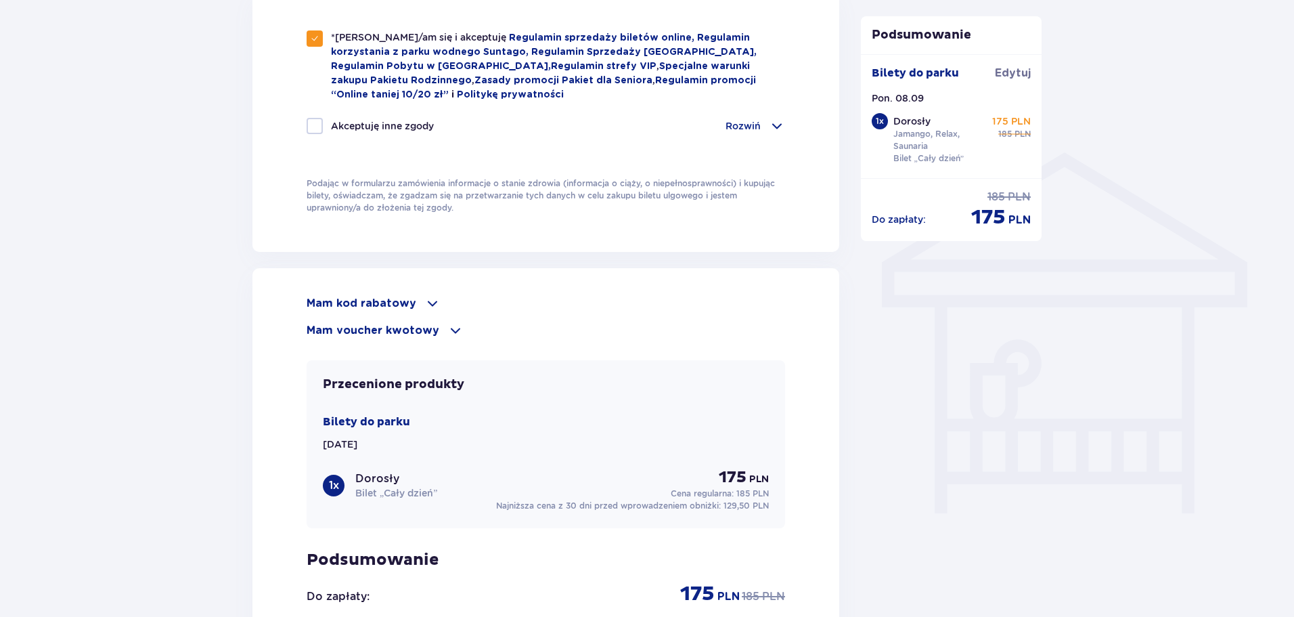
scroll to position [948, 0]
click at [424, 302] on span at bounding box center [432, 302] width 16 height 16
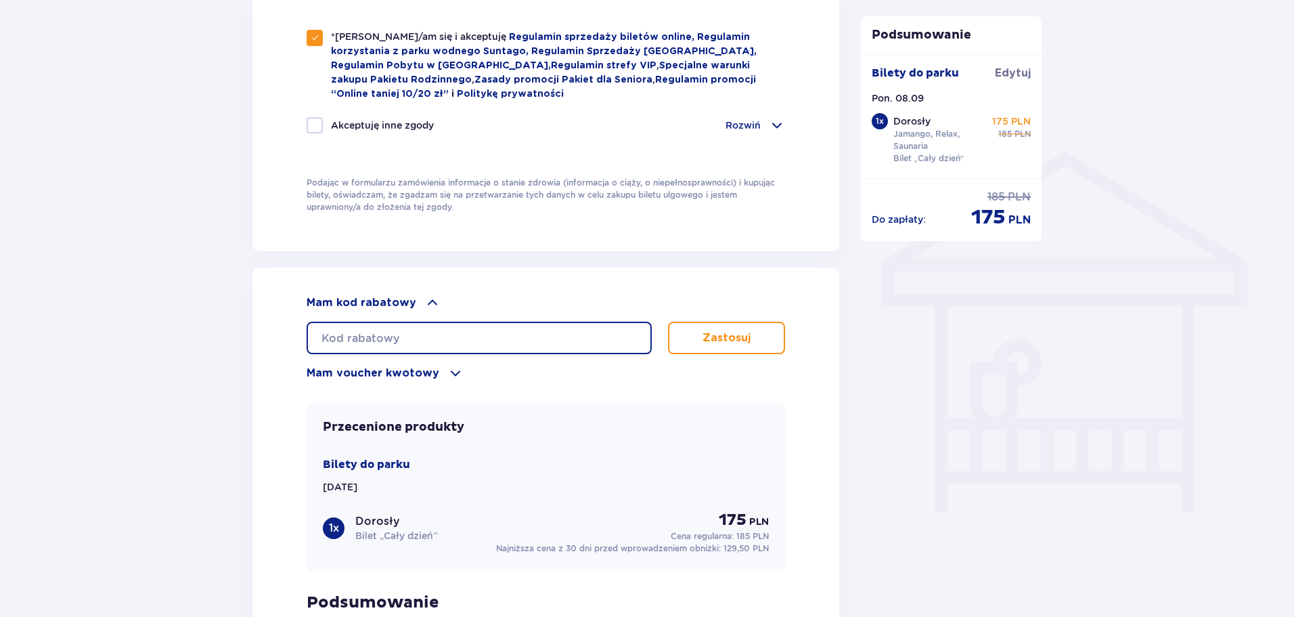
click at [386, 332] on input "text" at bounding box center [479, 338] width 345 height 32
paste input "Suntago Wellness & SPA"
type input "Suntago Wellness & SPA"
drag, startPoint x: 481, startPoint y: 332, endPoint x: 269, endPoint y: 347, distance: 212.4
click at [269, 347] on div "Mam kod rabatowy Suntago Wellness & SPA Zastosuj Mam voucher kwotowy Zastosuj P…" at bounding box center [545, 504] width 587 height 475
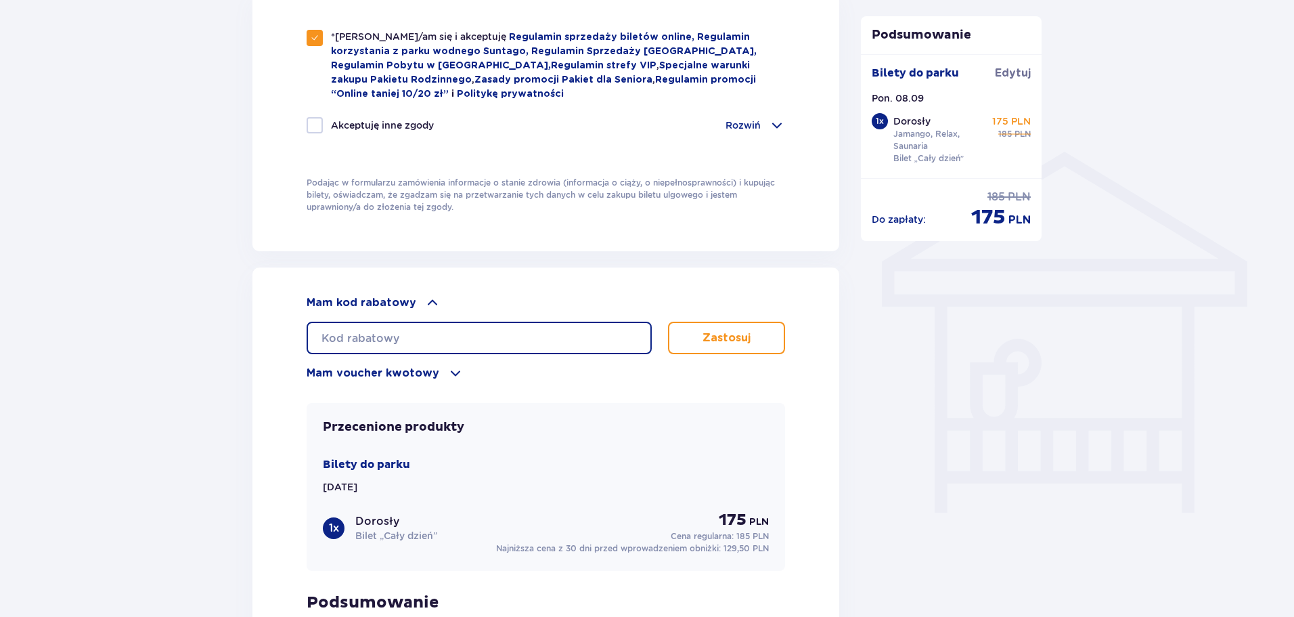
click at [466, 332] on input "text" at bounding box center [479, 338] width 345 height 32
paste input "Suntago Wellness & SPA"
type input "Suntago Wellness & SPA"
drag, startPoint x: 271, startPoint y: 345, endPoint x: 169, endPoint y: 341, distance: 102.3
click at [169, 341] on div "Zamówienie i płatność Dane kontaktowe Imię * Krzysztof Nazwisko * Korba Adres e…" at bounding box center [647, 24] width 1294 height 1733
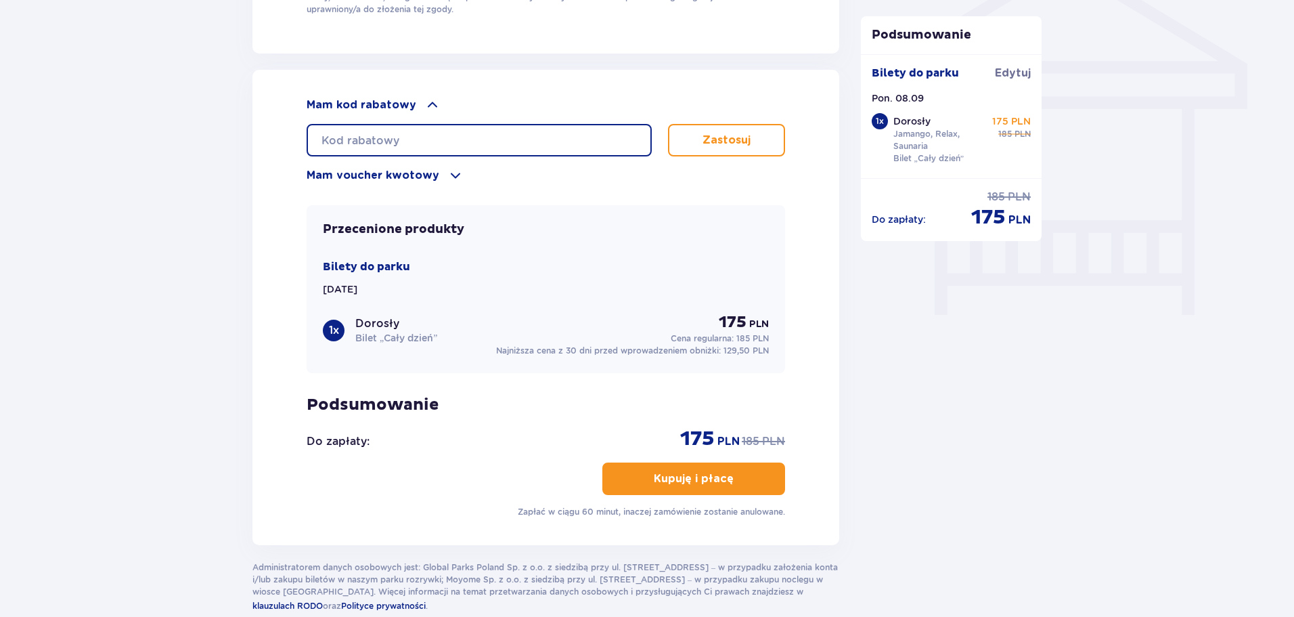
scroll to position [1151, 0]
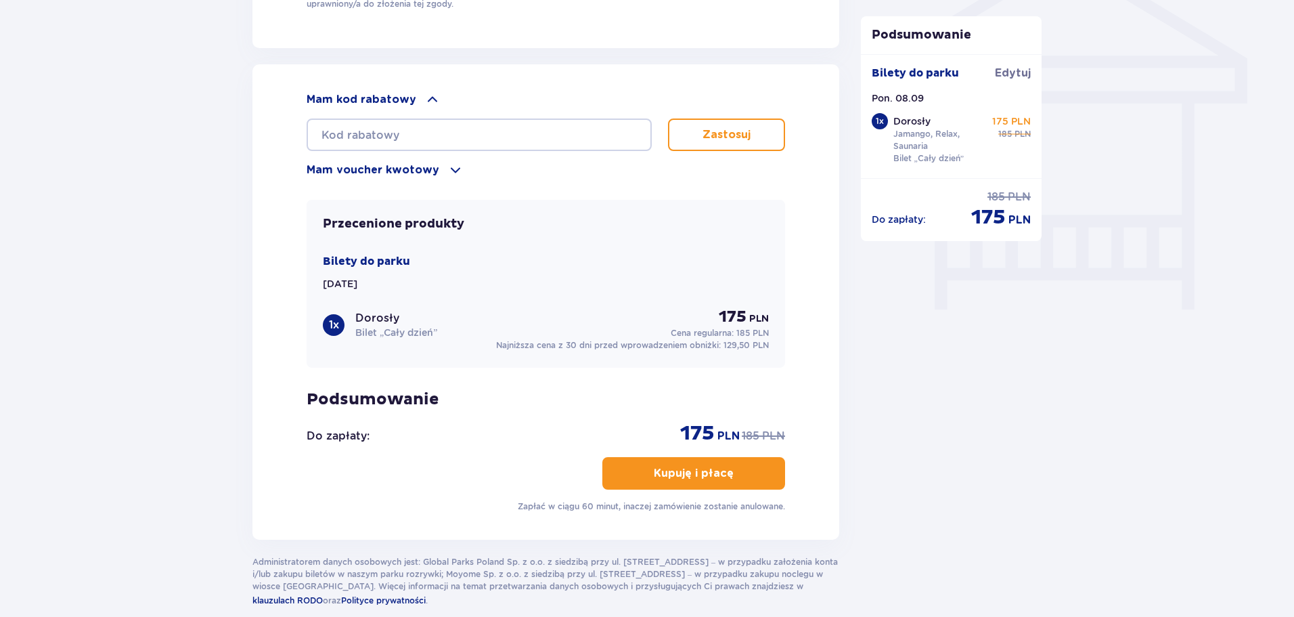
click at [683, 472] on p "Kupuję i płacę" at bounding box center [694, 473] width 80 height 15
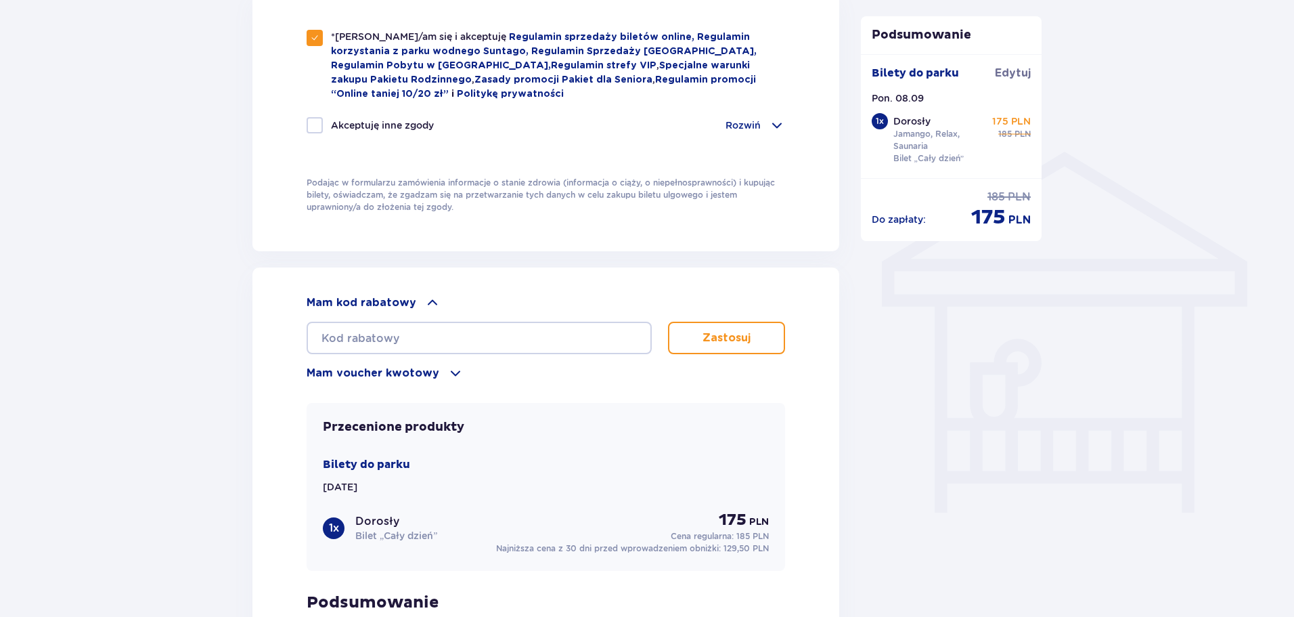
scroll to position [980, 0]
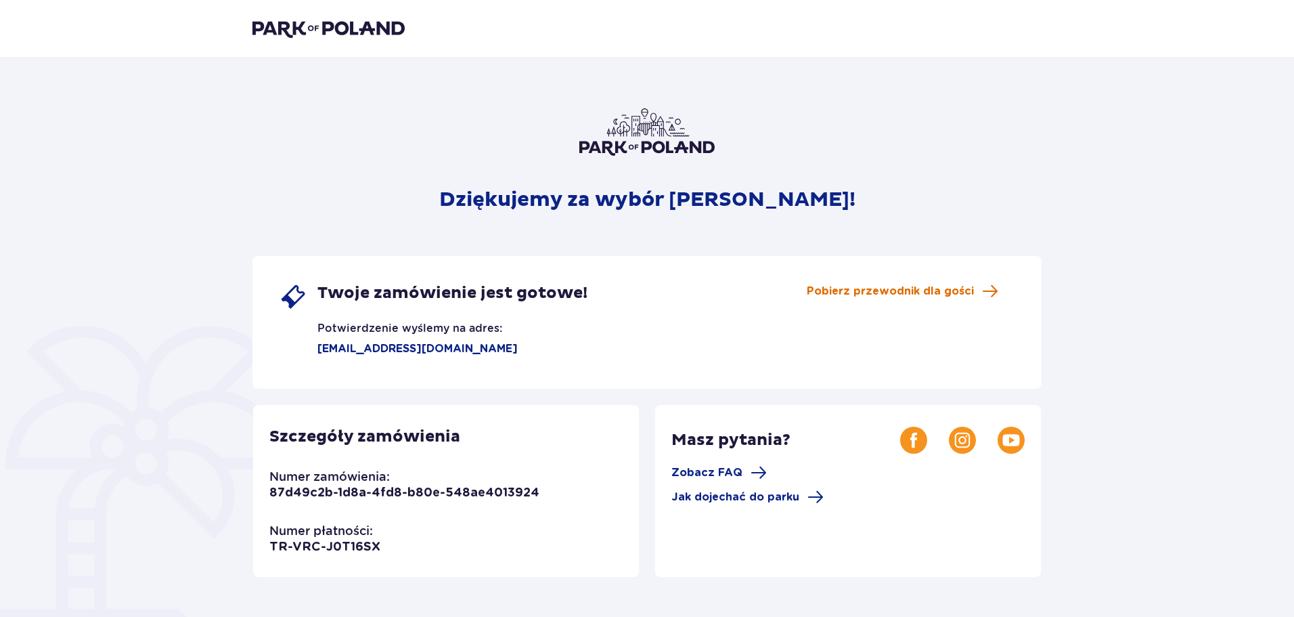
click at [933, 292] on span "Pobierz przewodnik dla gości" at bounding box center [890, 291] width 167 height 15
